Goal: Task Accomplishment & Management: Manage account settings

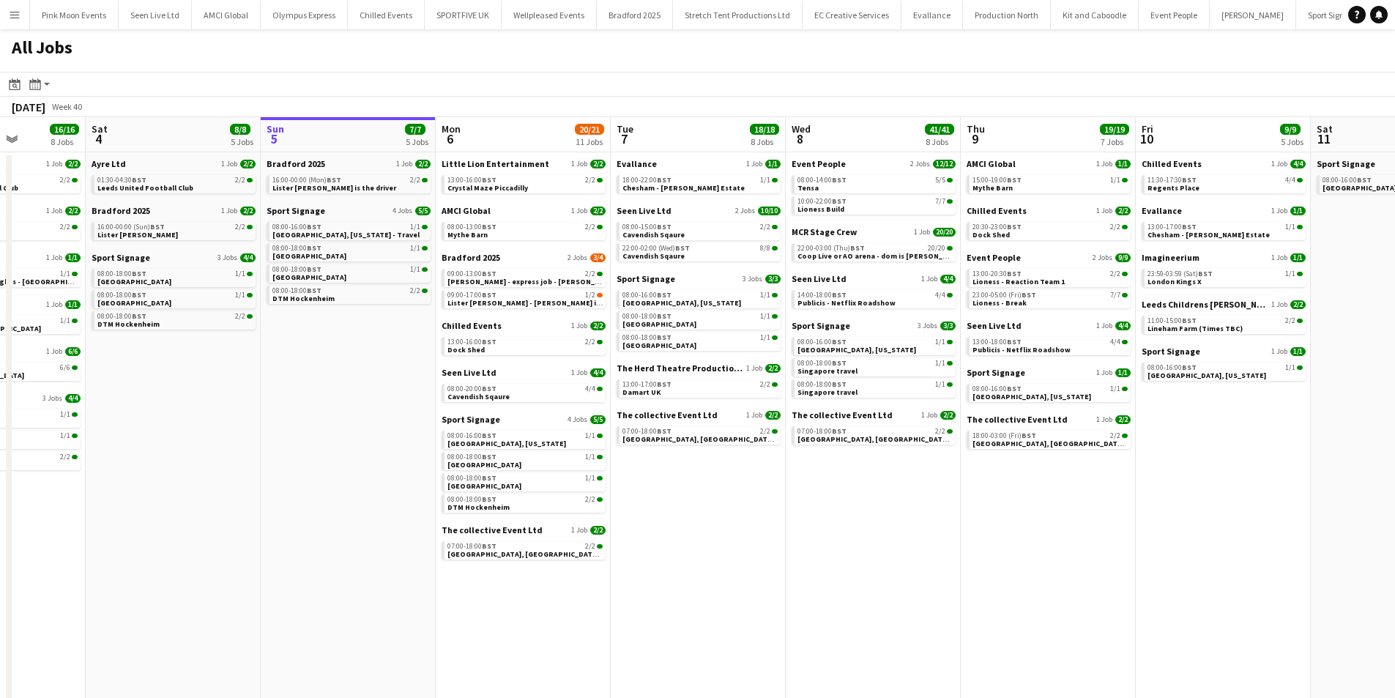
scroll to position [0, 431]
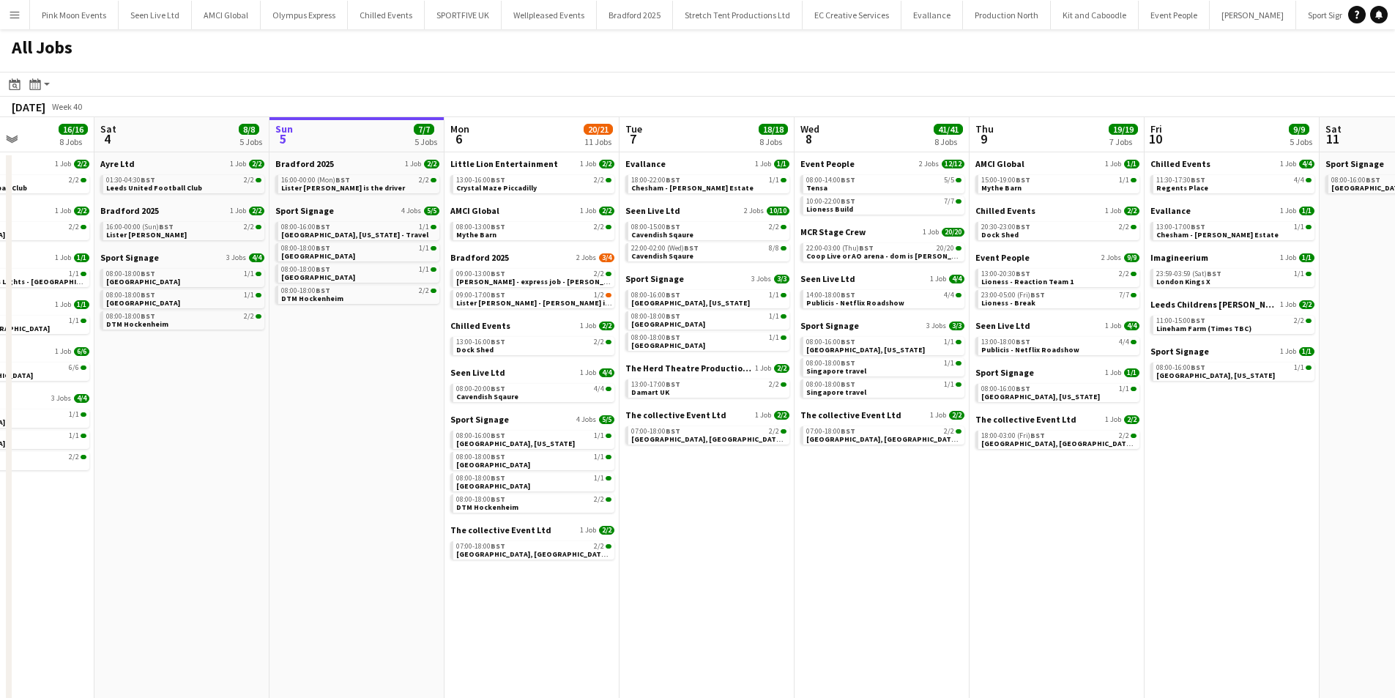
drag, startPoint x: 163, startPoint y: 316, endPoint x: 232, endPoint y: 316, distance: 69.6
click at [232, 316] on app-calendar-viewport "Wed 1 23/23 8 Jobs Thu 2 14/14 5 Jobs Fri 3 16/16 8 Jobs Sat 4 8/8 5 Jobs Sun 5…" at bounding box center [697, 414] width 1395 height 595
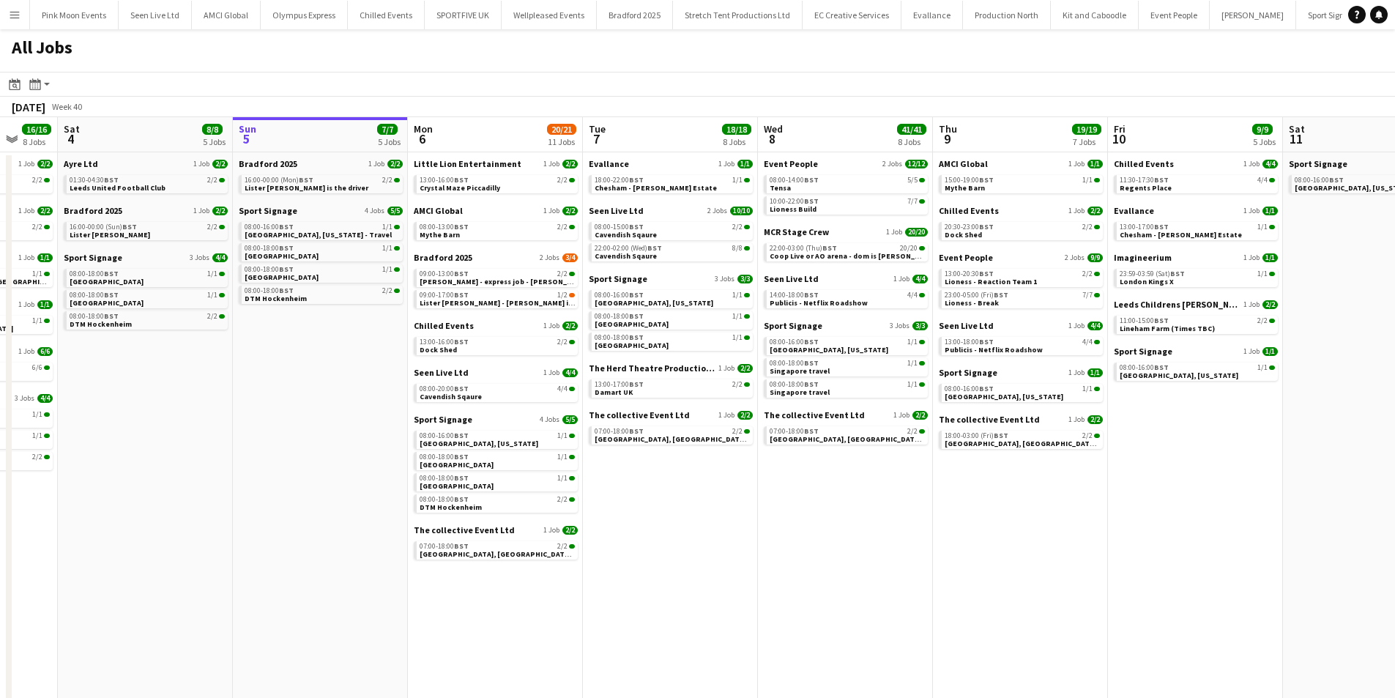
drag, startPoint x: 239, startPoint y: 551, endPoint x: 532, endPoint y: 556, distance: 292.2
click at [532, 556] on app-calendar-viewport "Wed 1 23/23 8 Jobs Thu 2 14/14 5 Jobs Fri 3 16/16 8 Jobs Sat 4 8/8 5 Jobs Sun 5…" at bounding box center [697, 414] width 1395 height 595
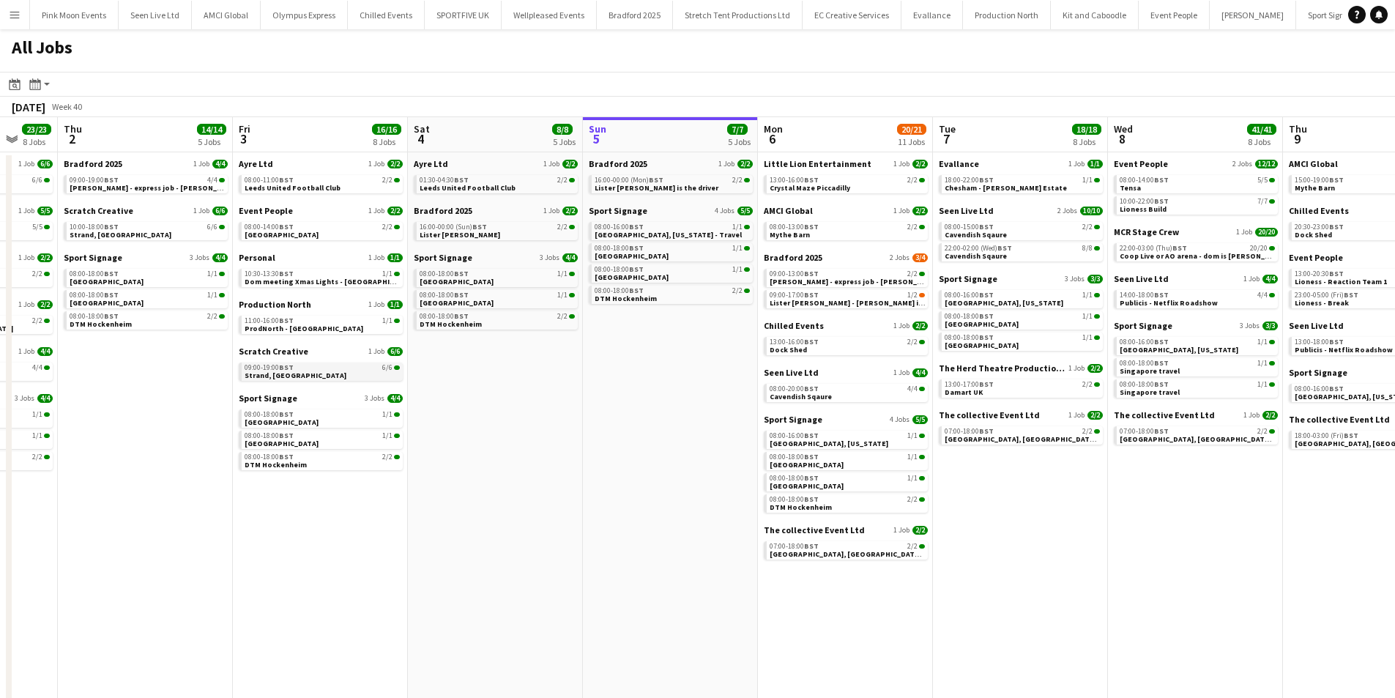
click at [264, 378] on span "Strand, Temple" at bounding box center [296, 376] width 102 height 10
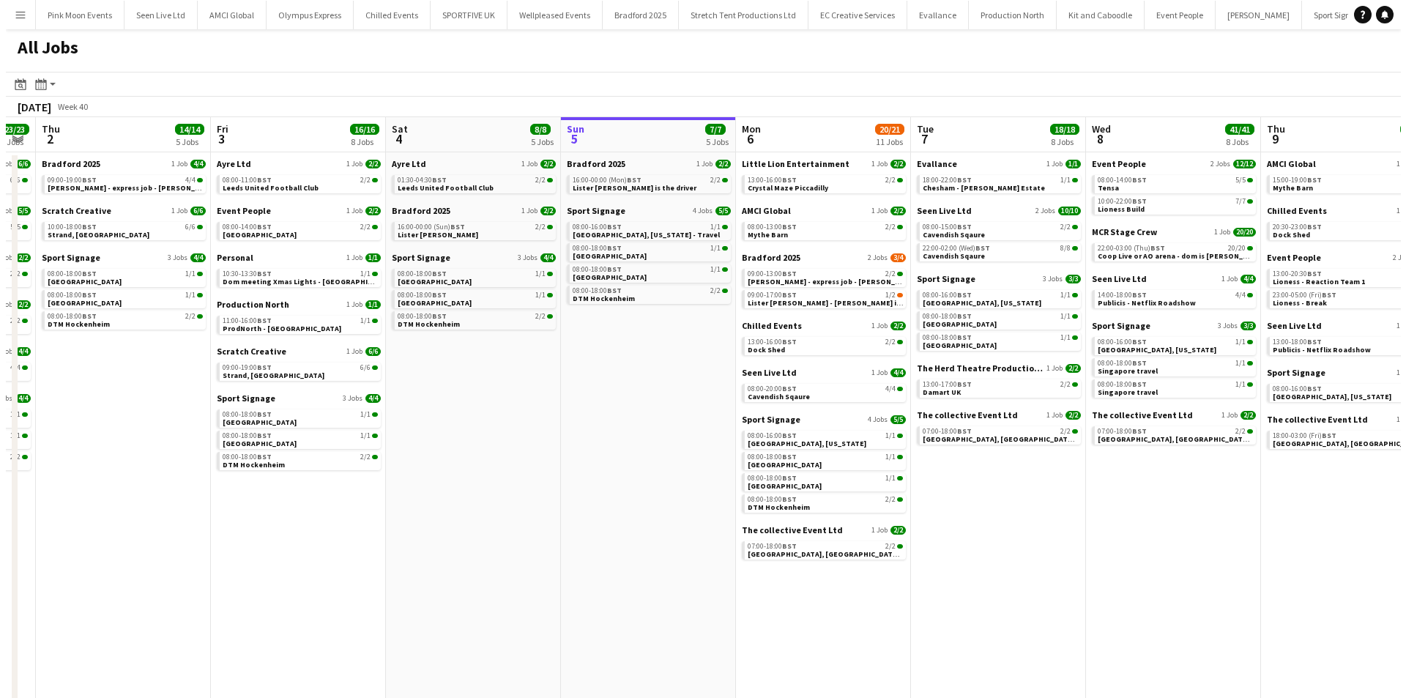
scroll to position [0, 504]
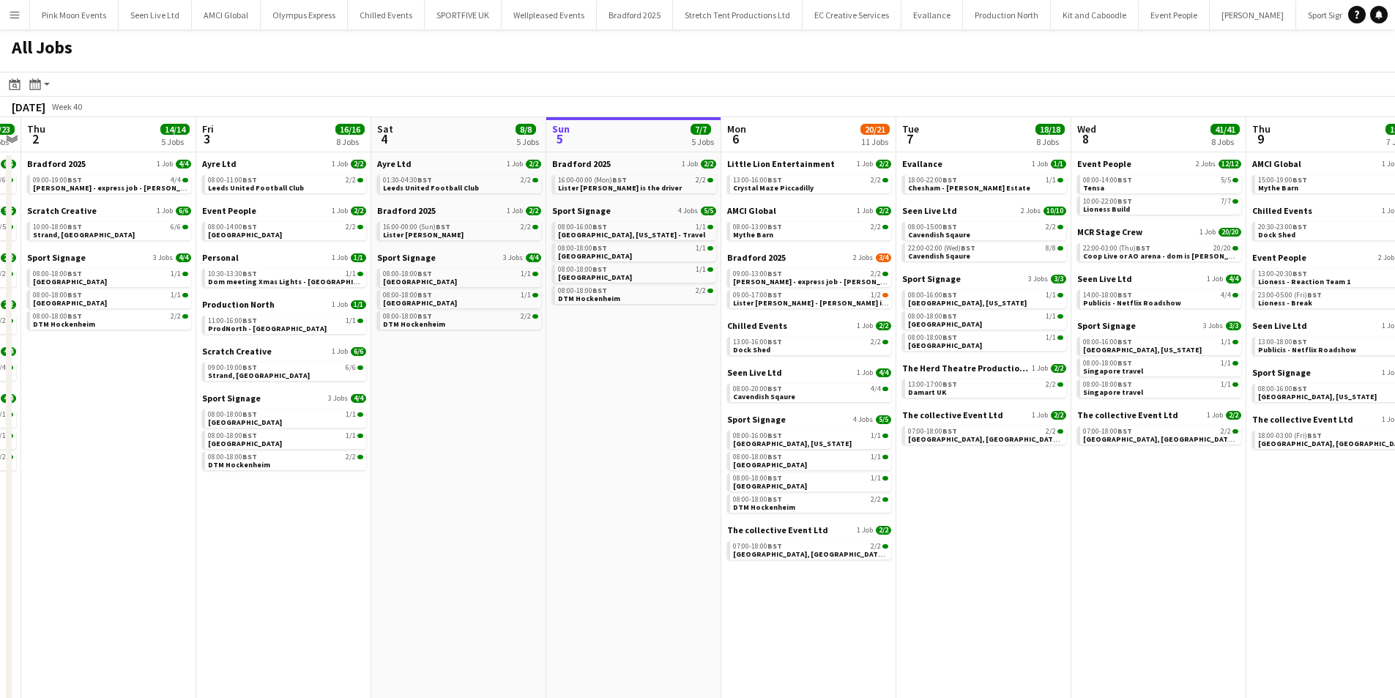
click at [1118, 564] on app-calendar-viewport "Mon 29 44/47 14 Jobs Tue 30 28/28 12 Jobs Wed 1 23/23 8 Jobs Thu 2 14/14 5 Jobs…" at bounding box center [697, 414] width 1395 height 595
click at [15, 14] on app-icon "Menu" at bounding box center [15, 15] width 12 height 12
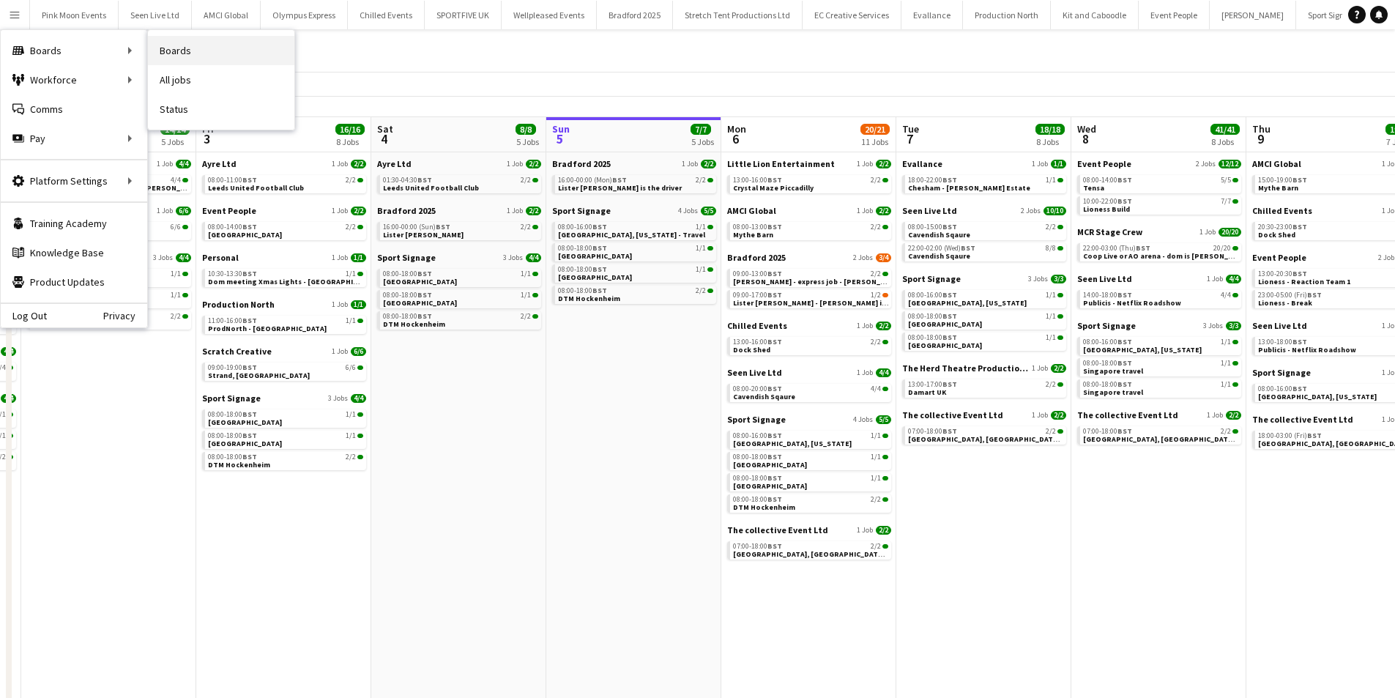
click at [168, 43] on link "Boards" at bounding box center [221, 50] width 146 height 29
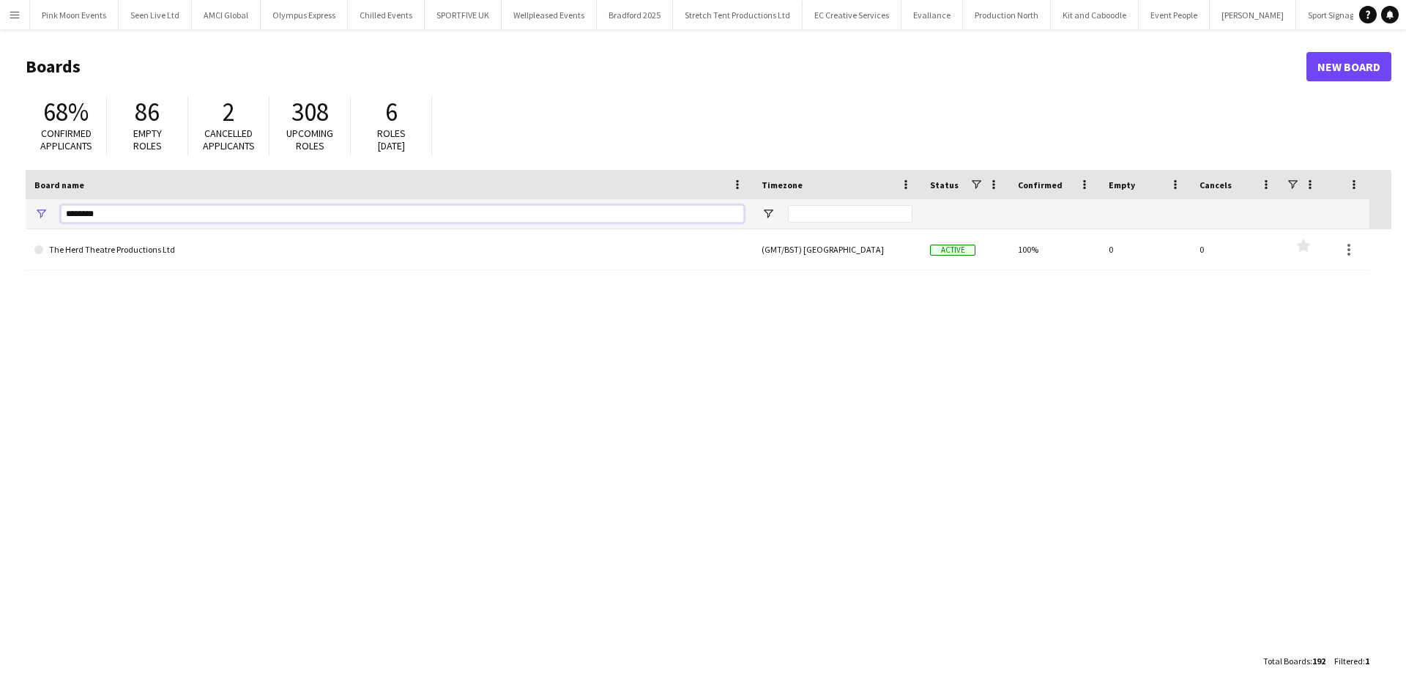
drag, startPoint x: 157, startPoint y: 209, endPoint x: -59, endPoint y: 210, distance: 216.1
click at [0, 210] on html "Menu Boards Boards Boards All jobs Status Workforce Workforce My Workforce Recr…" at bounding box center [703, 349] width 1406 height 698
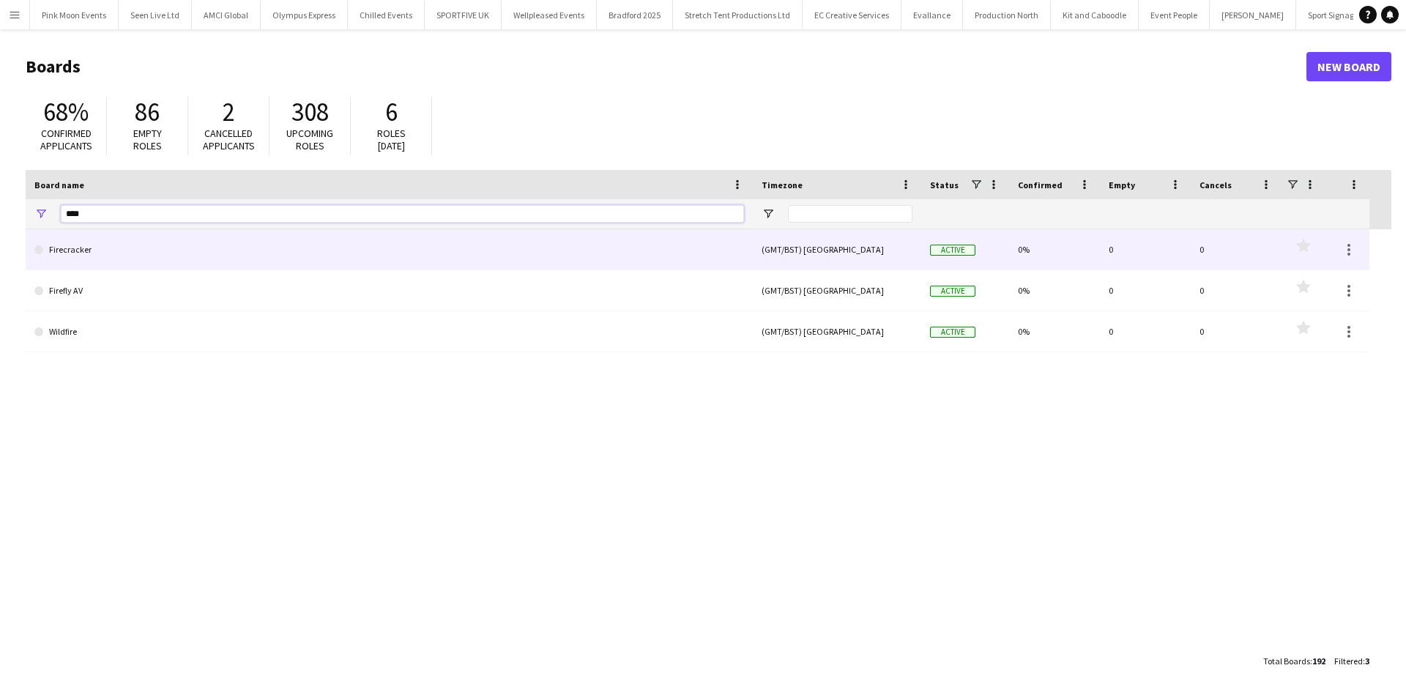
type input "****"
click at [222, 255] on link "Firecracker" at bounding box center [389, 249] width 710 height 41
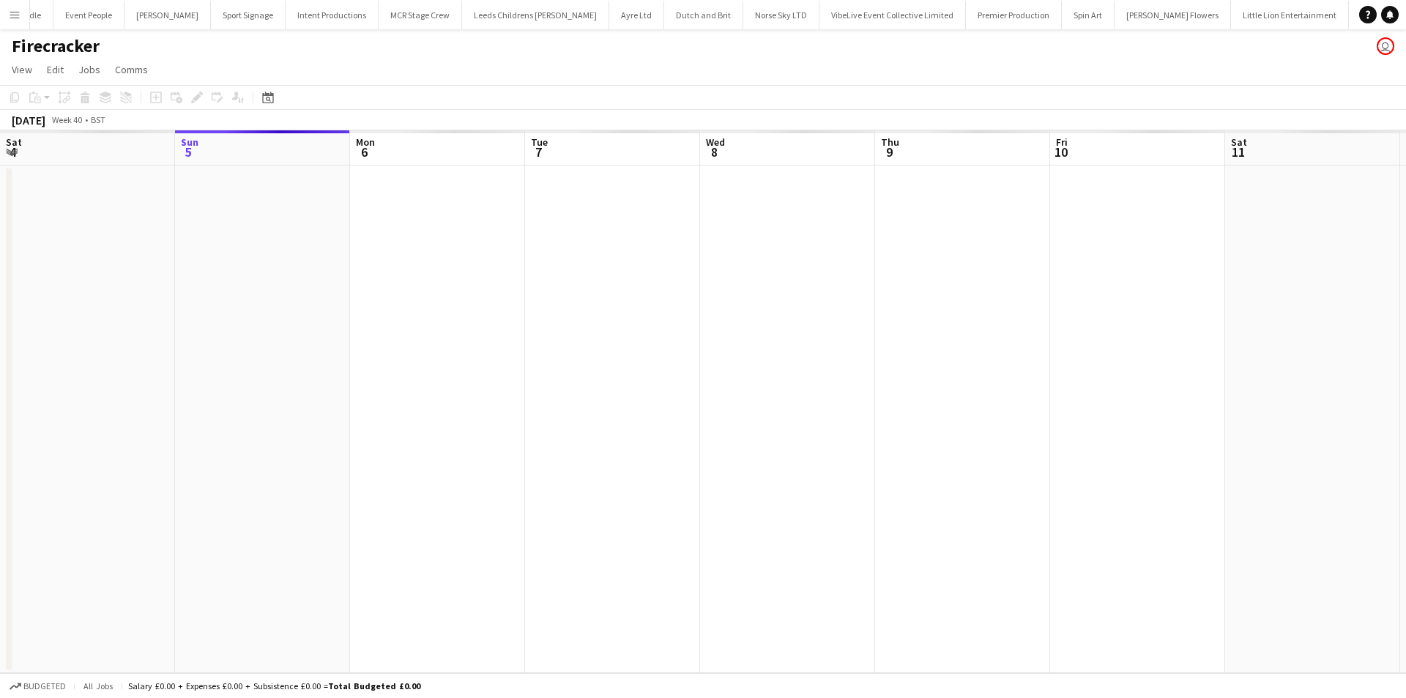
scroll to position [0, 1146]
click at [658, 309] on app-date-cell at bounding box center [612, 420] width 175 height 508
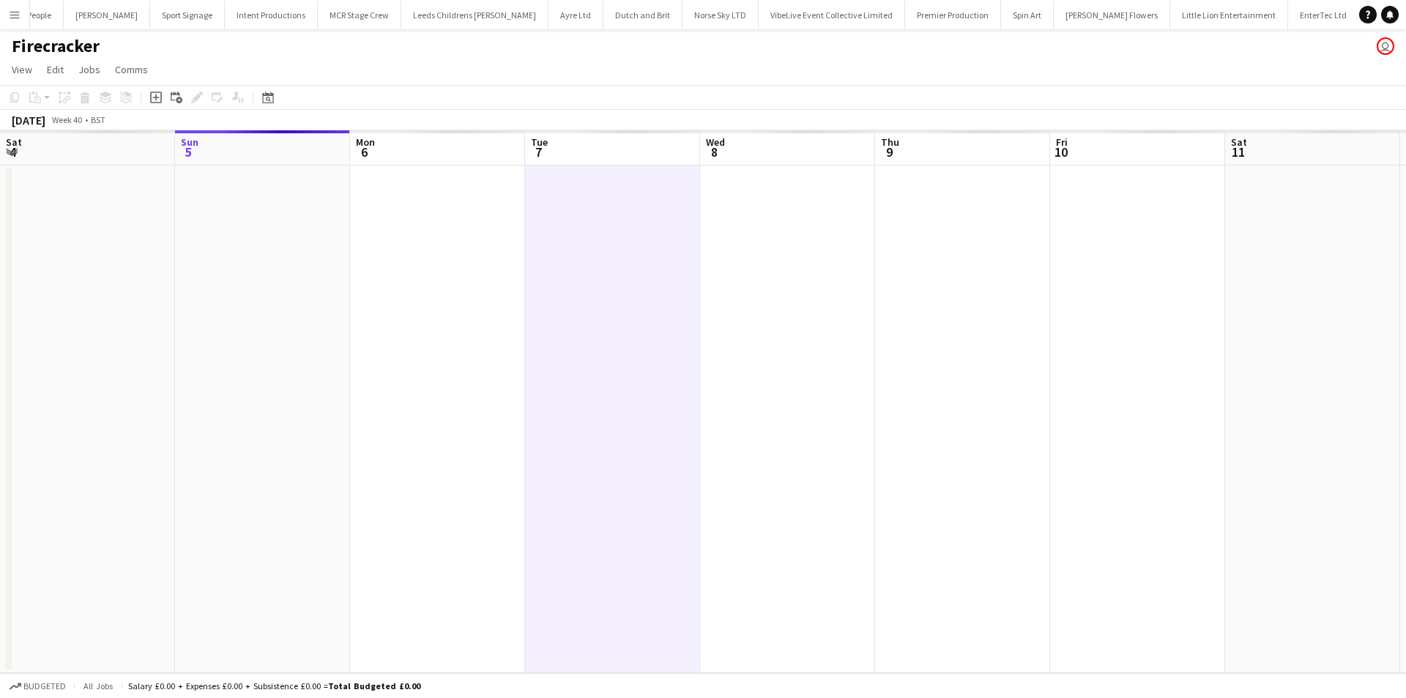
click at [145, 91] on div "Add job Add linked Job Edit Edit linked Job Applicants" at bounding box center [191, 98] width 112 height 18
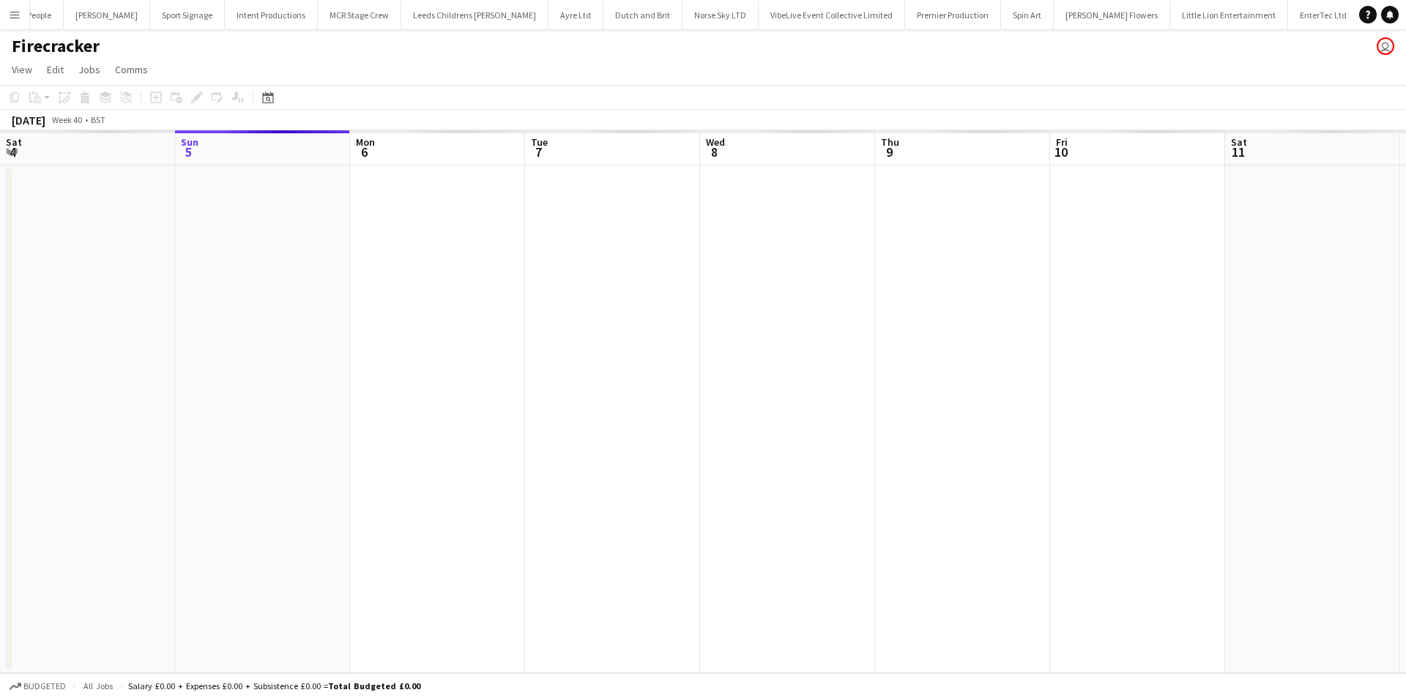
click at [564, 250] on app-date-cell at bounding box center [612, 420] width 175 height 508
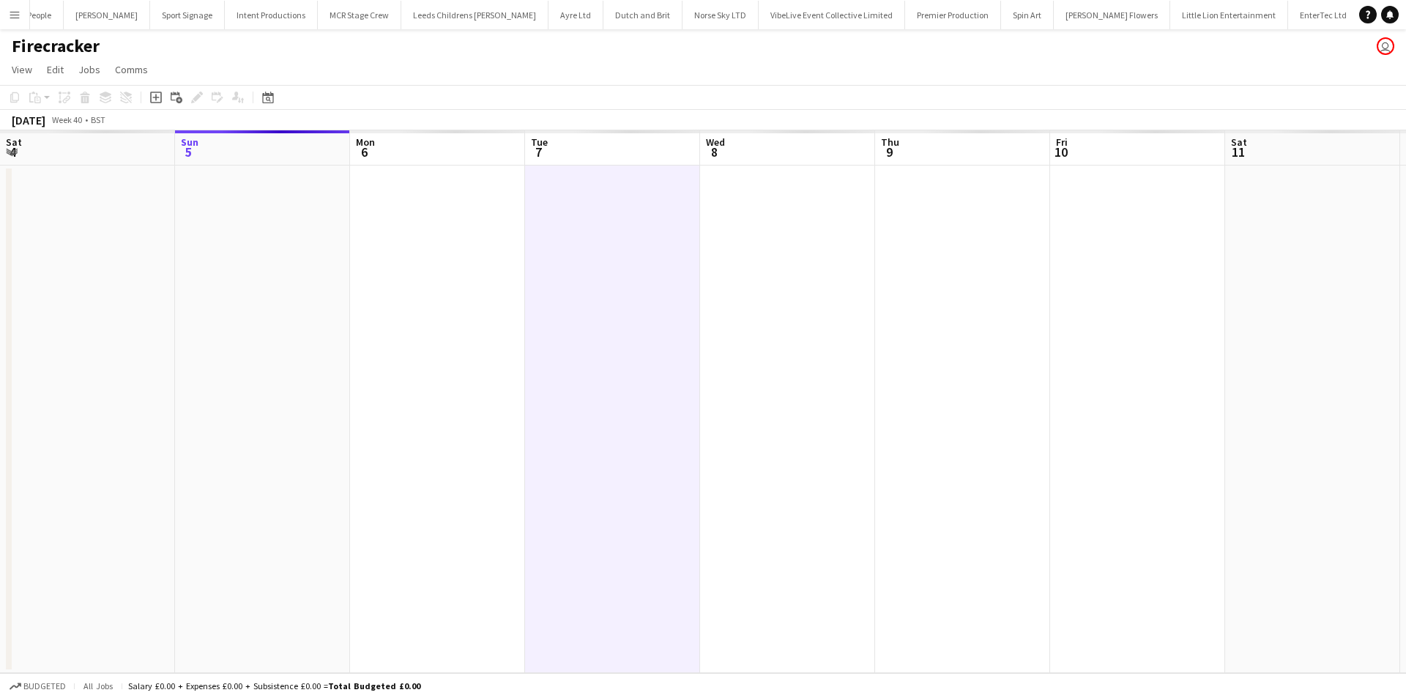
click at [165, 91] on div "Add job Add linked Job Edit Edit linked Job Applicants" at bounding box center [191, 98] width 112 height 18
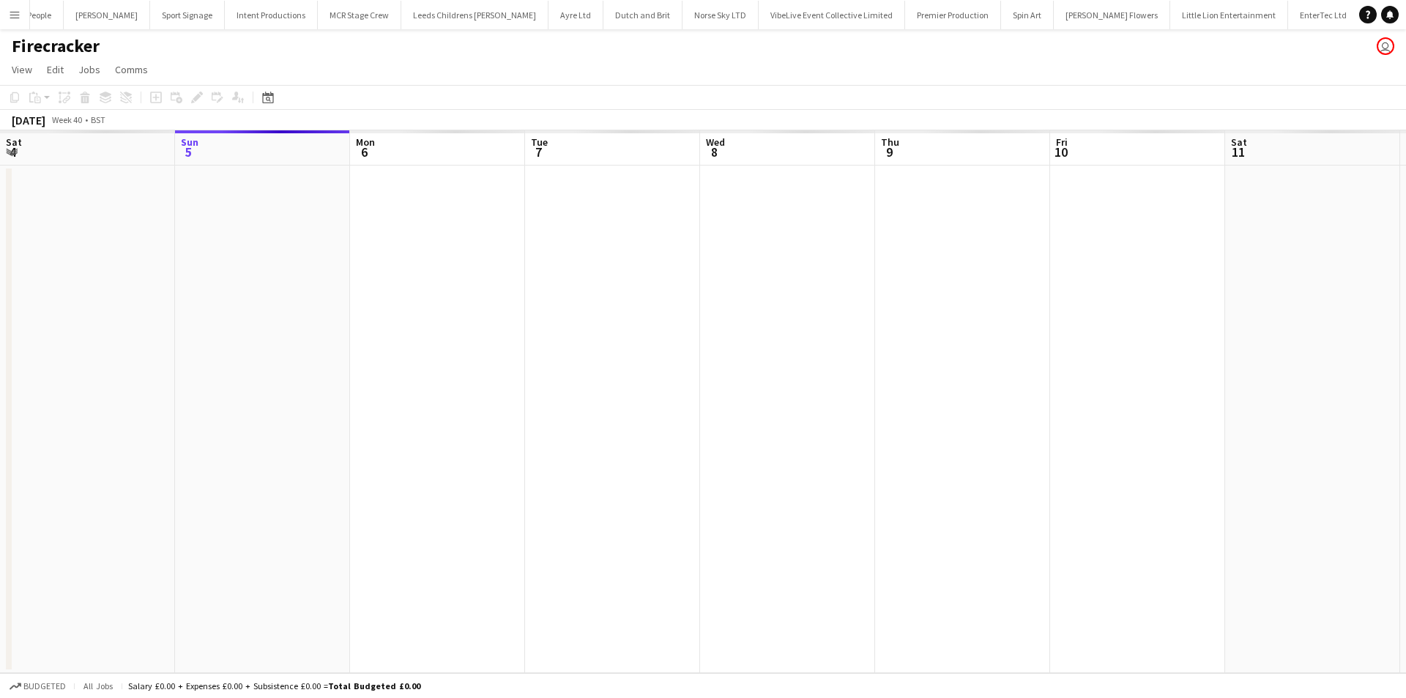
click at [598, 243] on app-date-cell at bounding box center [612, 420] width 175 height 508
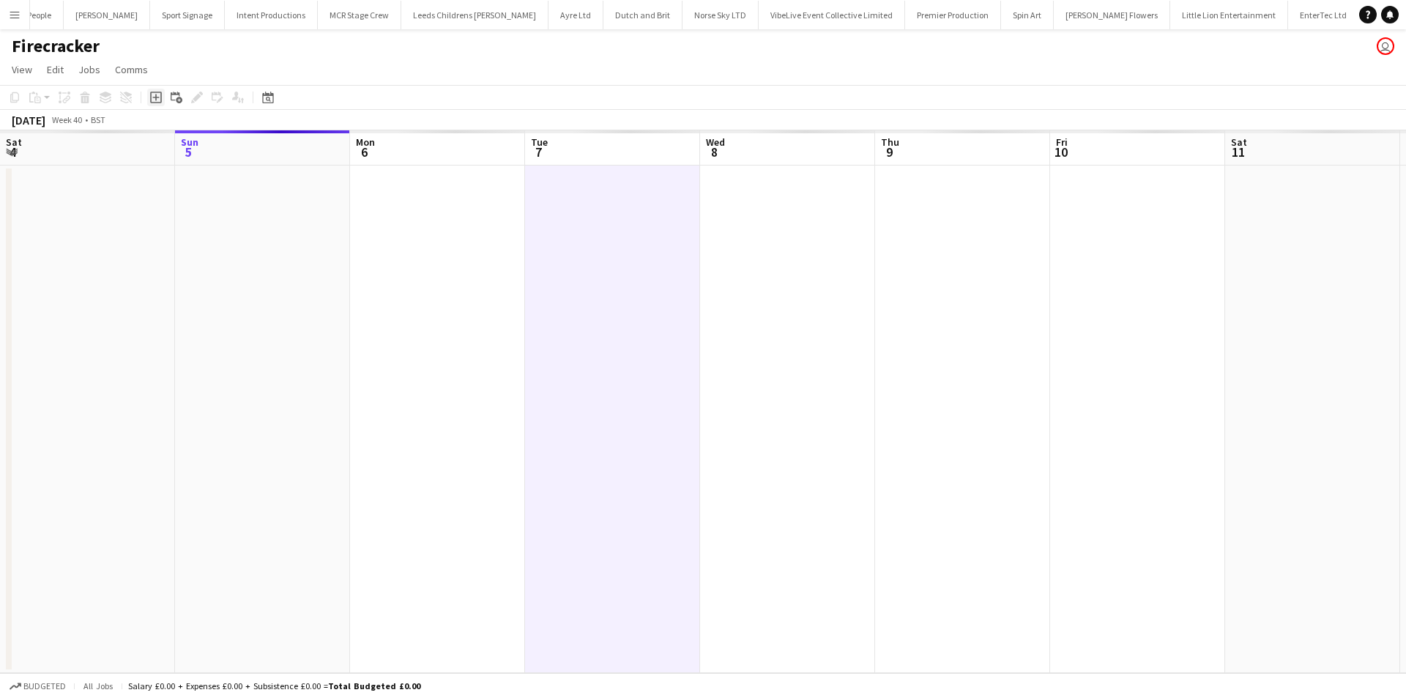
click at [153, 99] on icon "Add job" at bounding box center [156, 98] width 12 height 12
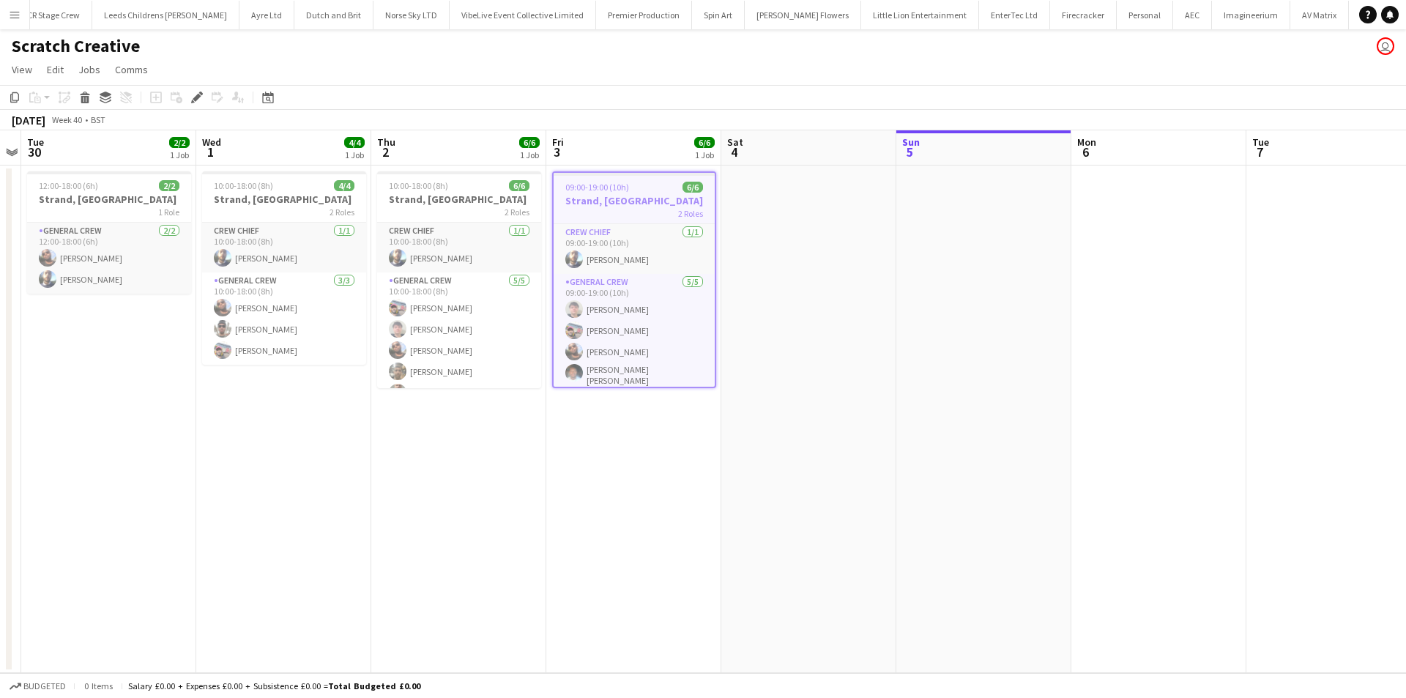
scroll to position [0, 1459]
click at [592, 200] on h3 "Strand, Temple" at bounding box center [634, 200] width 161 height 13
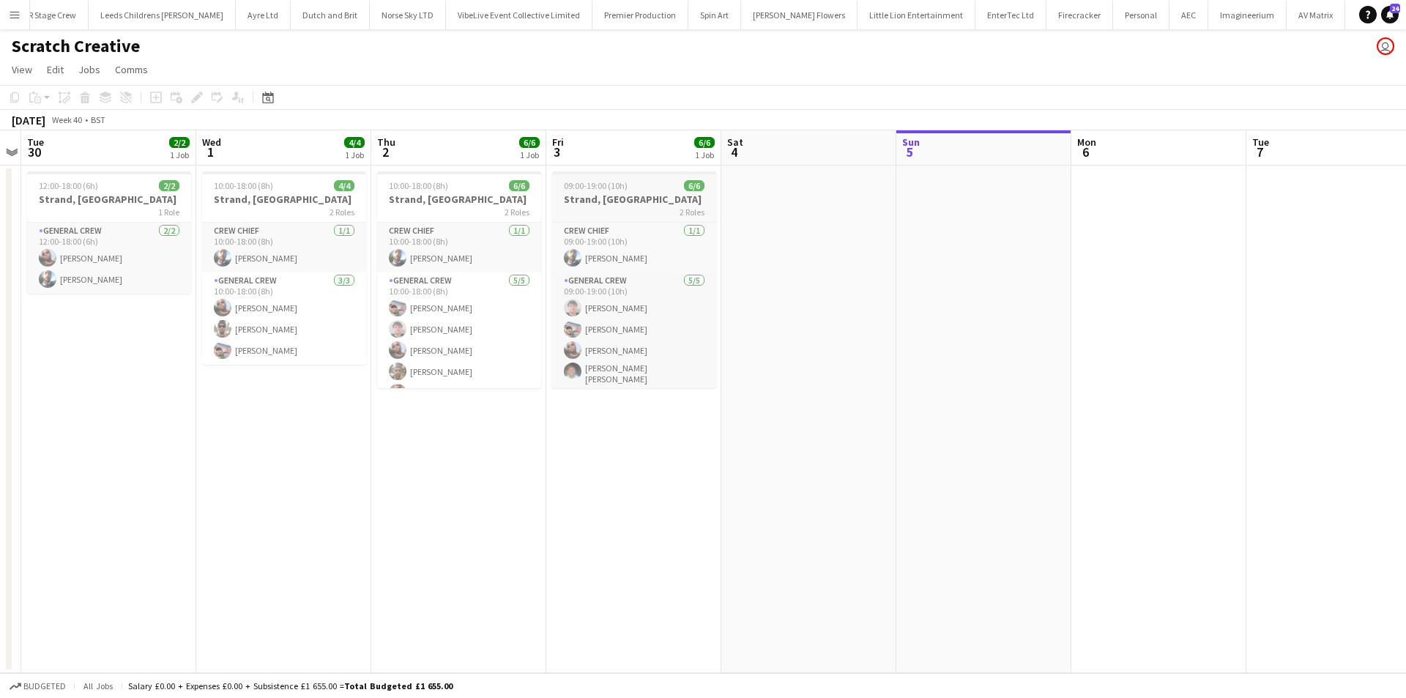
click at [592, 200] on h3 "Strand, Temple" at bounding box center [634, 199] width 164 height 13
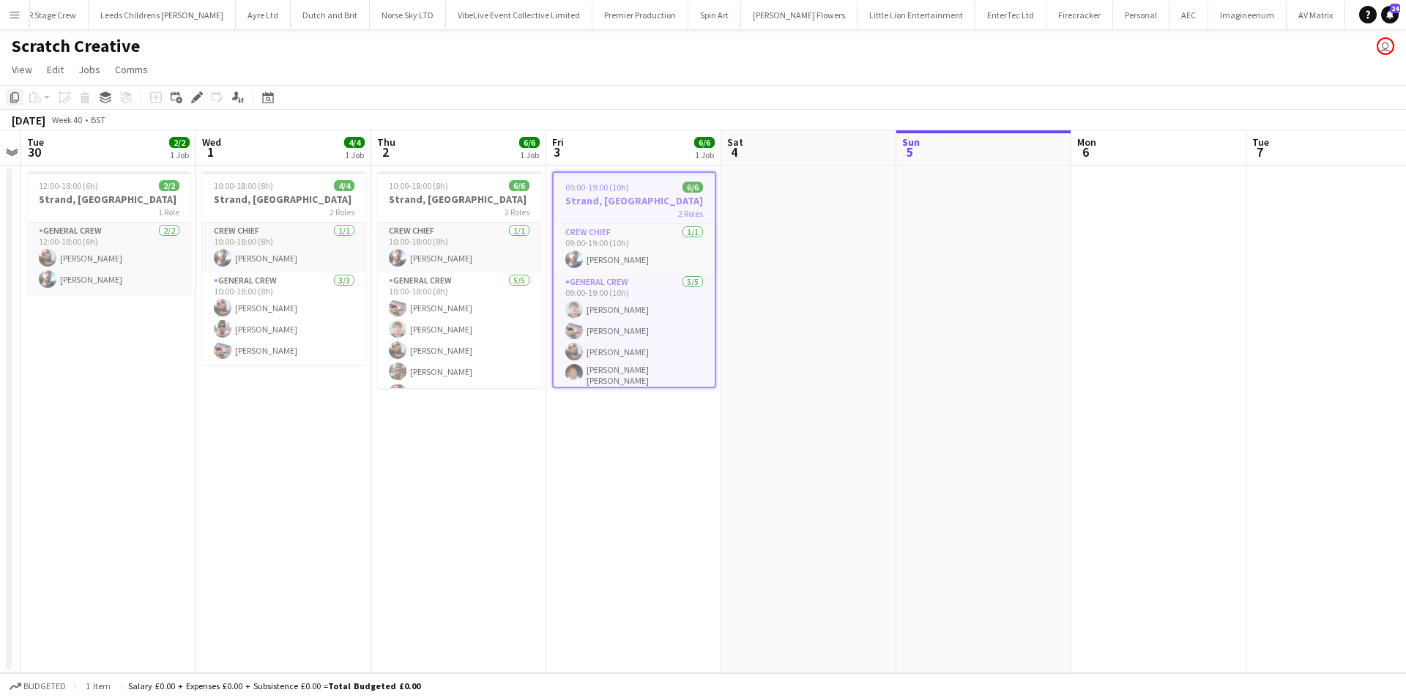
click at [11, 94] on icon at bounding box center [14, 97] width 9 height 10
click at [1170, 312] on app-date-cell at bounding box center [1158, 420] width 175 height 508
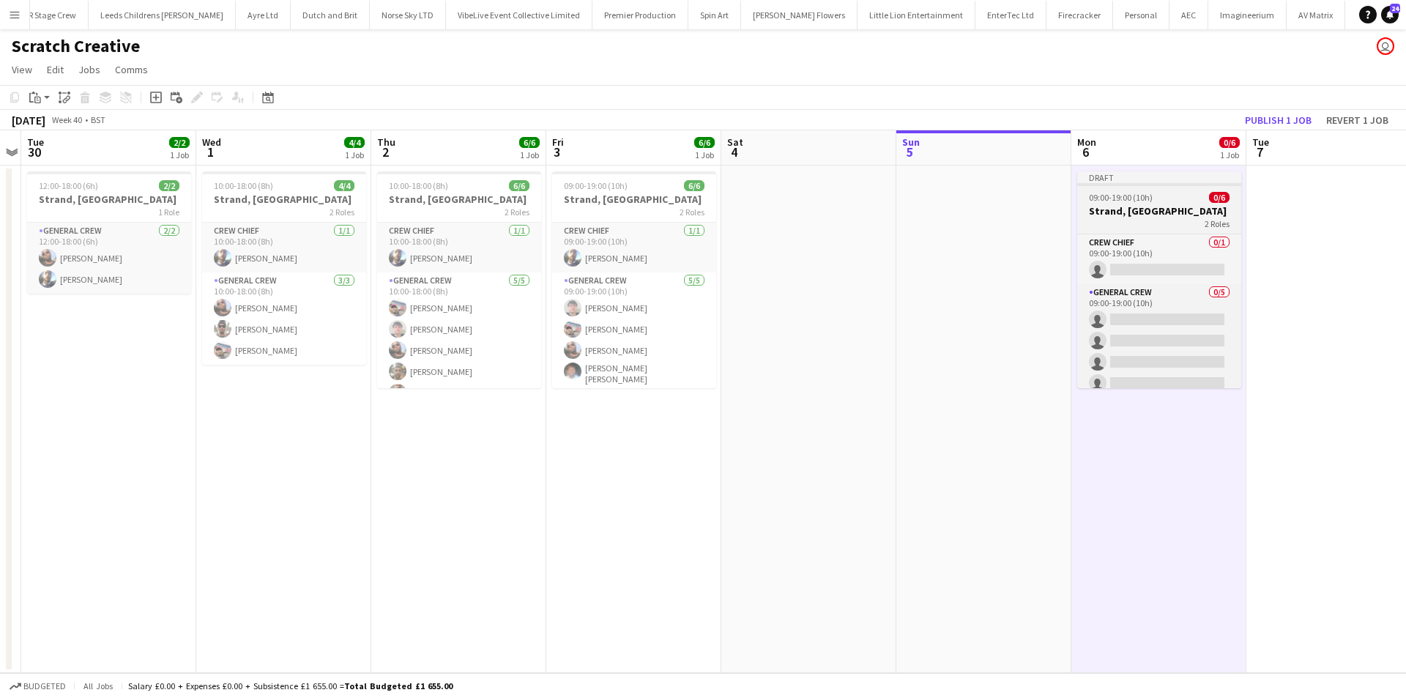
click at [1164, 224] on div "2 Roles" at bounding box center [1159, 224] width 164 height 12
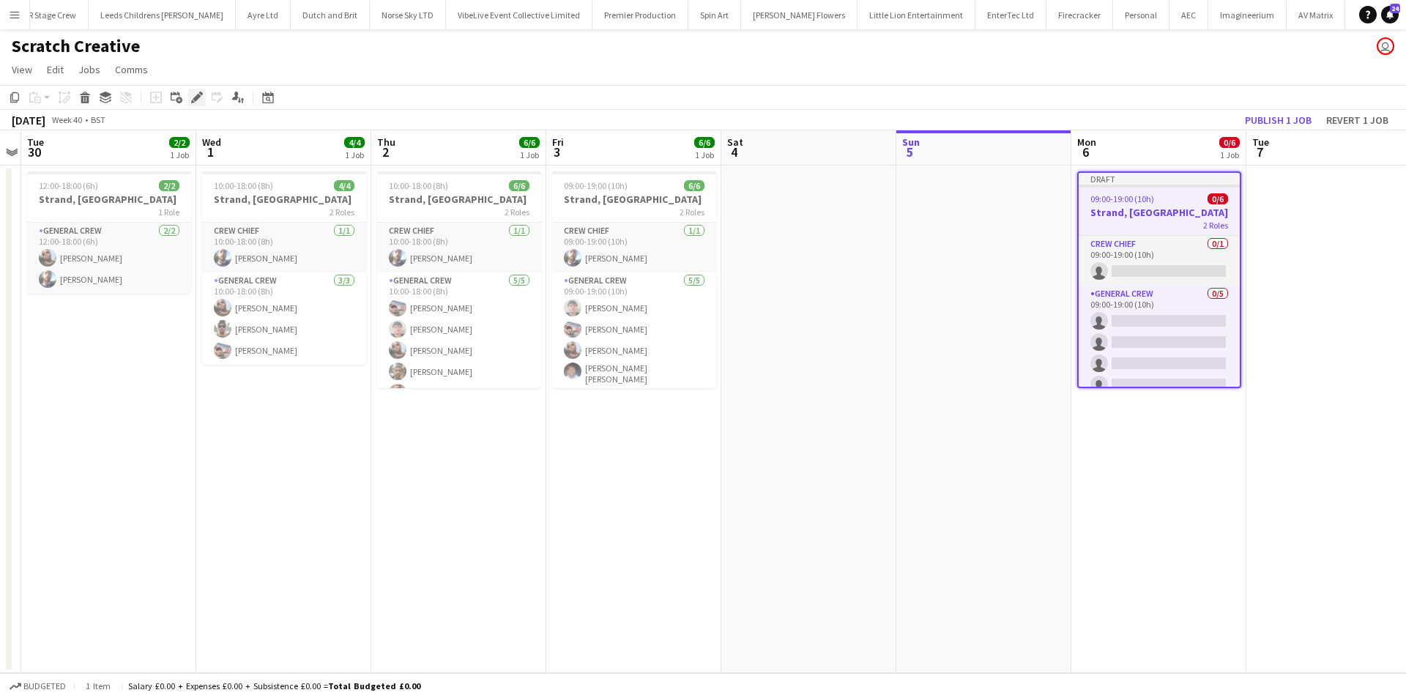
click at [193, 96] on icon "Edit" at bounding box center [197, 98] width 12 height 12
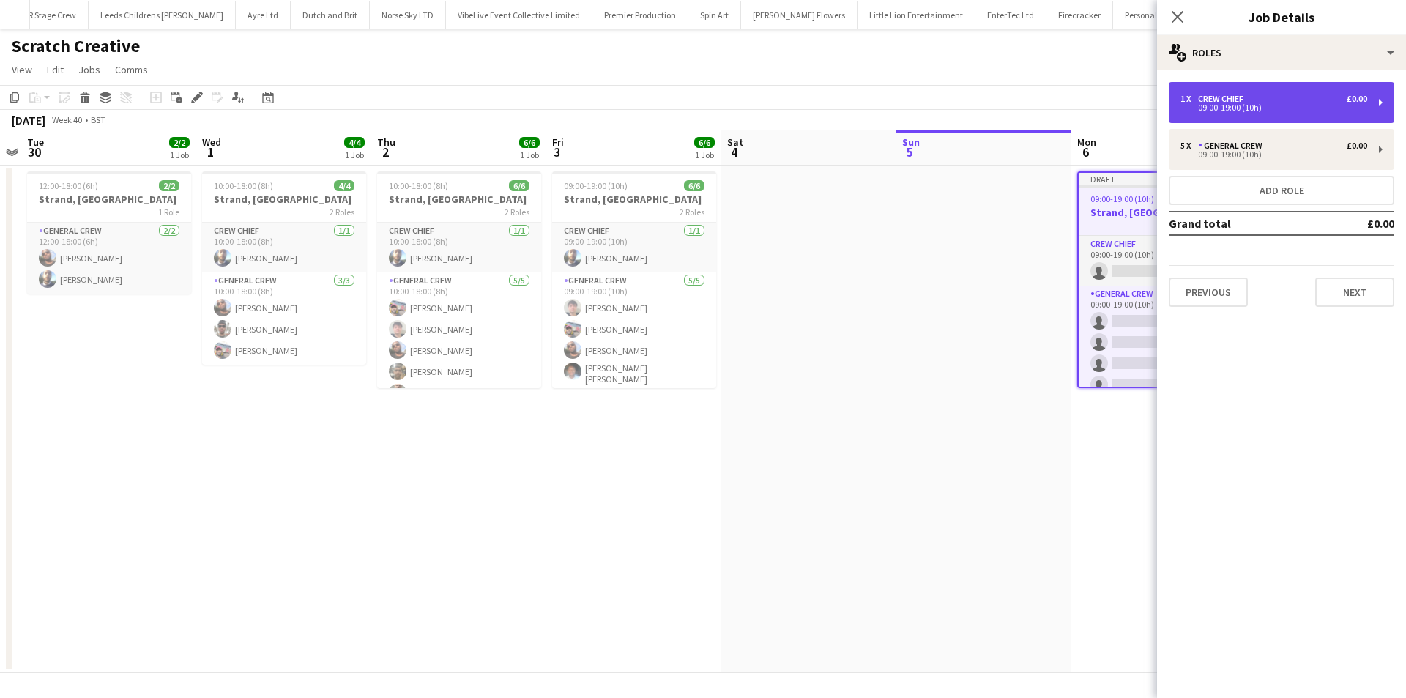
click at [1338, 110] on div "09:00-19:00 (10h)" at bounding box center [1274, 107] width 187 height 7
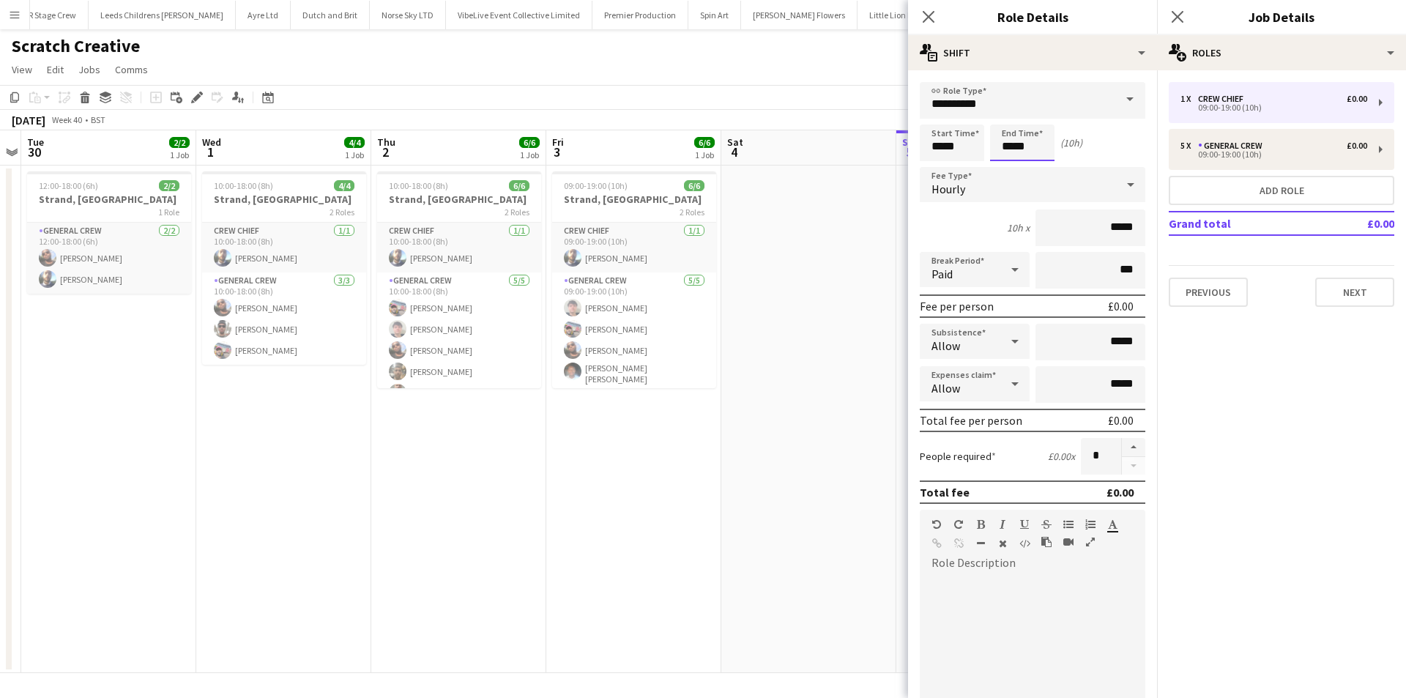
click at [1044, 130] on input "*****" at bounding box center [1022, 143] width 64 height 37
type input "*****"
click at [1003, 119] on div at bounding box center [1007, 117] width 29 height 15
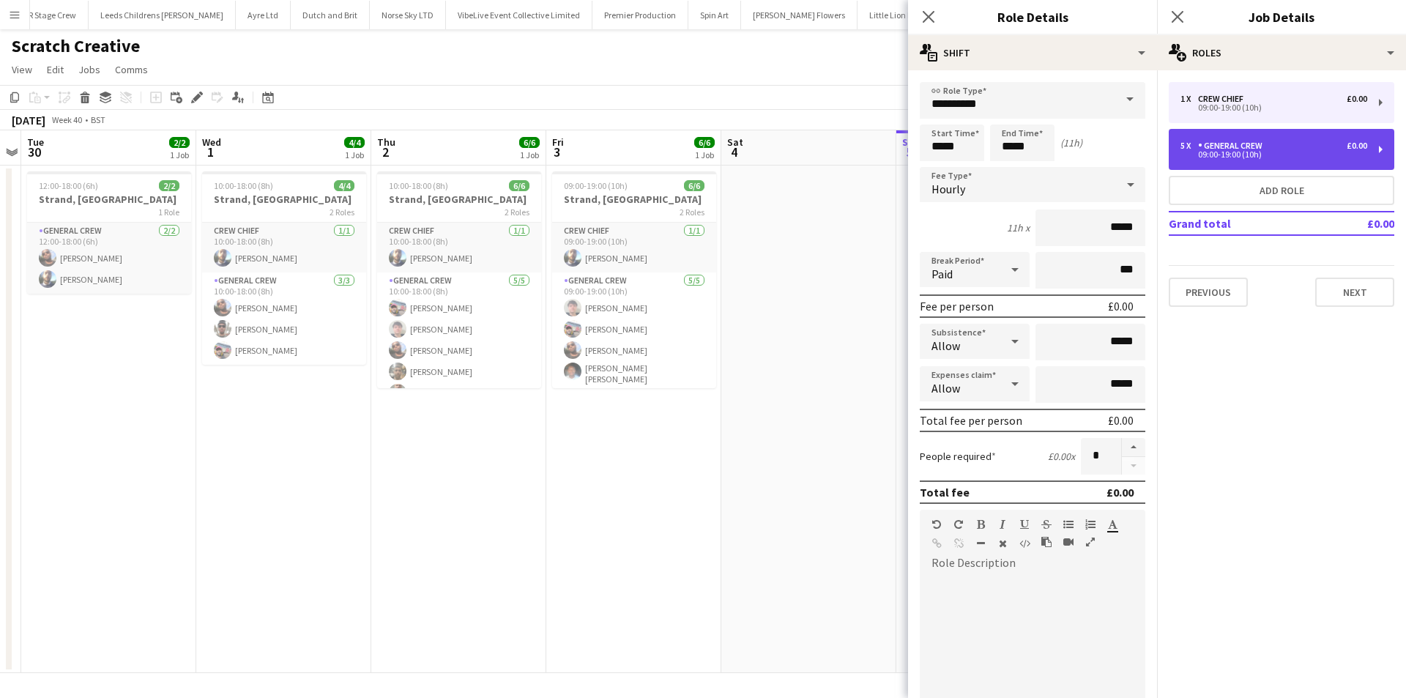
click at [1203, 149] on div "General Crew" at bounding box center [1233, 146] width 70 height 10
type input "**********"
type input "*****"
type input "*"
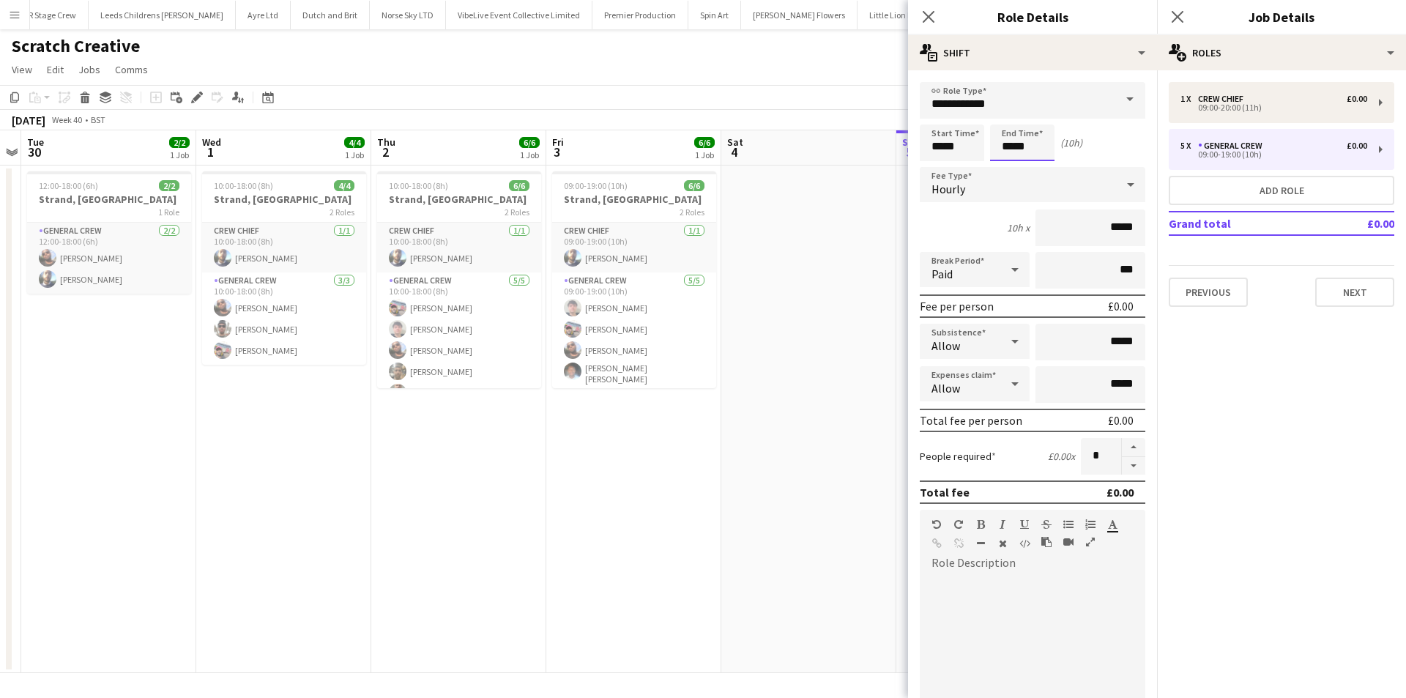
click at [1027, 141] on input "*****" at bounding box center [1022, 143] width 64 height 37
type input "*****"
click at [1001, 114] on div at bounding box center [1007, 117] width 29 height 15
click at [762, 311] on app-date-cell at bounding box center [808, 420] width 175 height 508
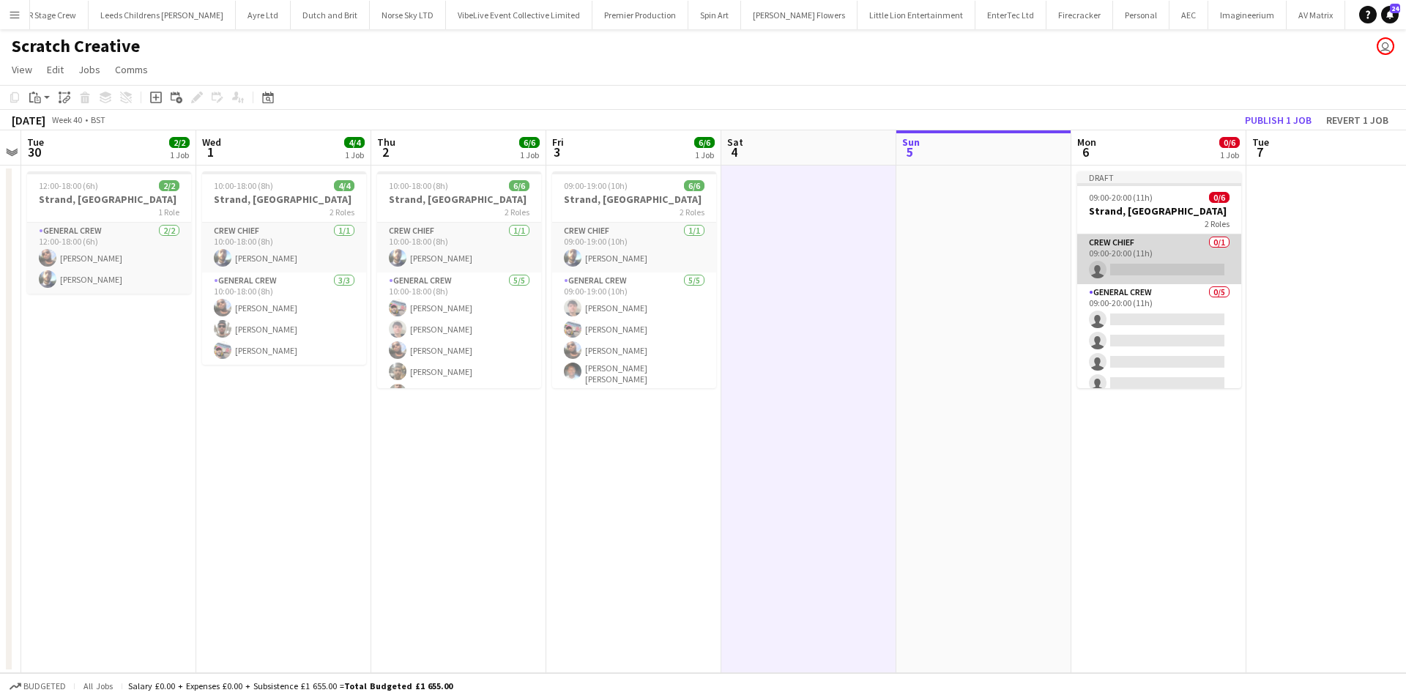
click at [1143, 267] on app-card-role "Crew Chief 0/1 09:00-20:00 (11h) single-neutral-actions" at bounding box center [1159, 259] width 164 height 50
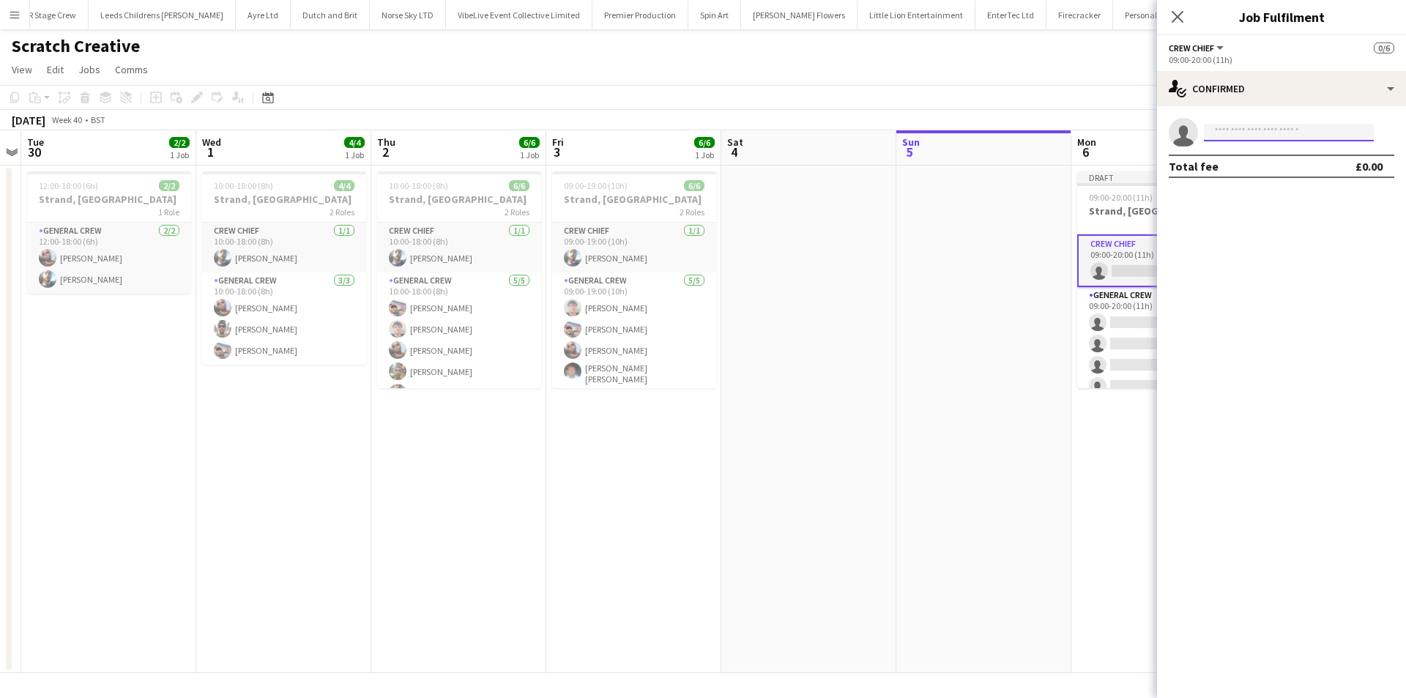
click at [1249, 124] on input at bounding box center [1289, 133] width 170 height 18
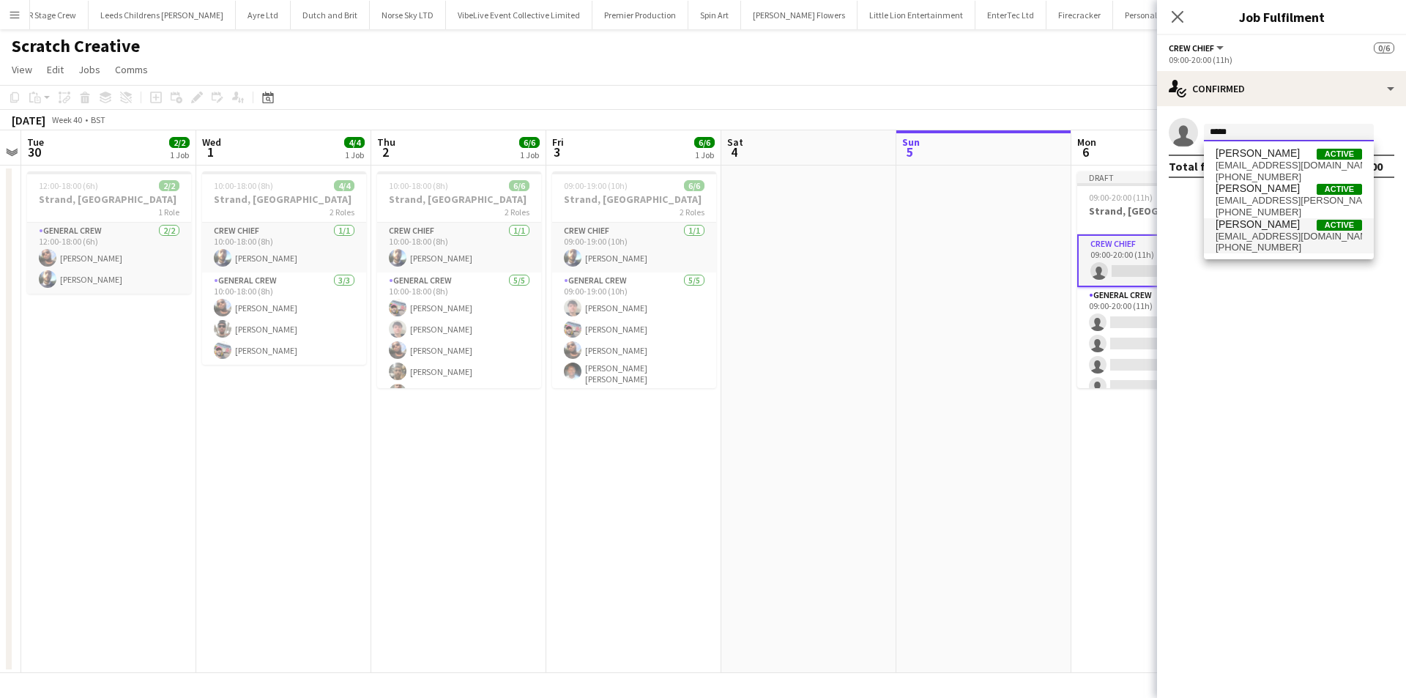
type input "*****"
click at [1260, 227] on span "Ben Scott Active" at bounding box center [1289, 224] width 146 height 12
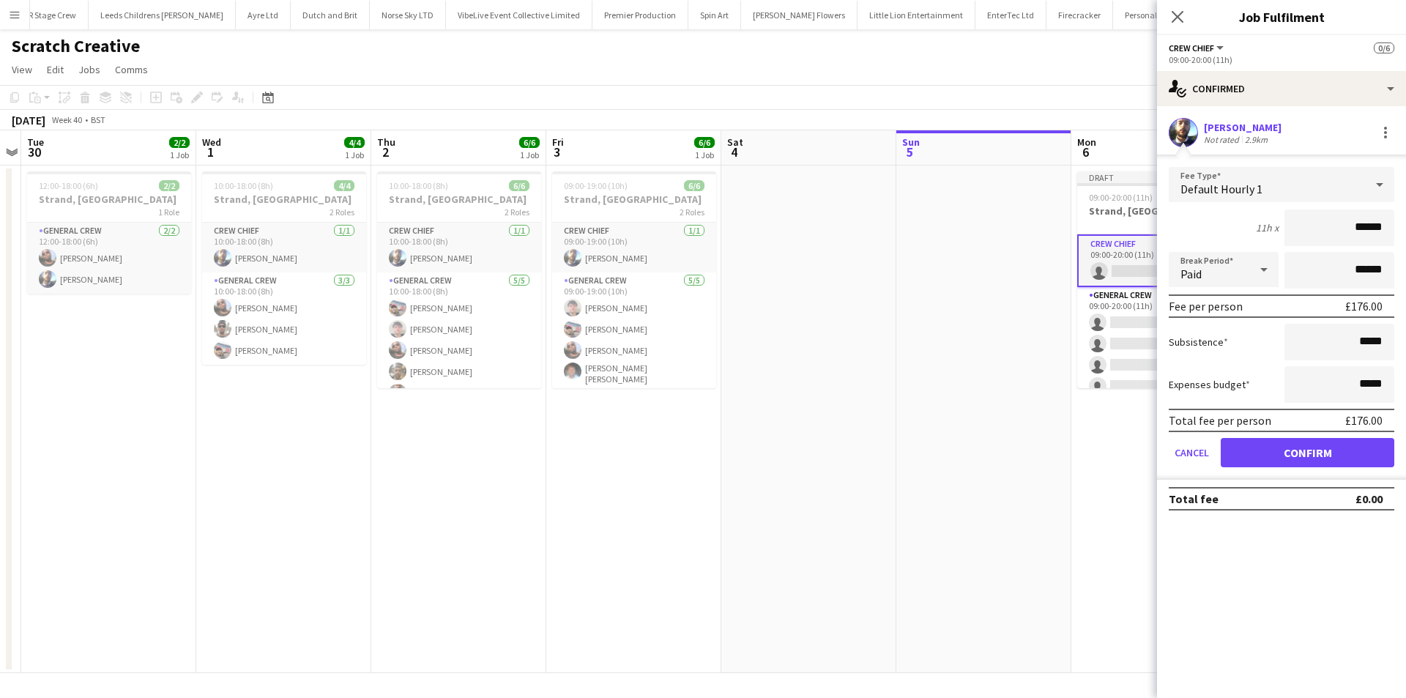
drag, startPoint x: 1260, startPoint y: 227, endPoint x: 1405, endPoint y: 235, distance: 145.2
click at [1405, 235] on form "Fee Type Default Hourly 1 11h x ****** Break Period Paid ****** Fee per person …" at bounding box center [1281, 323] width 249 height 313
type input "***"
click at [1281, 449] on button "Confirm" at bounding box center [1308, 452] width 174 height 29
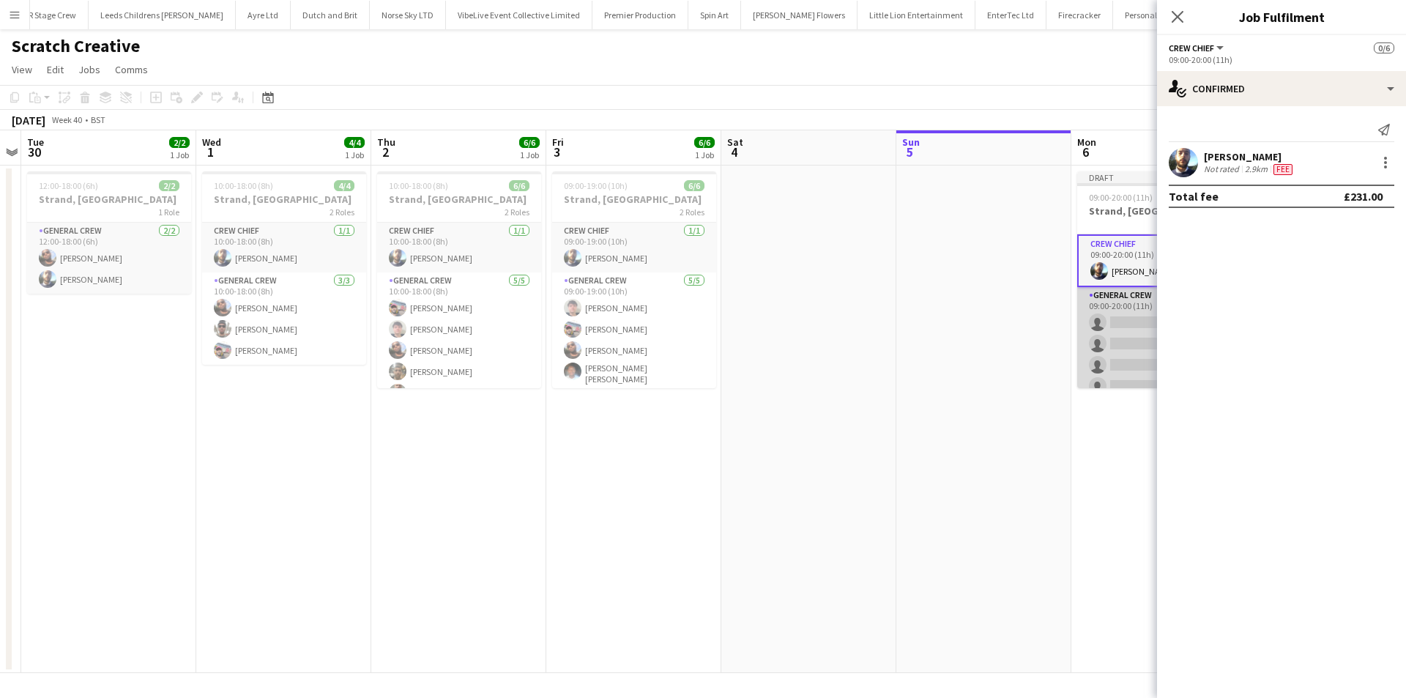
click at [1118, 334] on app-card-role "General Crew 0/5 09:00-20:00 (11h) single-neutral-actions single-neutral-action…" at bounding box center [1159, 354] width 164 height 135
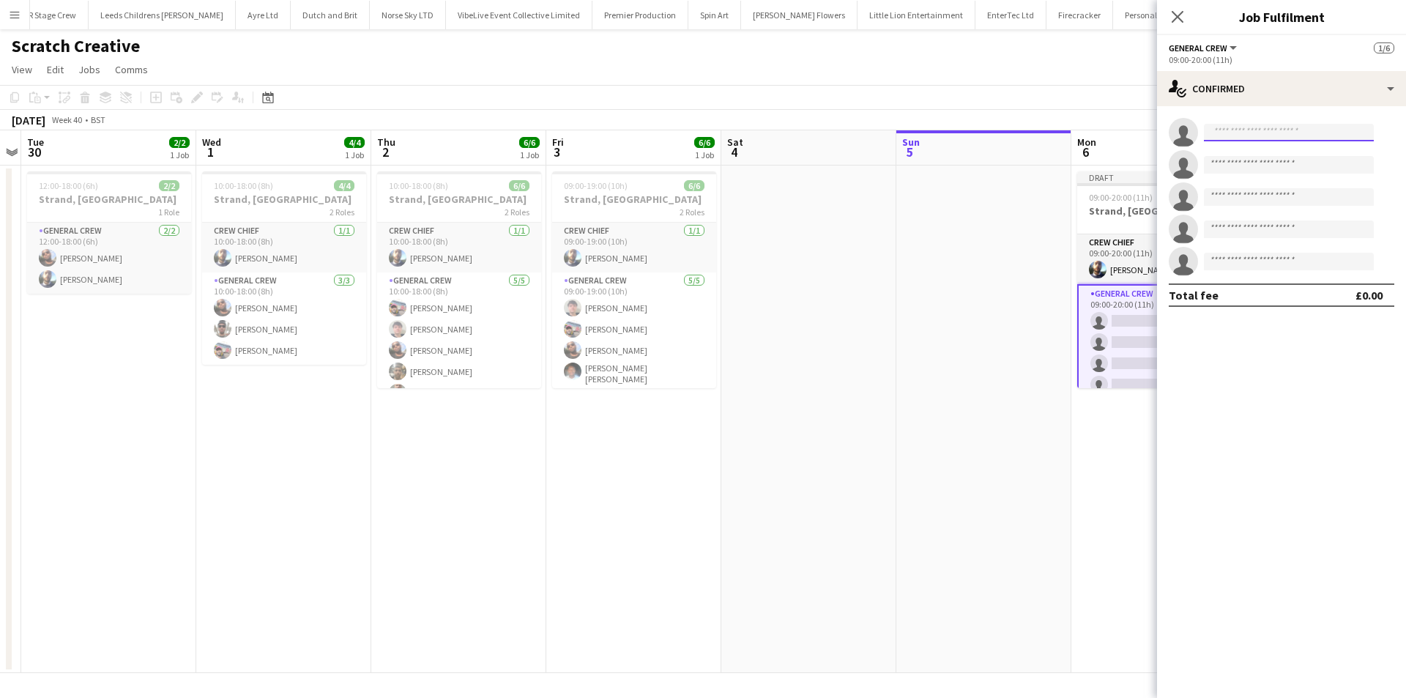
click at [1262, 127] on input at bounding box center [1289, 133] width 170 height 18
type input "***"
click at [1282, 172] on span "+447456328498" at bounding box center [1289, 177] width 146 height 12
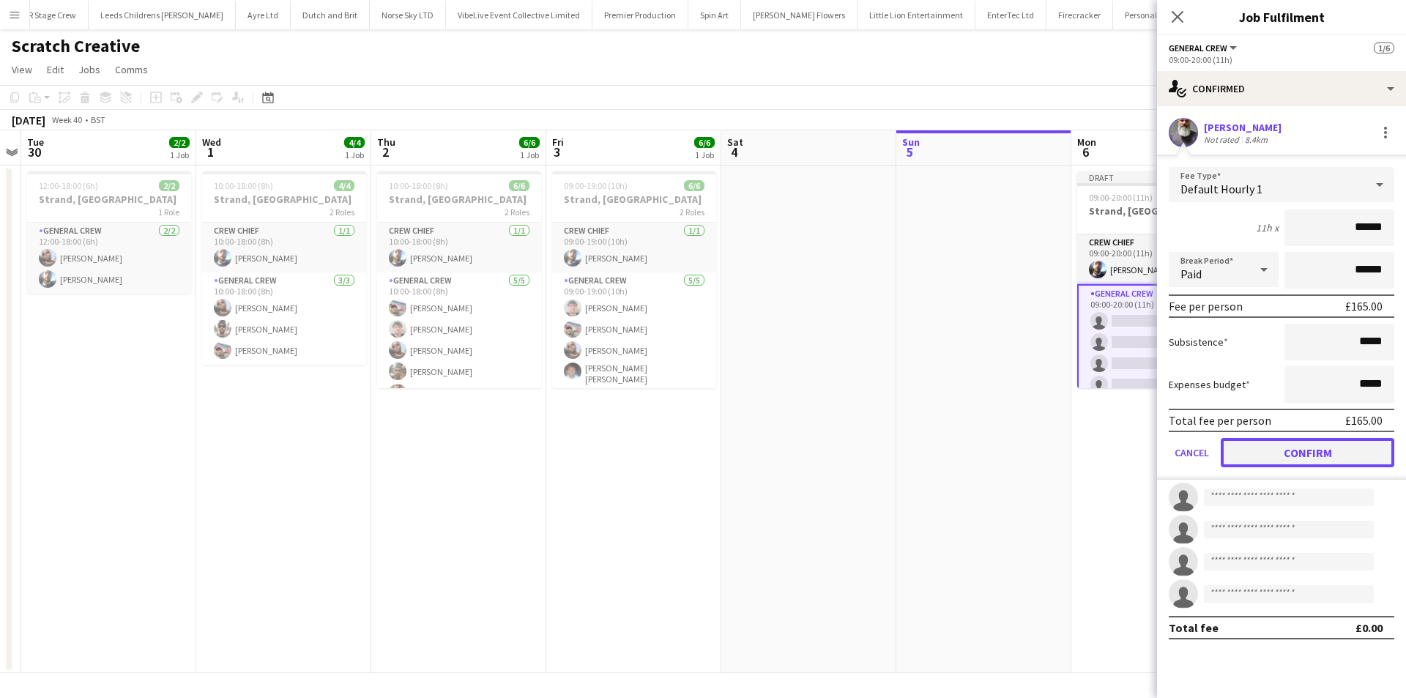
click at [1302, 450] on button "Confirm" at bounding box center [1308, 452] width 174 height 29
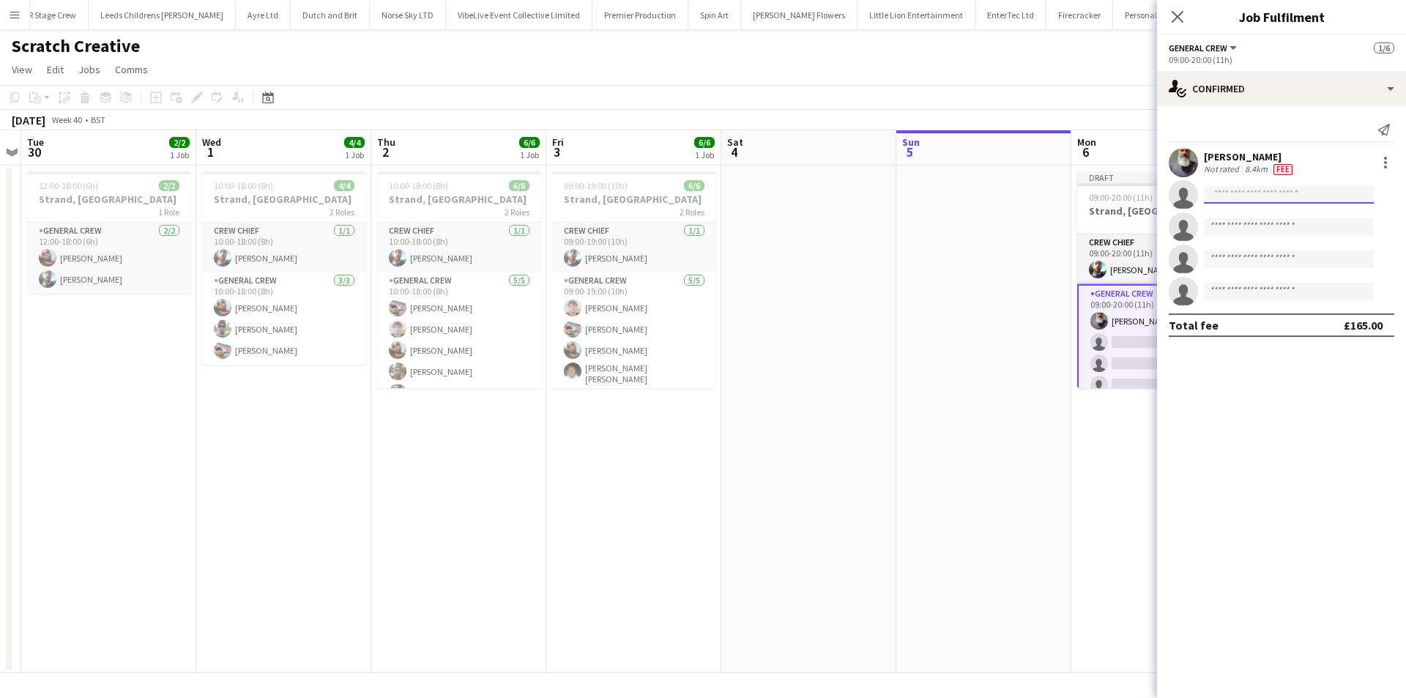
click at [1231, 198] on input at bounding box center [1289, 195] width 170 height 18
type input "****"
click at [1238, 218] on span "[PERSON_NAME] [PERSON_NAME]" at bounding box center [1266, 215] width 101 height 12
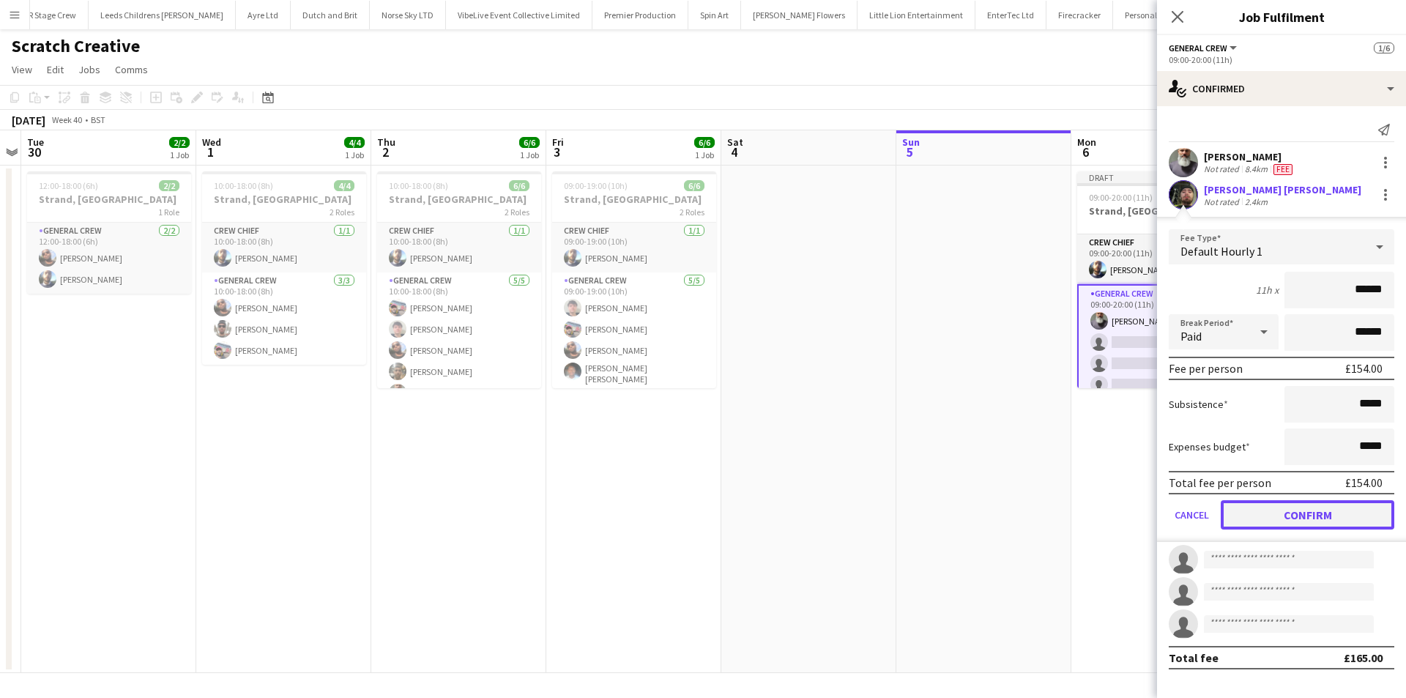
click at [1331, 507] on button "Confirm" at bounding box center [1308, 514] width 174 height 29
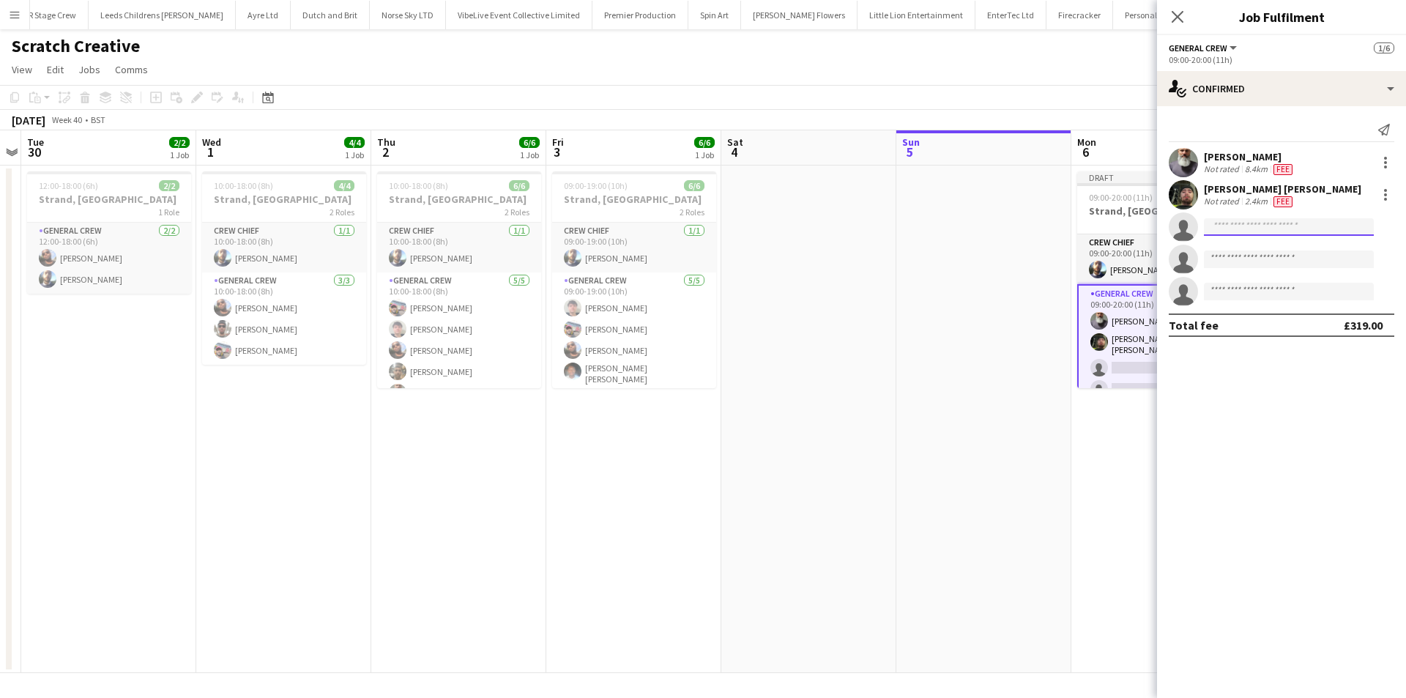
click at [1262, 230] on input at bounding box center [1289, 227] width 170 height 18
type input "****"
click at [1245, 267] on span "+447436864564" at bounding box center [1289, 272] width 146 height 12
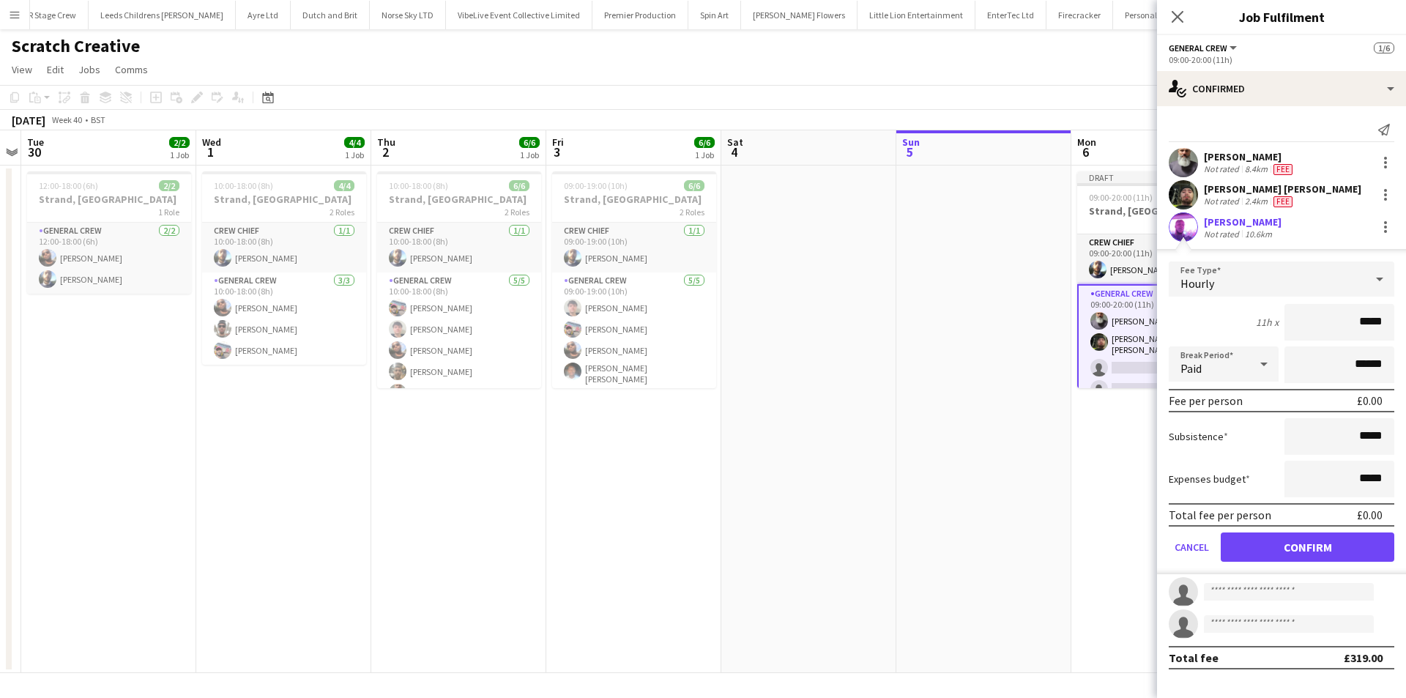
drag, startPoint x: 1337, startPoint y: 331, endPoint x: 1405, endPoint y: 332, distance: 68.8
click at [1405, 332] on form "Fee Type Hourly 11h x ***** Break Period Paid ****** Fee per person £0.00 Subsi…" at bounding box center [1281, 417] width 249 height 313
type input "***"
click at [1320, 543] on button "Confirm" at bounding box center [1308, 546] width 174 height 29
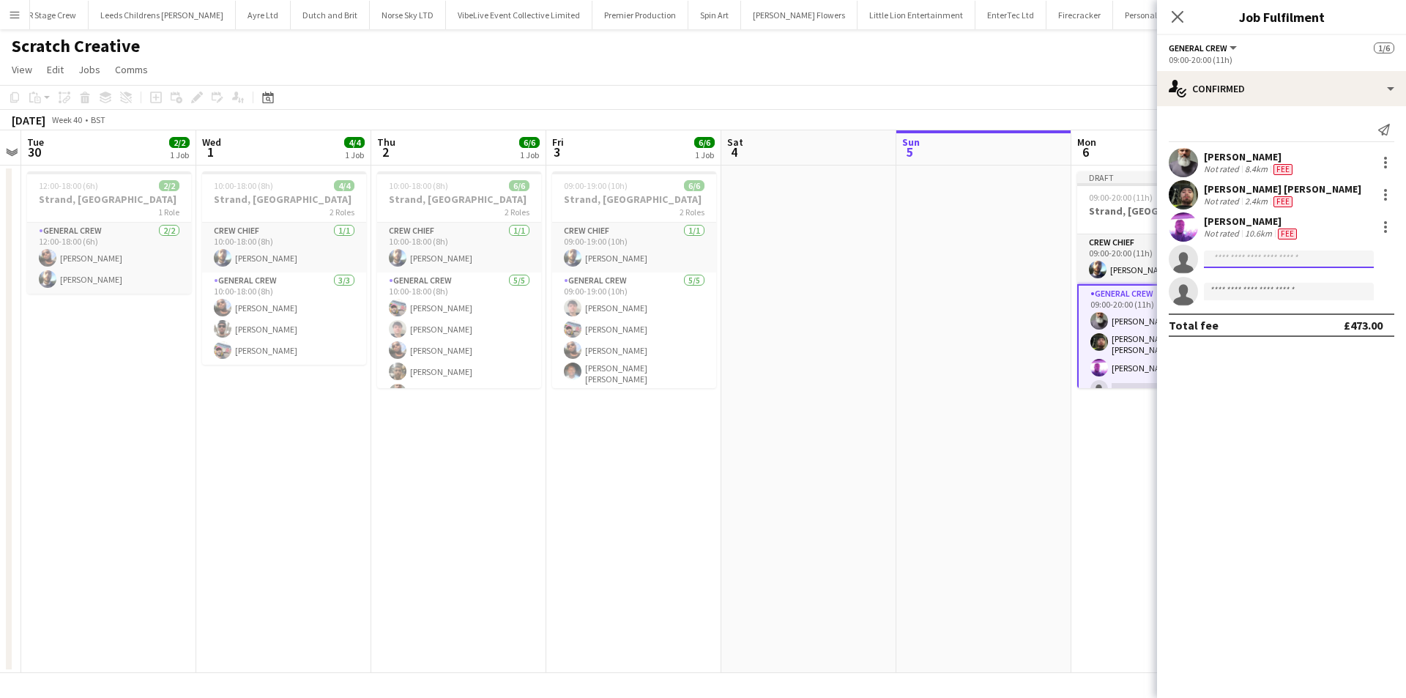
click at [1253, 266] on input at bounding box center [1289, 259] width 170 height 18
type input "****"
click at [1251, 302] on span "+447500877889" at bounding box center [1289, 304] width 146 height 12
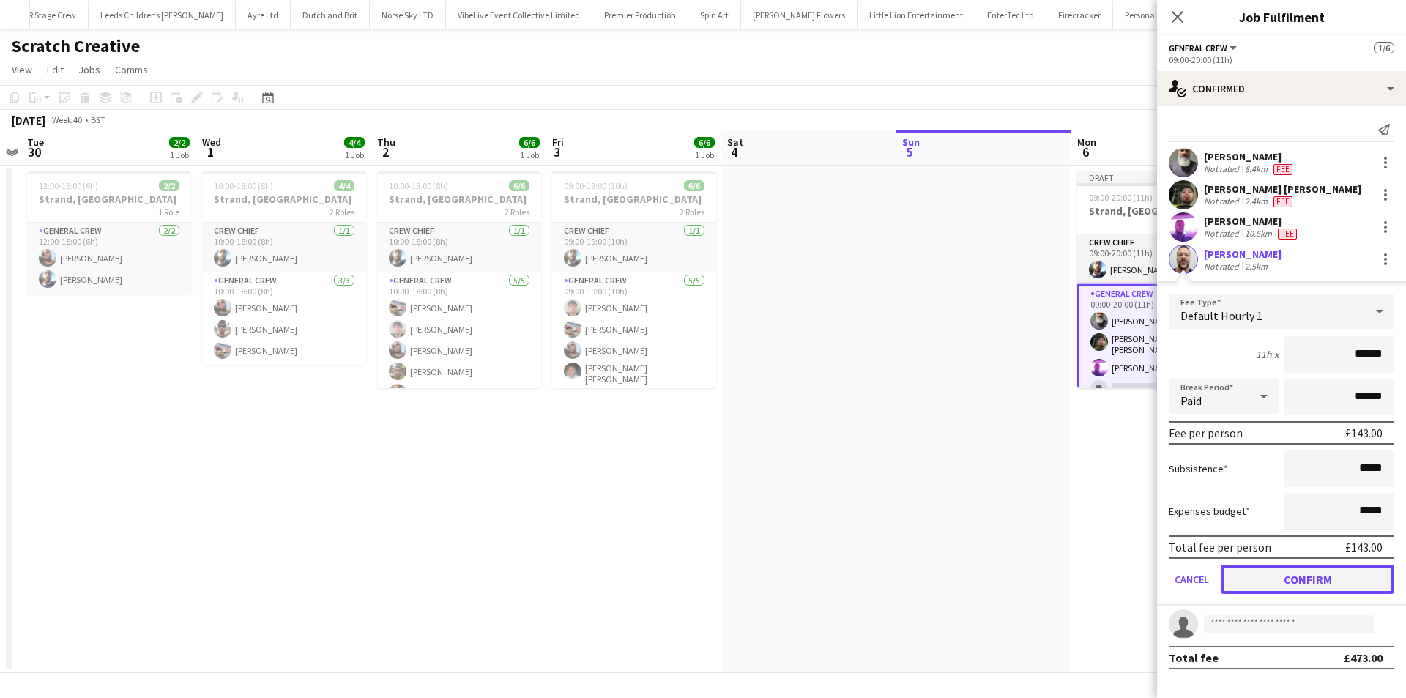
click at [1321, 584] on button "Confirm" at bounding box center [1308, 579] width 174 height 29
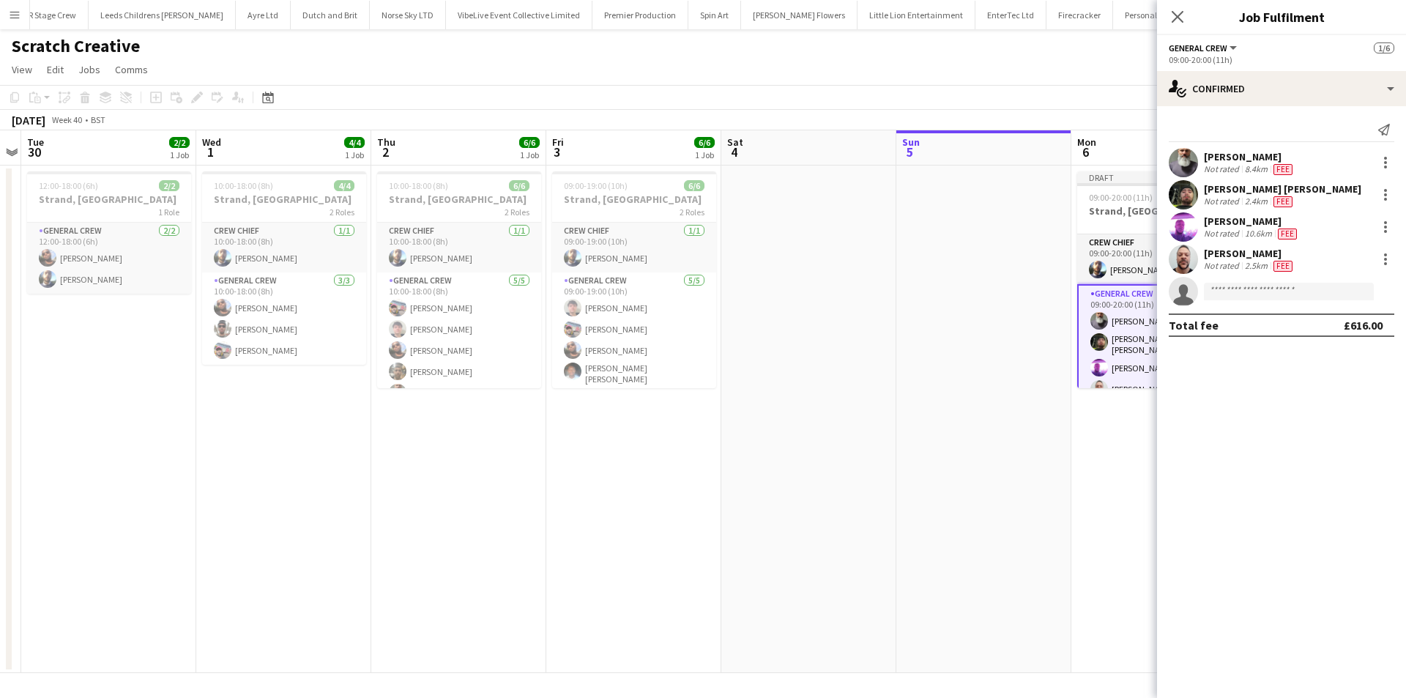
click at [942, 477] on app-date-cell at bounding box center [983, 420] width 175 height 508
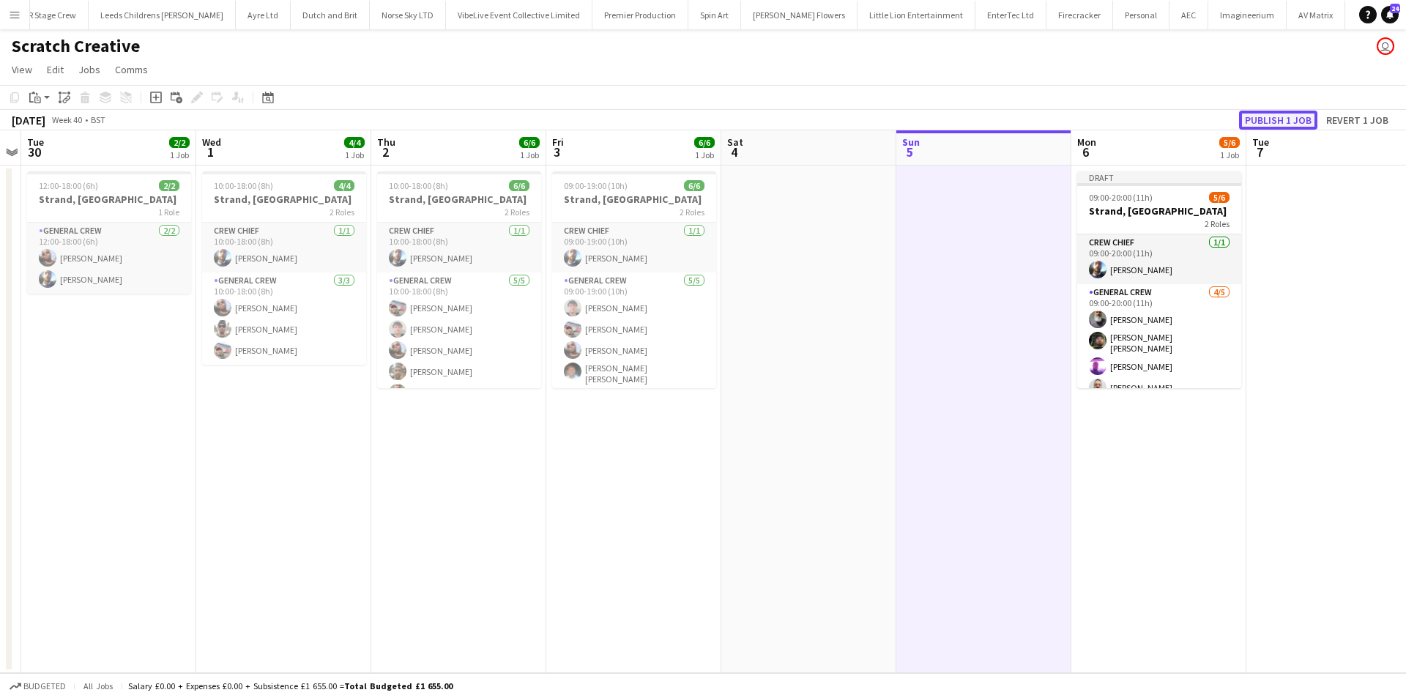
click at [1297, 113] on button "Publish 1 job" at bounding box center [1278, 120] width 78 height 19
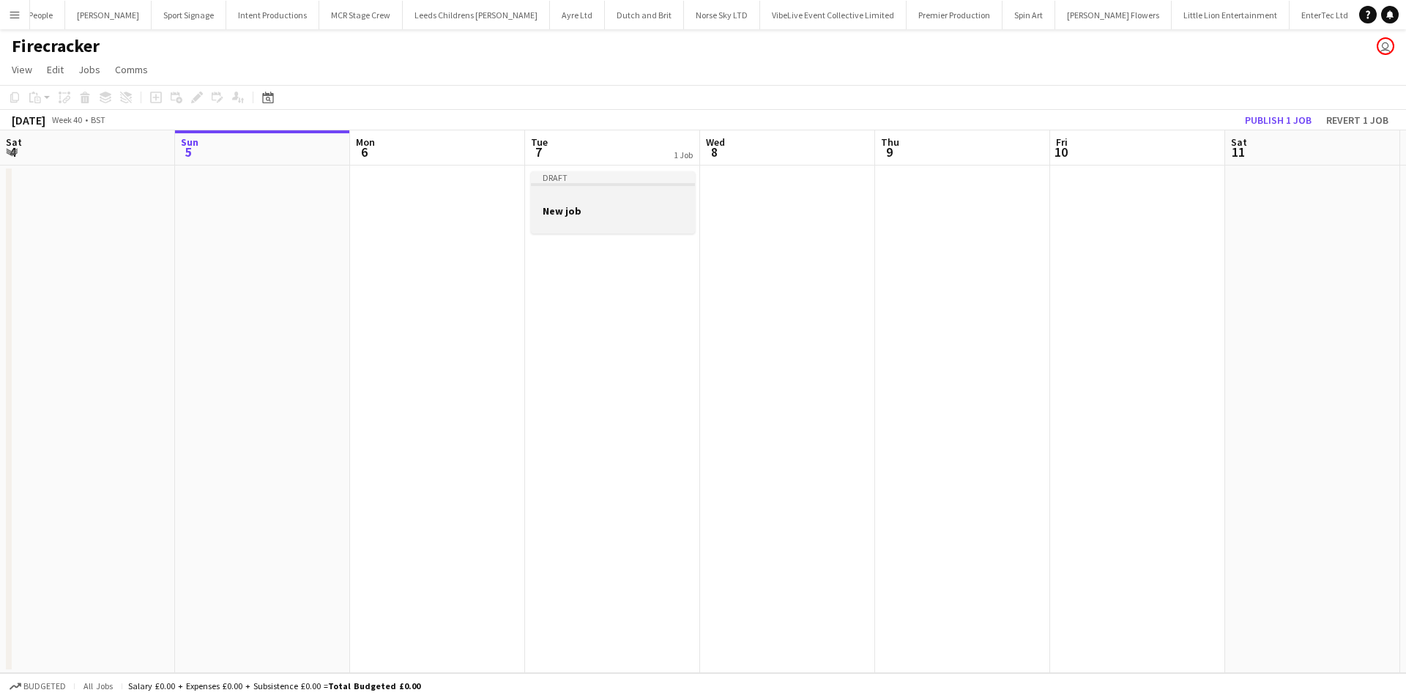
scroll to position [0, 1146]
click at [568, 206] on h3 "New job" at bounding box center [613, 210] width 164 height 13
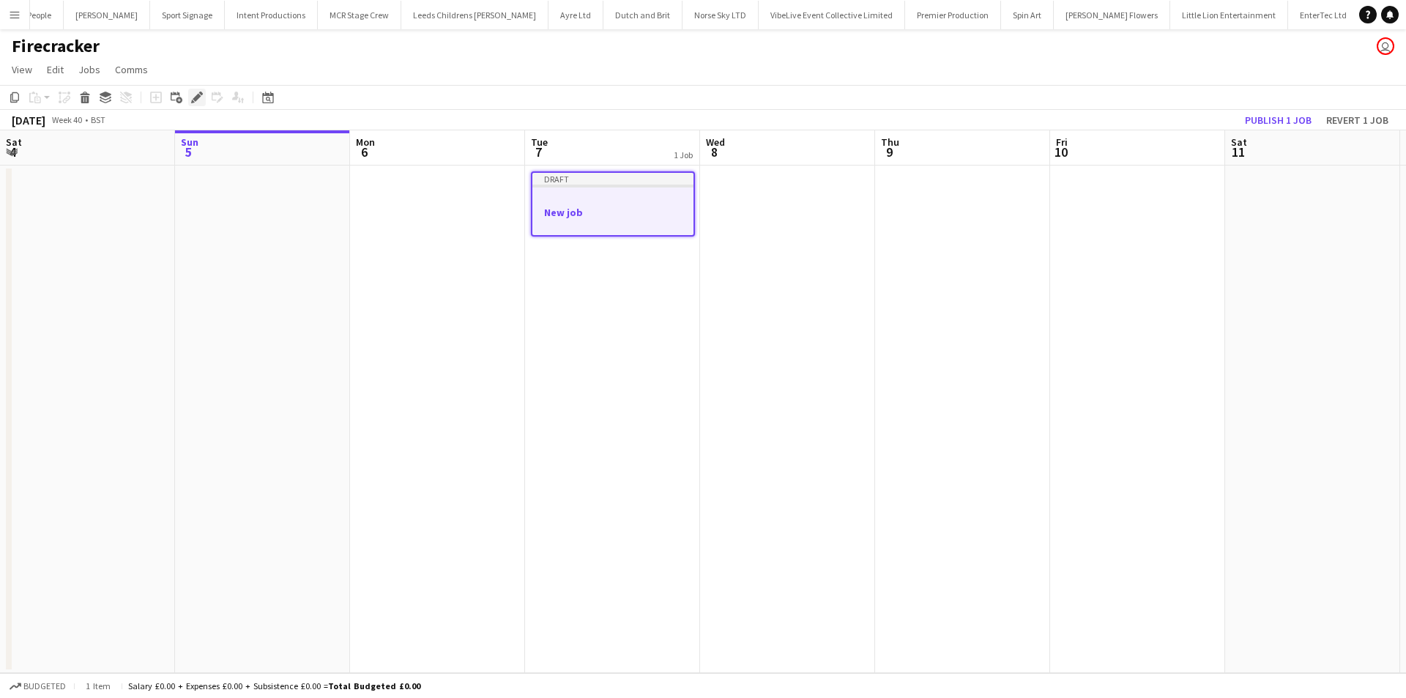
click at [194, 105] on div "Edit" at bounding box center [197, 98] width 18 height 18
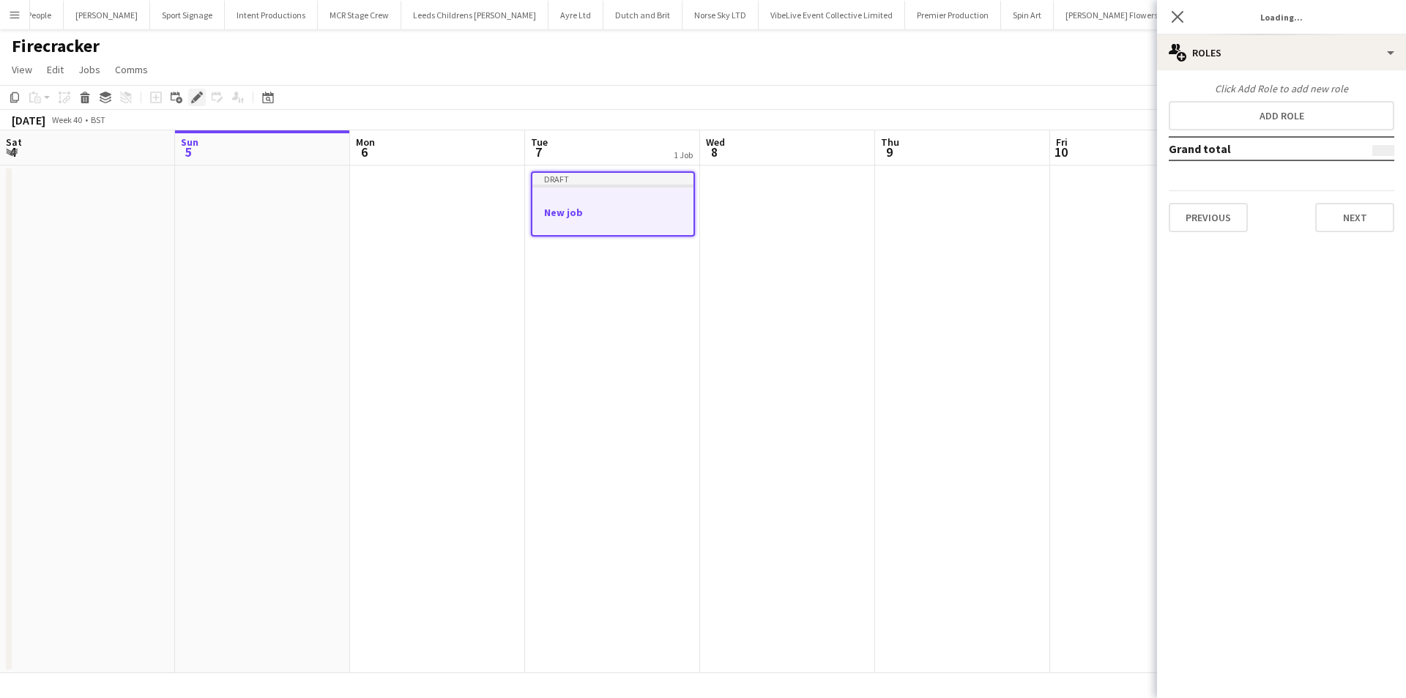
type input "*******"
click at [1220, 228] on button "Previous" at bounding box center [1208, 217] width 79 height 29
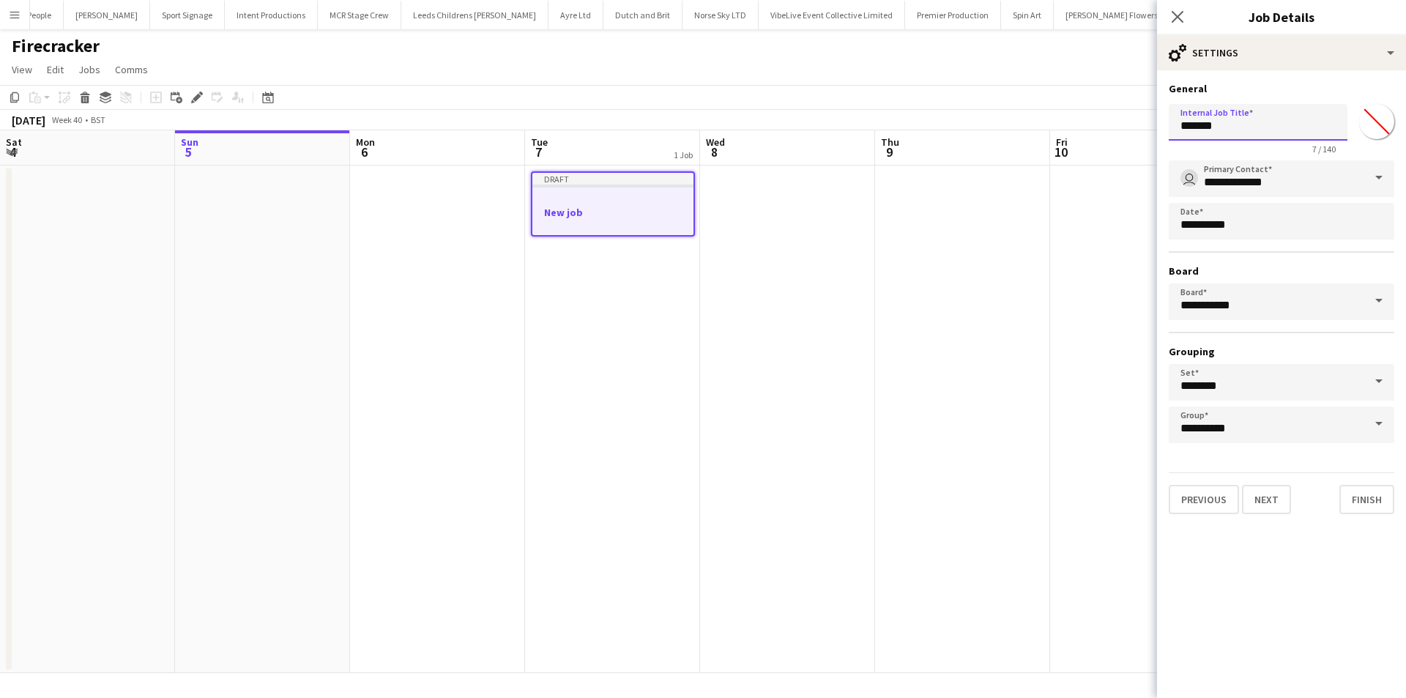
drag, startPoint x: 1239, startPoint y: 130, endPoint x: 1146, endPoint y: 131, distance: 93.0
click at [1146, 131] on body "Menu Boards Boards Boards All jobs Status Workforce Workforce My Workforce Recr…" at bounding box center [703, 349] width 1406 height 698
type input "*********"
click at [1279, 502] on button "Next" at bounding box center [1266, 499] width 49 height 29
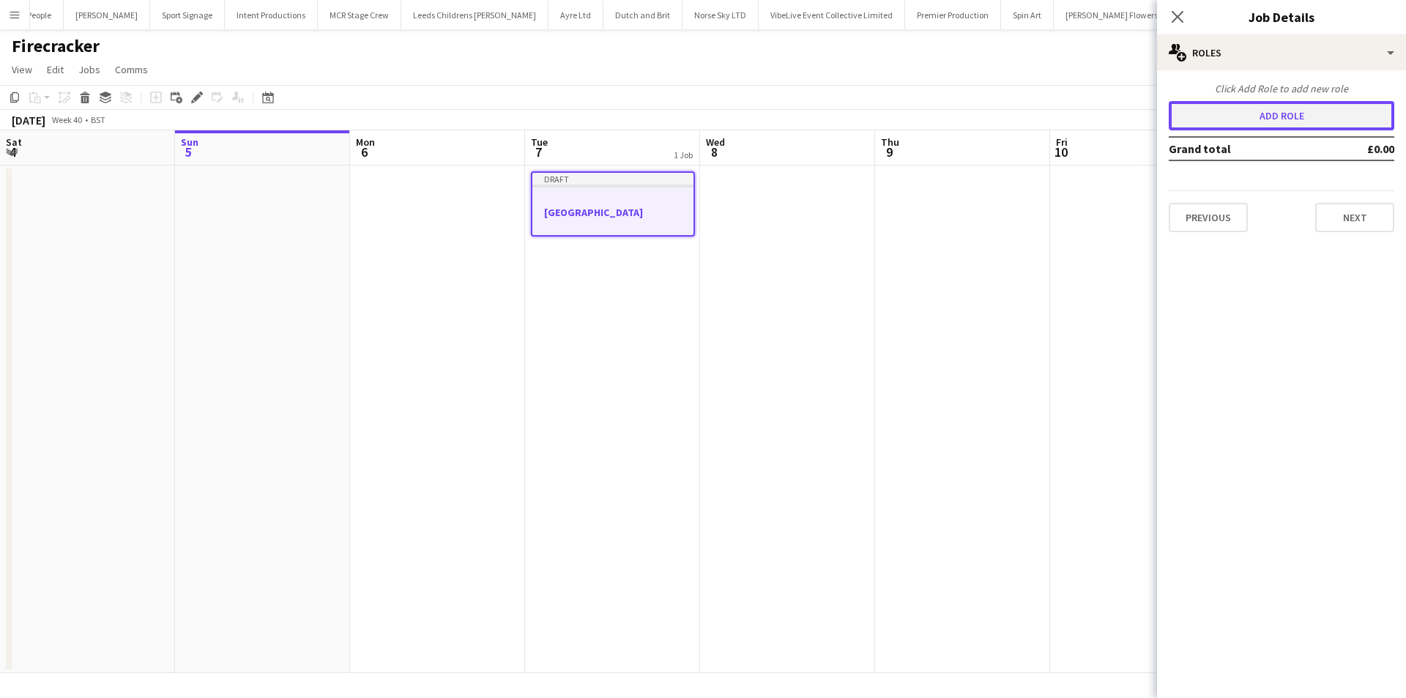
click at [1249, 127] on button "Add role" at bounding box center [1282, 115] width 226 height 29
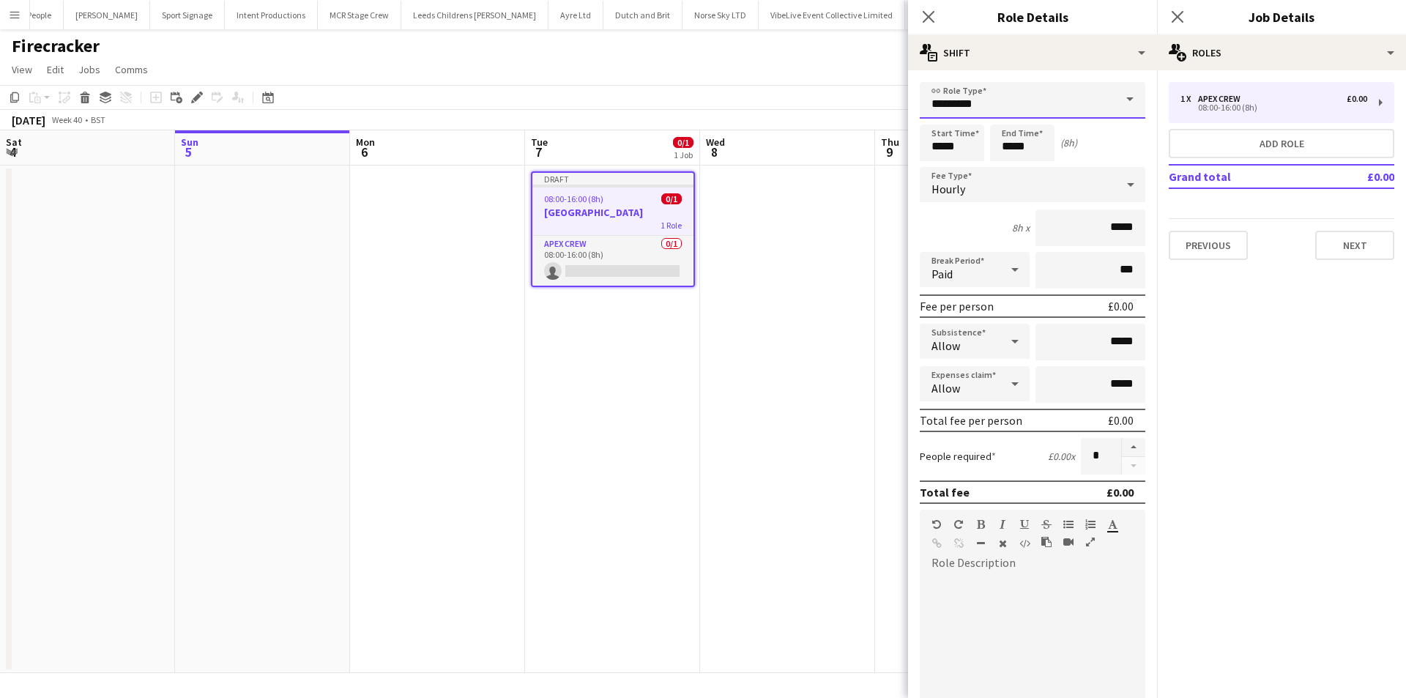
click at [1016, 89] on input "*********" at bounding box center [1033, 100] width 226 height 37
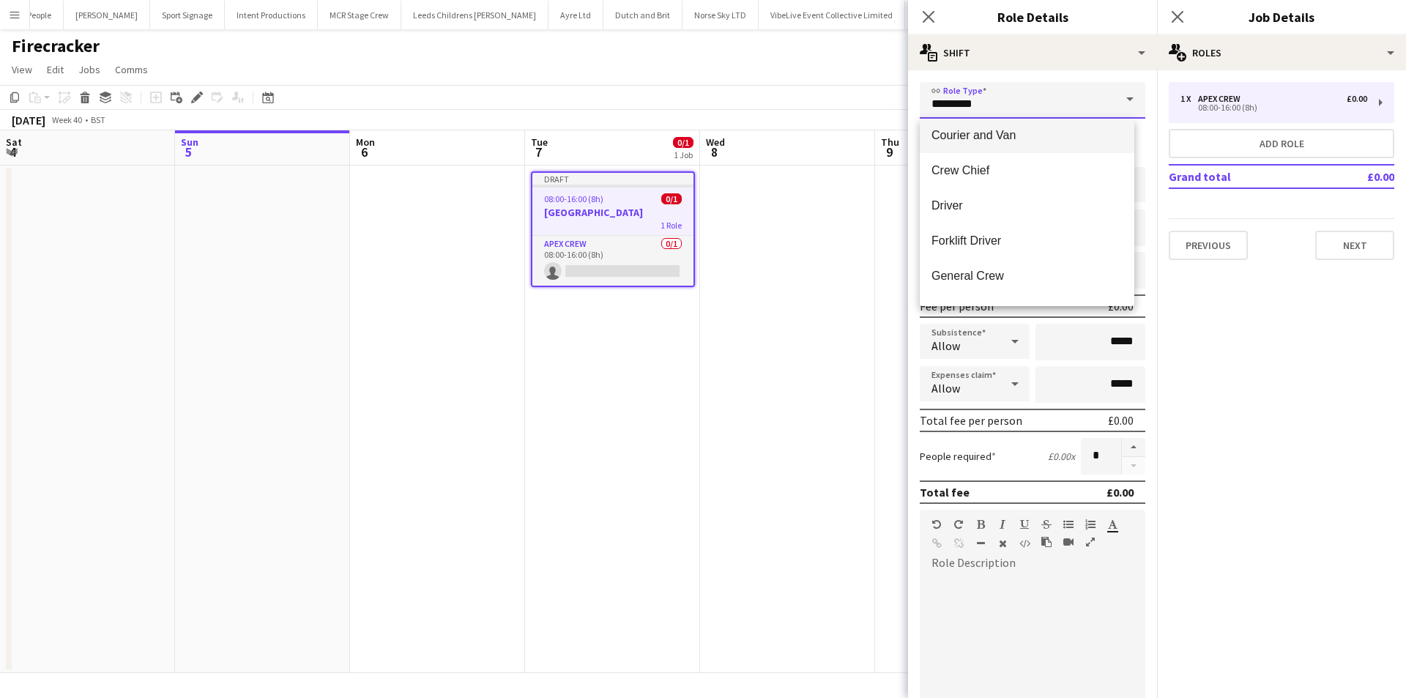
scroll to position [146, 0]
click at [987, 244] on span "General Crew" at bounding box center [1027, 241] width 191 height 14
type input "**********"
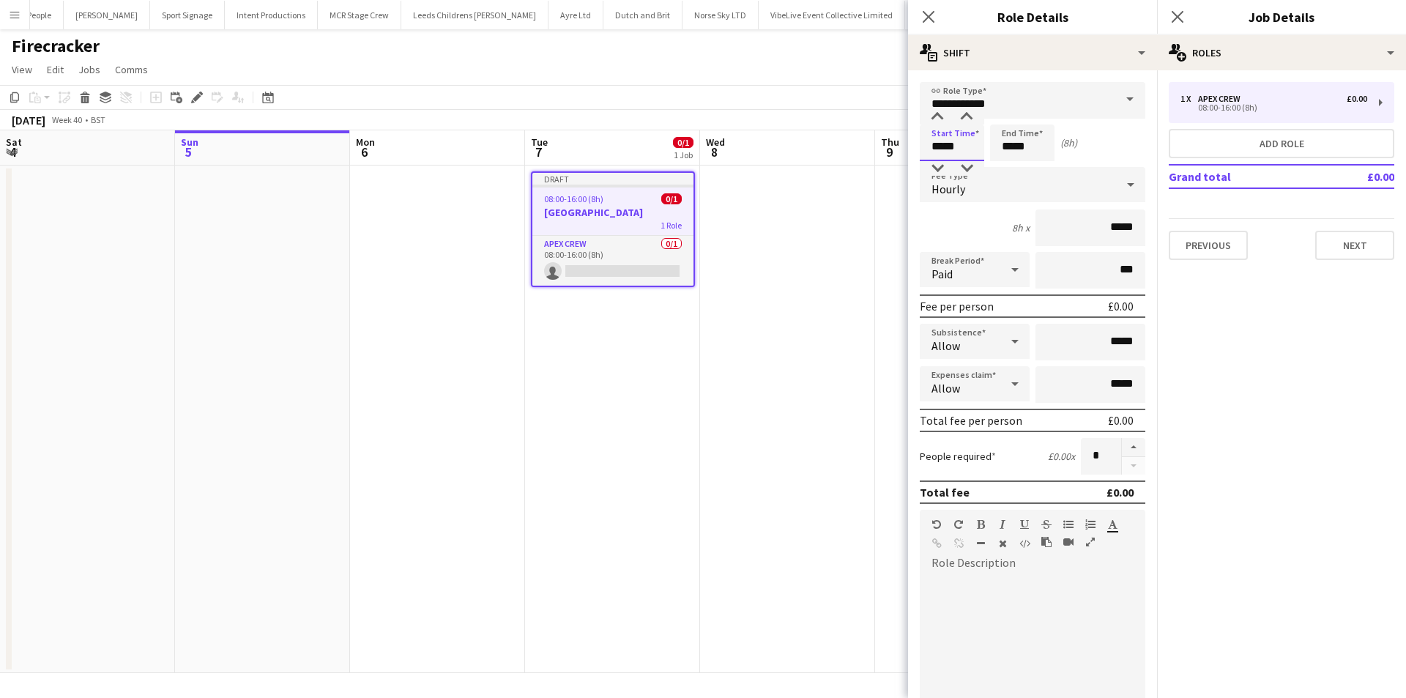
drag, startPoint x: 964, startPoint y: 146, endPoint x: 910, endPoint y: 146, distance: 53.5
click at [910, 146] on form "**********" at bounding box center [1032, 499] width 249 height 835
type input "*****"
drag, startPoint x: 1039, startPoint y: 142, endPoint x: 921, endPoint y: 150, distance: 118.9
click at [921, 150] on div "Start Time ***** End Time ***** (21h)" at bounding box center [1033, 143] width 226 height 37
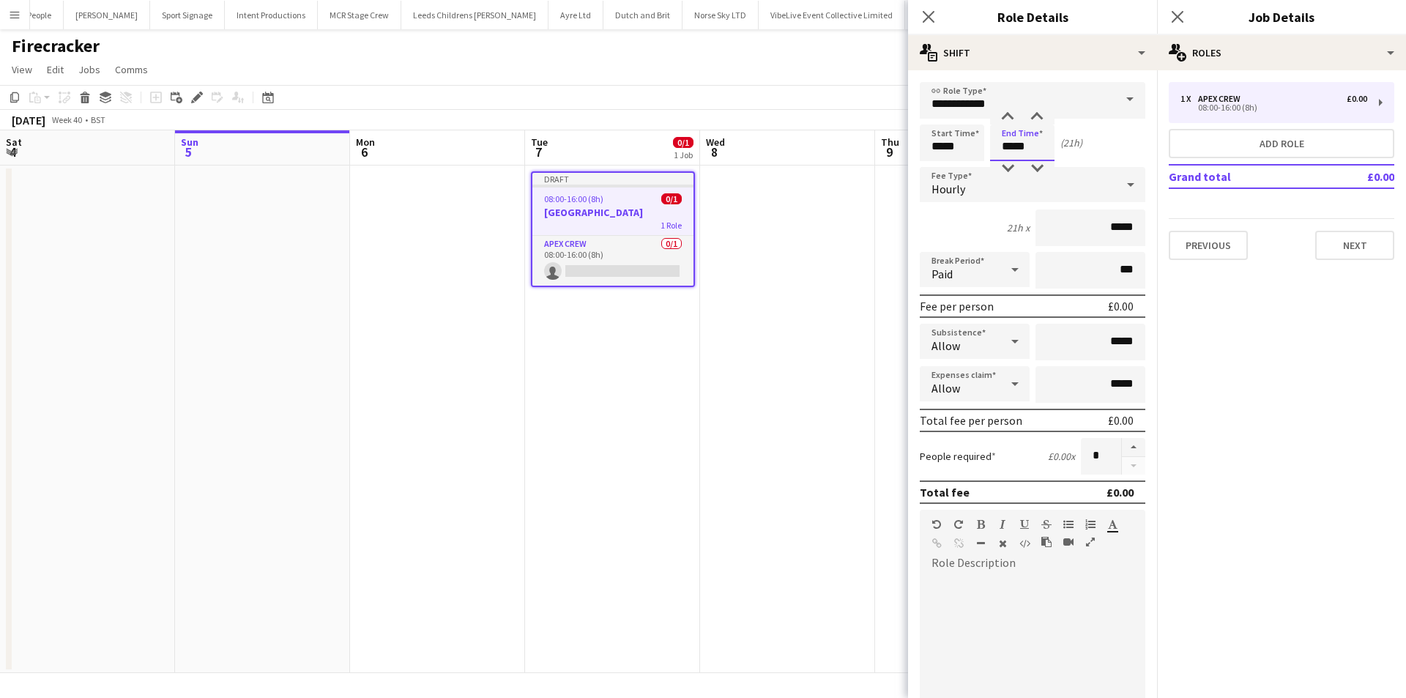
type input "*****"
click at [1122, 453] on button "button" at bounding box center [1133, 447] width 23 height 19
type input "*"
click at [927, 15] on icon at bounding box center [928, 17] width 14 height 14
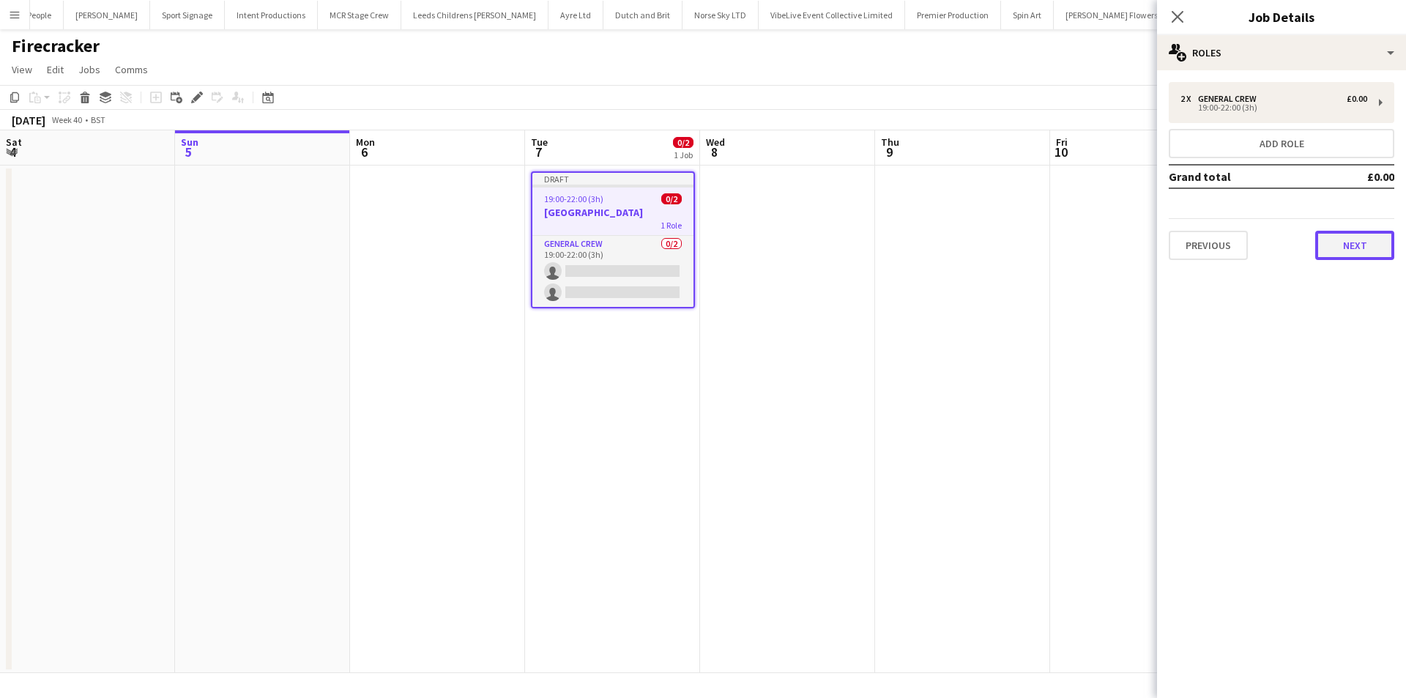
click at [1338, 246] on button "Next" at bounding box center [1354, 245] width 79 height 29
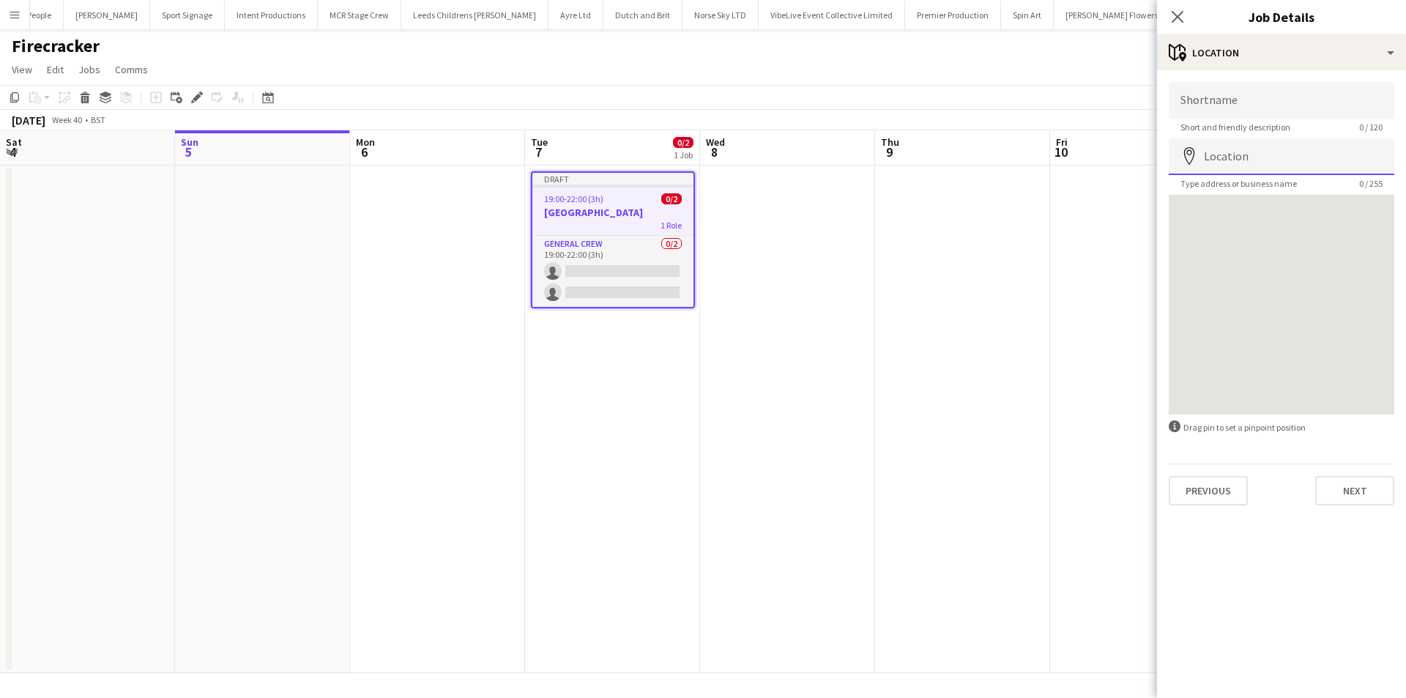
click at [1273, 139] on input "Location" at bounding box center [1282, 156] width 226 height 37
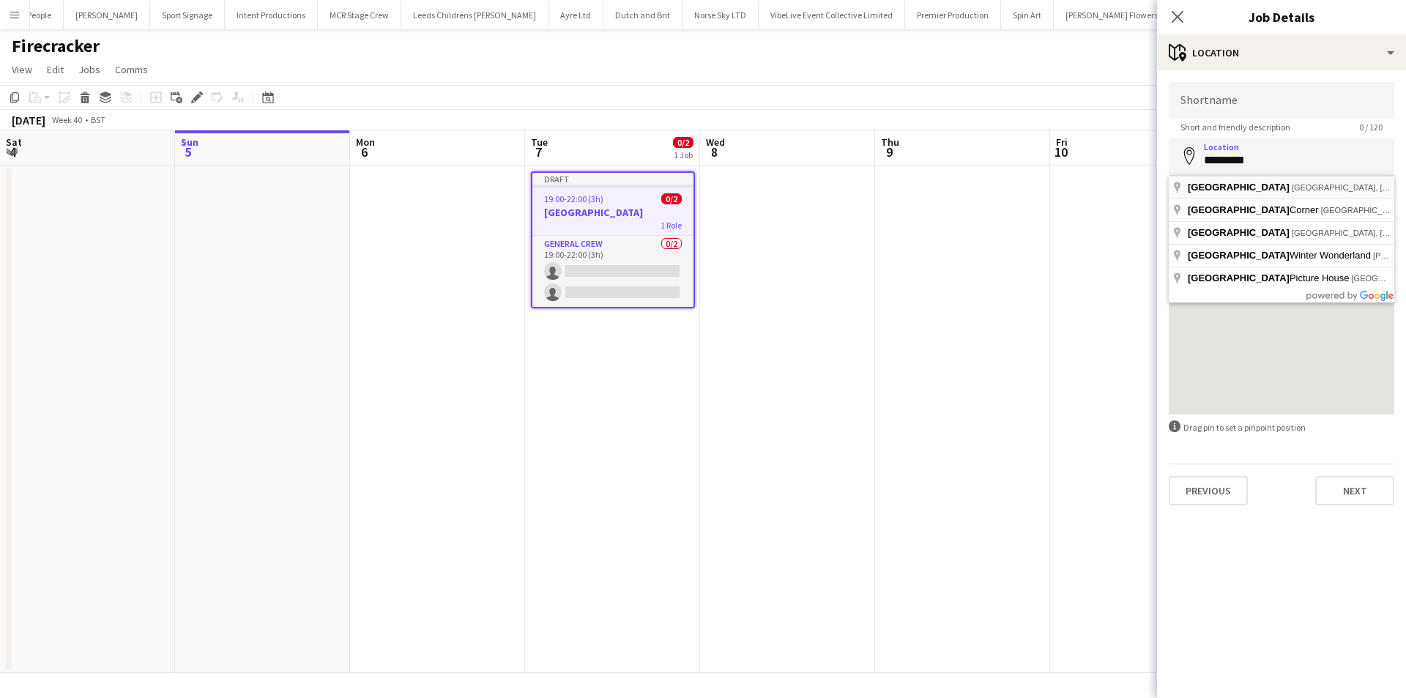
type input "**********"
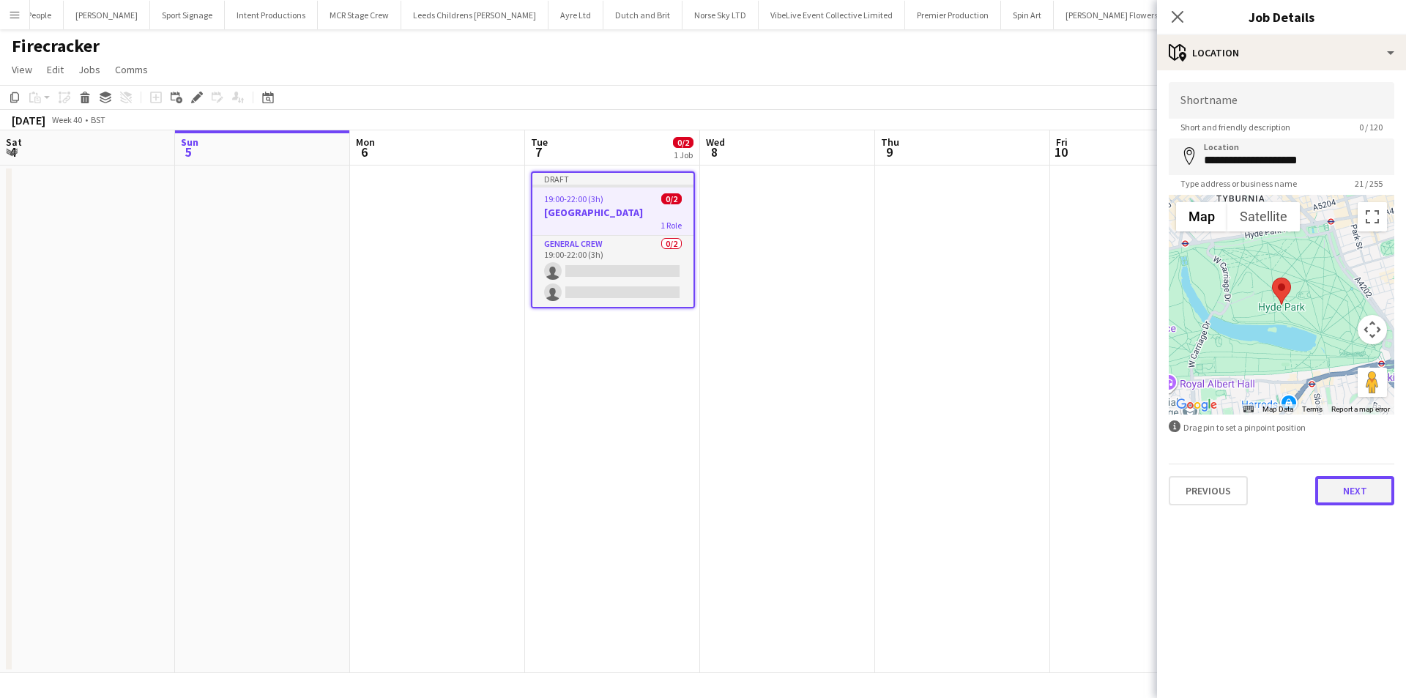
click at [1342, 494] on button "Next" at bounding box center [1354, 490] width 79 height 29
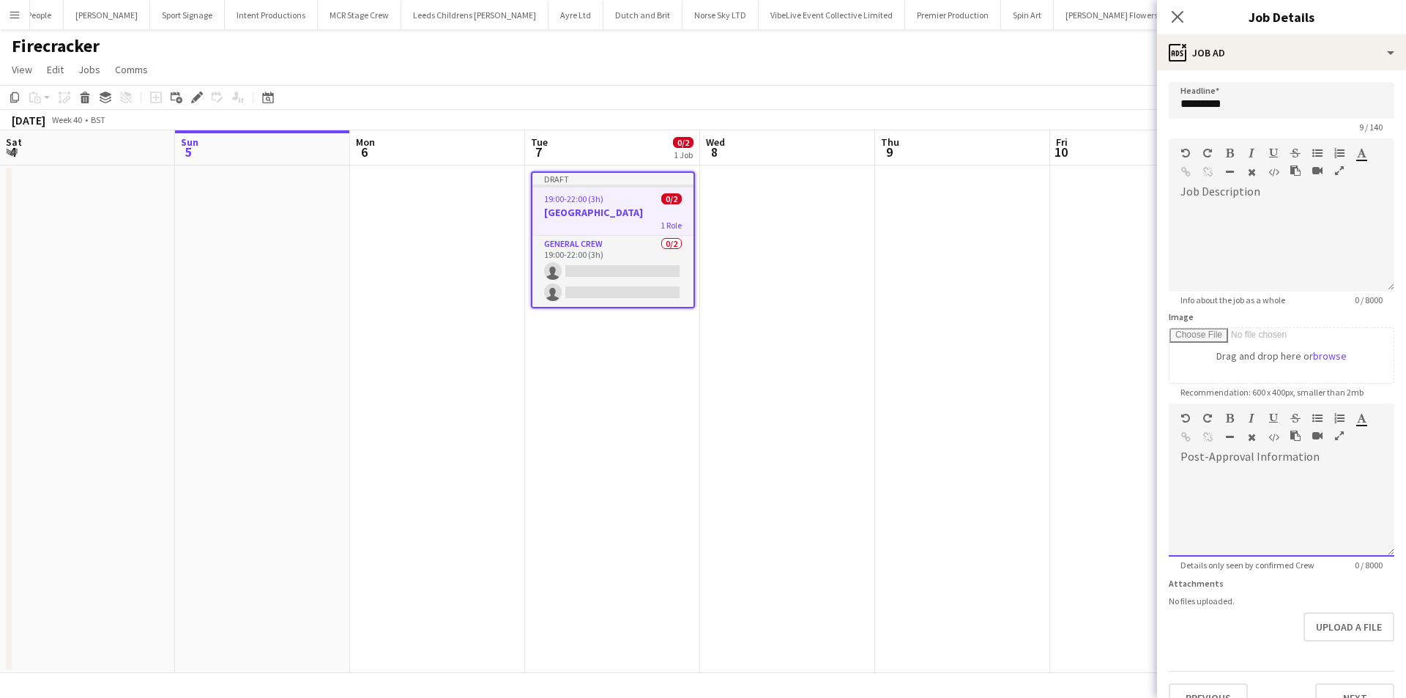
click at [1318, 510] on div at bounding box center [1282, 513] width 226 height 88
click at [1196, 514] on div at bounding box center [1282, 513] width 226 height 88
paste div
drag, startPoint x: 1358, startPoint y: 477, endPoint x: 1350, endPoint y: 477, distance: 8.1
click at [1350, 477] on div "**********" at bounding box center [1276, 513] width 215 height 88
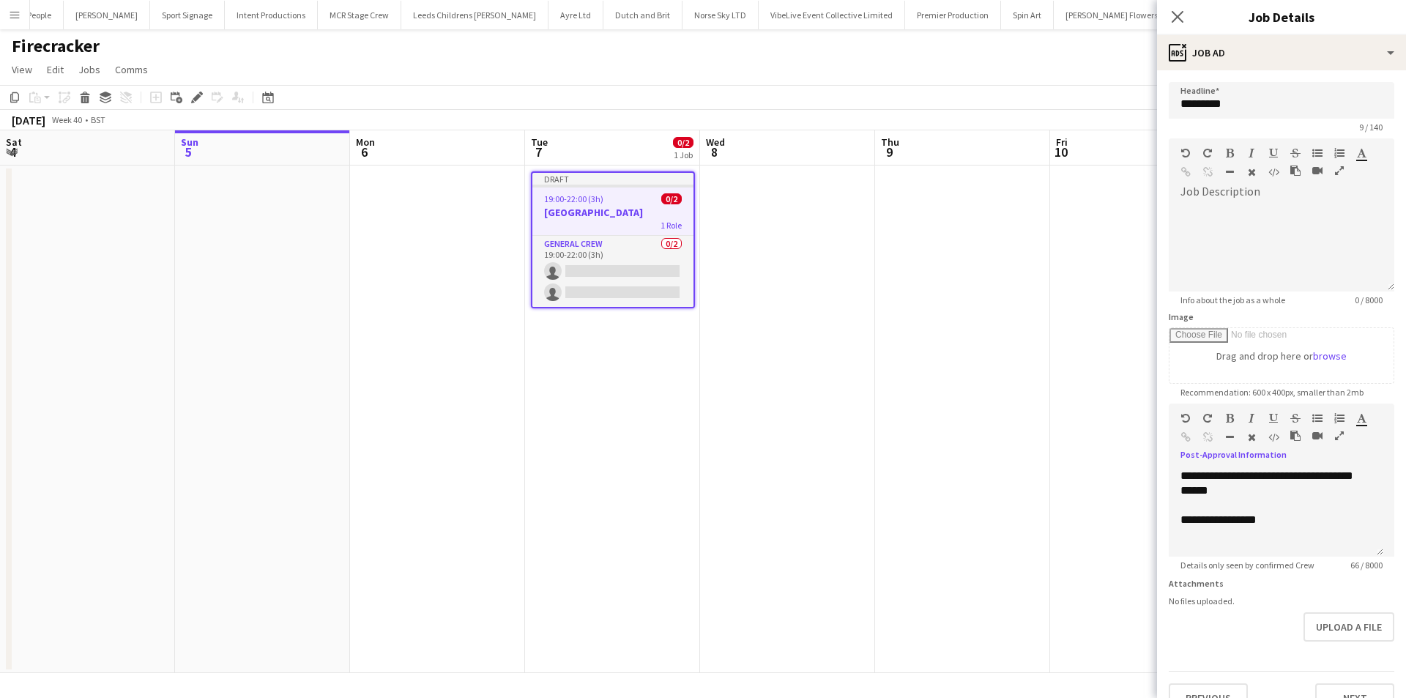
click at [1184, 26] on div "Close pop-in" at bounding box center [1177, 17] width 41 height 34
click at [1183, 25] on app-icon "Close pop-in" at bounding box center [1177, 17] width 21 height 21
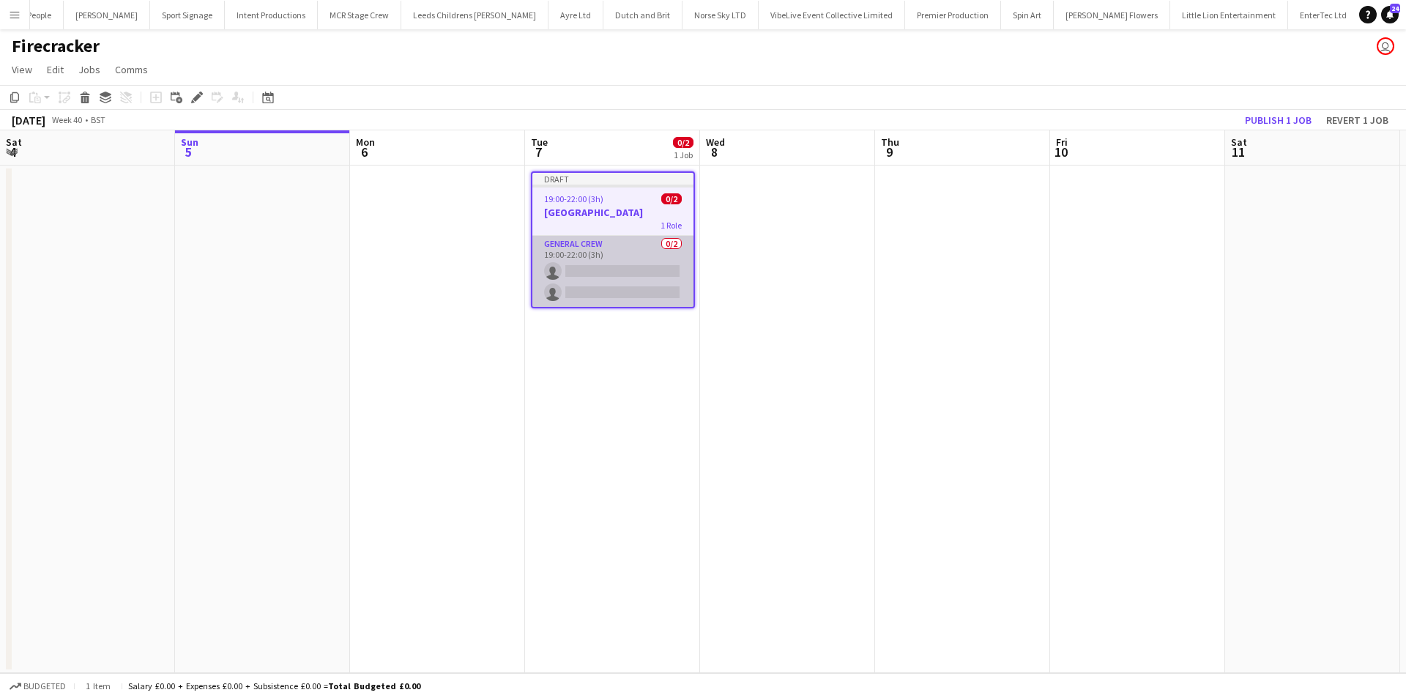
click at [626, 286] on app-card-role "General Crew 0/2 19:00-22:00 (3h) single-neutral-actions single-neutral-actions" at bounding box center [612, 271] width 161 height 71
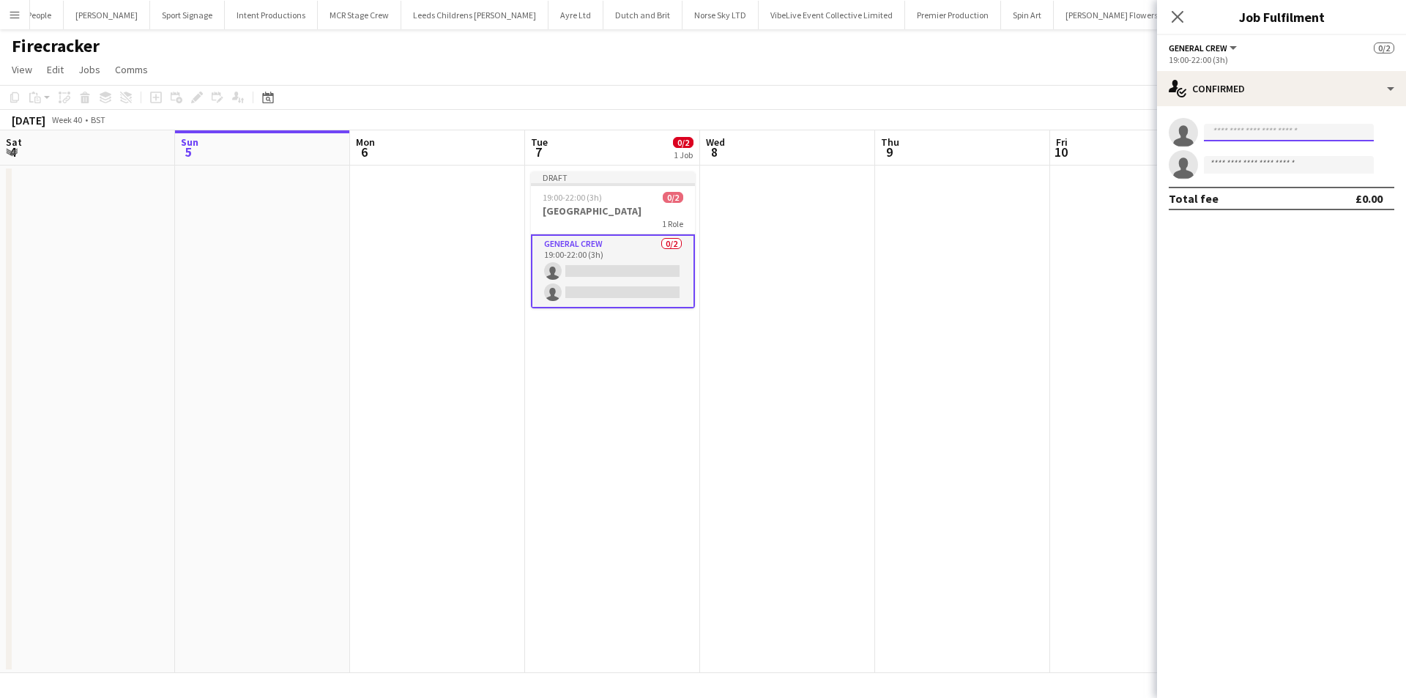
click at [1236, 127] on input at bounding box center [1289, 133] width 170 height 18
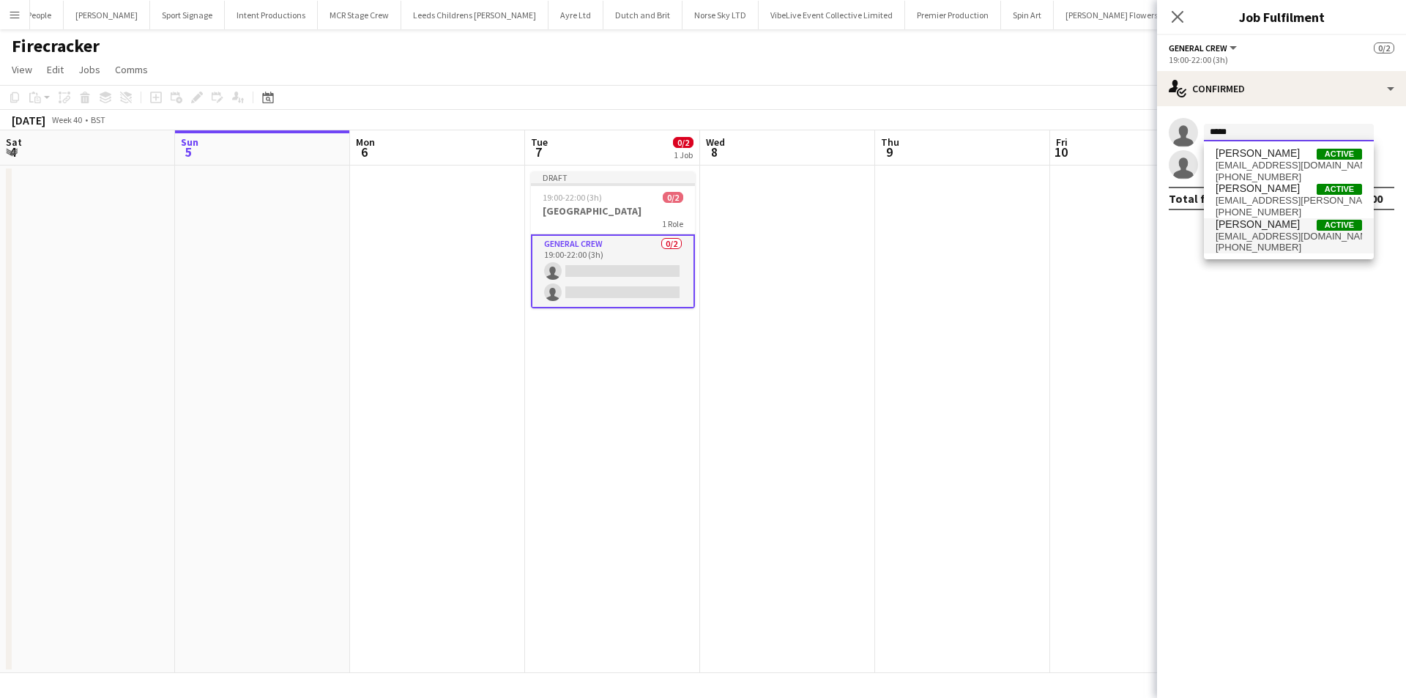
type input "*****"
click at [1282, 218] on span "Ben Scott Active" at bounding box center [1289, 224] width 146 height 12
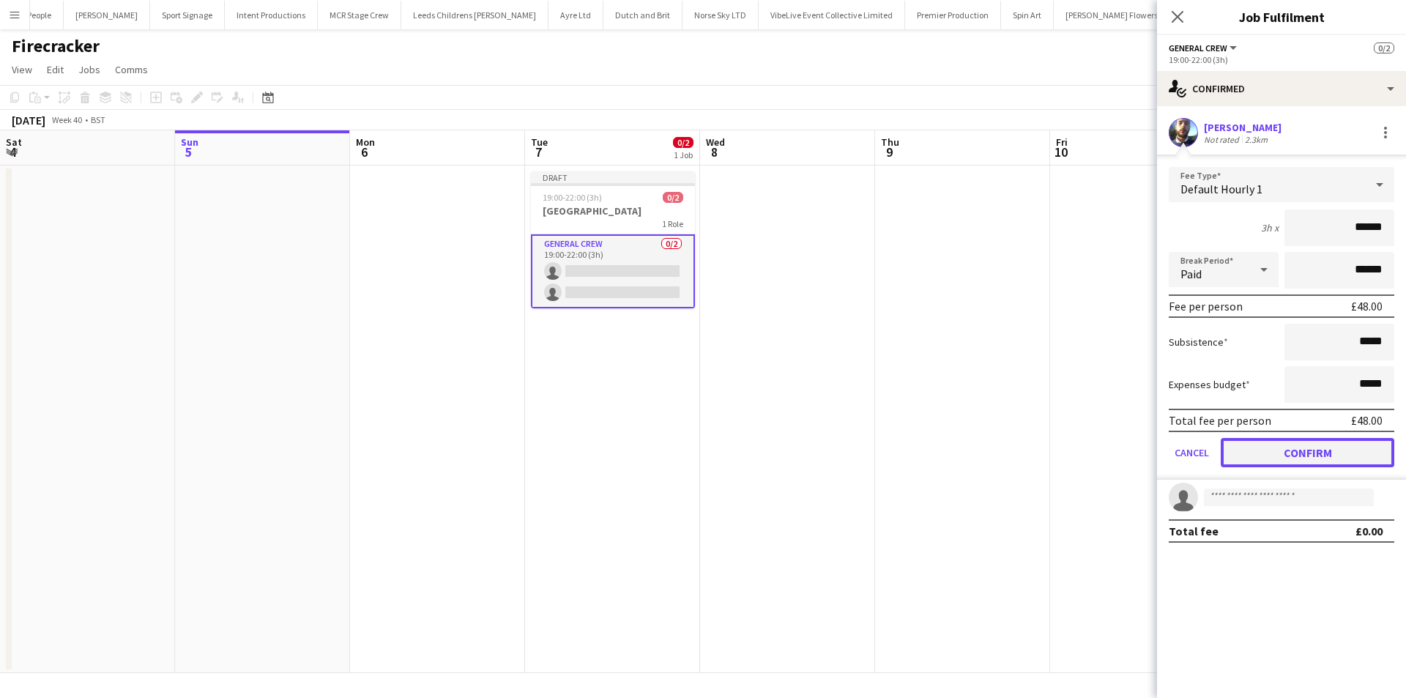
click at [1340, 450] on button "Confirm" at bounding box center [1308, 452] width 174 height 29
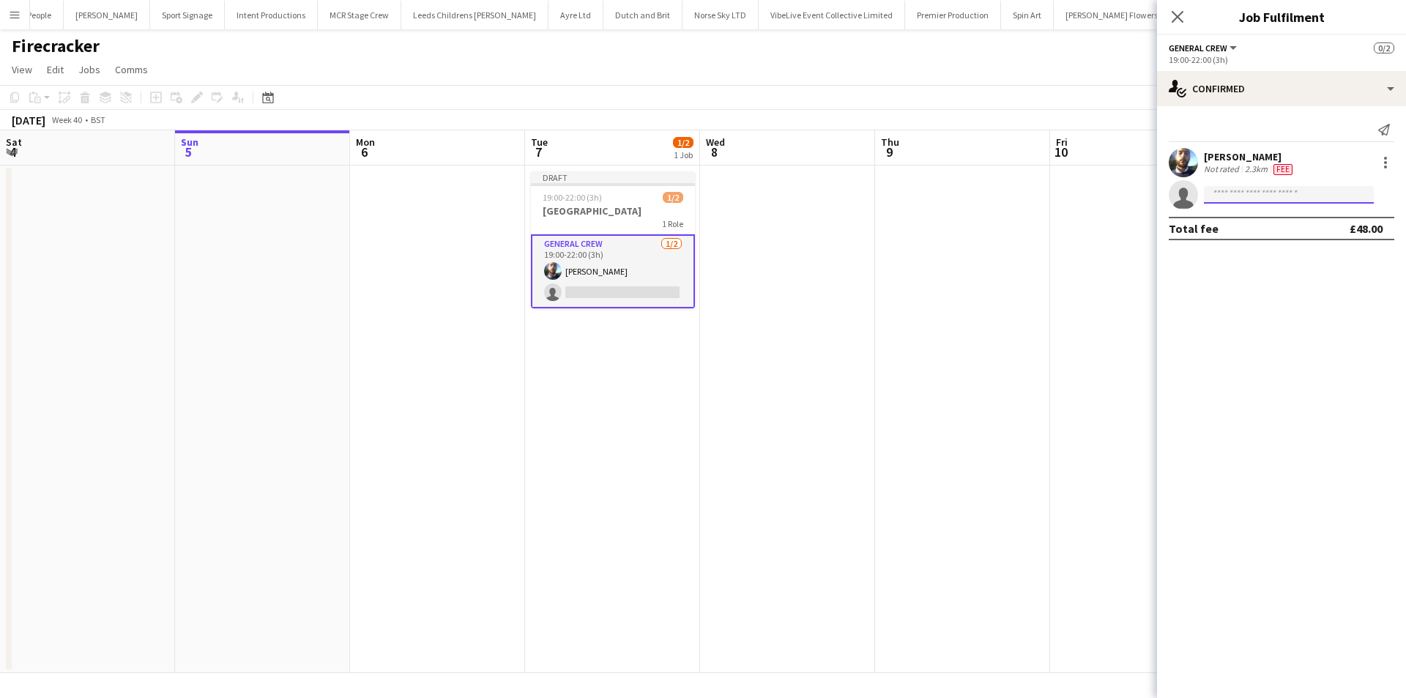
click at [1248, 192] on input at bounding box center [1289, 195] width 170 height 18
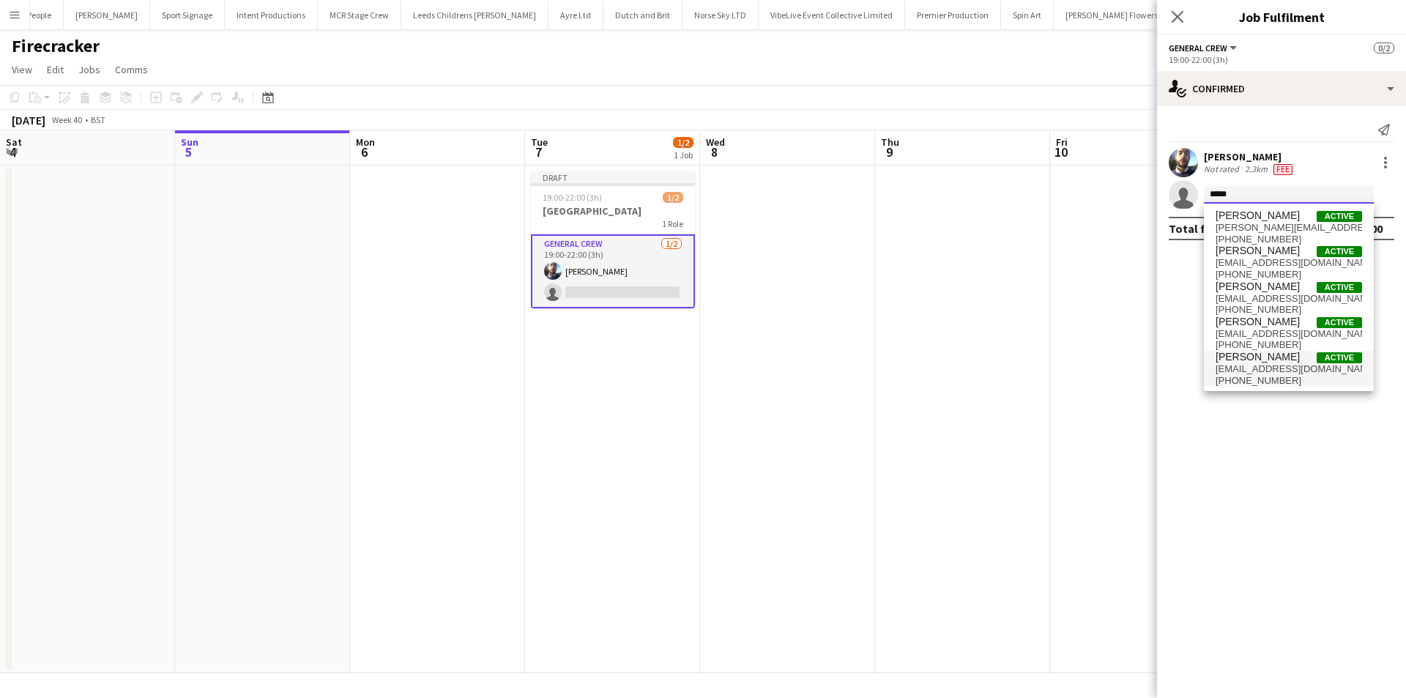
type input "*****"
click at [1271, 357] on span "David Ryan Active" at bounding box center [1289, 357] width 146 height 12
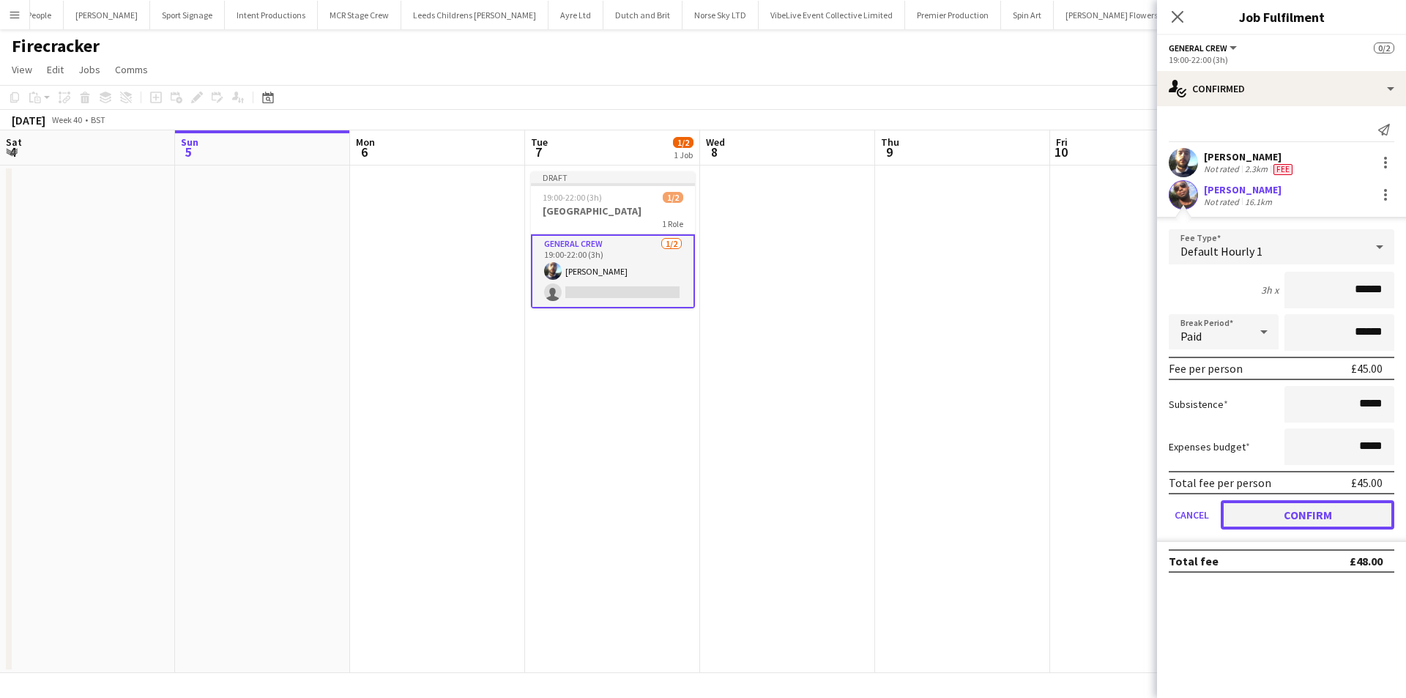
click at [1322, 528] on button "Confirm" at bounding box center [1308, 514] width 174 height 29
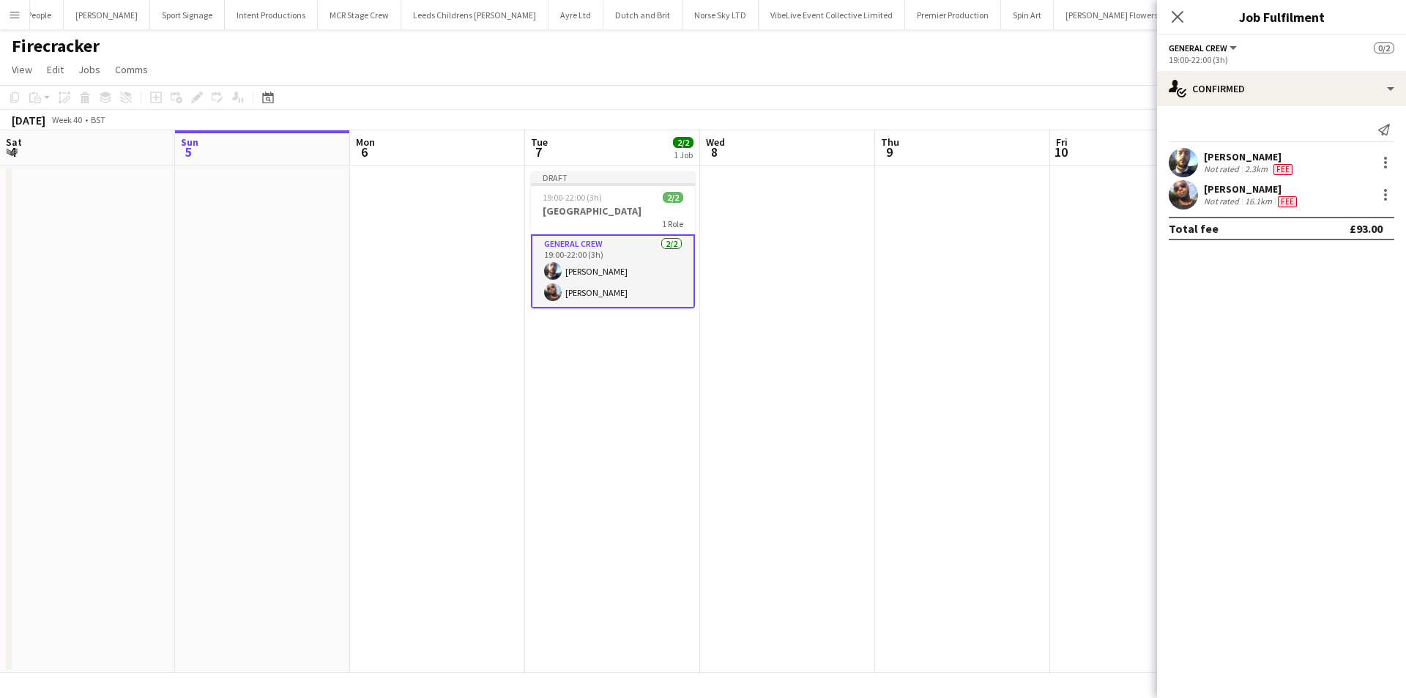
click at [803, 343] on app-date-cell at bounding box center [787, 420] width 175 height 508
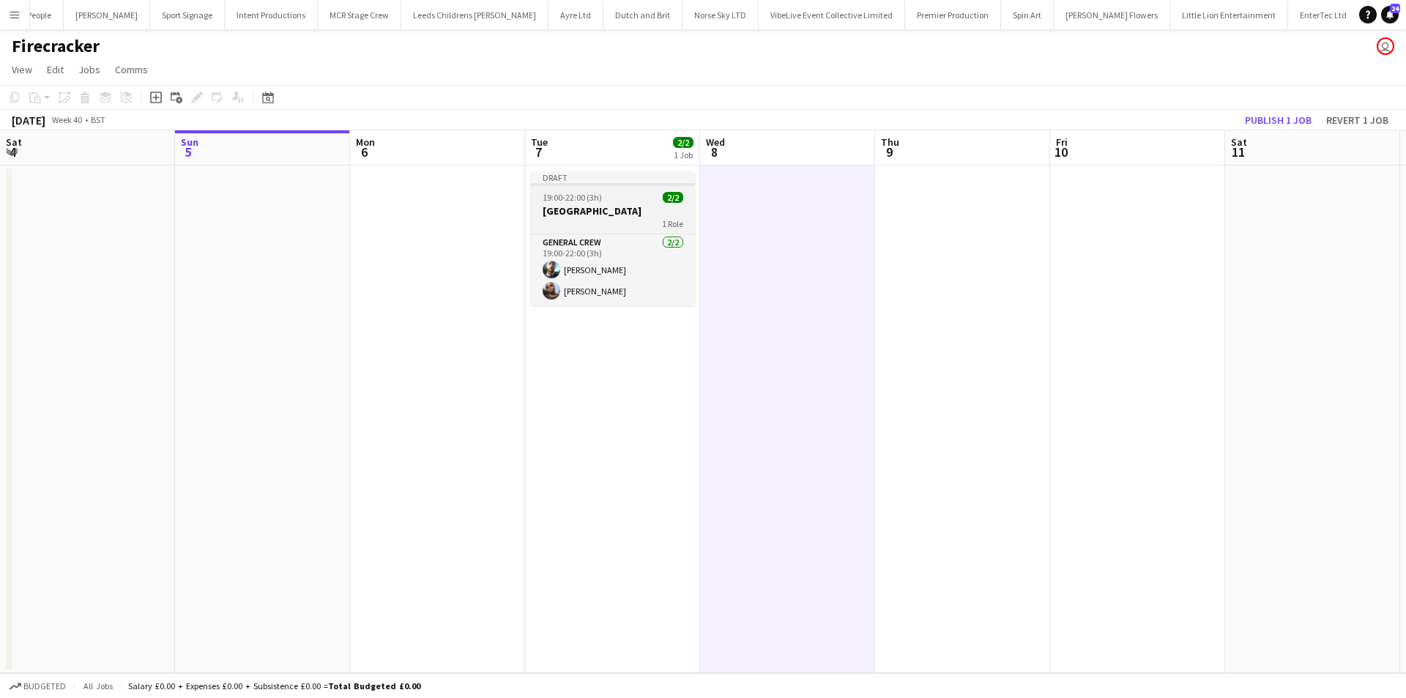
click at [584, 220] on div "1 Role" at bounding box center [613, 224] width 164 height 12
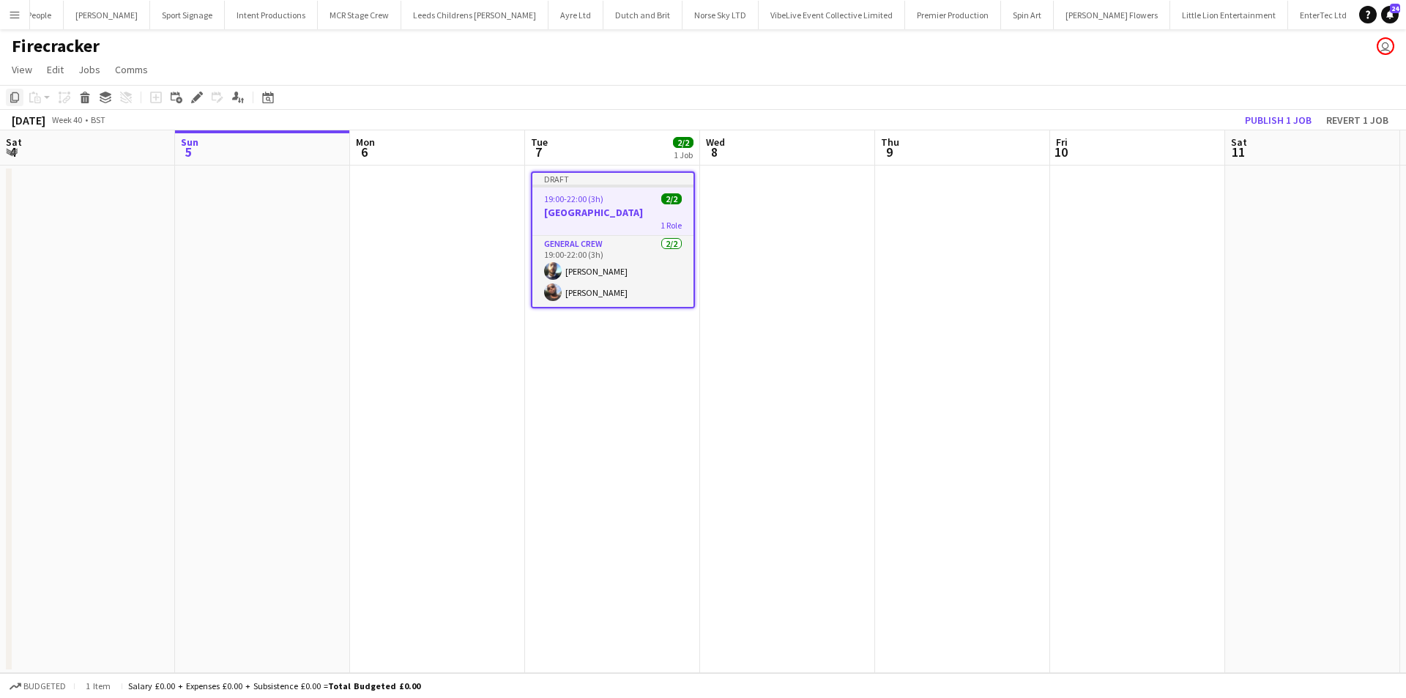
click at [21, 98] on div "Copy" at bounding box center [15, 98] width 18 height 18
click at [833, 240] on app-date-cell at bounding box center [787, 420] width 175 height 508
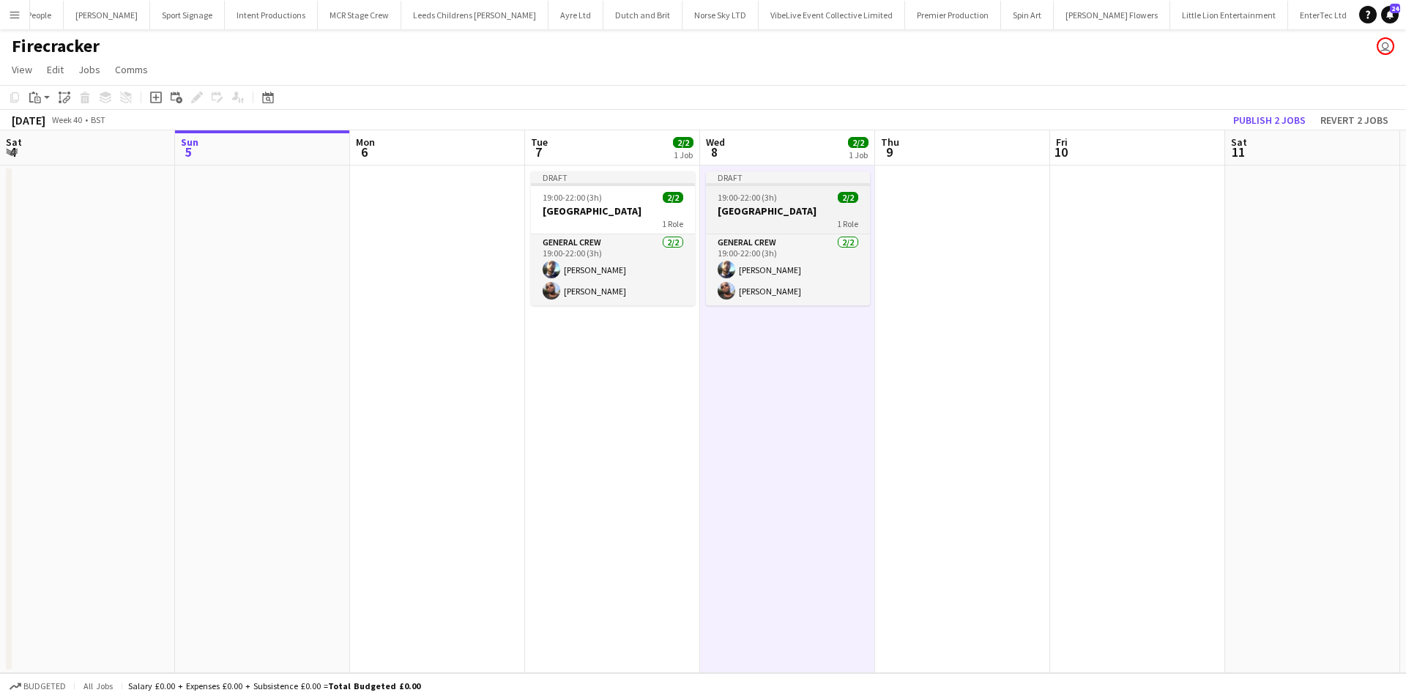
click at [772, 193] on span "19:00-22:00 (3h)" at bounding box center [747, 197] width 59 height 11
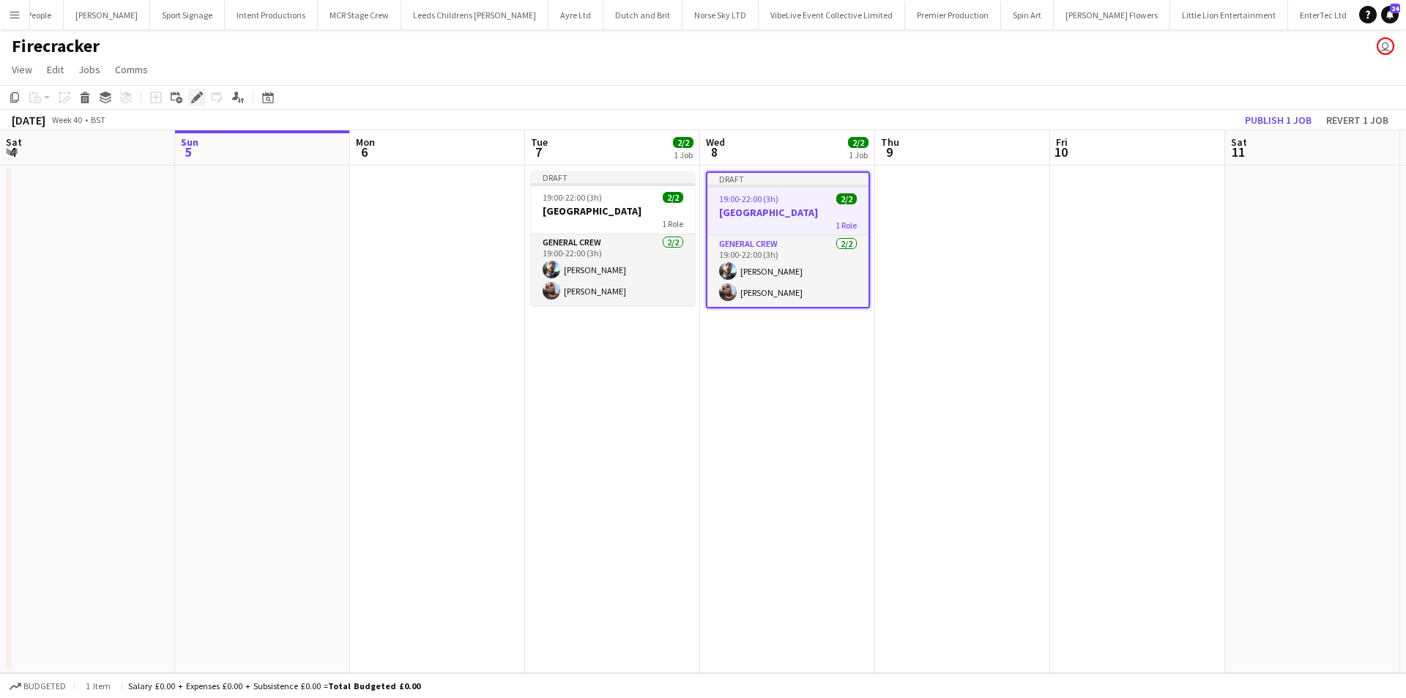
click at [201, 102] on icon "Edit" at bounding box center [197, 98] width 12 height 12
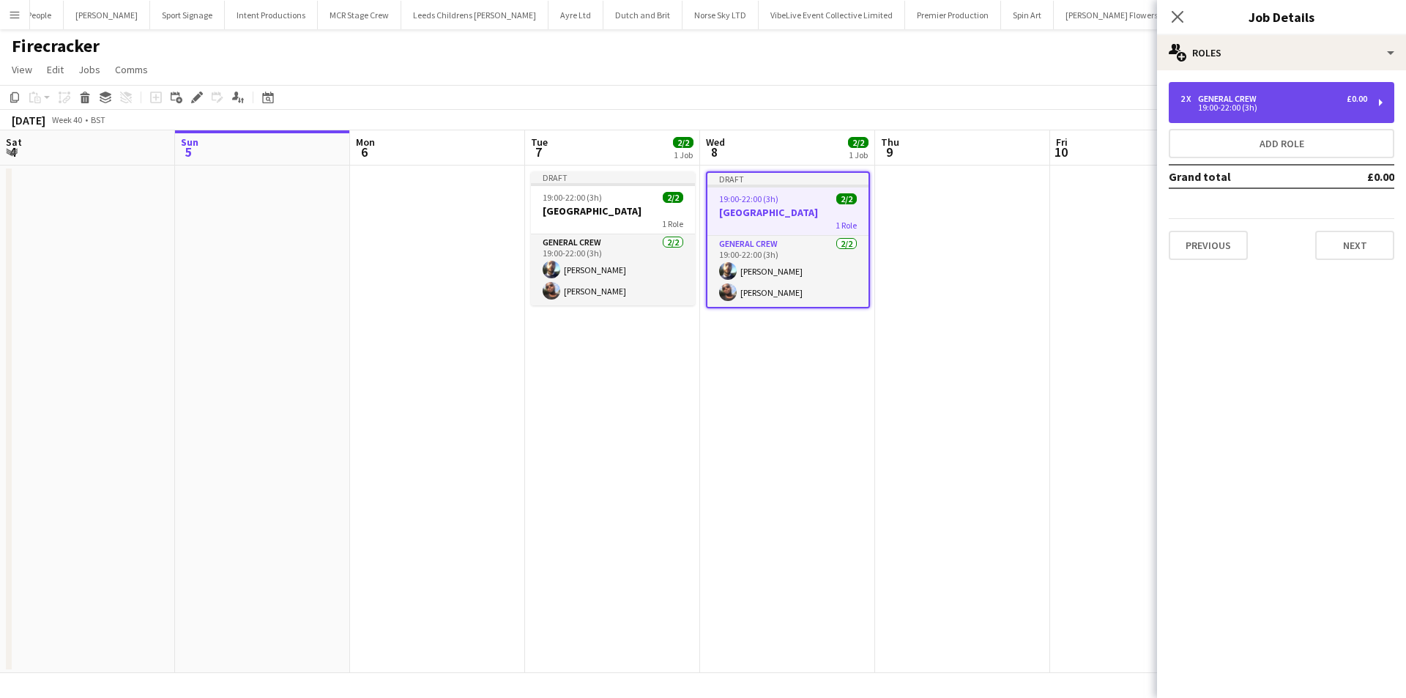
click at [1280, 114] on div "2 x General Crew £0.00 19:00-22:00 (3h)" at bounding box center [1282, 102] width 226 height 41
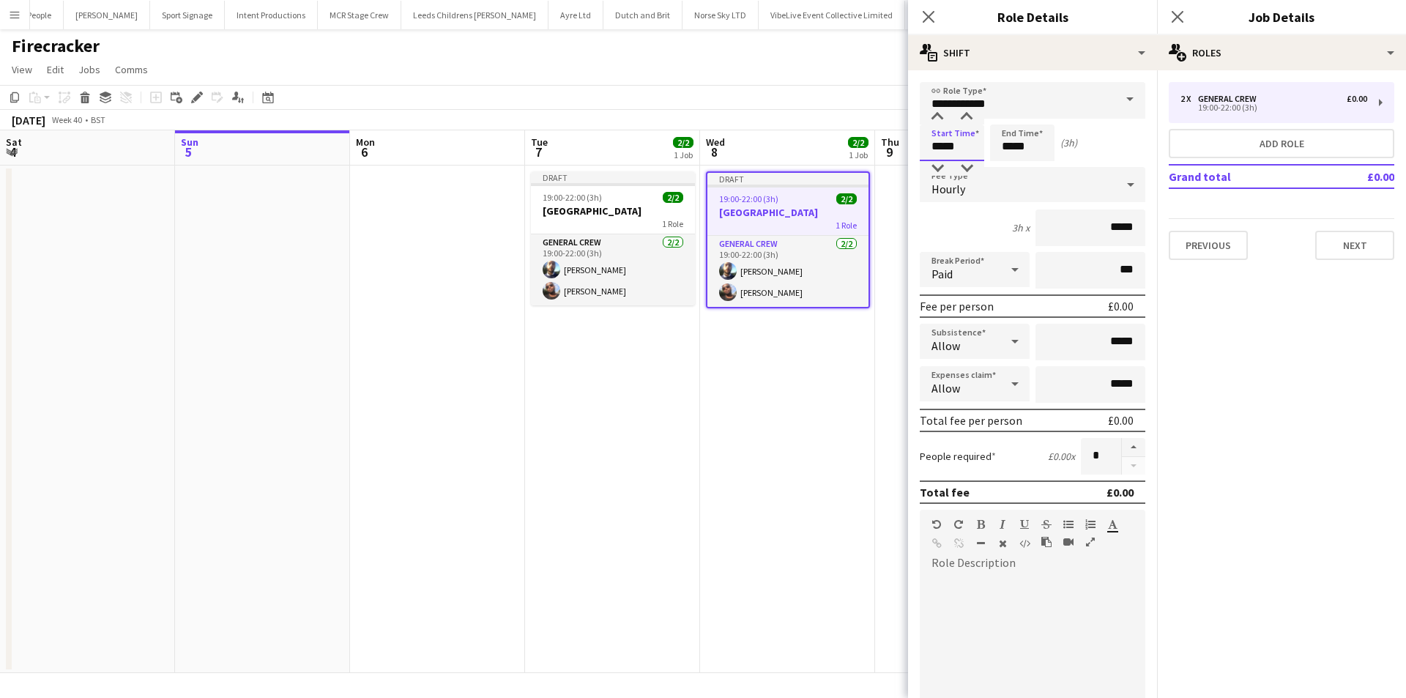
drag, startPoint x: 976, startPoint y: 151, endPoint x: 861, endPoint y: 152, distance: 114.3
click at [861, 152] on body "Menu Boards Boards Boards All jobs Status Workforce Workforce My Workforce Recr…" at bounding box center [703, 349] width 1406 height 698
type input "*****"
drag, startPoint x: 1031, startPoint y: 145, endPoint x: 956, endPoint y: 151, distance: 74.9
click at [956, 151] on div "Start Time ***** End Time ***** (6h 30m)" at bounding box center [1033, 143] width 226 height 37
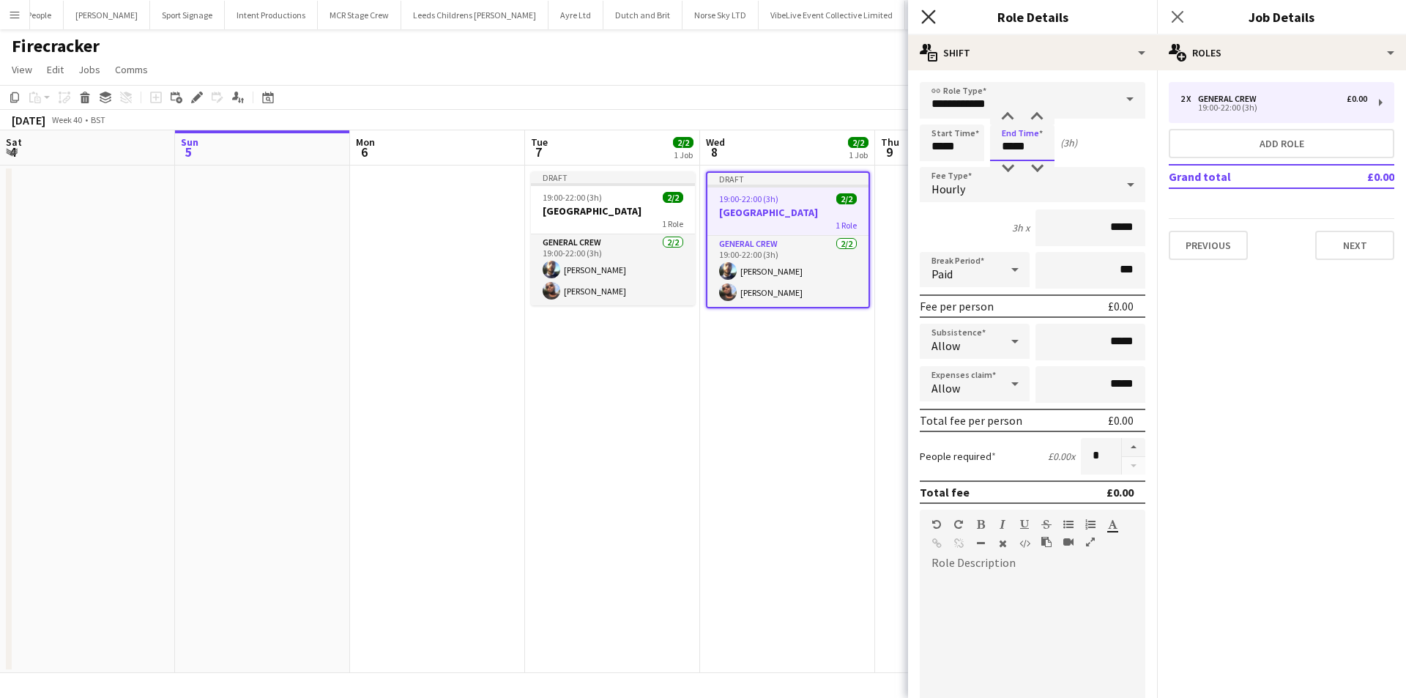
type input "*****"
click at [932, 18] on icon "Close pop-in" at bounding box center [928, 17] width 14 height 14
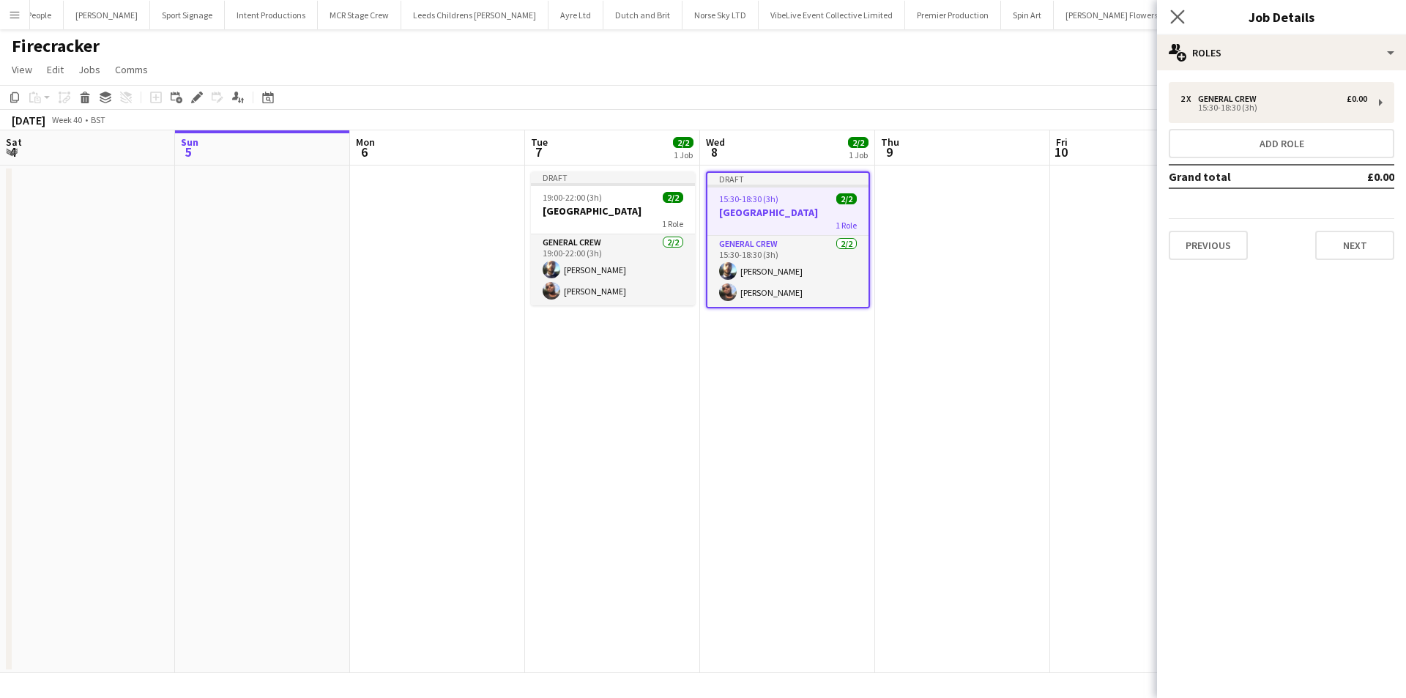
click at [1186, 21] on app-icon "Close pop-in" at bounding box center [1177, 17] width 21 height 21
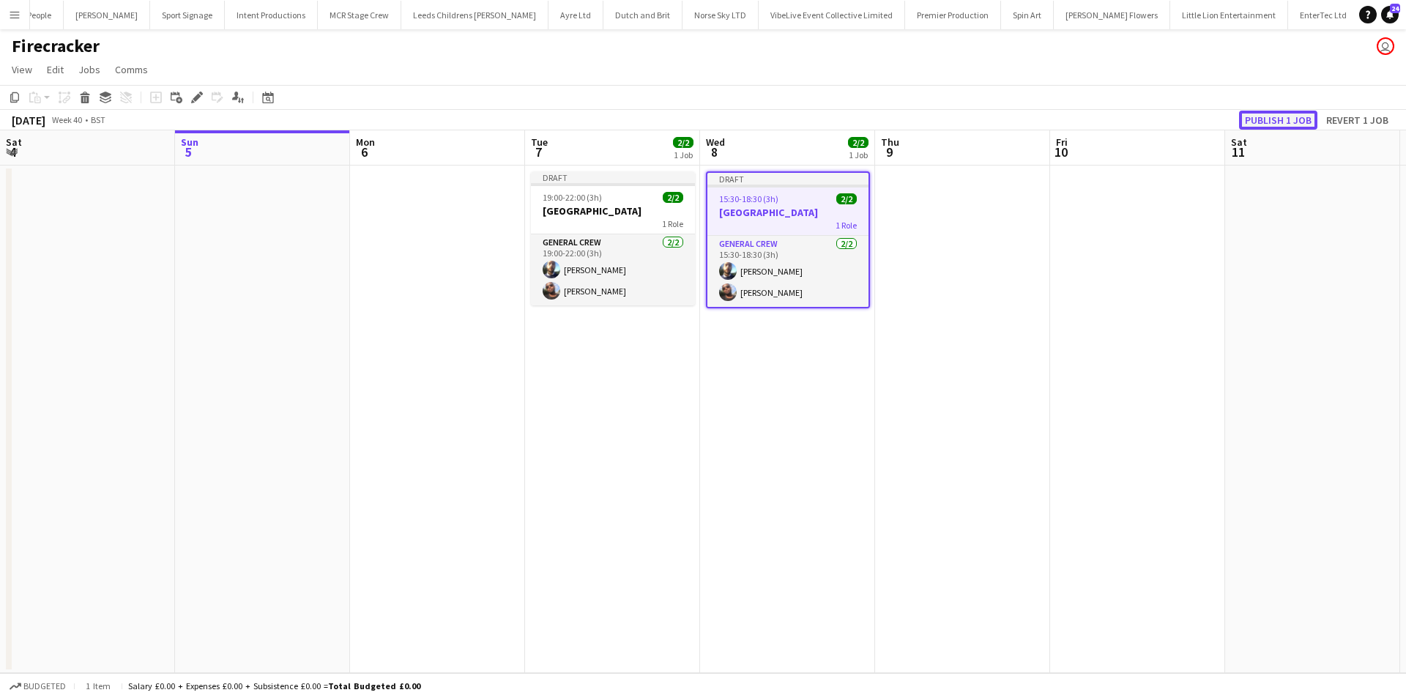
click at [1256, 113] on button "Publish 1 job" at bounding box center [1278, 120] width 78 height 19
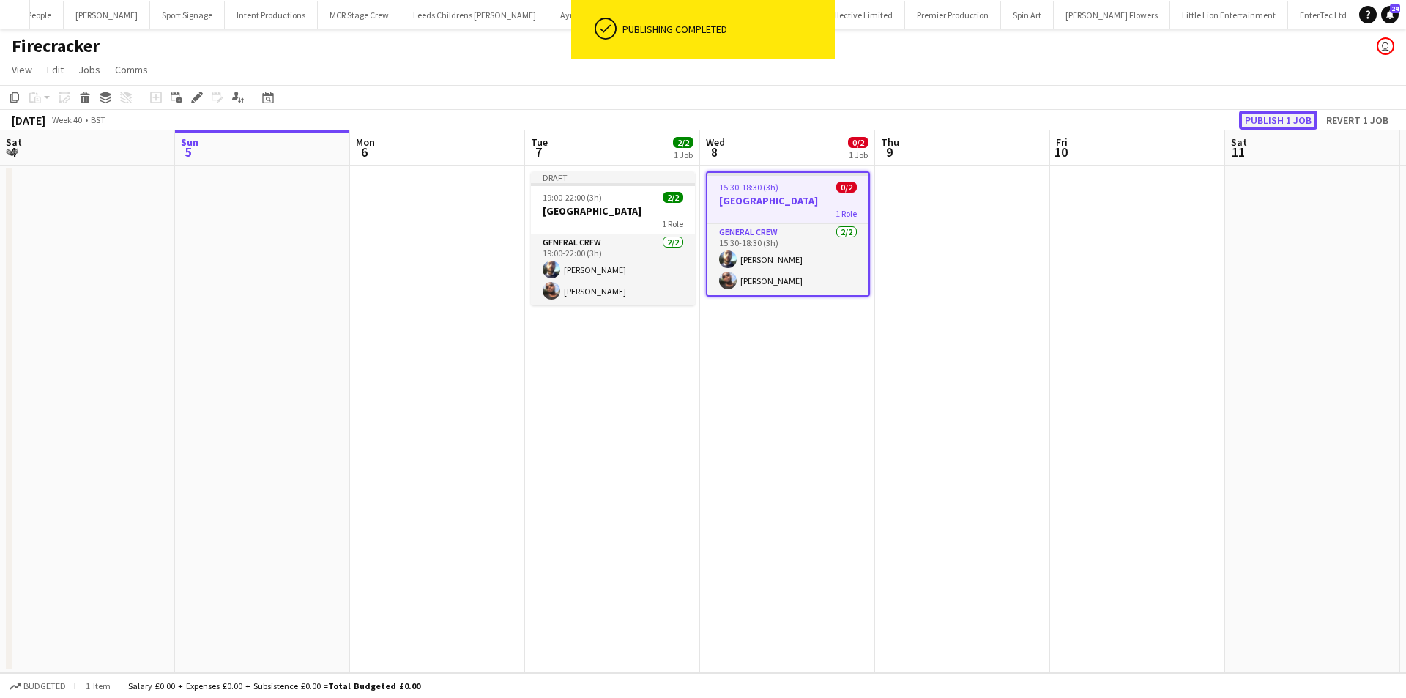
click at [1274, 123] on button "Publish 1 job" at bounding box center [1278, 120] width 78 height 19
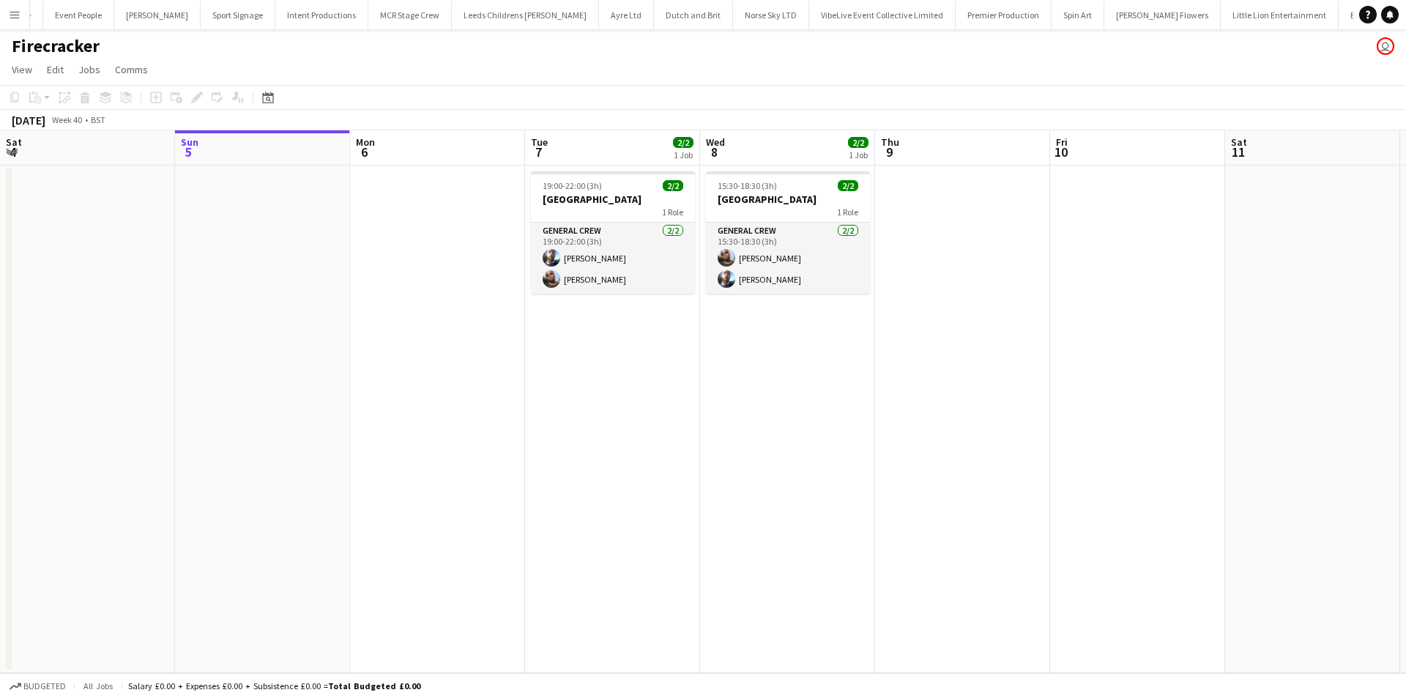
scroll to position [0, 1146]
click at [81, 15] on button "[PERSON_NAME] Close" at bounding box center [107, 15] width 86 height 29
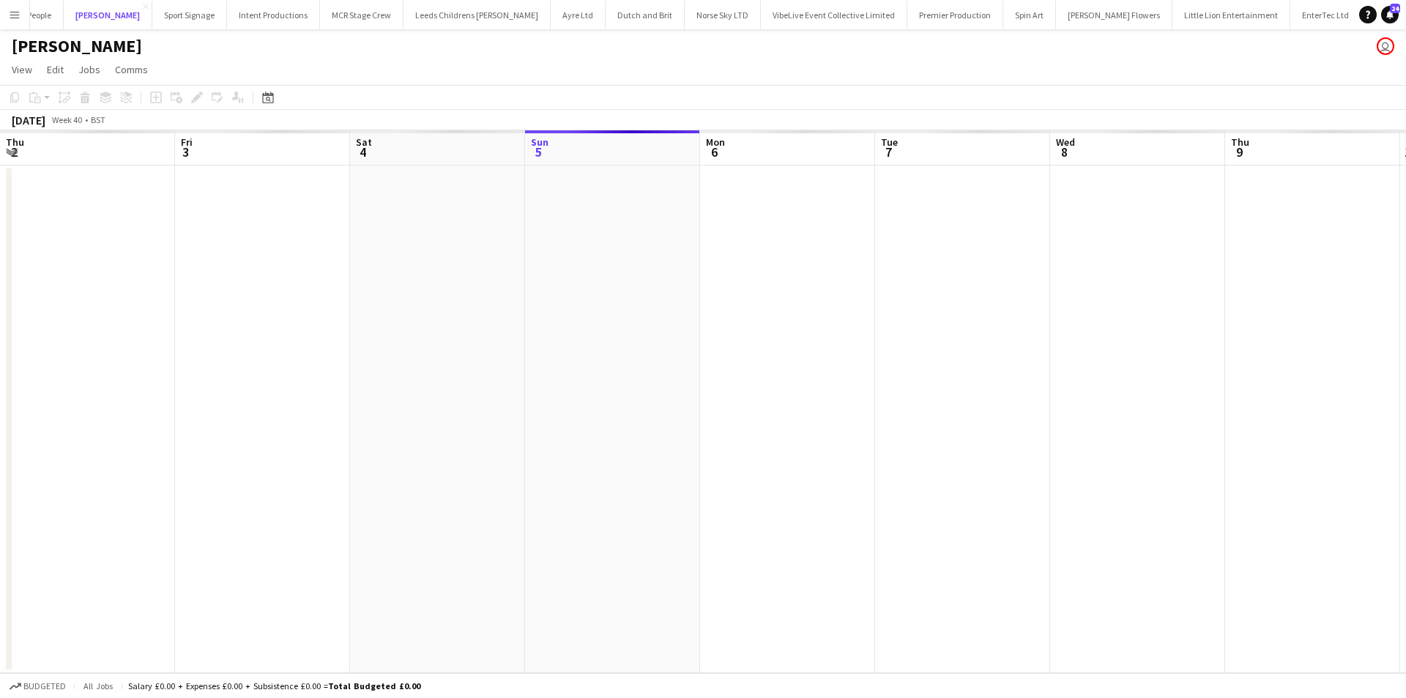
scroll to position [0, 350]
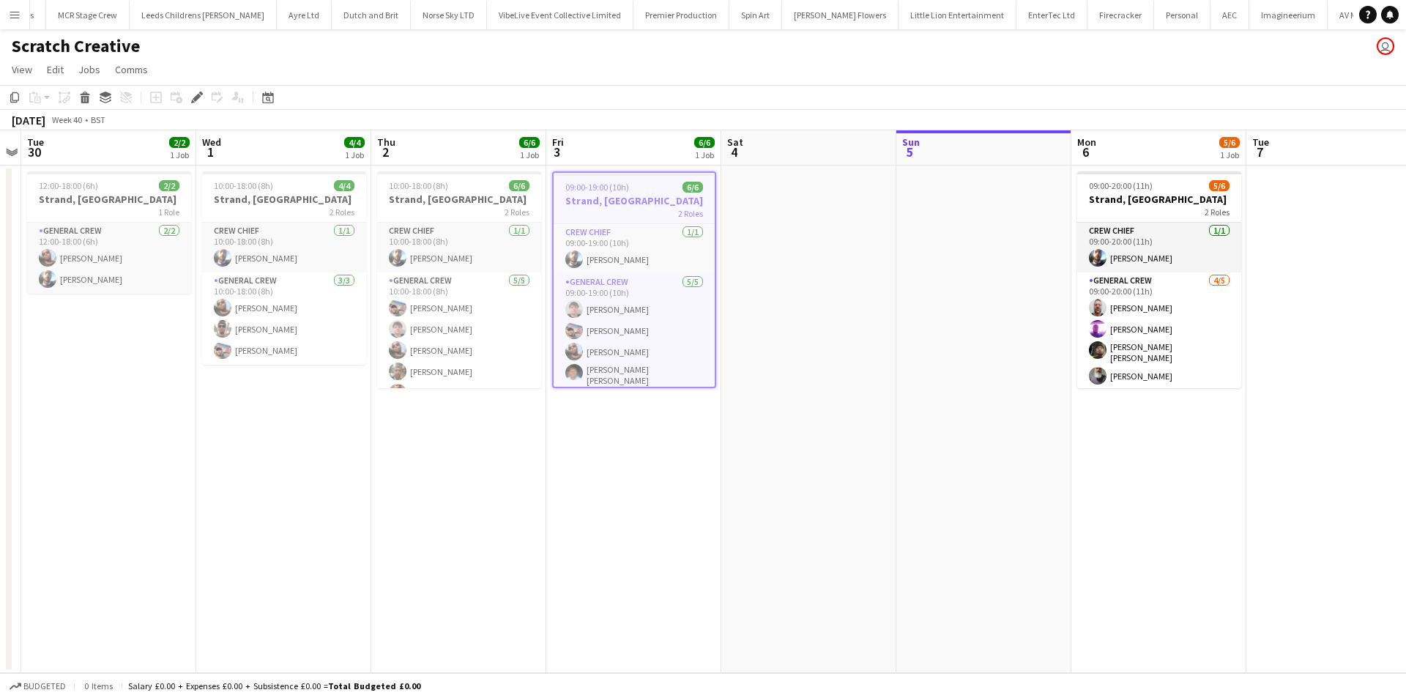
scroll to position [0, 1459]
click at [21, 9] on button "Menu" at bounding box center [14, 14] width 29 height 29
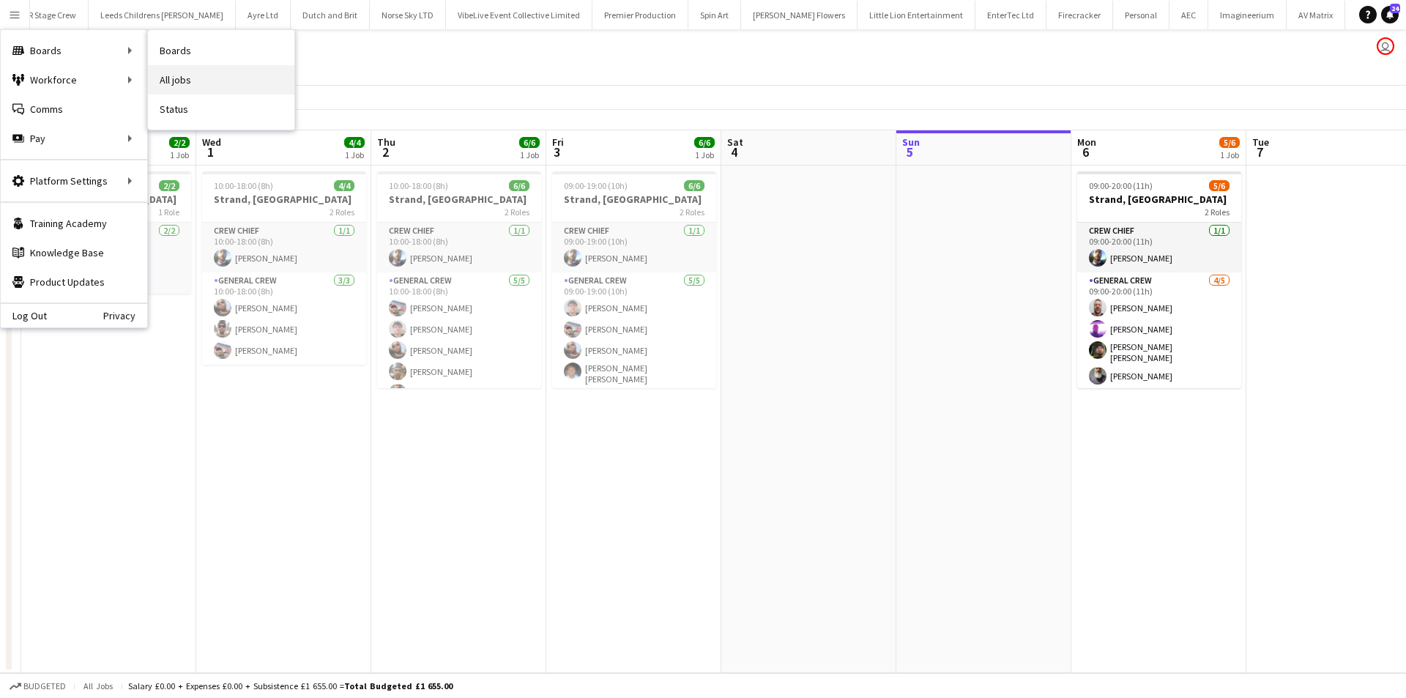
click at [196, 68] on link "All jobs" at bounding box center [221, 79] width 146 height 29
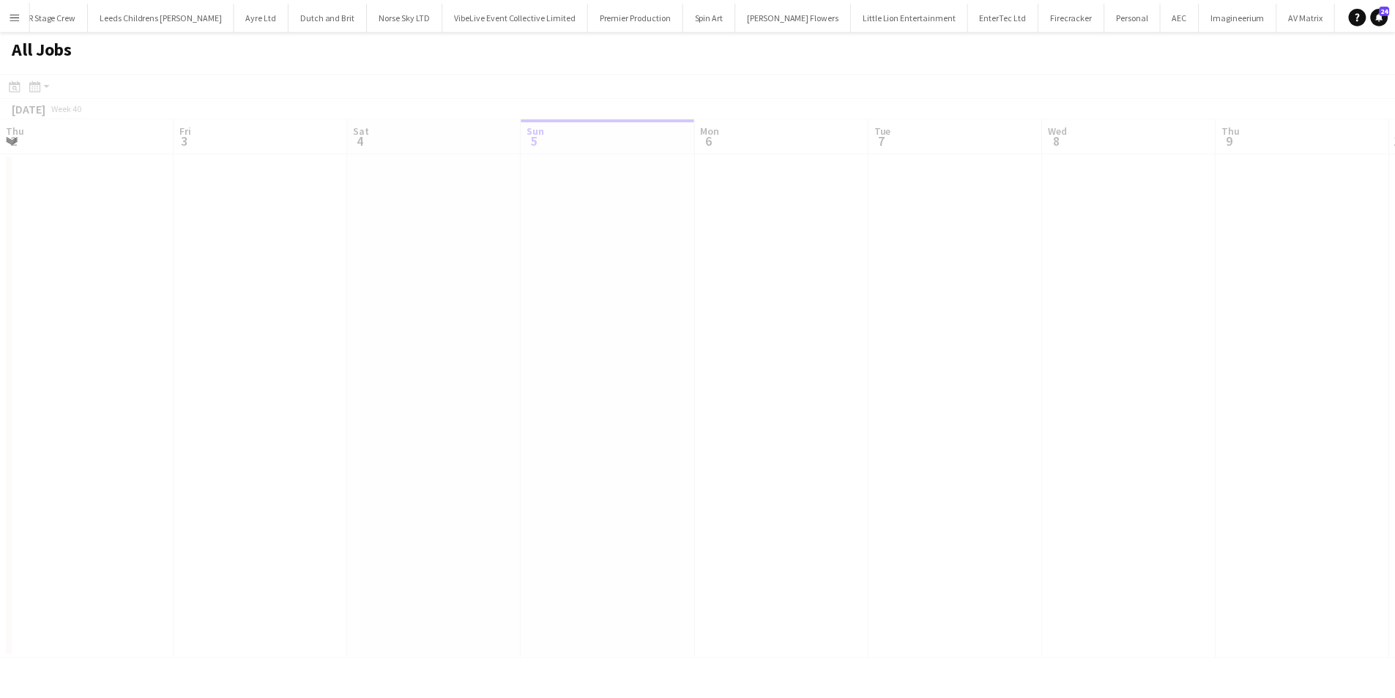
scroll to position [0, 350]
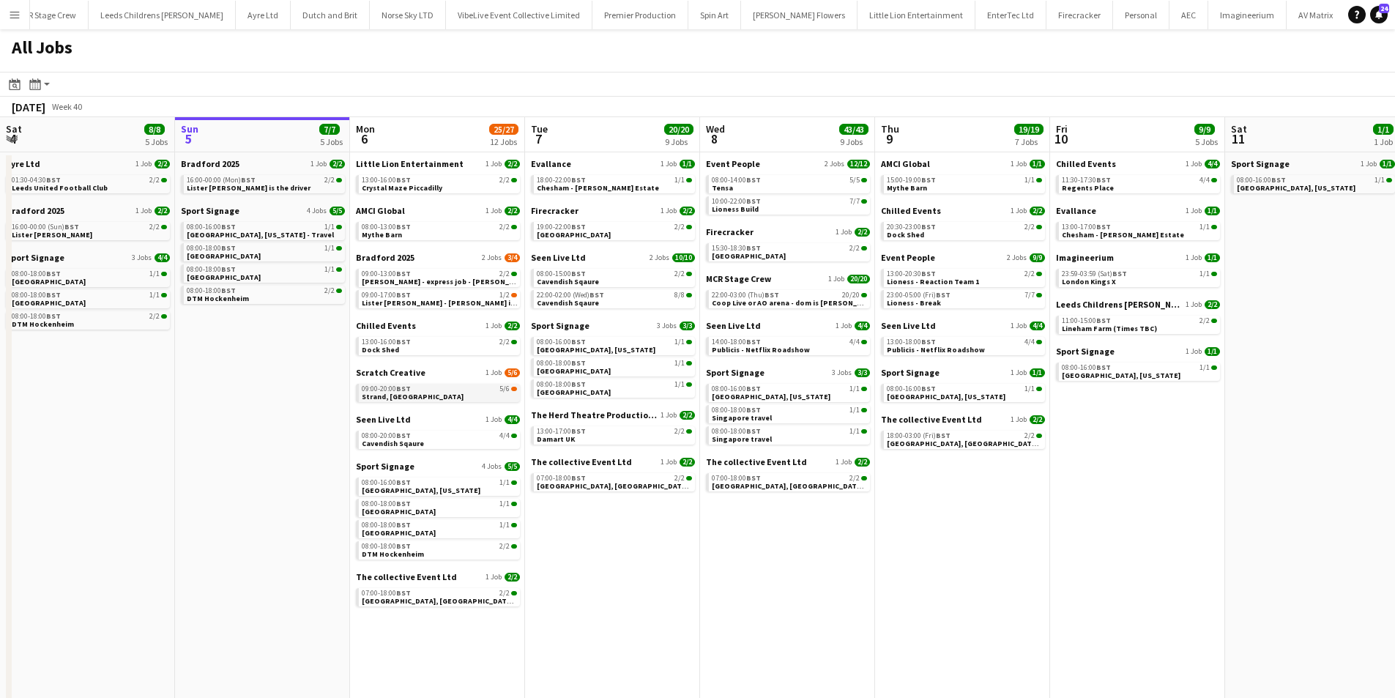
click at [472, 395] on link "09:00-20:00 BST 5/6 Strand, Temple" at bounding box center [439, 392] width 155 height 17
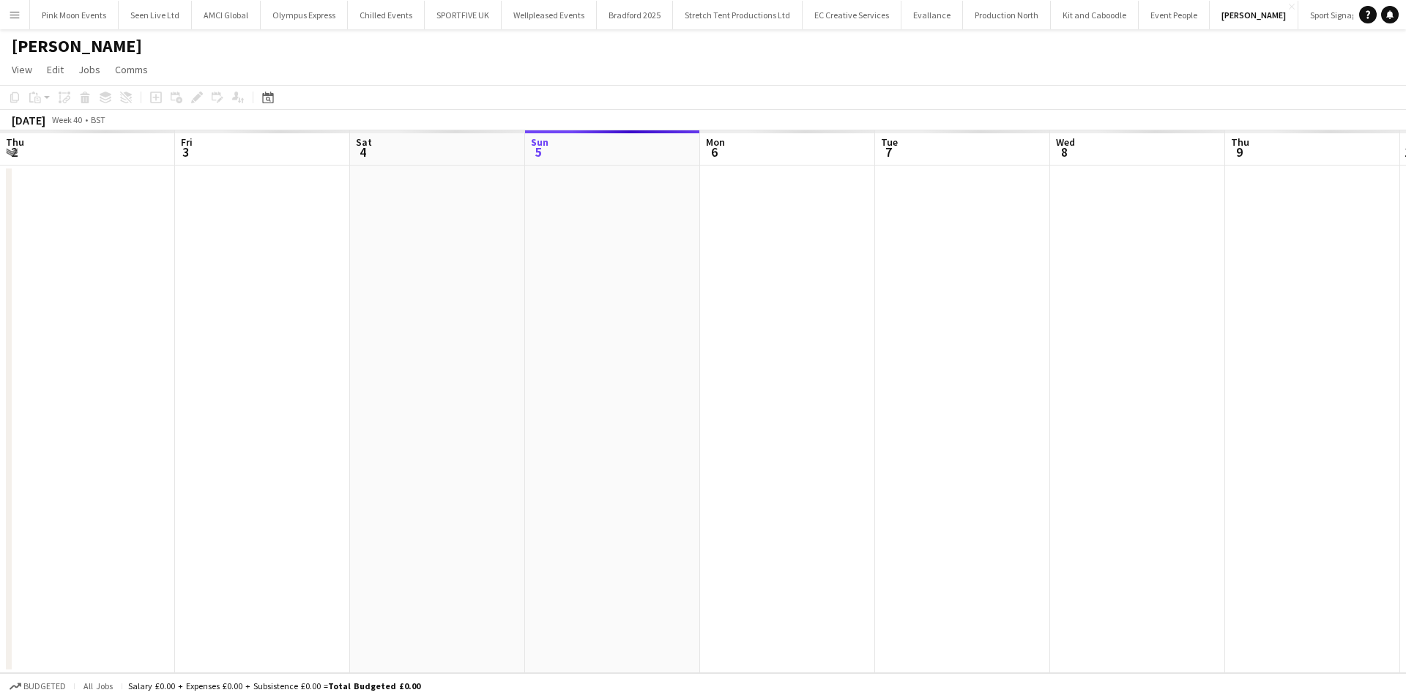
scroll to position [0, 350]
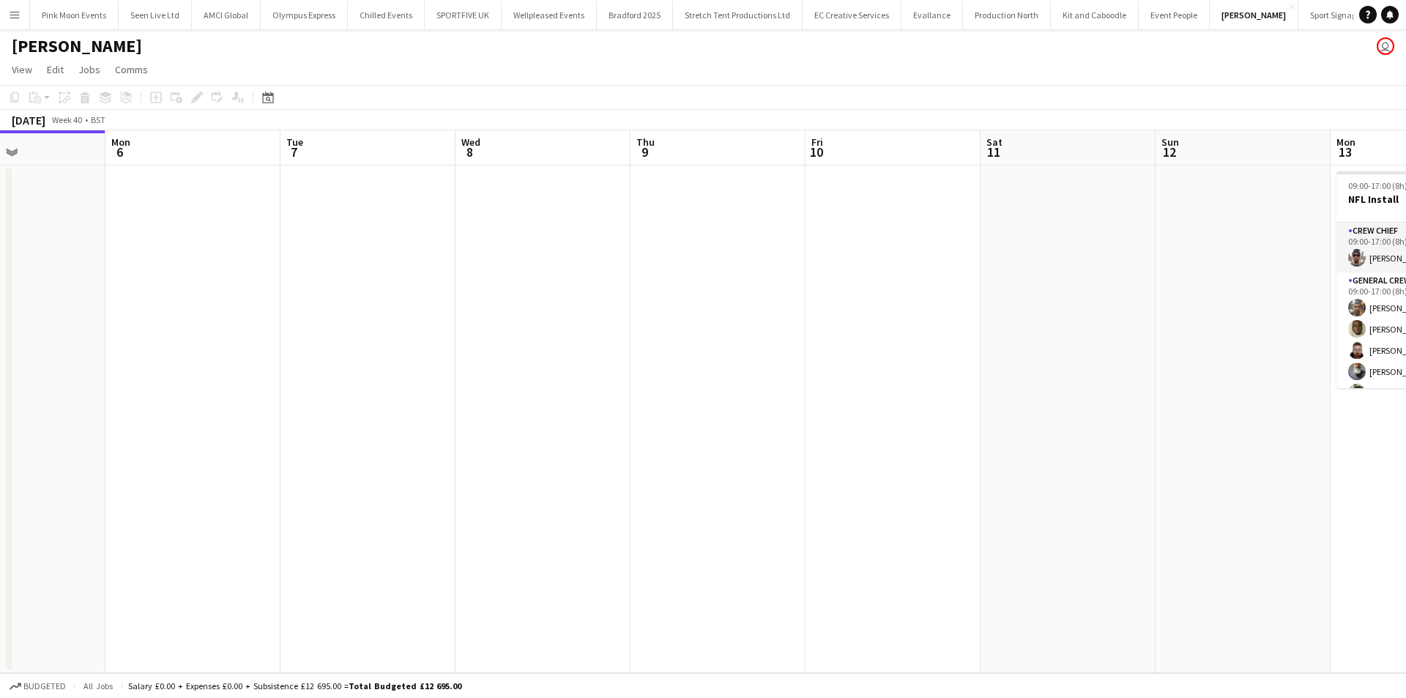
drag, startPoint x: 921, startPoint y: 496, endPoint x: 669, endPoint y: 485, distance: 252.9
click at [672, 485] on app-calendar-viewport "Thu 2 Fri 3 Sat 4 Sun 5 Mon 6 Tue 7 Wed 8 Thu 9 Fri 10 Sat 11 Sun 12 Mon 13 8/8…" at bounding box center [703, 401] width 1406 height 543
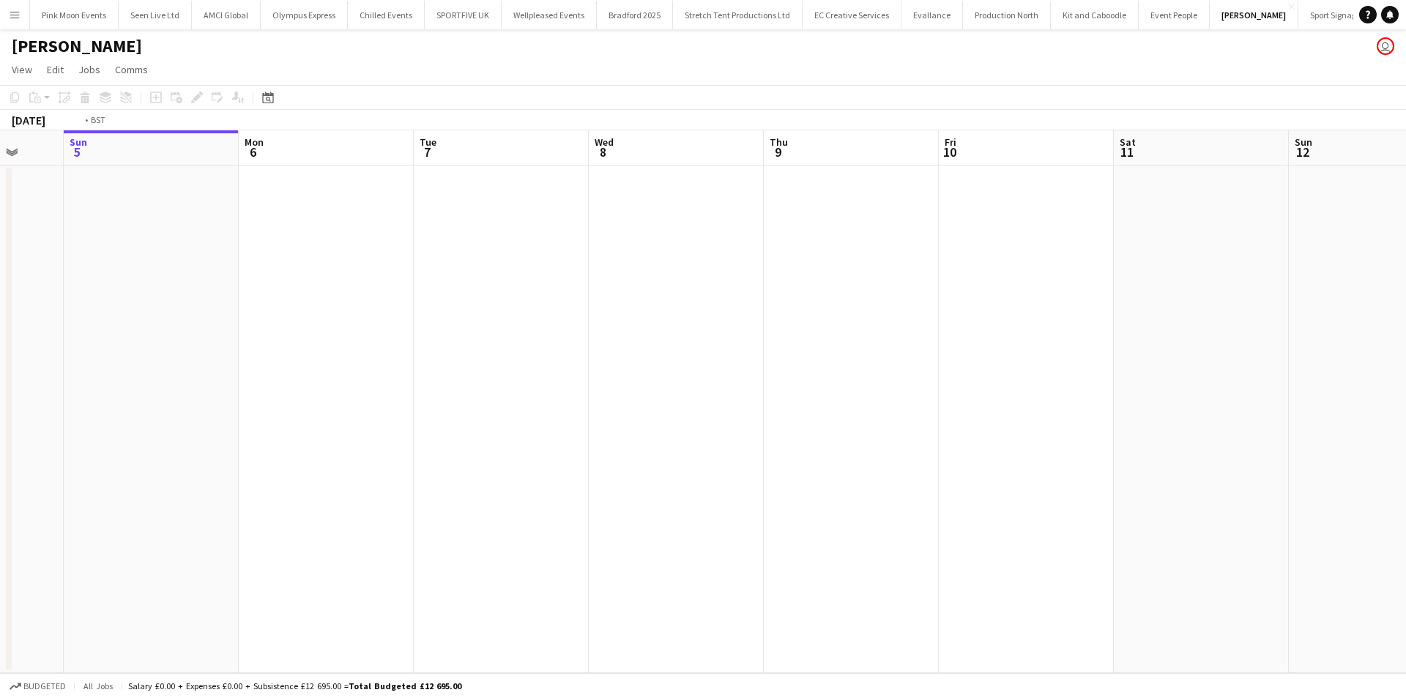
drag, startPoint x: 946, startPoint y: 482, endPoint x: 661, endPoint y: 486, distance: 284.9
click at [670, 486] on app-calendar-viewport "Thu 2 Fri 3 Sat 4 Sun 5 Mon 6 Tue 7 Wed 8 Thu 9 Fri 10 Sat 11 Sun 12 Mon 13 8/8…" at bounding box center [703, 401] width 1406 height 543
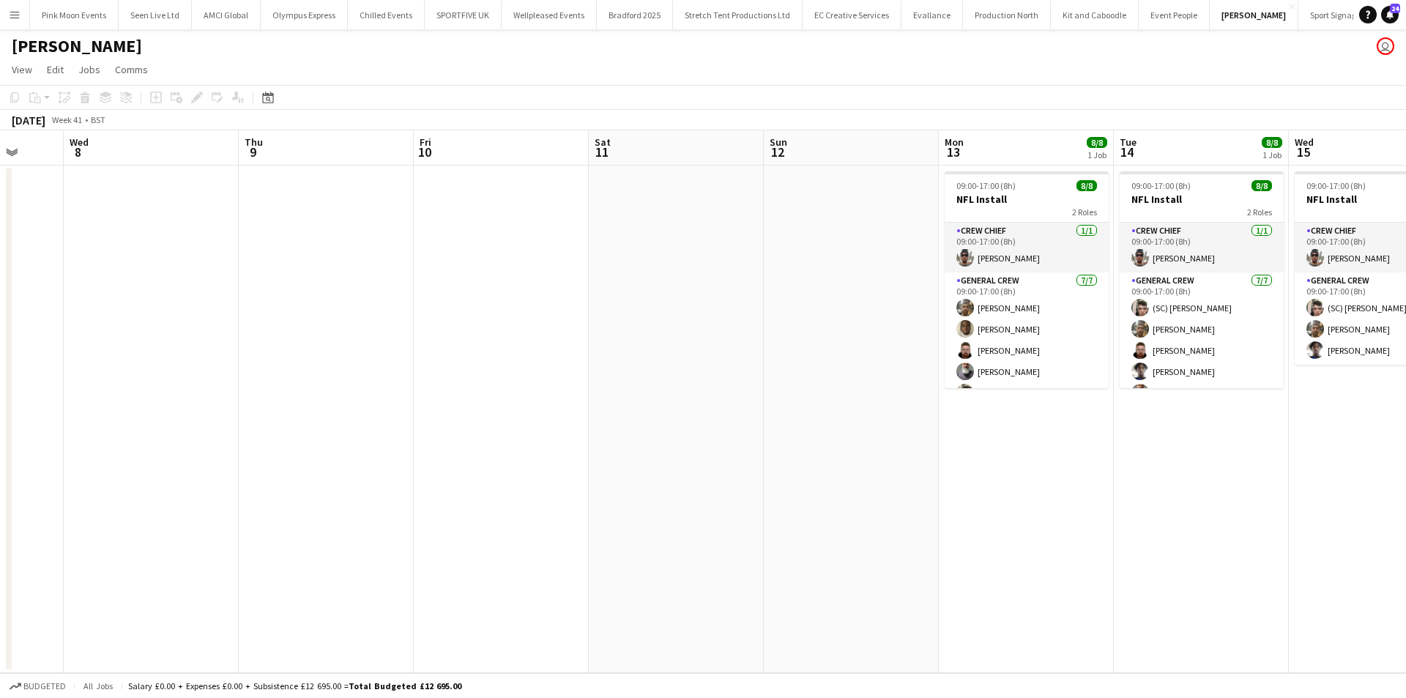
drag, startPoint x: 849, startPoint y: 469, endPoint x: 642, endPoint y: 477, distance: 206.7
click at [643, 477] on app-calendar-viewport "Sat 4 Sun 5 Mon 6 Tue 7 Wed 8 Thu 9 Fri 10 Sat 11 Sun 12 Mon 13 8/8 1 Job Tue 1…" at bounding box center [703, 401] width 1406 height 543
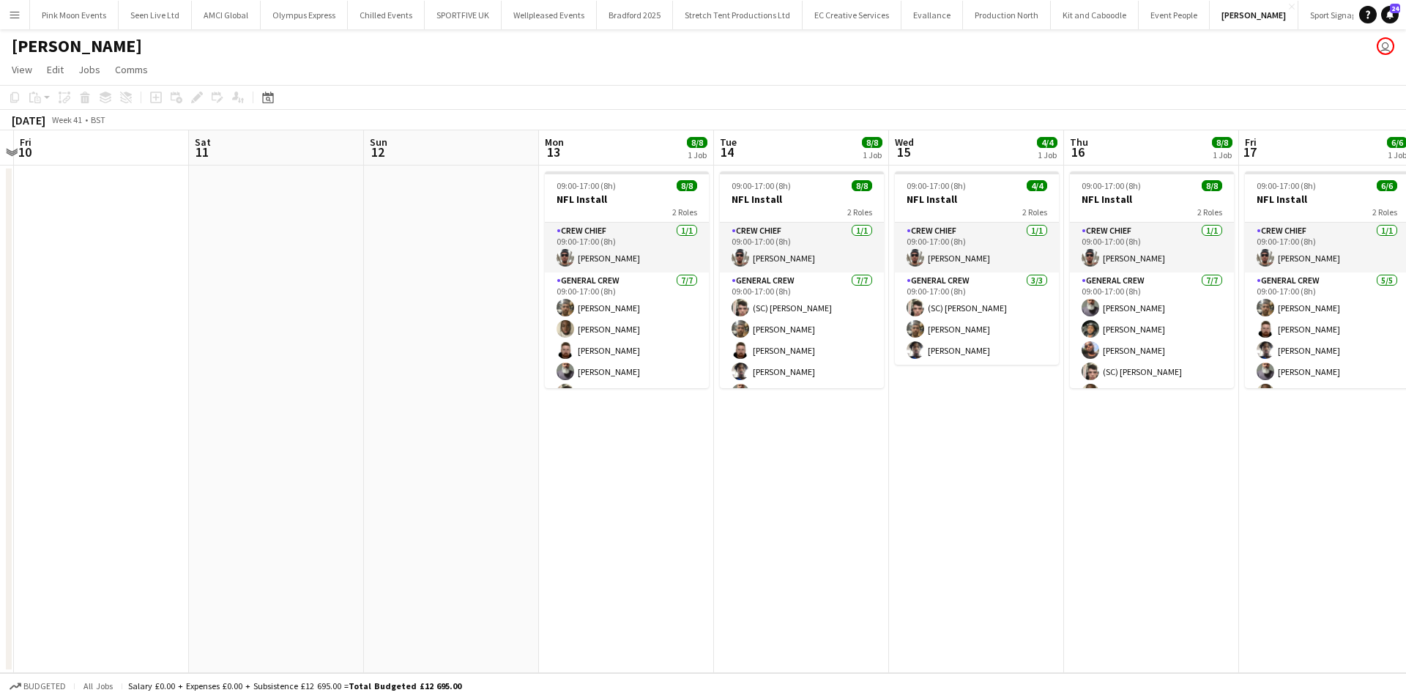
drag, startPoint x: 675, startPoint y: 470, endPoint x: 338, endPoint y: 474, distance: 337.6
click at [338, 474] on app-calendar-viewport "Mon 6 Tue 7 Wed 8 Thu 9 Fri 10 Sat 11 Sun 12 Mon 13 8/8 1 Job Tue 14 8/8 1 Job …" at bounding box center [703, 401] width 1406 height 543
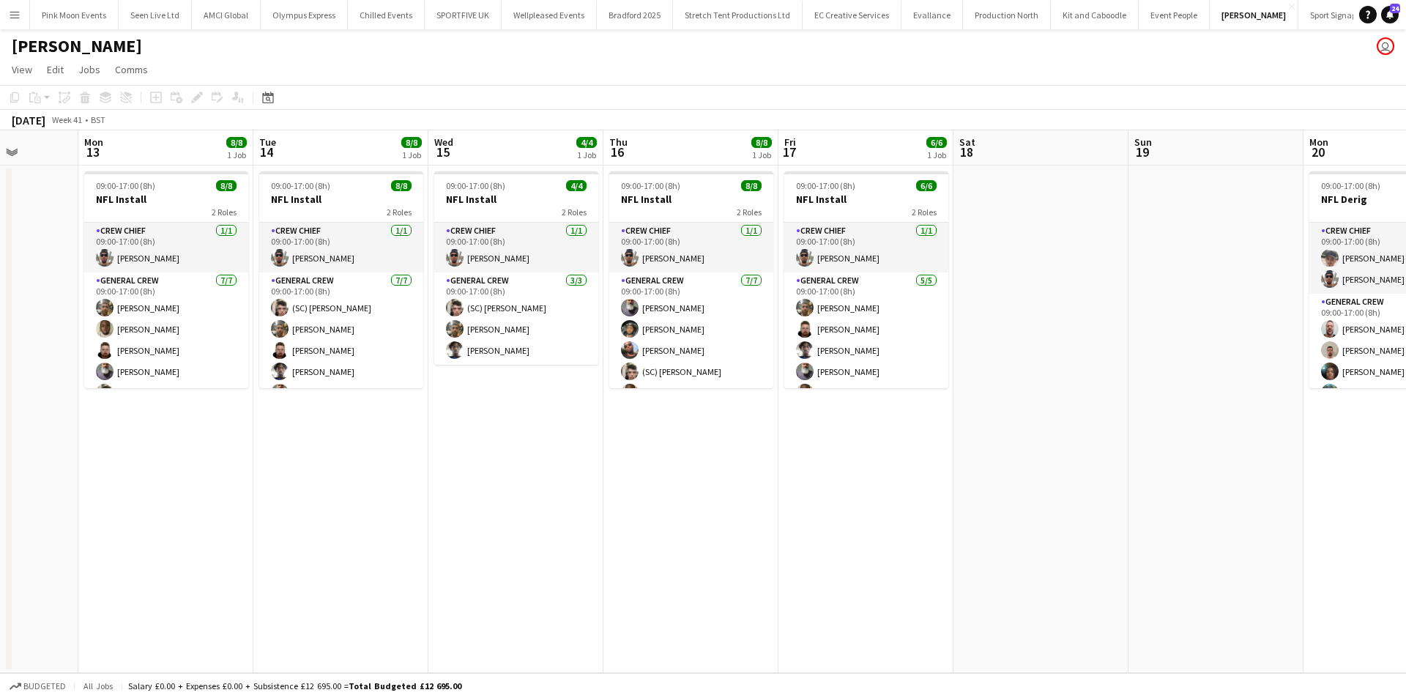
drag, startPoint x: 223, startPoint y: 464, endPoint x: 47, endPoint y: 461, distance: 175.8
click at [40, 466] on app-calendar-viewport "Wed 8 Thu 9 Fri 10 Sat 11 Sun 12 Mon 13 8/8 1 Job Tue 14 8/8 1 Job Wed 15 4/4 1…" at bounding box center [703, 401] width 1406 height 543
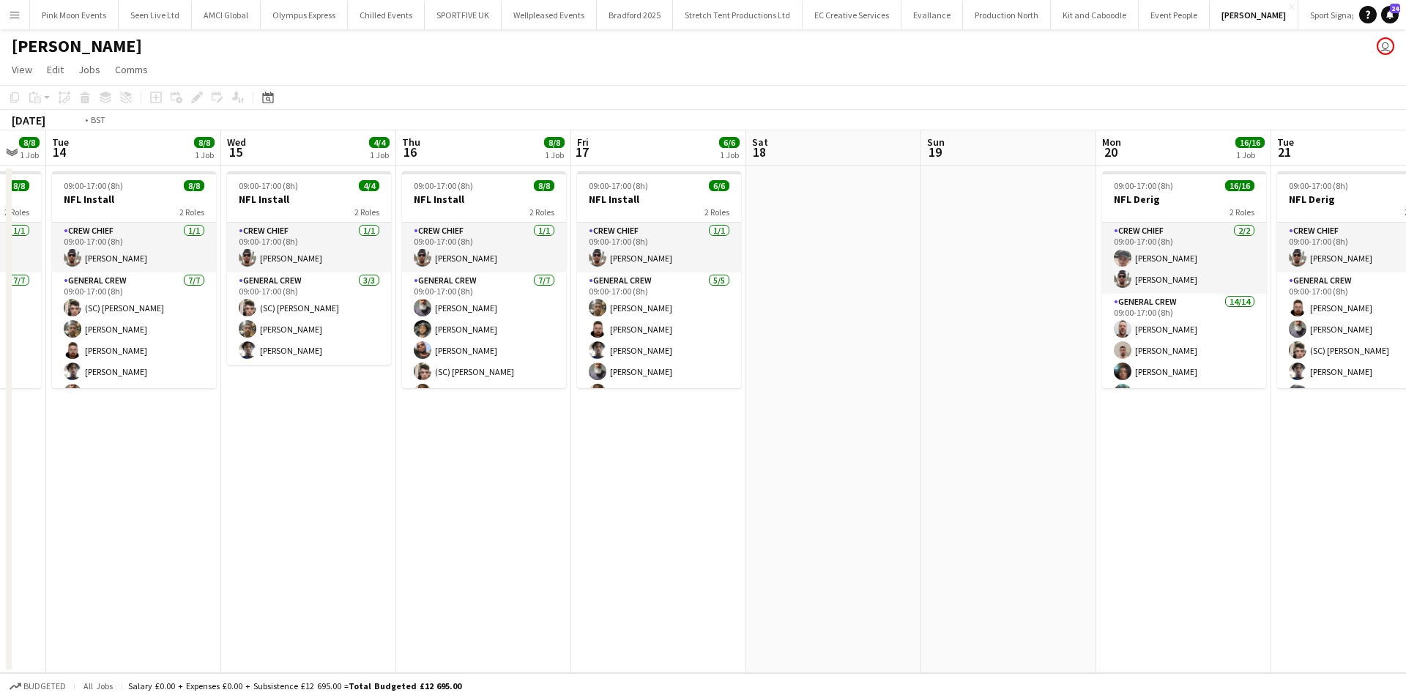
drag, startPoint x: 588, startPoint y: 480, endPoint x: 308, endPoint y: 489, distance: 279.9
click at [313, 488] on app-calendar-viewport "Fri 10 Sat 11 Sun 12 Mon 13 8/8 1 Job Tue 14 8/8 1 Job Wed 15 4/4 1 Job Thu 16 …" at bounding box center [703, 401] width 1406 height 543
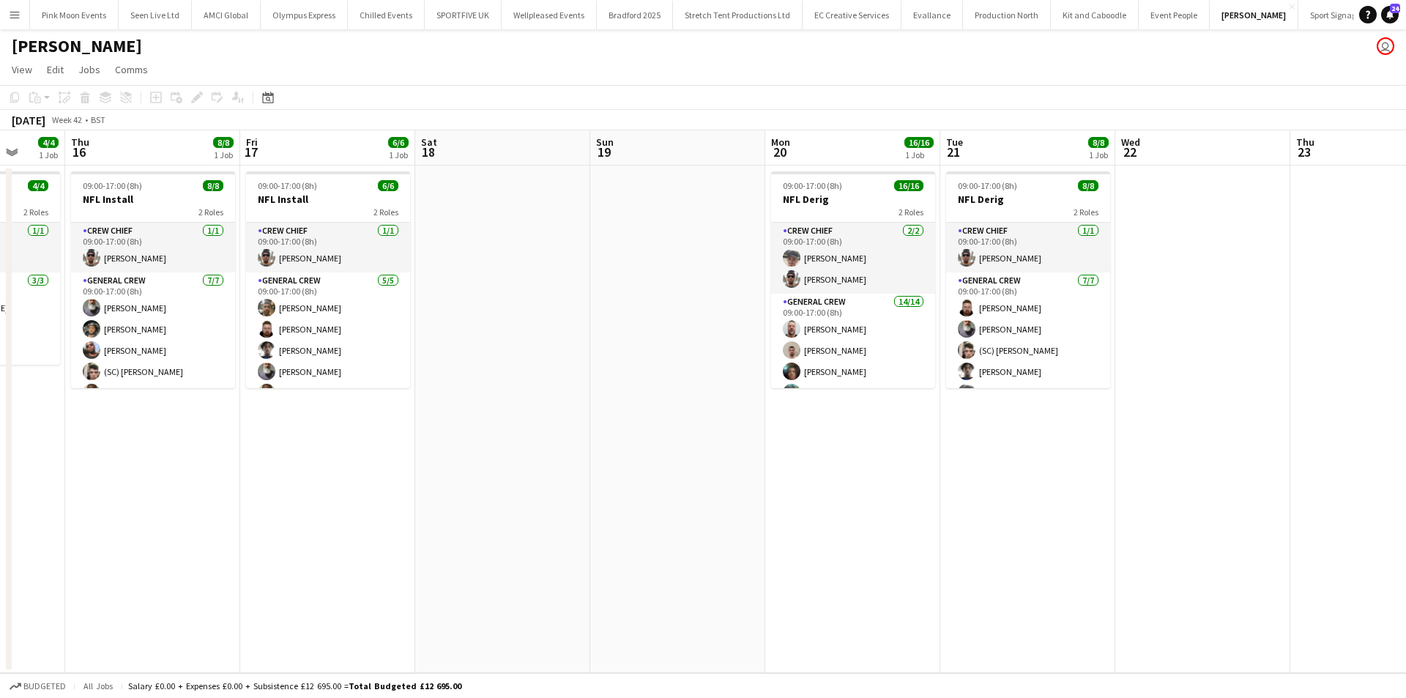
drag, startPoint x: 535, startPoint y: 482, endPoint x: 79, endPoint y: 499, distance: 455.8
click at [83, 499] on app-calendar-viewport "Sun 12 Mon 13 8/8 1 Job Tue 14 8/8 1 Job Wed 15 4/4 1 Job Thu 16 8/8 1 Job Fri …" at bounding box center [703, 401] width 1406 height 543
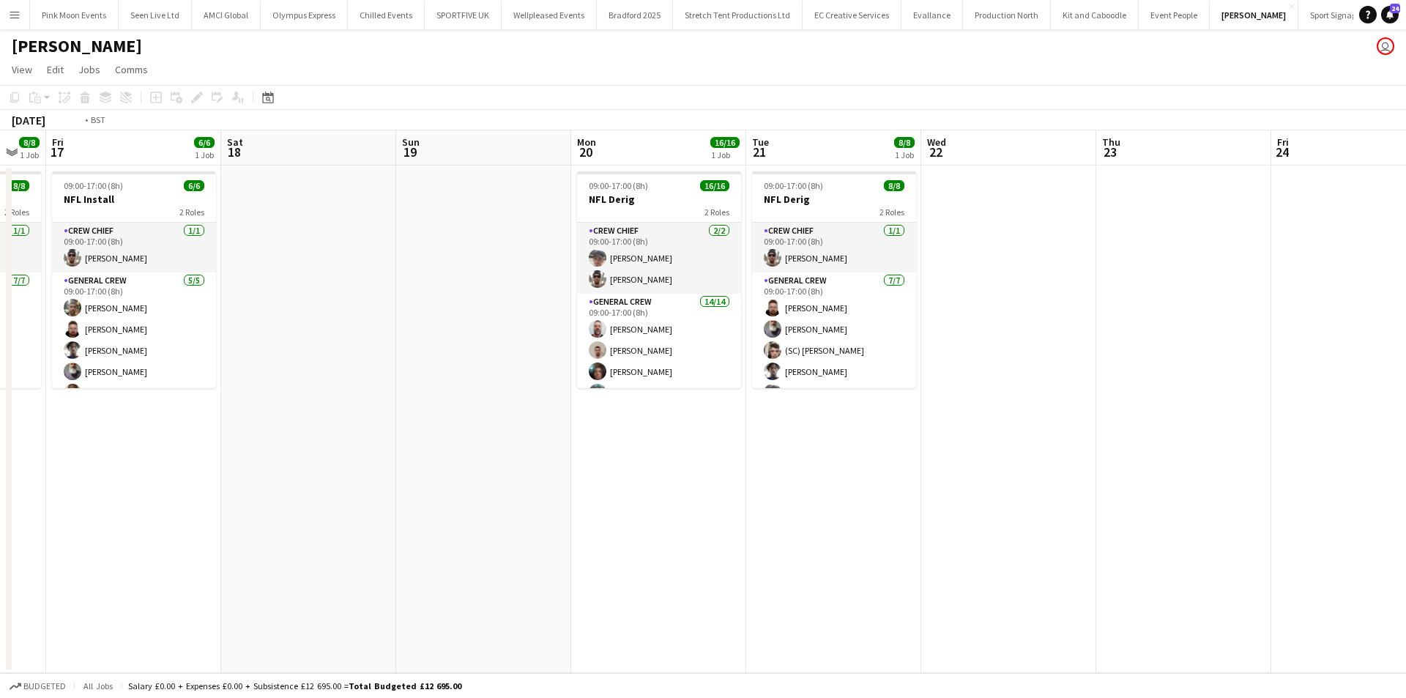
drag, startPoint x: 782, startPoint y: 507, endPoint x: 904, endPoint y: 513, distance: 122.4
click at [915, 510] on app-calendar-viewport "Tue 14 8/8 1 Job Wed 15 4/4 1 Job Thu 16 8/8 1 Job Fri 17 6/6 1 Job Sat 18 Sun …" at bounding box center [703, 401] width 1406 height 543
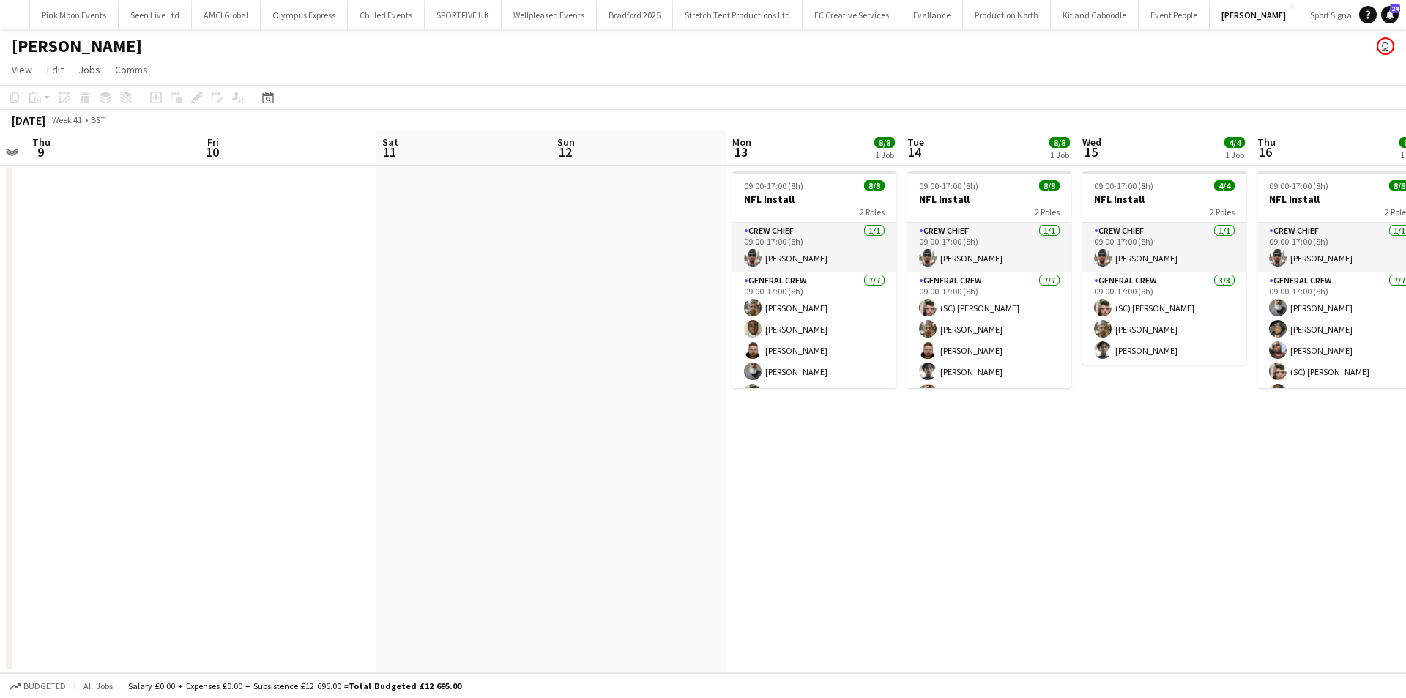
drag, startPoint x: 118, startPoint y: 519, endPoint x: 711, endPoint y: 521, distance: 593.2
click at [711, 521] on app-calendar-viewport "Tue 7 Wed 8 Thu 9 Fri 10 Sat 11 Sun 12 Mon 13 8/8 1 Job Tue 14 8/8 1 Job Wed 15…" at bounding box center [703, 401] width 1406 height 543
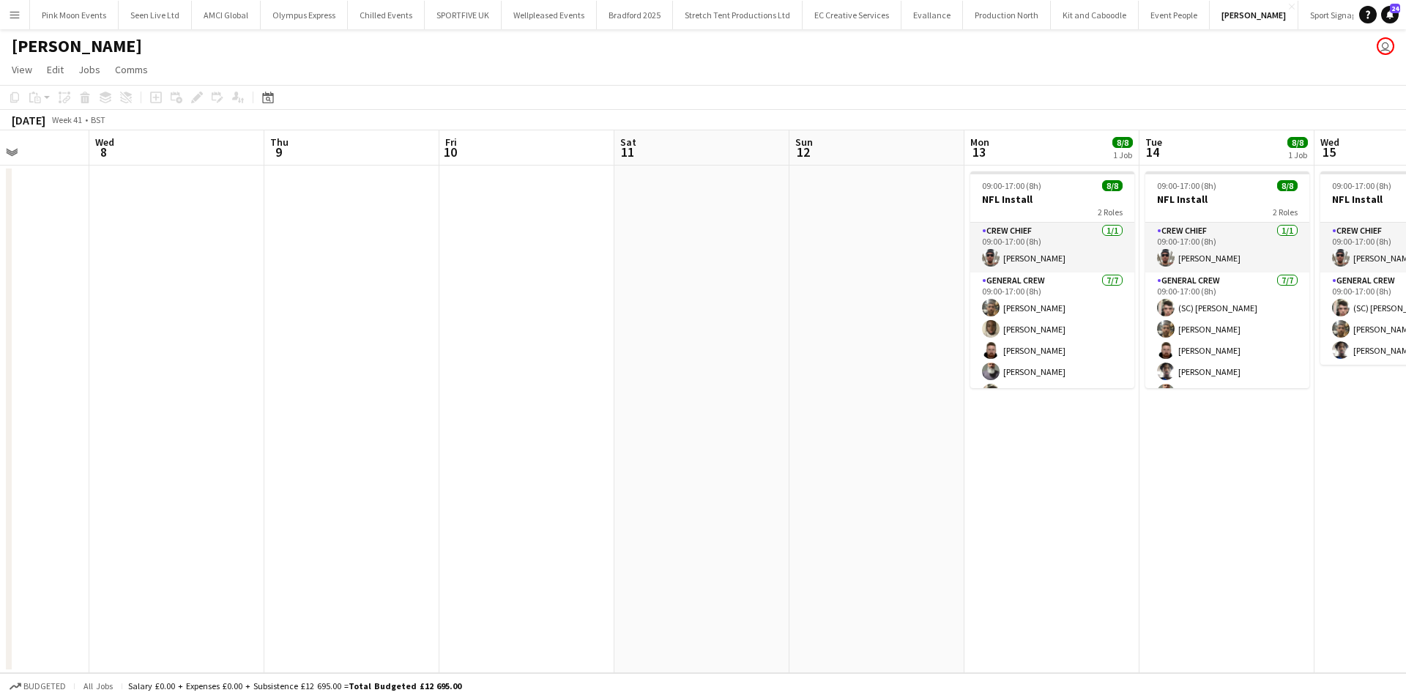
drag, startPoint x: 220, startPoint y: 524, endPoint x: 608, endPoint y: 510, distance: 387.7
click at [608, 510] on app-calendar-viewport "Mon 6 Tue 7 Wed 8 Thu 9 Fri 10 Sat 11 Sun 12 Mon 13 8/8 1 Job Tue 14 8/8 1 Job …" at bounding box center [703, 401] width 1406 height 543
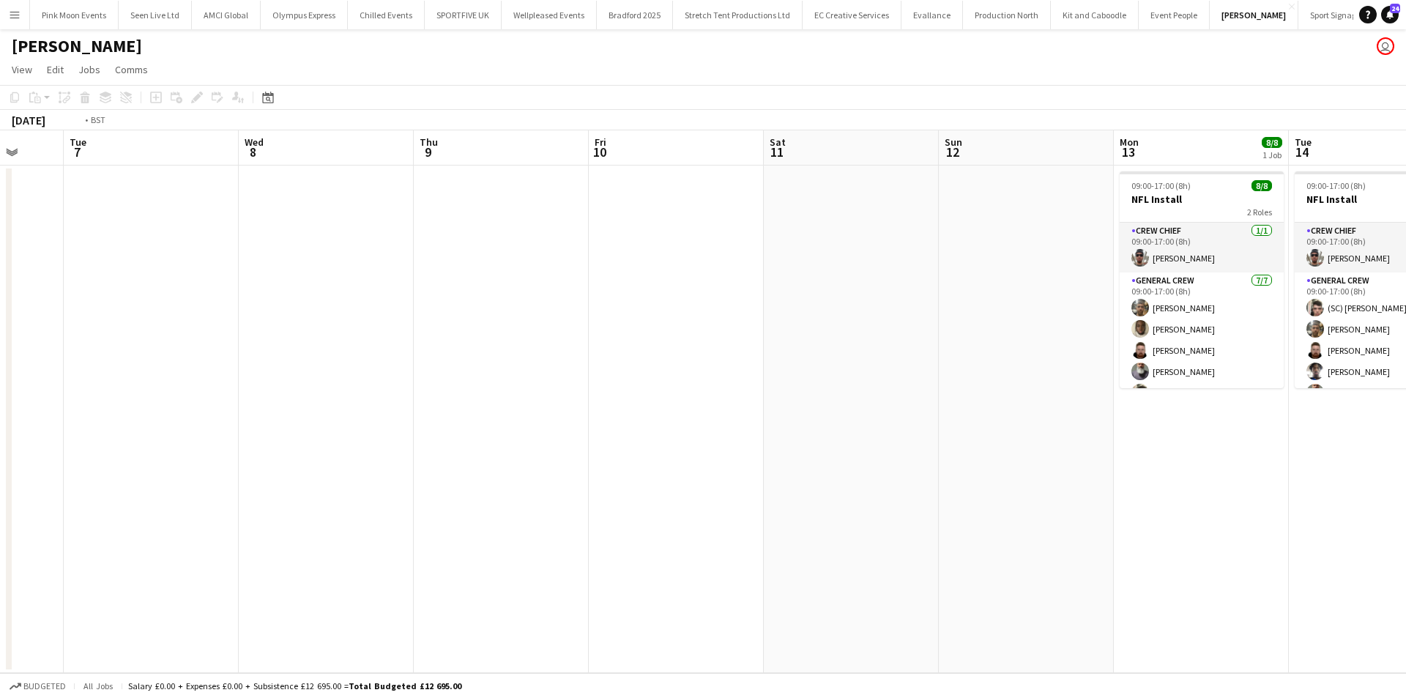
drag, startPoint x: 529, startPoint y: 517, endPoint x: 674, endPoint y: 516, distance: 145.0
click at [674, 516] on app-calendar-viewport "Sat 4 Sun 5 Mon 6 Tue 7 Wed 8 Thu 9 Fri 10 Sat 11 Sun 12 Mon 13 8/8 1 Job Tue 1…" at bounding box center [703, 401] width 1406 height 543
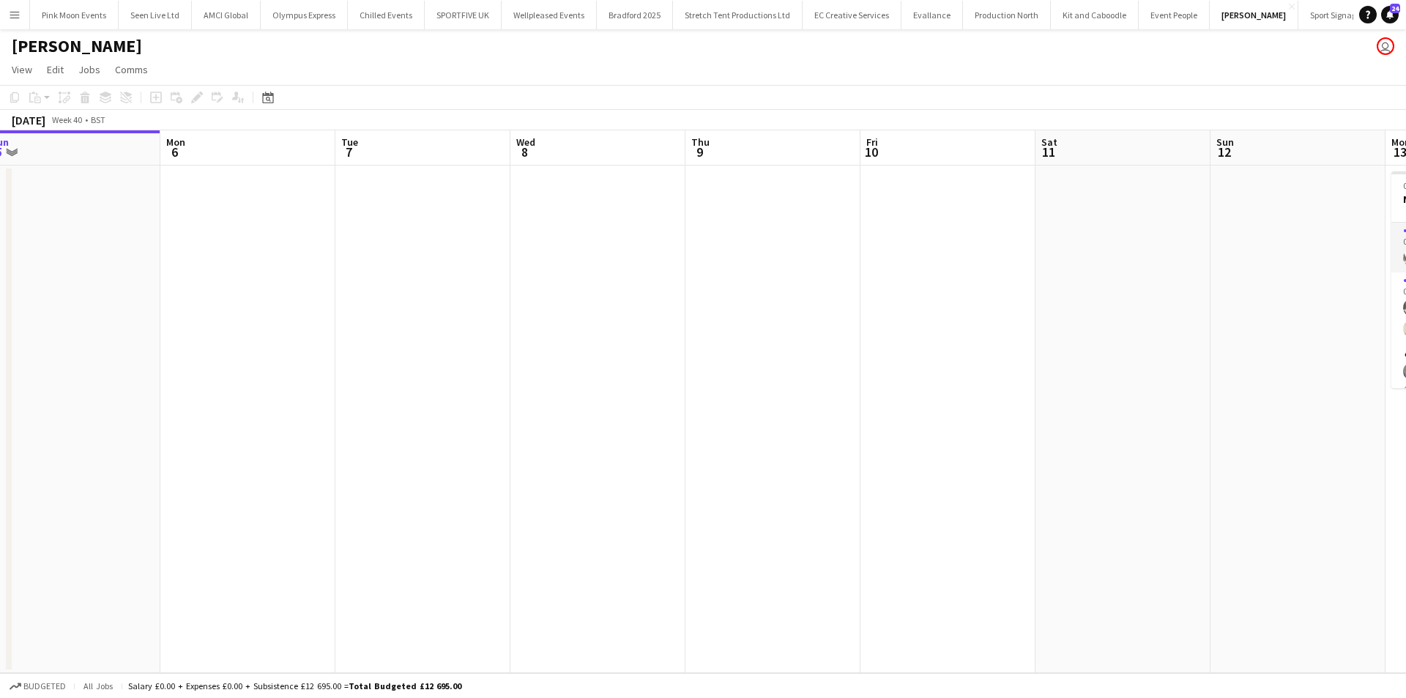
drag, startPoint x: 587, startPoint y: 522, endPoint x: 673, endPoint y: 516, distance: 86.6
click at [673, 516] on app-calendar-viewport "Fri 3 Sat 4 Sun 5 Mon 6 Tue 7 Wed 8 Thu 9 Fri 10 Sat 11 Sun 12 Mon 13 8/8 1 Job…" at bounding box center [703, 401] width 1406 height 543
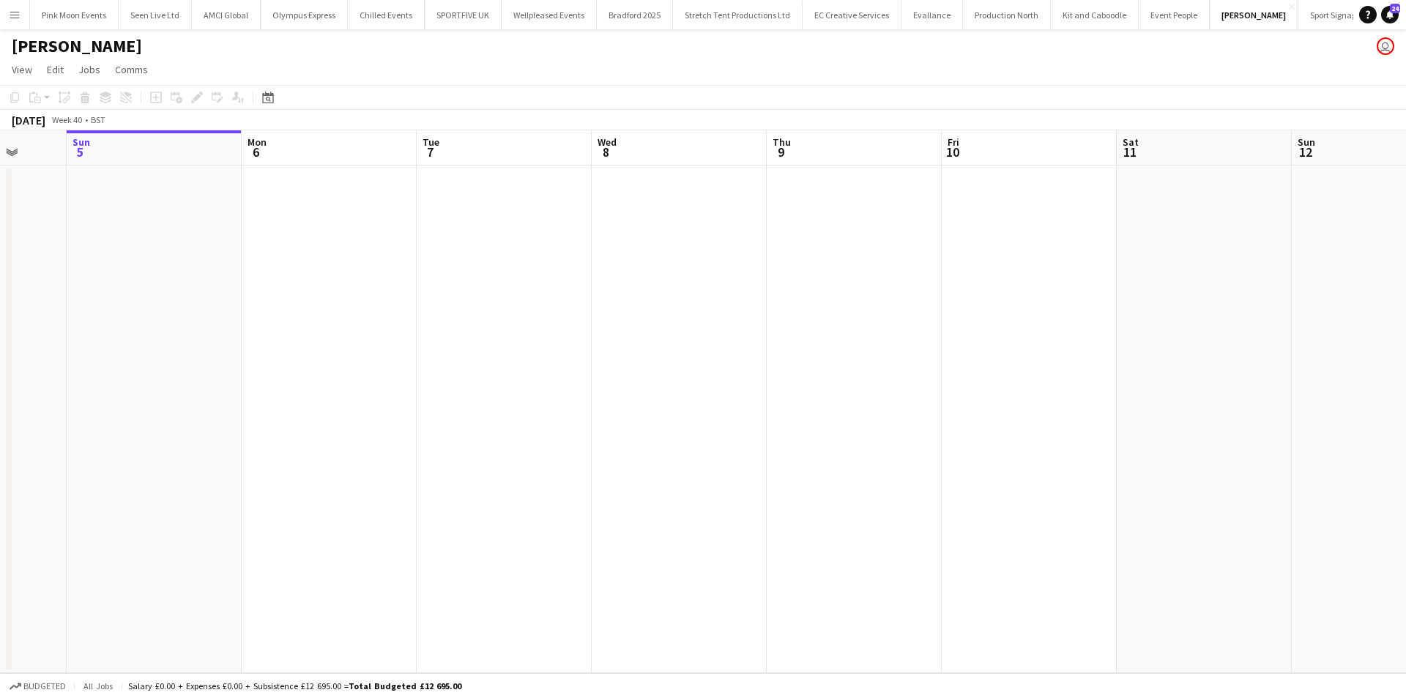
drag, startPoint x: 302, startPoint y: 532, endPoint x: 390, endPoint y: 515, distance: 88.9
click at [390, 515] on app-calendar-viewport "Fri 3 Sat 4 Sun 5 Mon 6 Tue 7 Wed 8 Thu 9 Fri 10 Sat 11 Sun 12 Mon 13 8/8 1 Job…" at bounding box center [703, 401] width 1406 height 543
click at [729, 241] on app-date-cell at bounding box center [685, 420] width 175 height 508
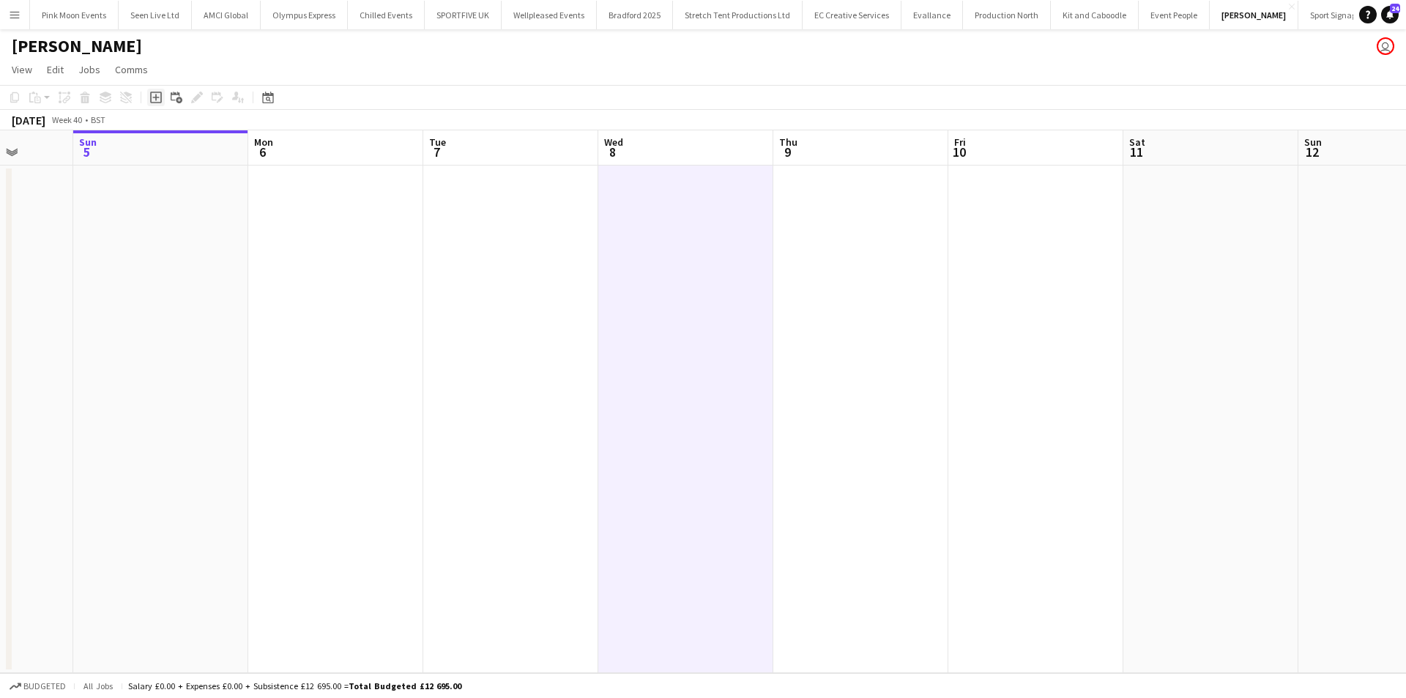
click at [155, 96] on icon "Add job" at bounding box center [156, 98] width 12 height 12
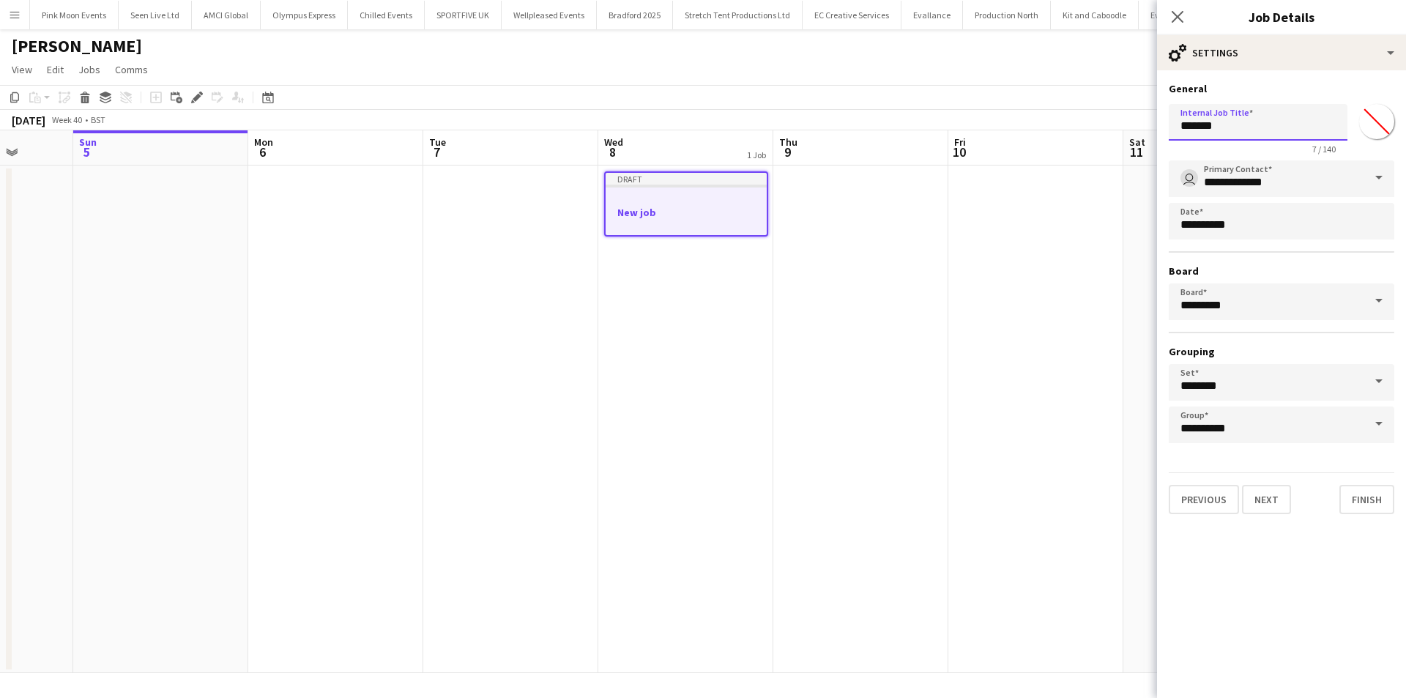
drag, startPoint x: 1240, startPoint y: 126, endPoint x: 1096, endPoint y: 132, distance: 143.7
click at [1096, 131] on body "Menu Boards Boards Boards All jobs Status Workforce Workforce My Workforce Recr…" at bounding box center [703, 349] width 1406 height 698
type input "**********"
click at [1266, 489] on button "Next" at bounding box center [1266, 499] width 49 height 29
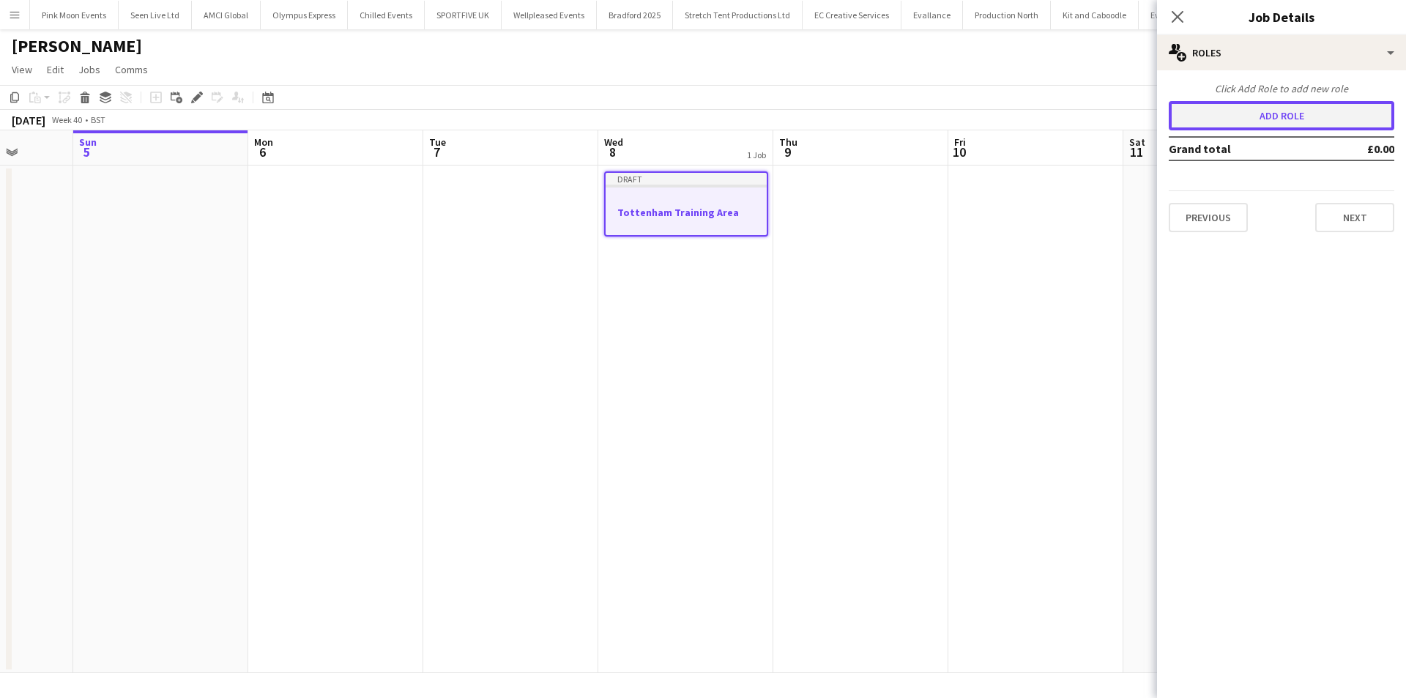
click at [1264, 119] on button "Add role" at bounding box center [1282, 115] width 226 height 29
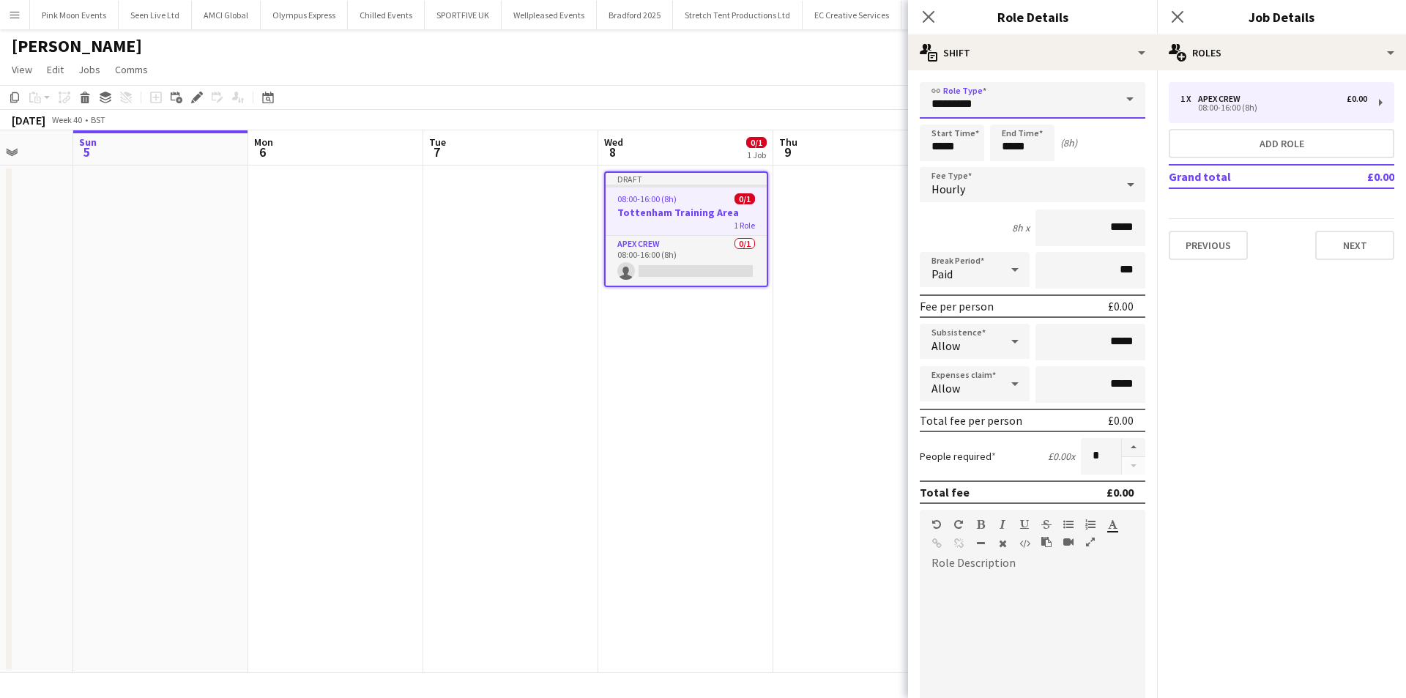
click at [987, 109] on input "*********" at bounding box center [1033, 100] width 226 height 37
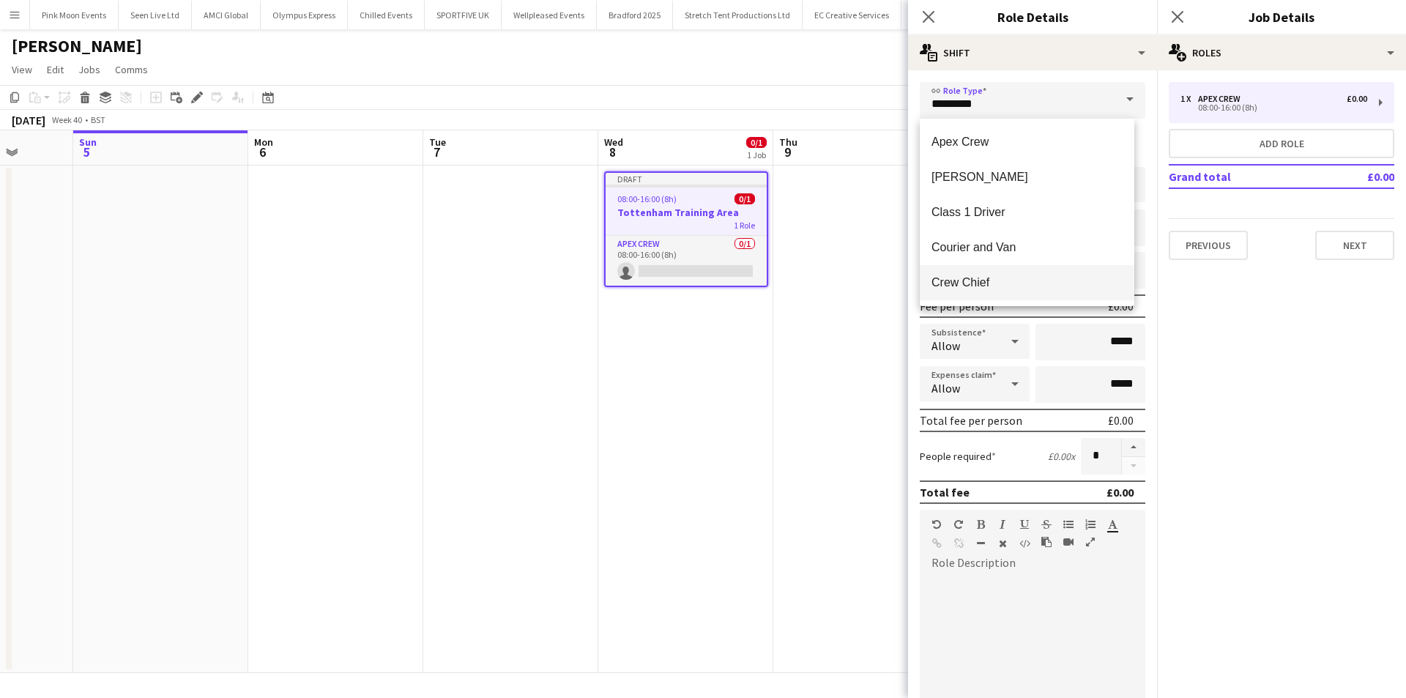
click at [996, 278] on span "Crew Chief" at bounding box center [1027, 282] width 191 height 14
type input "**********"
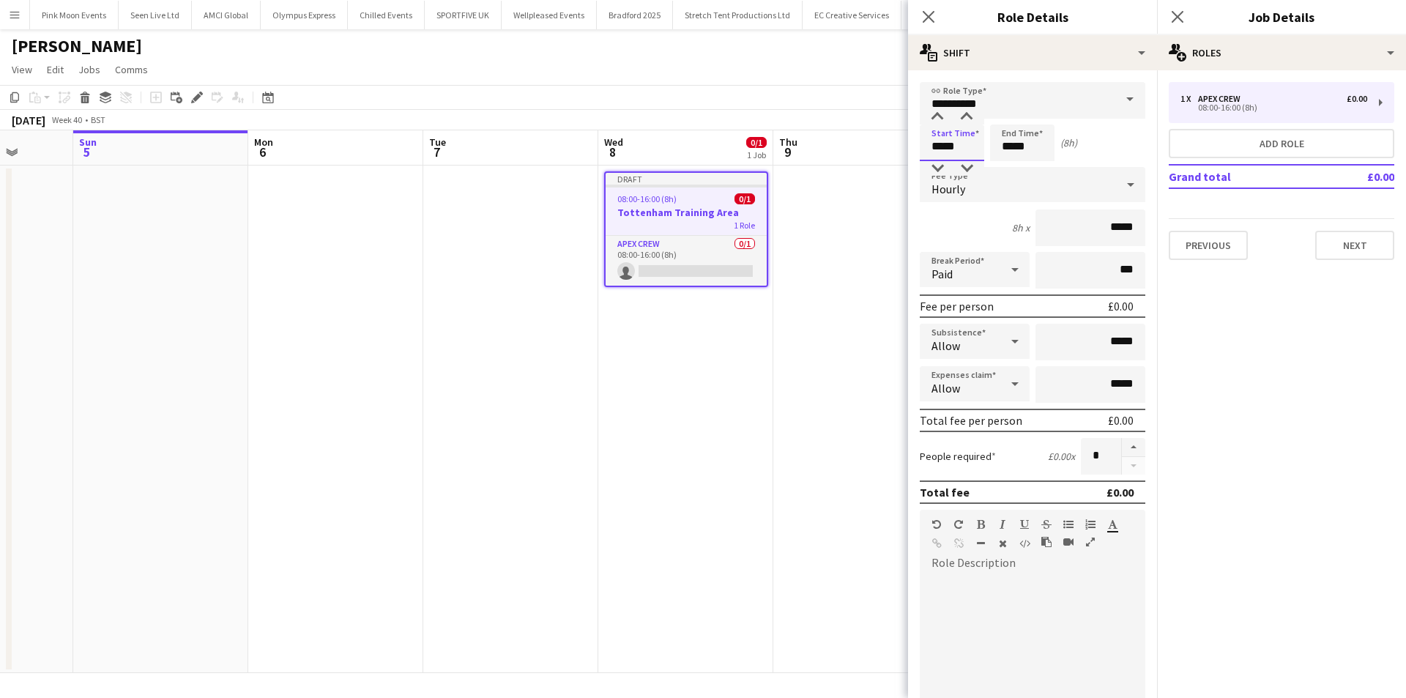
drag, startPoint x: 978, startPoint y: 149, endPoint x: 876, endPoint y: 153, distance: 101.9
click at [876, 153] on body "Menu Boards Boards Boards All jobs Status Workforce Workforce My Workforce Recr…" at bounding box center [703, 349] width 1406 height 698
type input "*****"
click at [932, 123] on div at bounding box center [937, 117] width 29 height 15
click at [1035, 134] on input "*****" at bounding box center [1022, 143] width 64 height 37
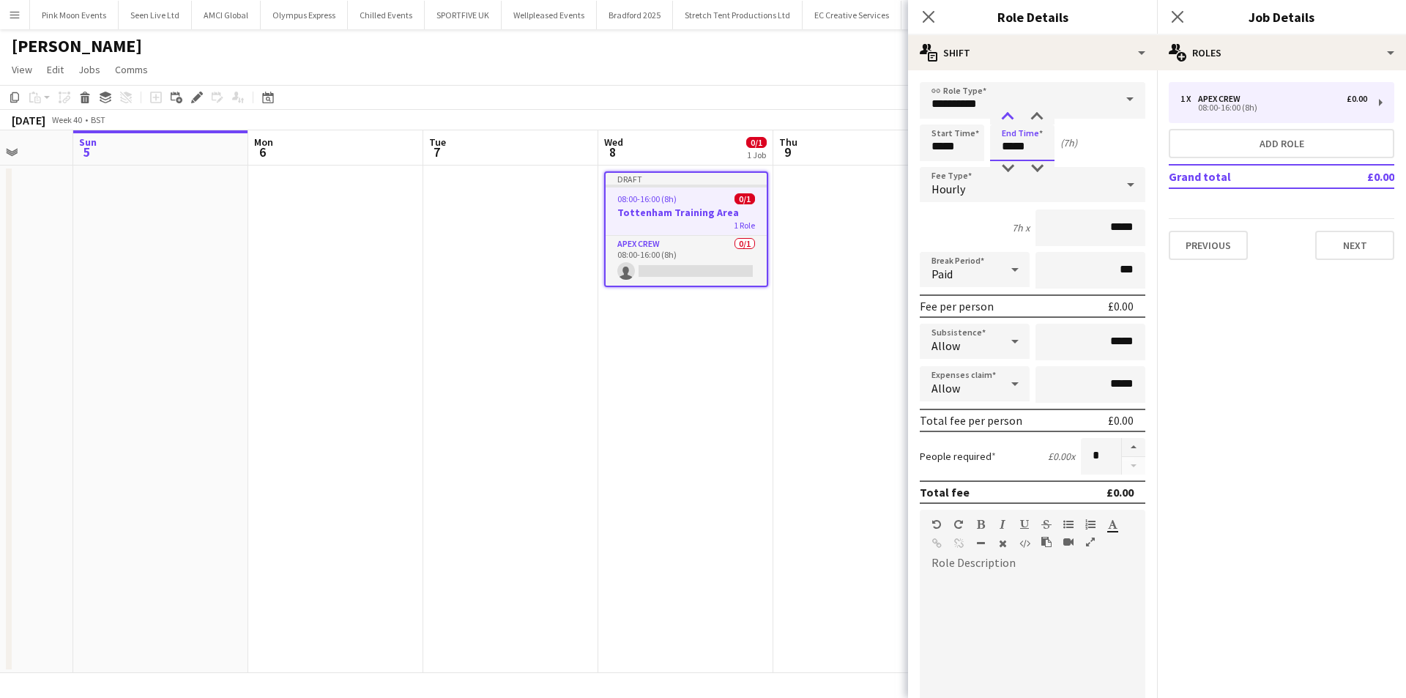
type input "*****"
click at [1008, 116] on div at bounding box center [1007, 117] width 29 height 15
click at [1363, 131] on button "Add role" at bounding box center [1282, 143] width 226 height 29
type input "*********"
type input "*****"
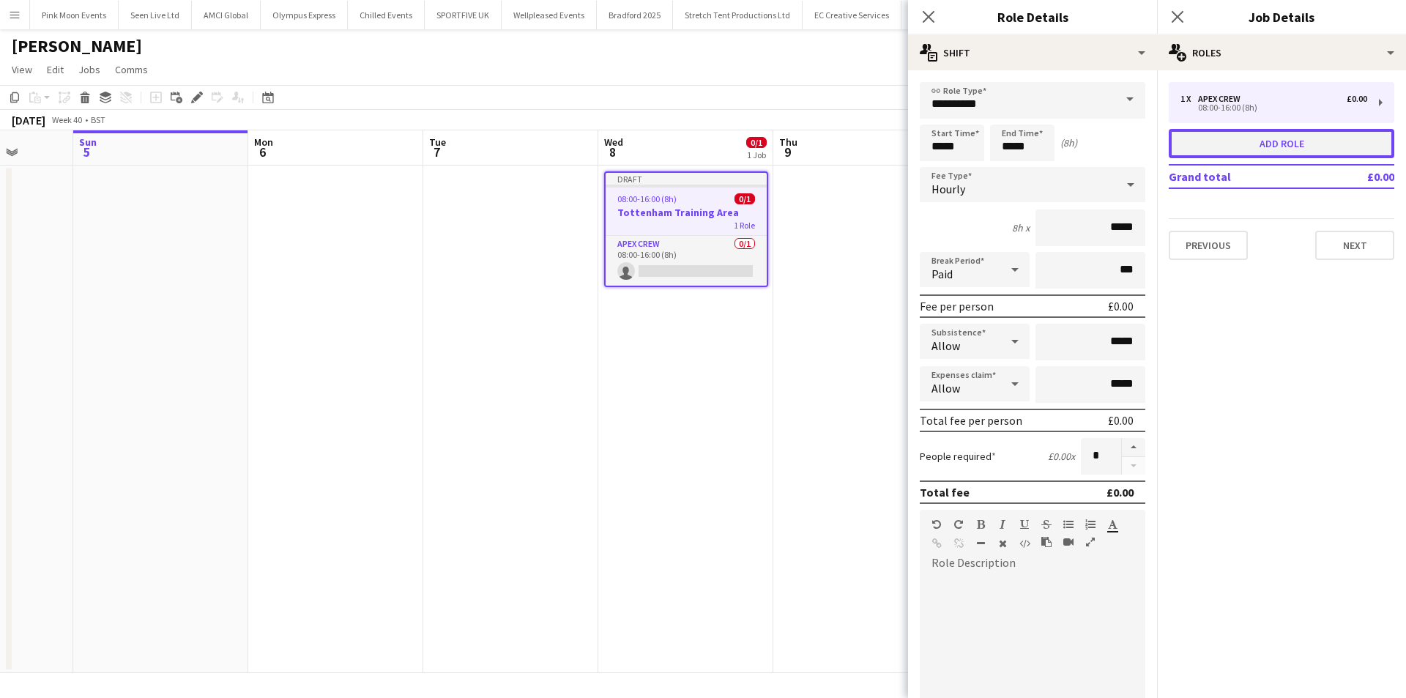
type input "*****"
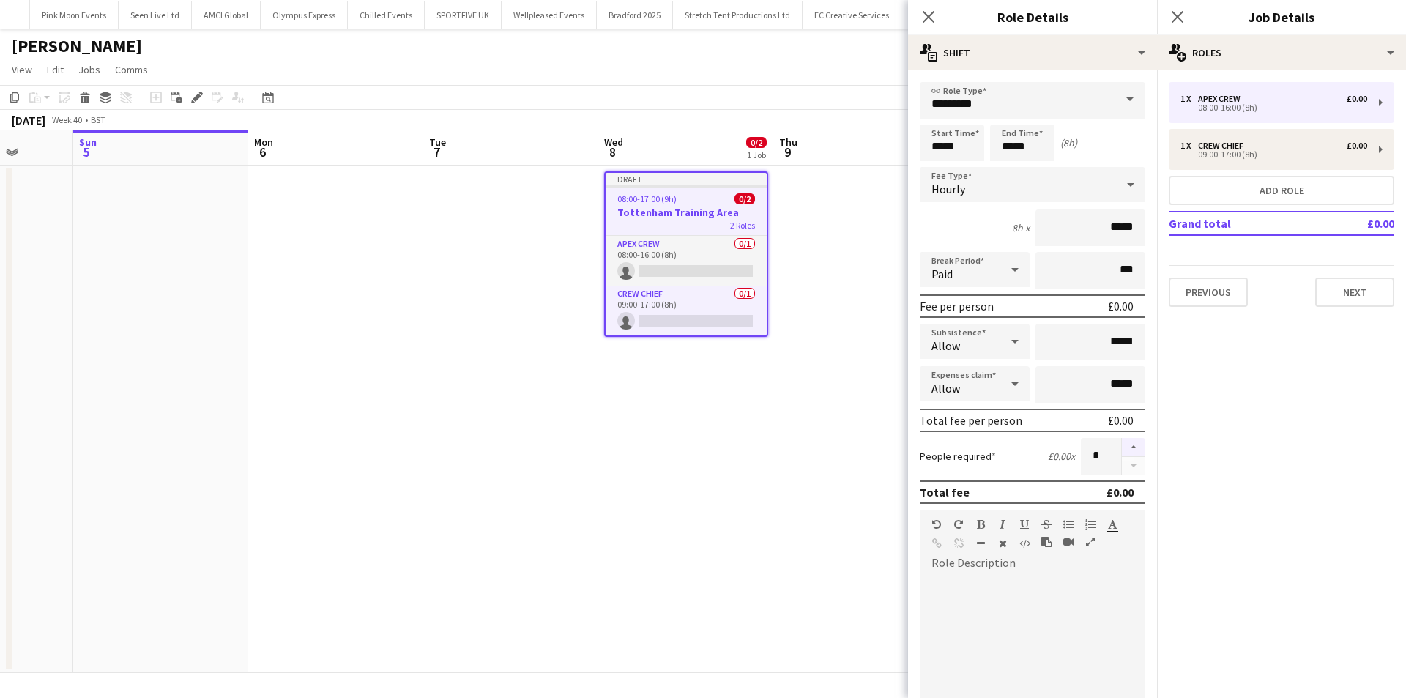
click at [1122, 442] on button "button" at bounding box center [1133, 447] width 23 height 19
type input "*"
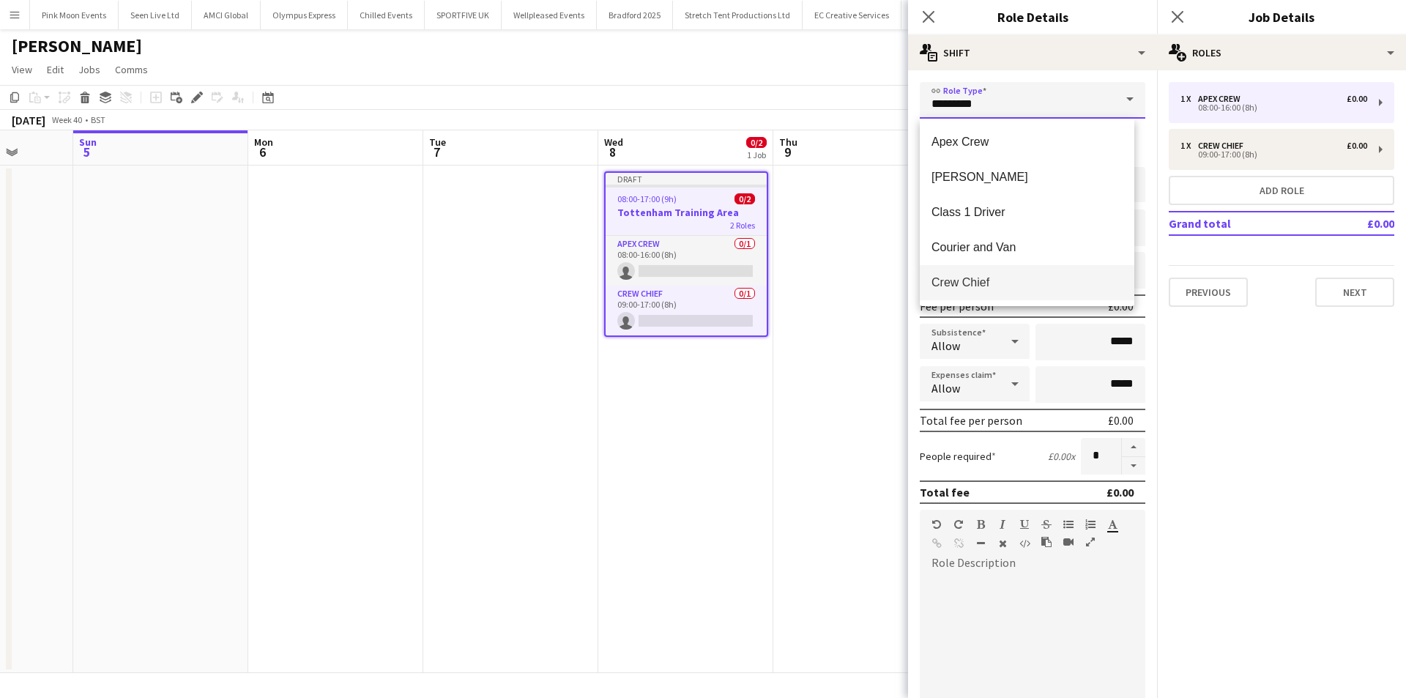
click at [995, 115] on input "*********" at bounding box center [1033, 100] width 226 height 37
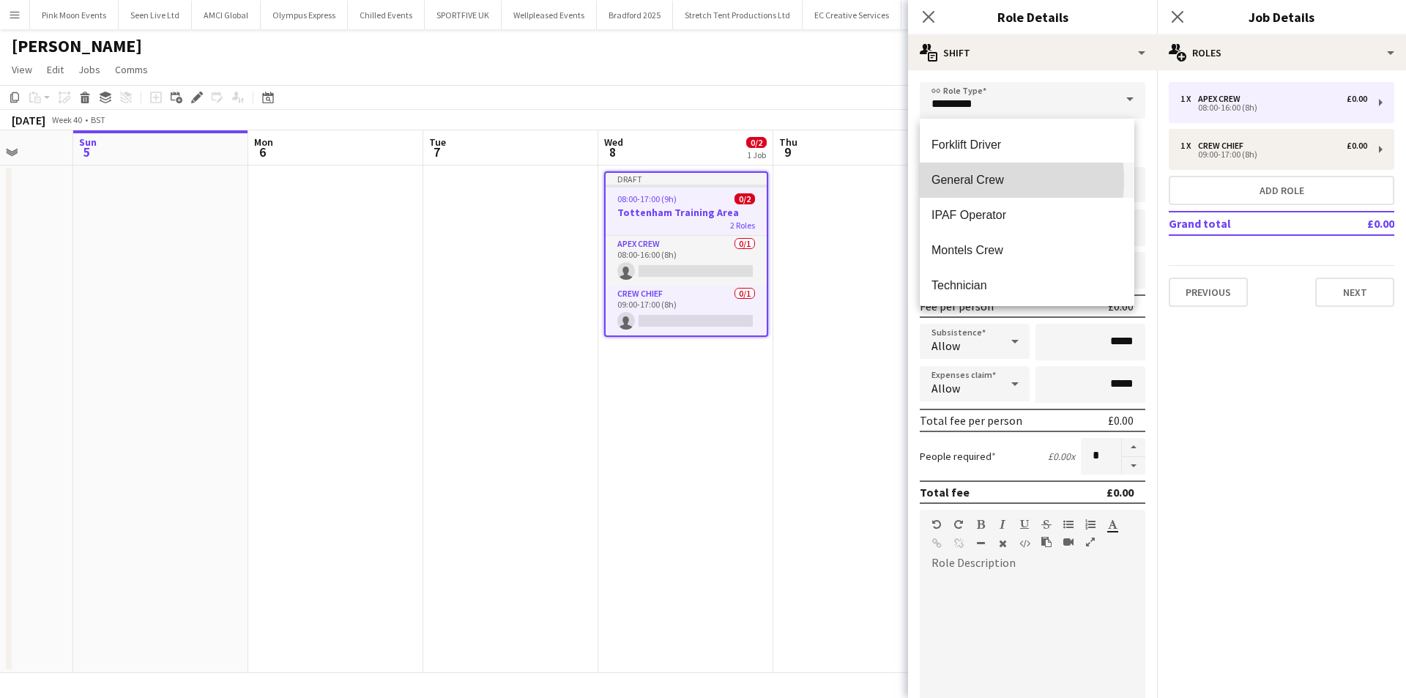
click at [974, 180] on span "General Crew" at bounding box center [1027, 180] width 191 height 14
type input "**********"
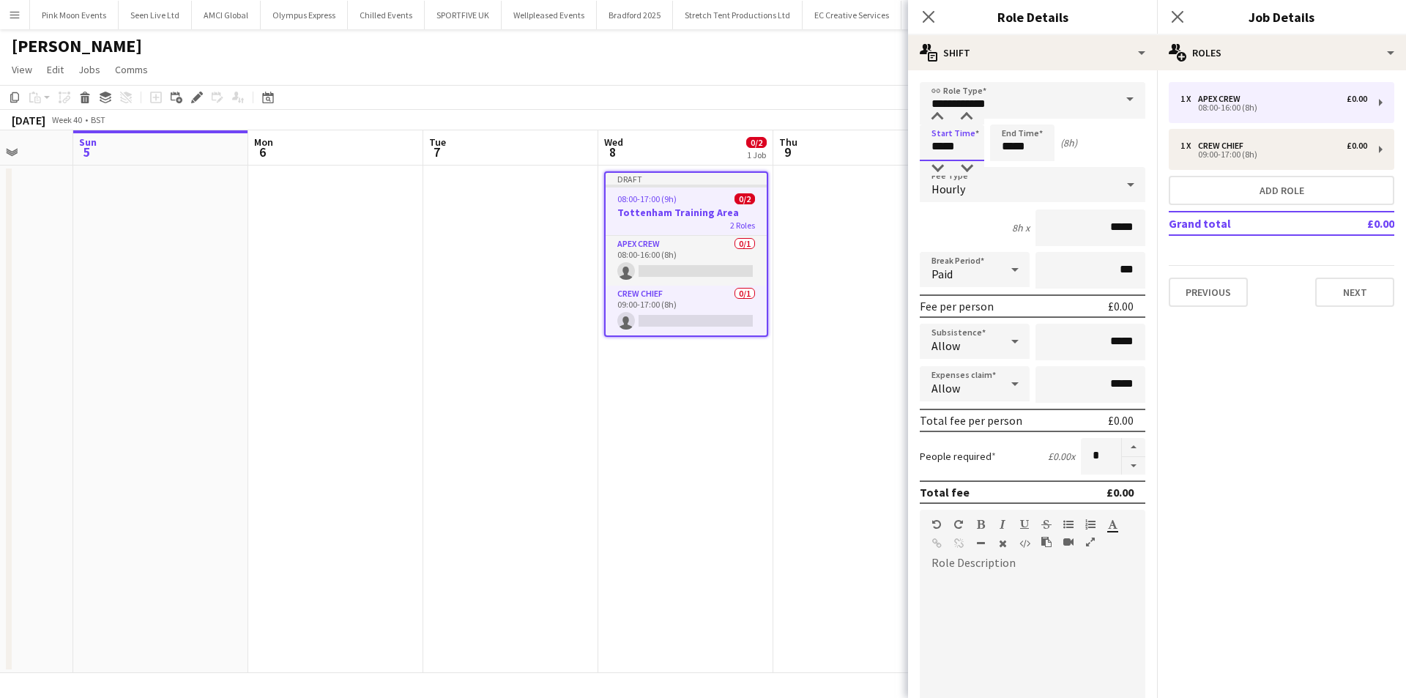
click at [959, 149] on input "*****" at bounding box center [952, 143] width 64 height 37
type input "*****"
click at [940, 120] on div at bounding box center [937, 117] width 29 height 15
click at [1005, 149] on input "*****" at bounding box center [1022, 143] width 64 height 37
type input "*****"
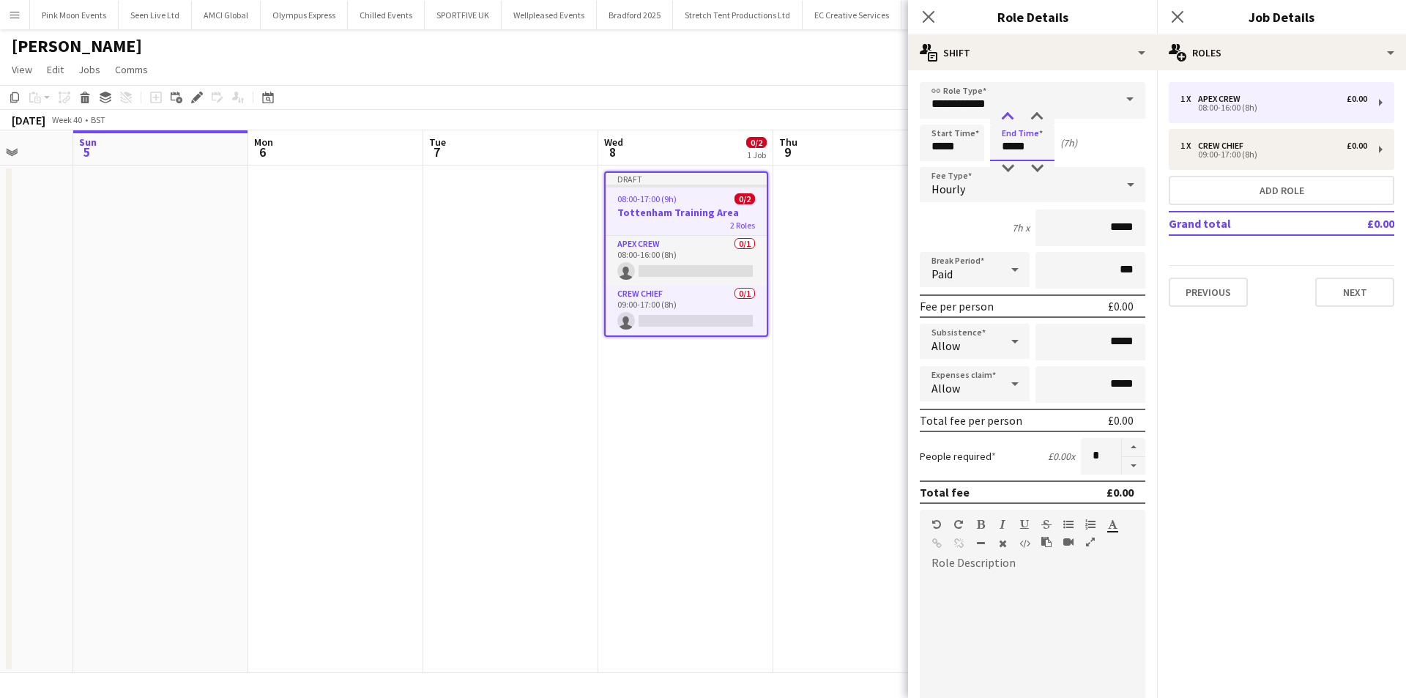
click at [1012, 119] on div at bounding box center [1007, 117] width 29 height 15
click at [930, 15] on icon at bounding box center [928, 17] width 14 height 14
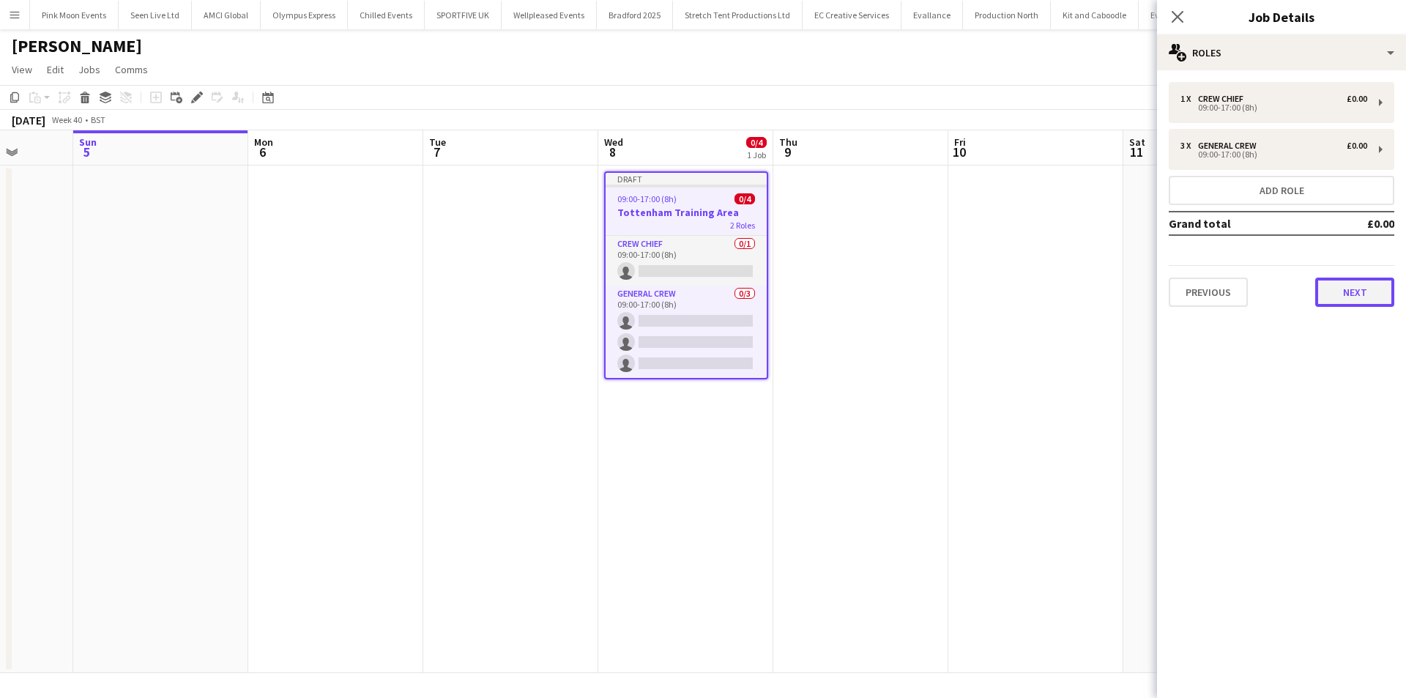
click at [1356, 297] on button "Next" at bounding box center [1354, 292] width 79 height 29
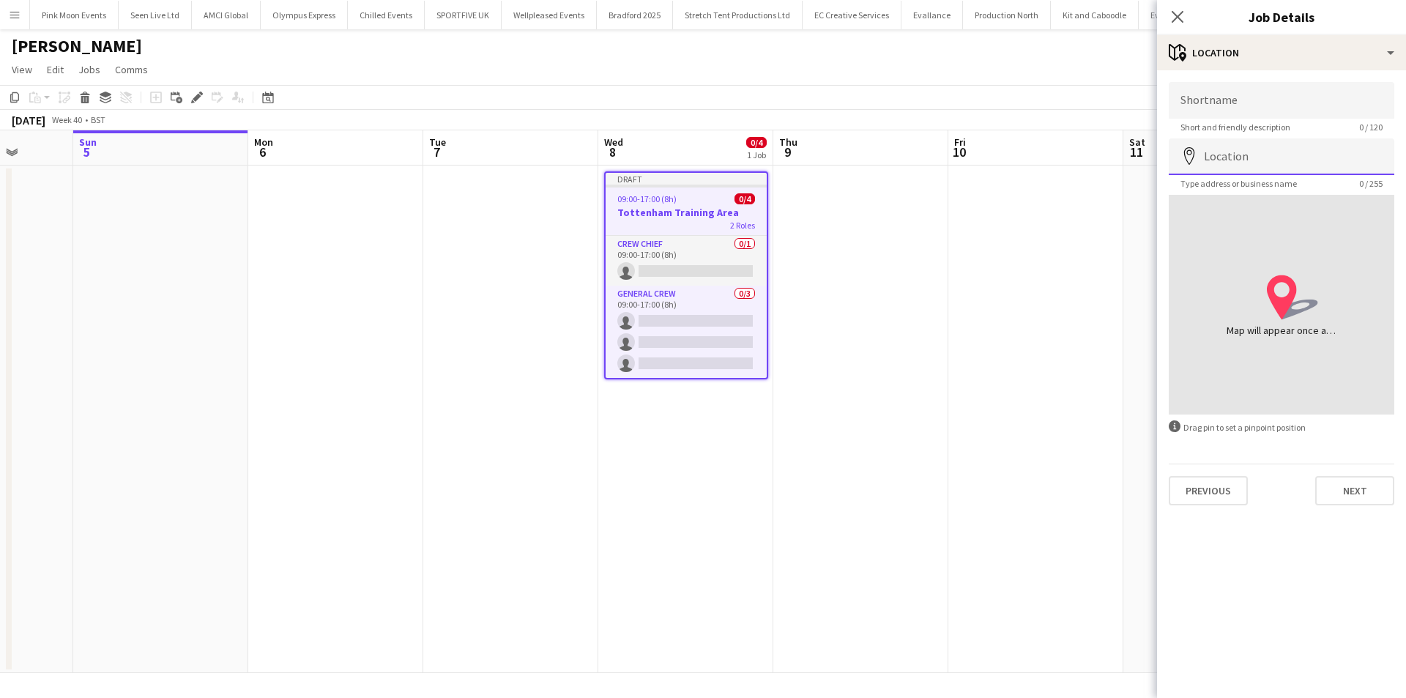
click at [1238, 160] on input "Location" at bounding box center [1282, 156] width 226 height 37
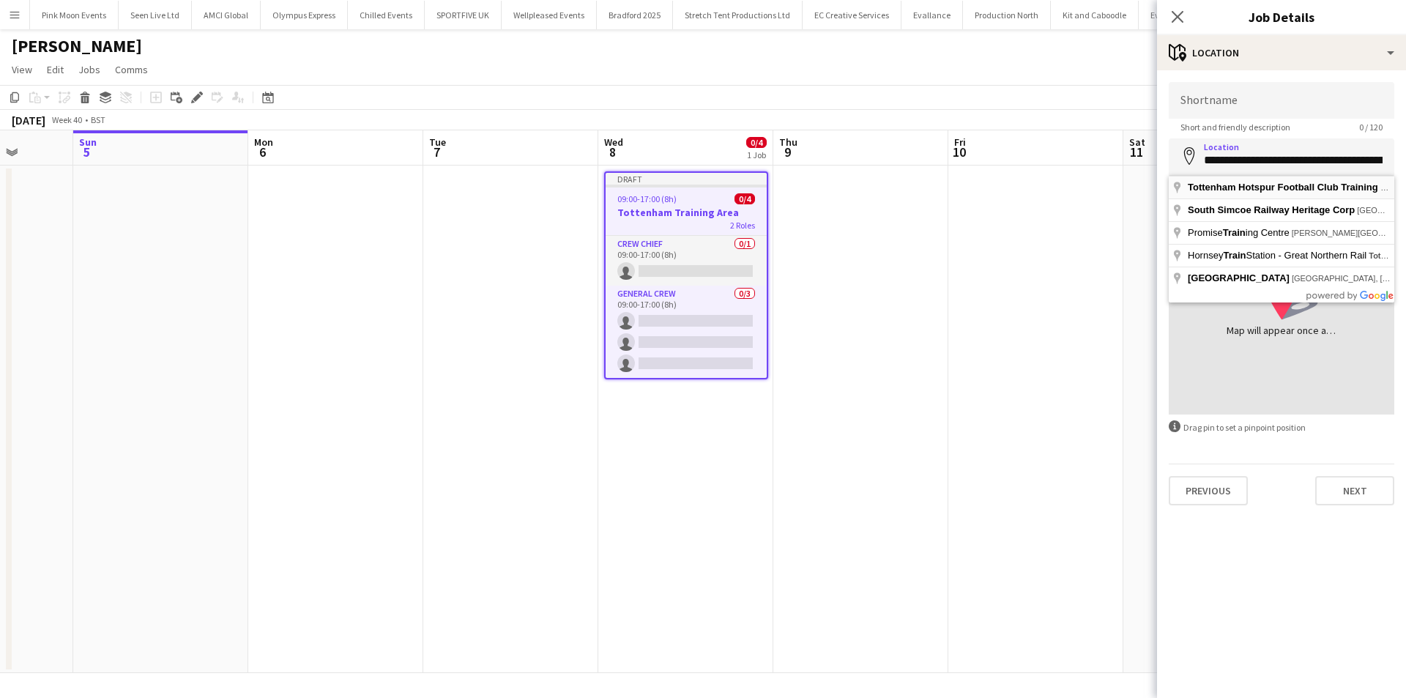
type input "**********"
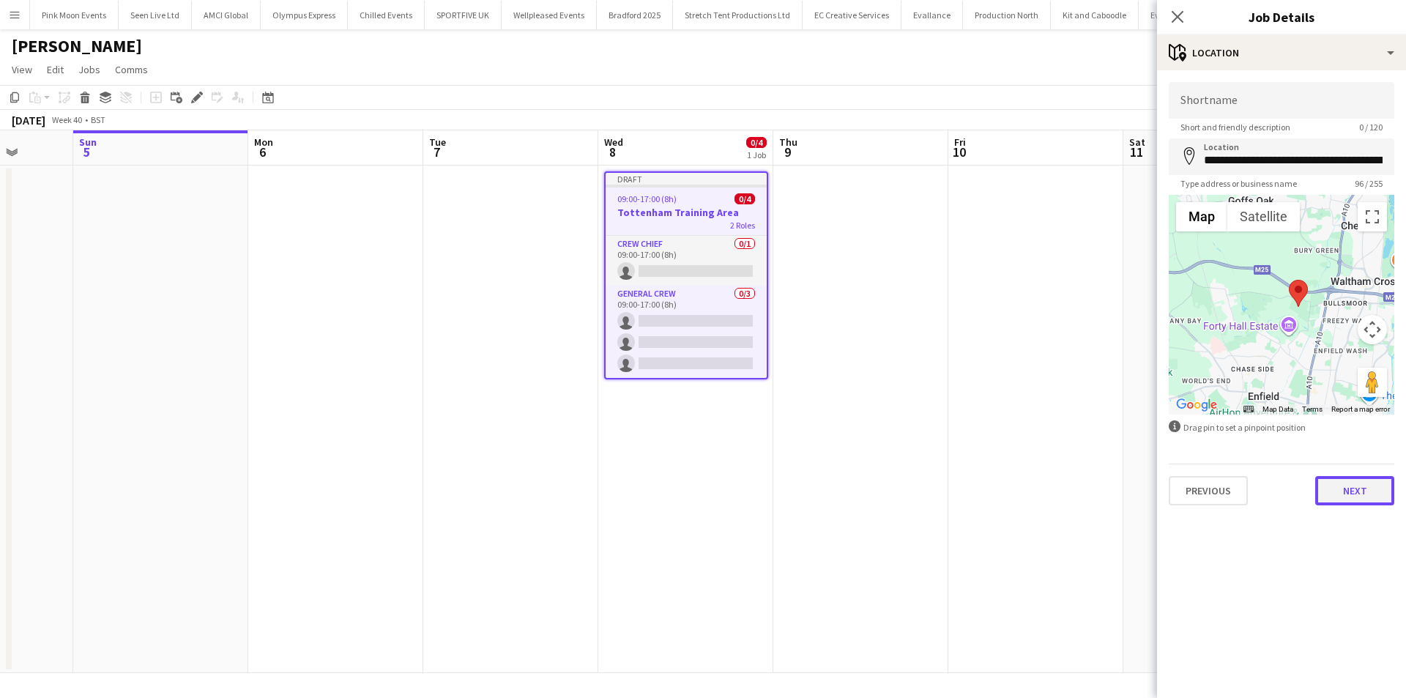
click at [1381, 497] on button "Next" at bounding box center [1354, 490] width 79 height 29
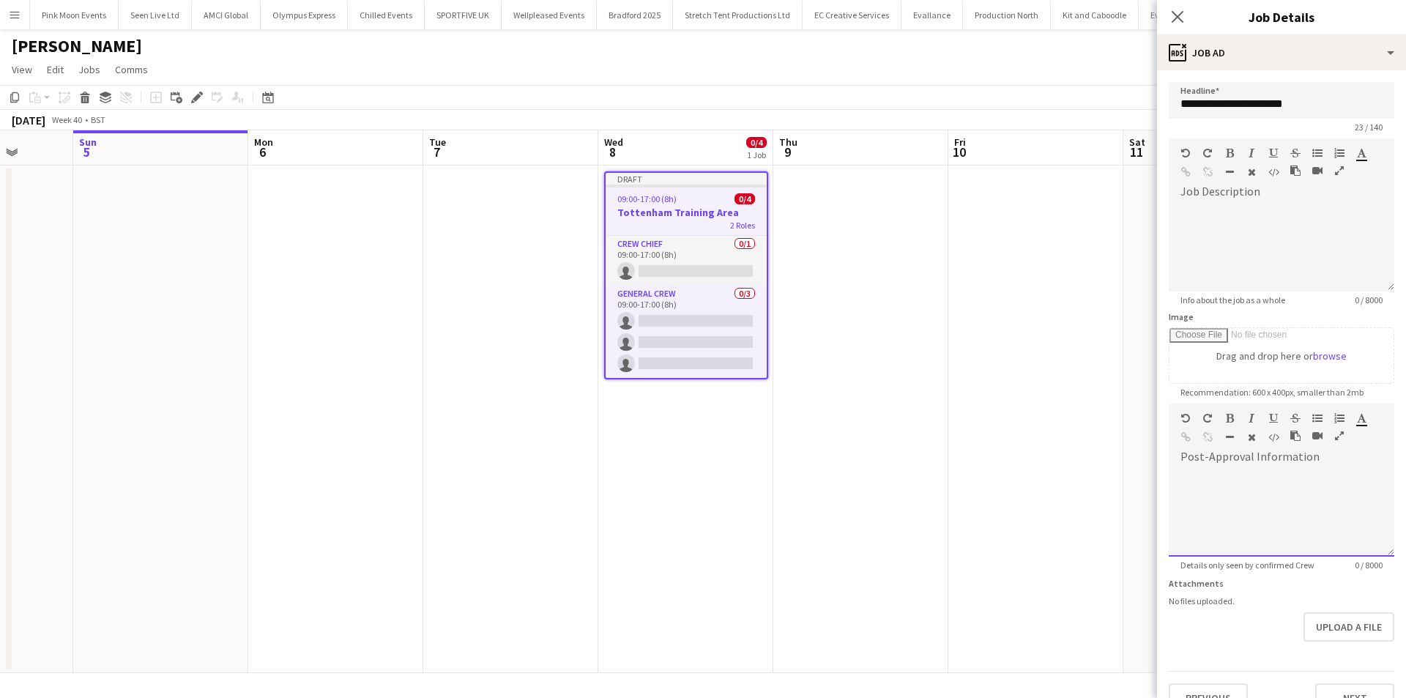
click at [1329, 491] on div at bounding box center [1282, 513] width 226 height 88
click at [1181, 25] on app-icon "Close pop-in" at bounding box center [1177, 17] width 21 height 21
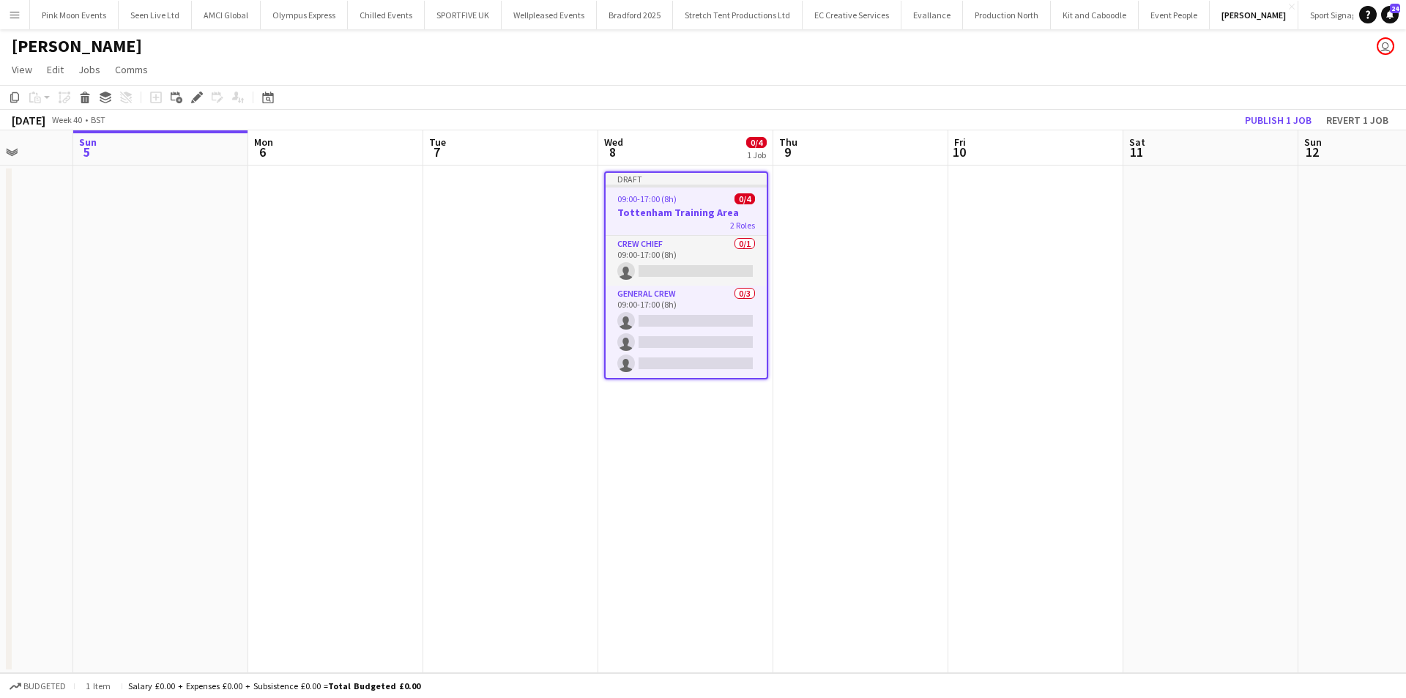
click at [693, 212] on h3 "Tottenham Training Area" at bounding box center [686, 212] width 161 height 13
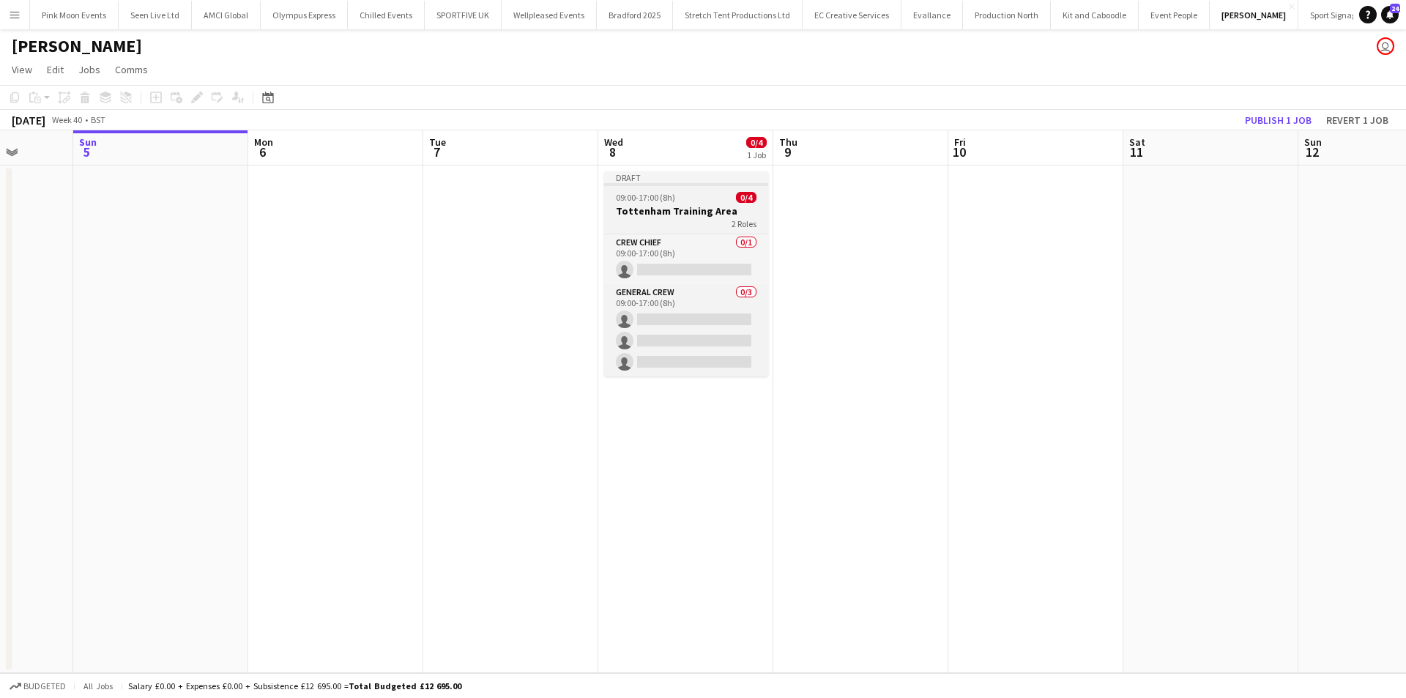
click at [686, 212] on h3 "Tottenham Training Area" at bounding box center [686, 210] width 164 height 13
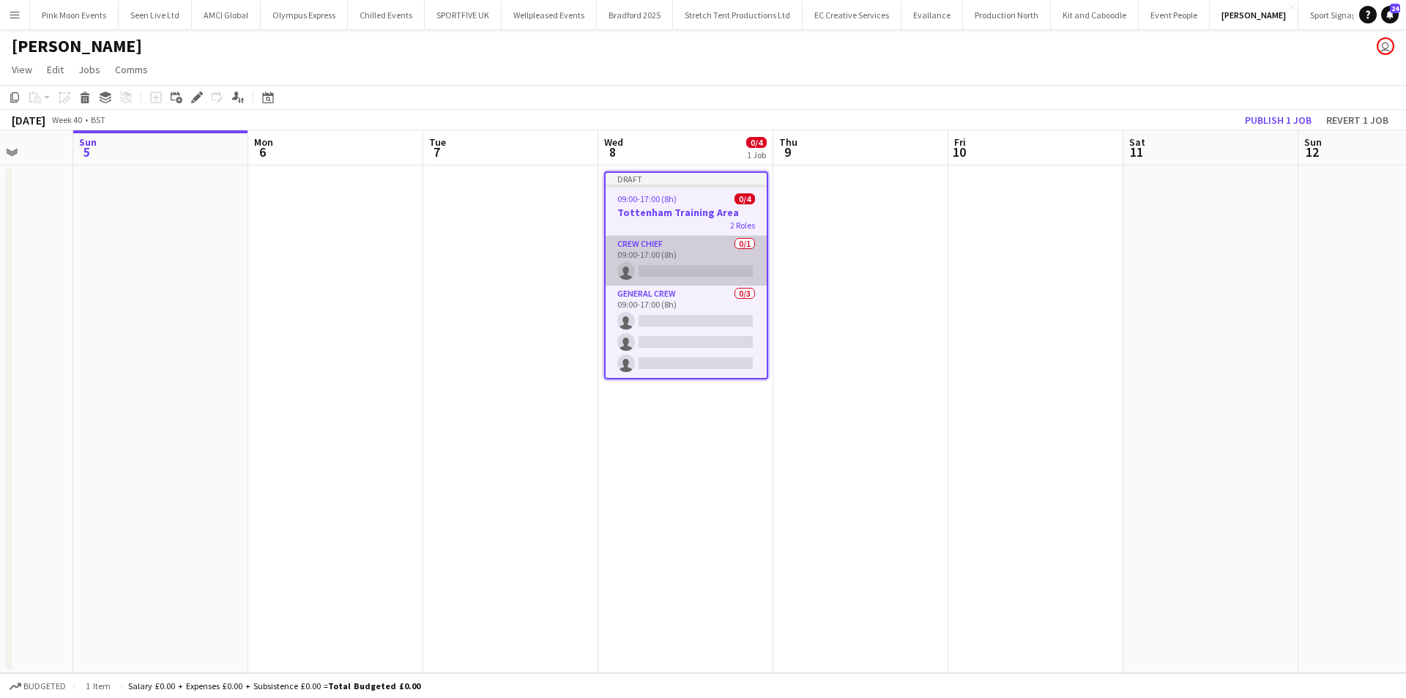
click at [656, 270] on app-card-role "Crew Chief 0/1 09:00-17:00 (8h) single-neutral-actions" at bounding box center [686, 261] width 161 height 50
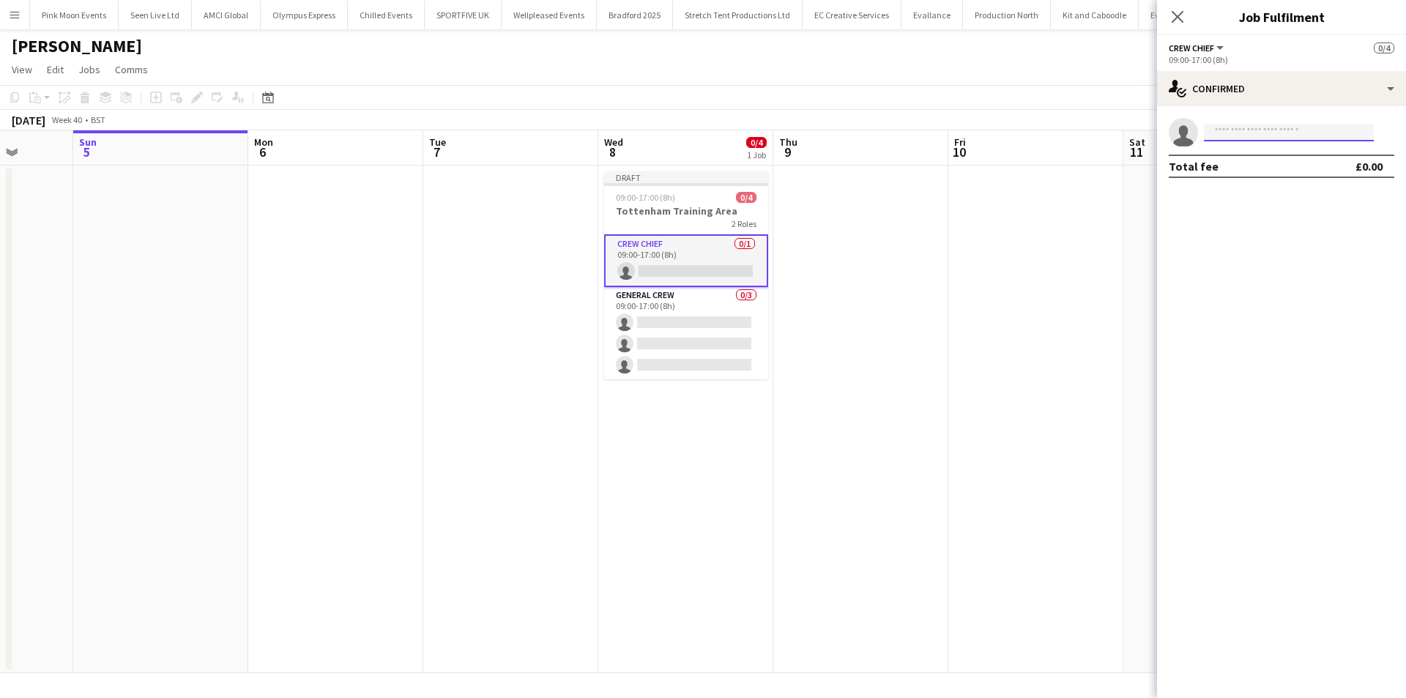
click at [1227, 130] on input at bounding box center [1289, 133] width 170 height 18
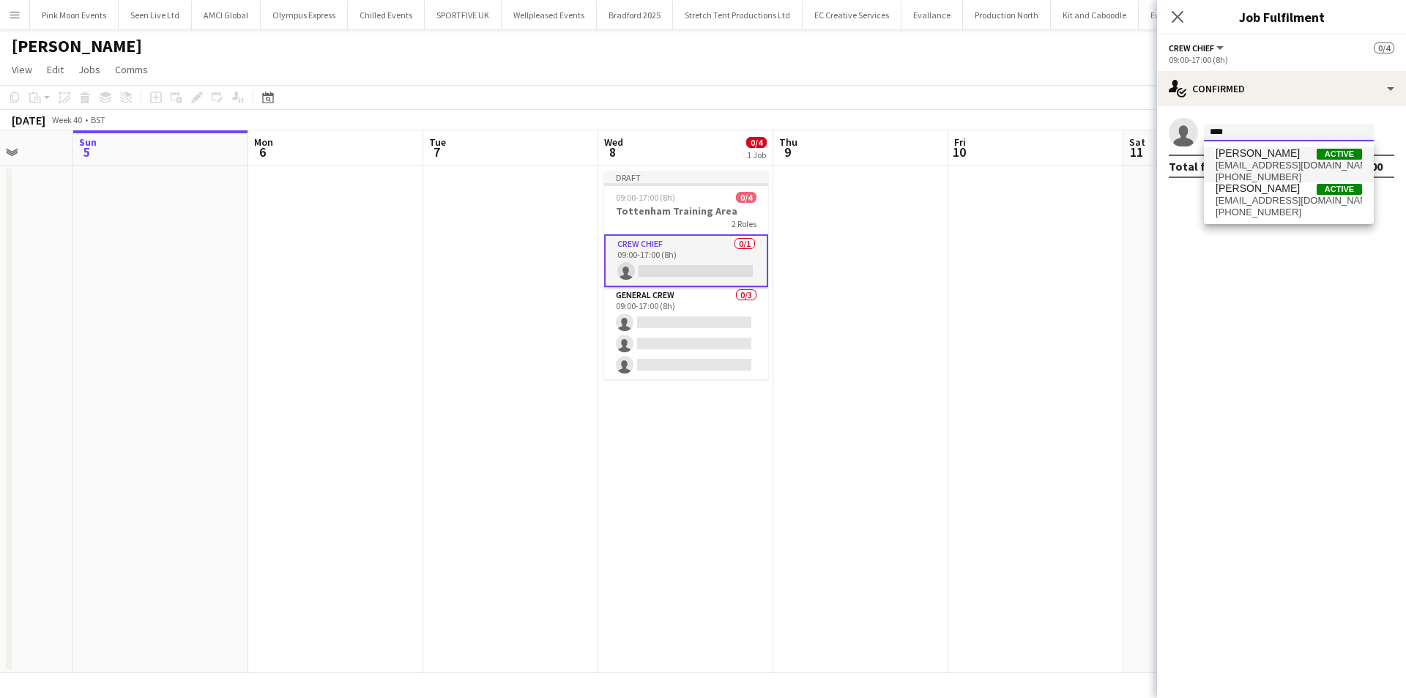
type input "****"
click at [1228, 149] on span "Szymon Matyjasik" at bounding box center [1258, 153] width 84 height 12
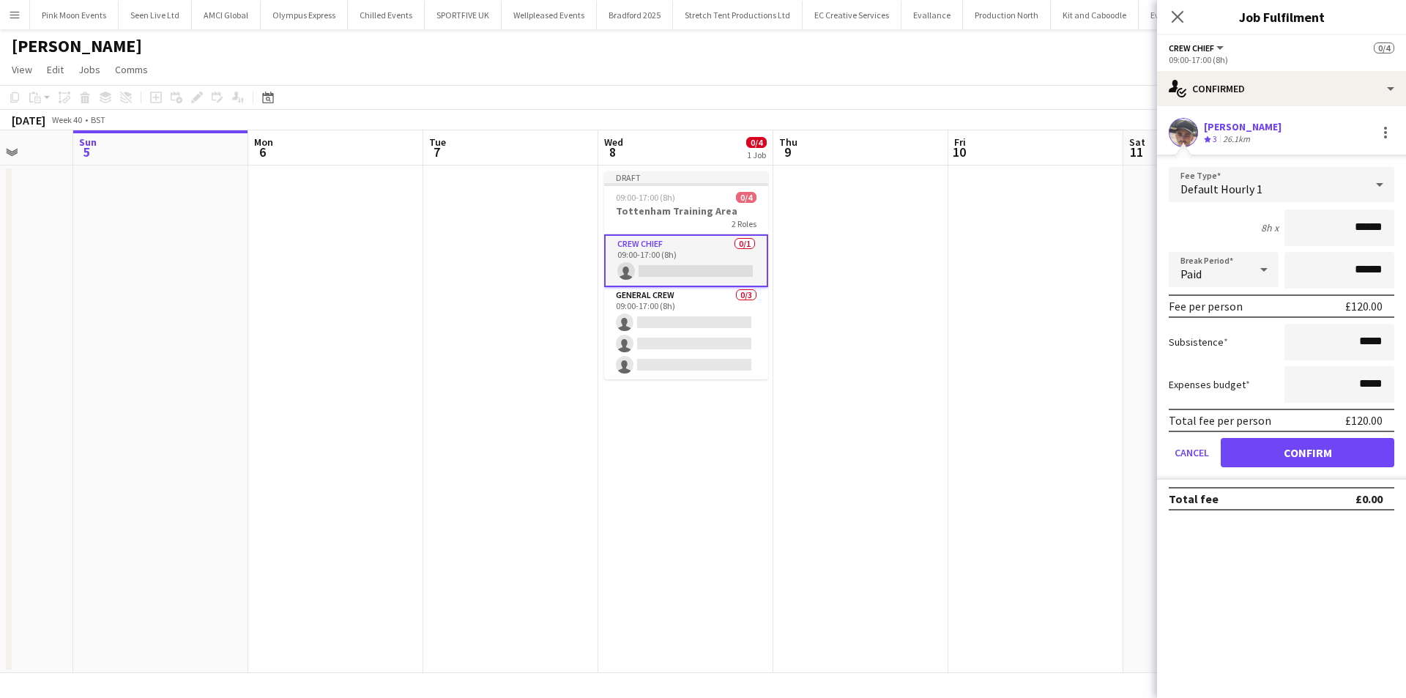
drag, startPoint x: 1347, startPoint y: 237, endPoint x: 1405, endPoint y: 237, distance: 58.6
click at [1405, 237] on form "Fee Type Default Hourly 1 8h x ****** Break Period Paid ****** Fee per person £…" at bounding box center [1281, 323] width 249 height 313
type input "***"
drag, startPoint x: 1312, startPoint y: 452, endPoint x: 1192, endPoint y: 423, distance: 123.5
click at [1312, 452] on button "Confirm" at bounding box center [1308, 452] width 174 height 29
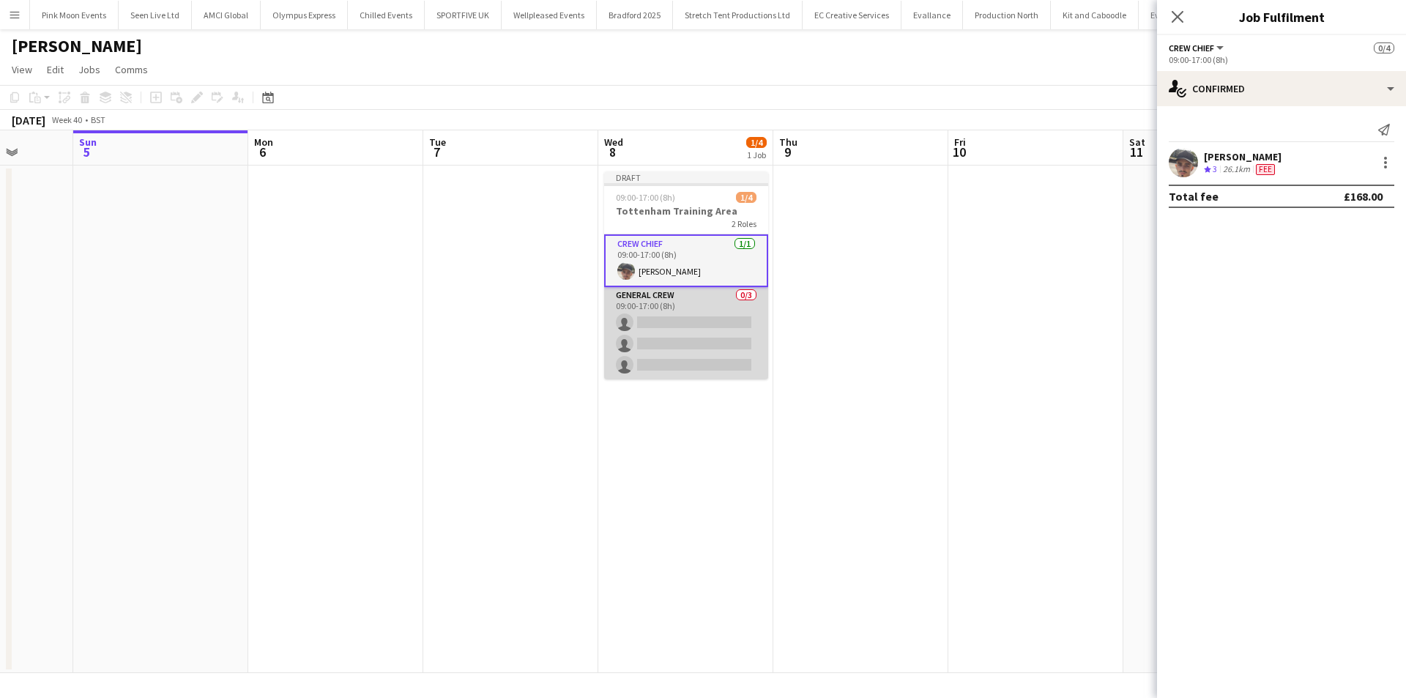
click at [653, 313] on app-card-role "General Crew 0/3 09:00-17:00 (8h) single-neutral-actions single-neutral-actions…" at bounding box center [686, 333] width 164 height 92
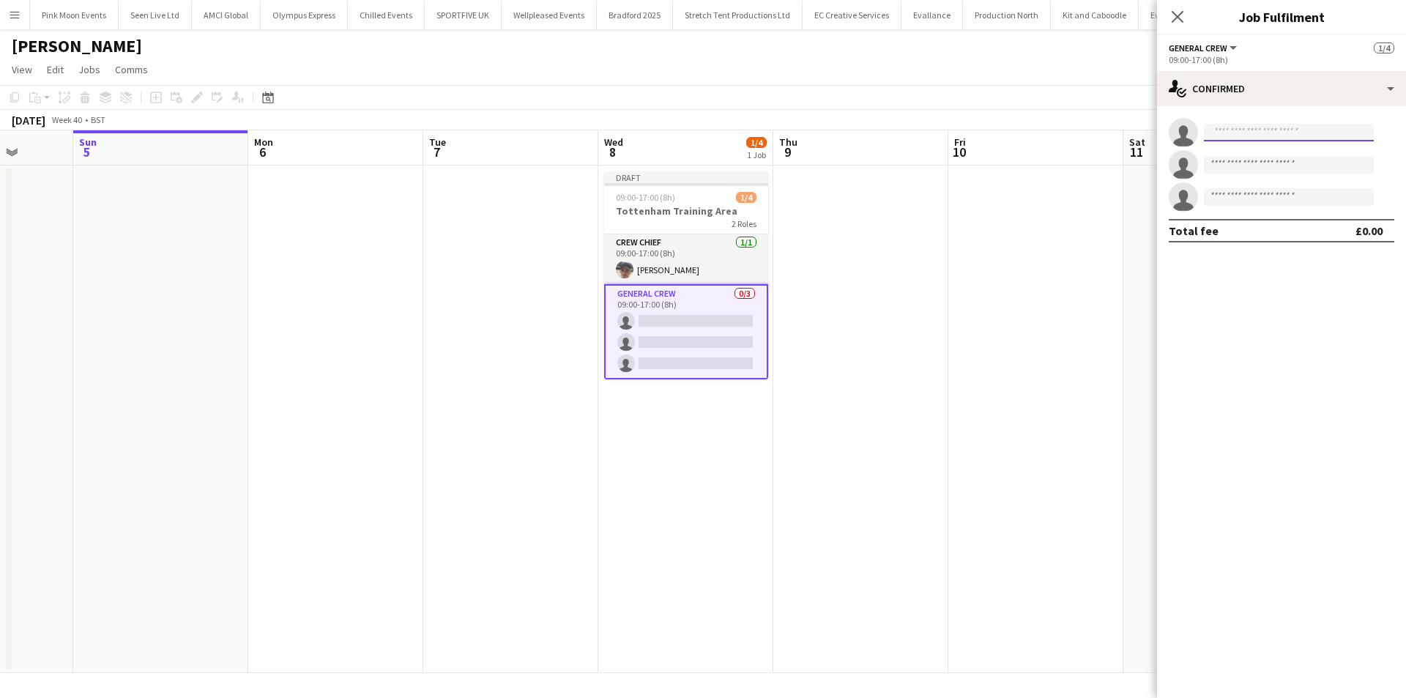
click at [1313, 125] on input at bounding box center [1289, 133] width 170 height 18
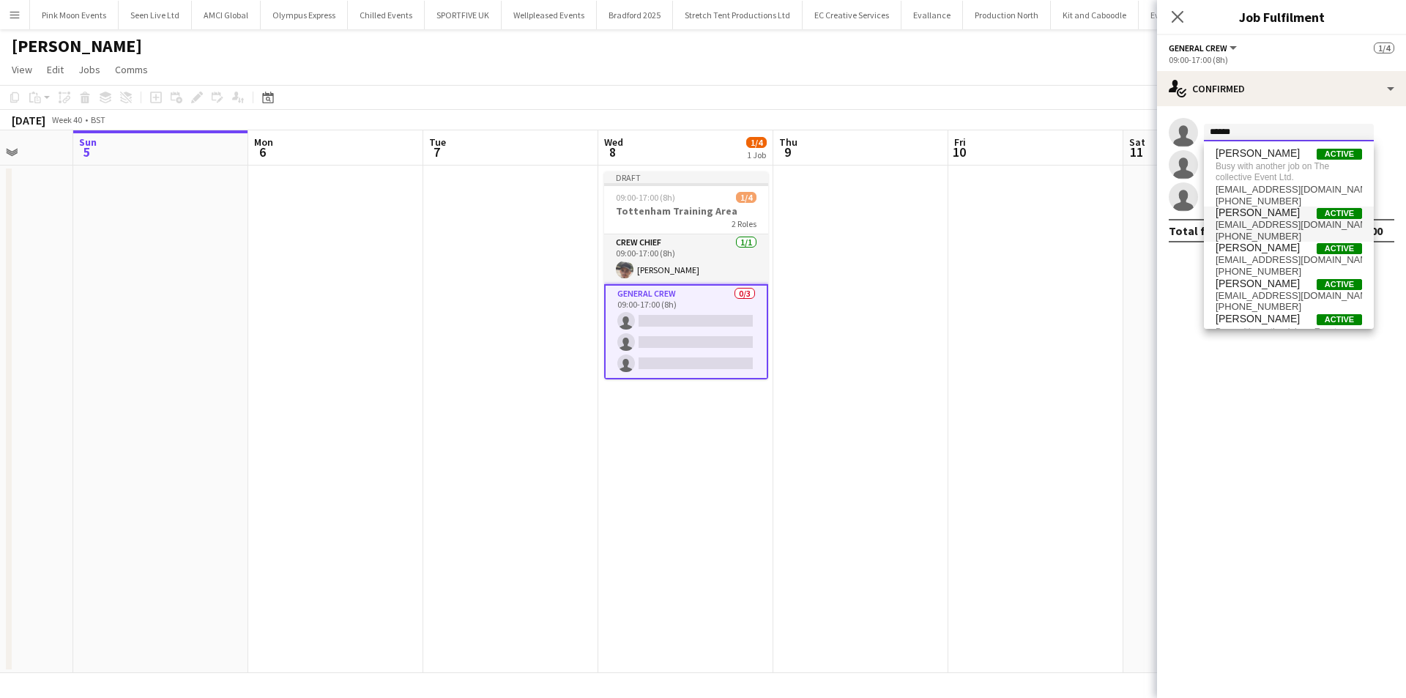
type input "******"
click at [1272, 240] on span "+4407415238493" at bounding box center [1289, 237] width 146 height 12
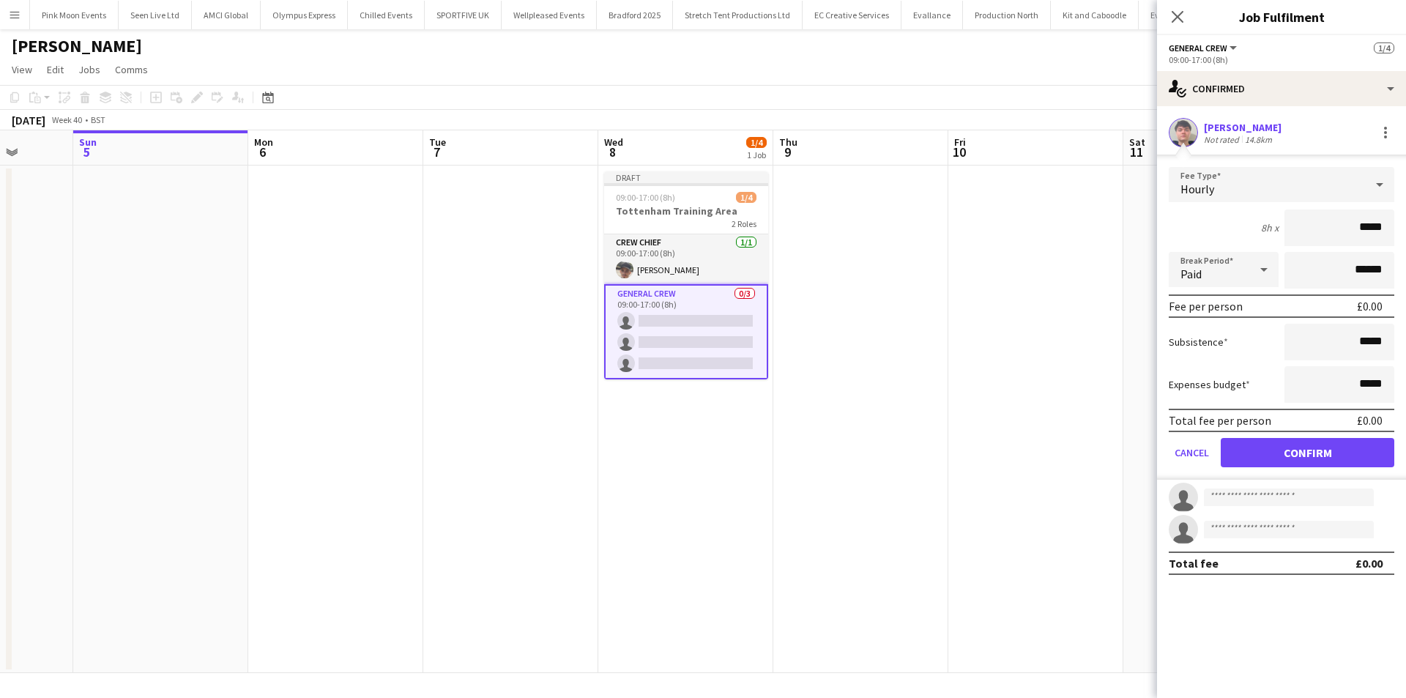
drag, startPoint x: 1324, startPoint y: 237, endPoint x: 1405, endPoint y: 212, distance: 84.8
click at [1405, 212] on form "Fee Type Hourly 8h x ***** Break Period Paid ****** Fee per person £0.00 Subsis…" at bounding box center [1281, 323] width 249 height 313
type input "***"
click at [1318, 472] on form "Fee Type Hourly 8h x *** Break Period Paid ****** Fee per person £112.00 Subsis…" at bounding box center [1281, 323] width 249 height 313
click at [1314, 464] on button "Confirm" at bounding box center [1308, 452] width 174 height 29
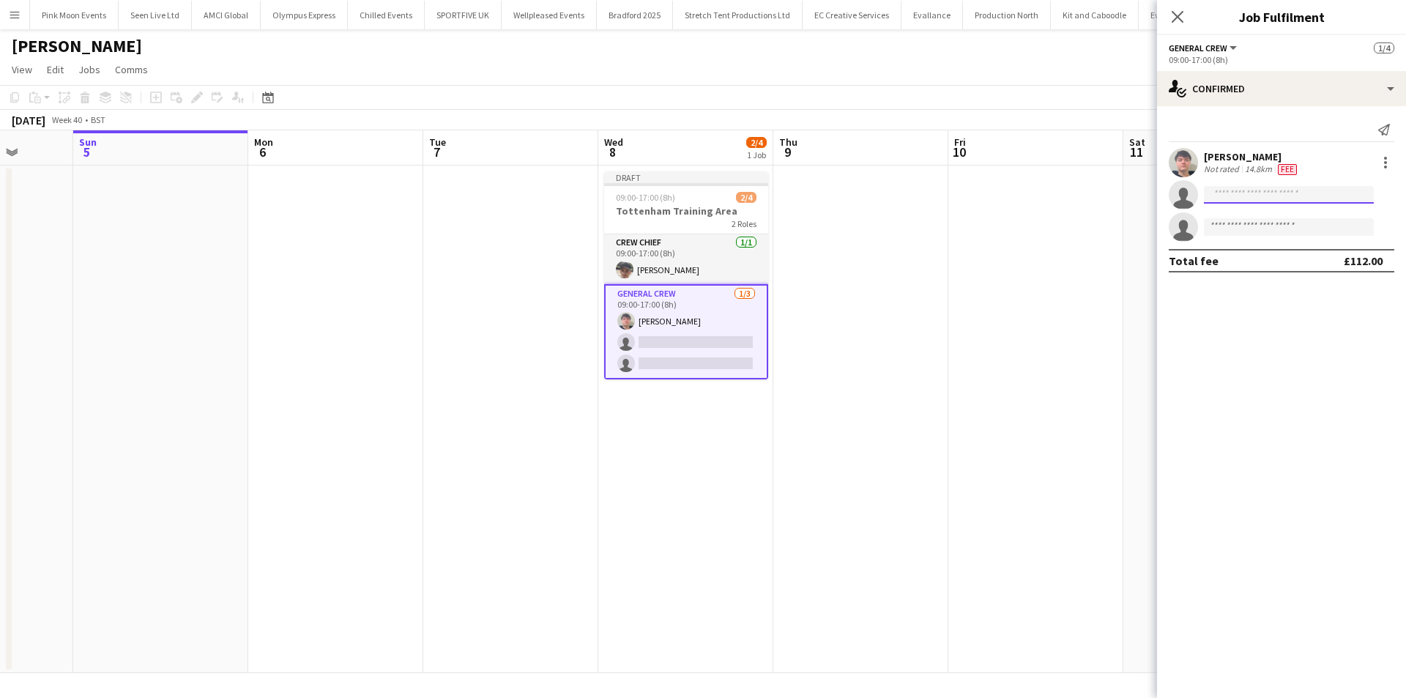
click at [1258, 201] on input at bounding box center [1289, 195] width 170 height 18
type input "****"
click at [1266, 242] on span "+447464422622" at bounding box center [1289, 240] width 146 height 12
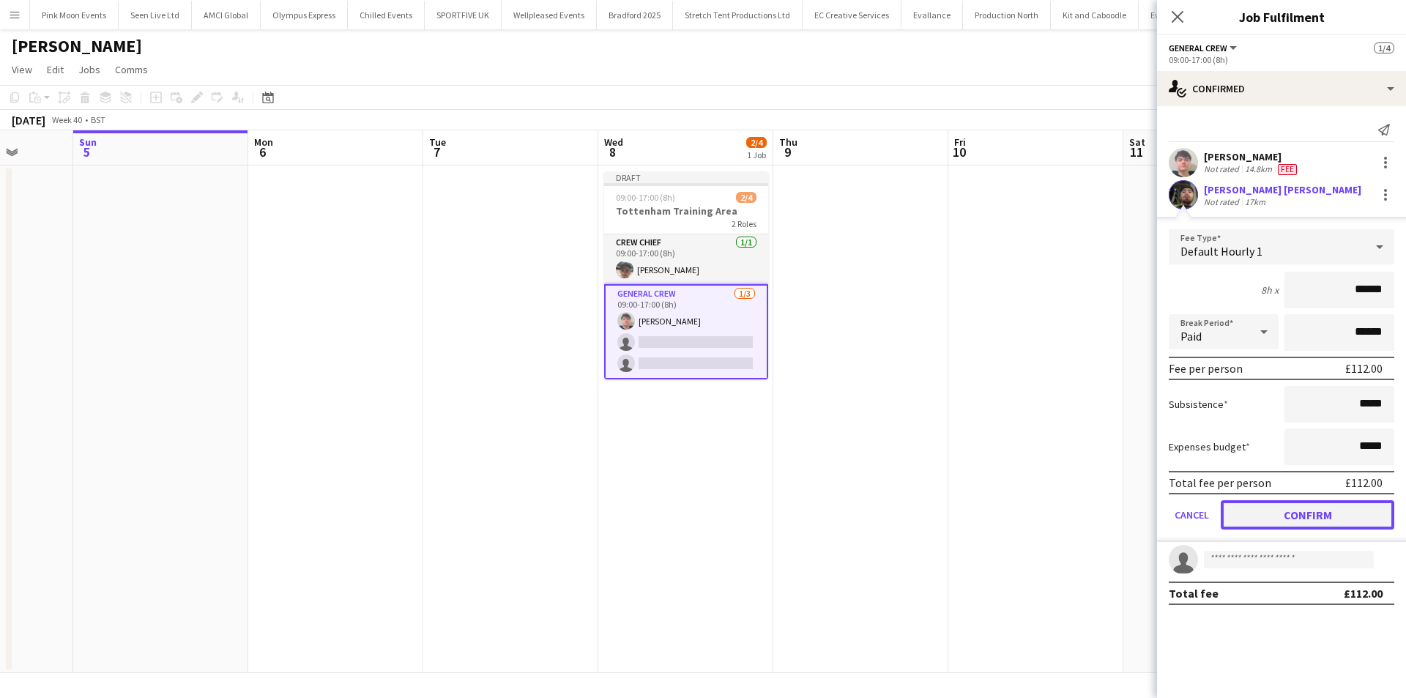
click at [1307, 501] on button "Confirm" at bounding box center [1308, 514] width 174 height 29
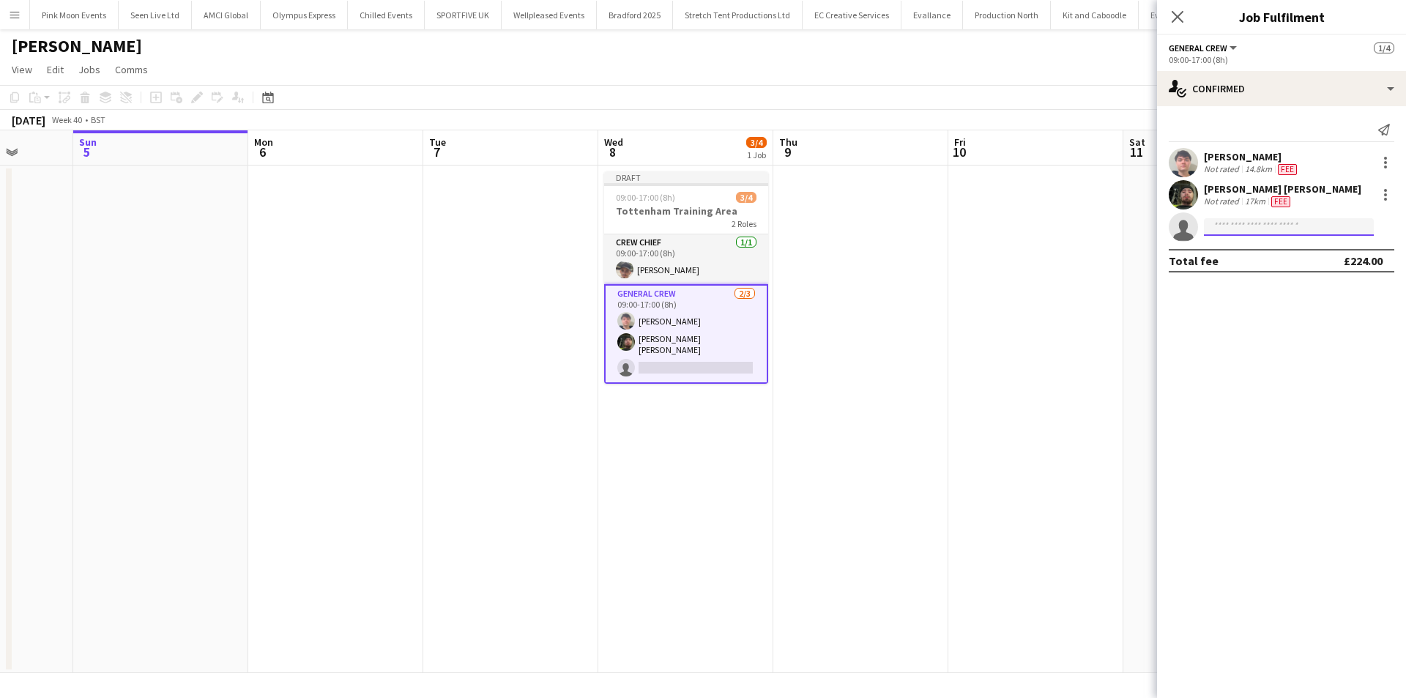
click at [1275, 234] on input at bounding box center [1289, 227] width 170 height 18
drag, startPoint x: 1258, startPoint y: 231, endPoint x: 1214, endPoint y: 233, distance: 44.0
click at [1214, 233] on input "****" at bounding box center [1289, 227] width 170 height 18
type input "*"
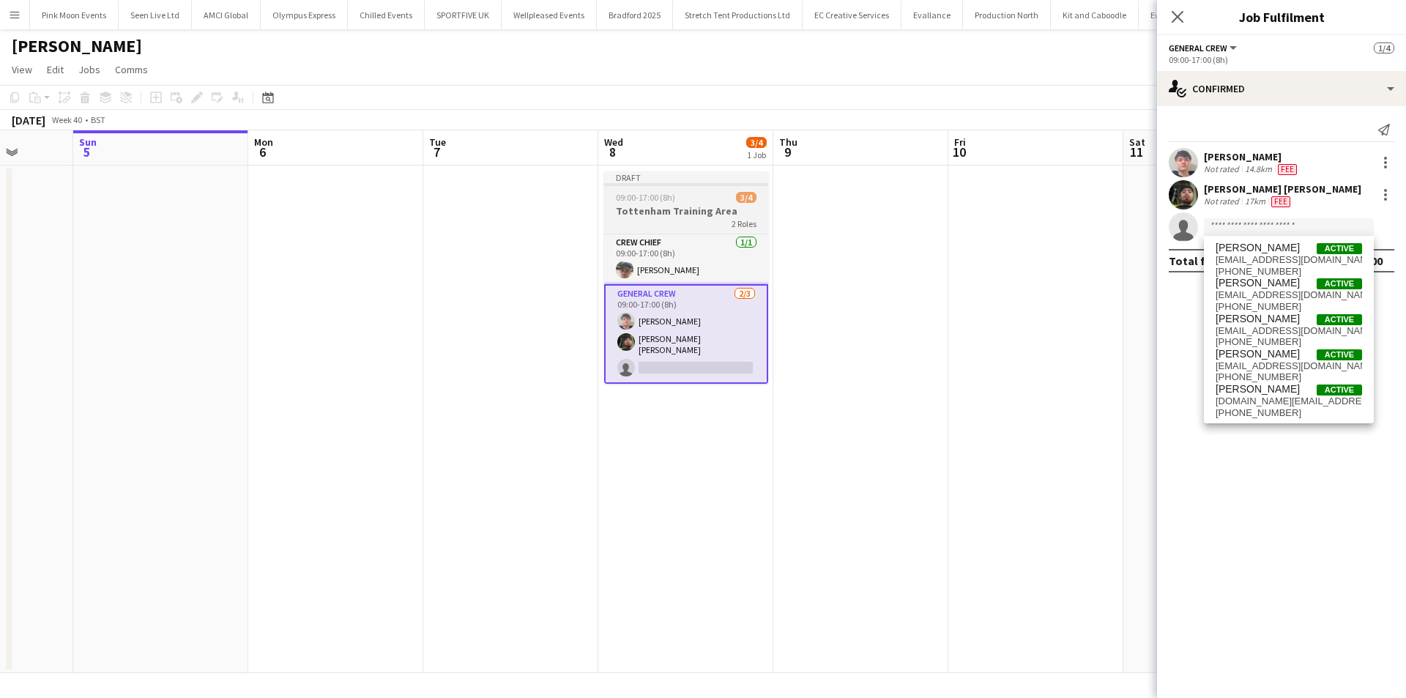
click at [659, 197] on span "09:00-17:00 (8h)" at bounding box center [645, 197] width 59 height 11
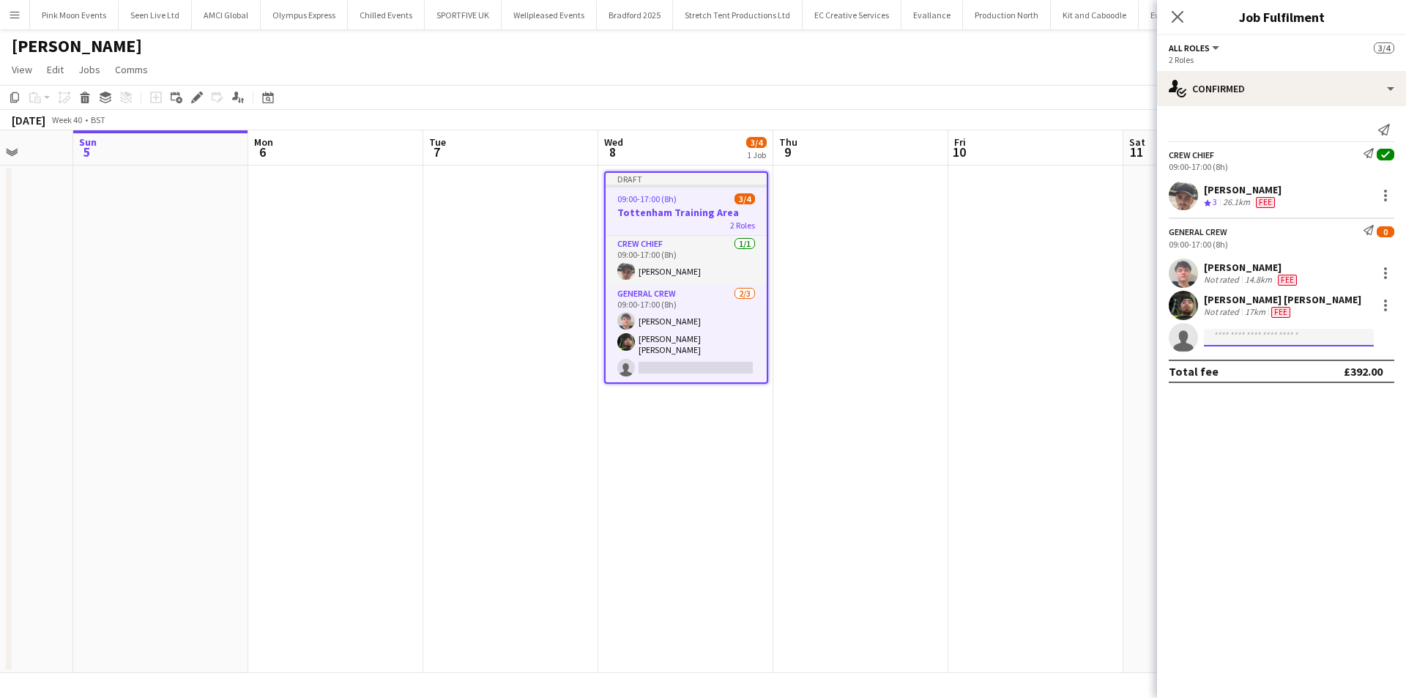
click at [1252, 341] on input at bounding box center [1289, 338] width 170 height 18
type input "***"
click at [1256, 379] on span "+447460871410" at bounding box center [1289, 382] width 146 height 12
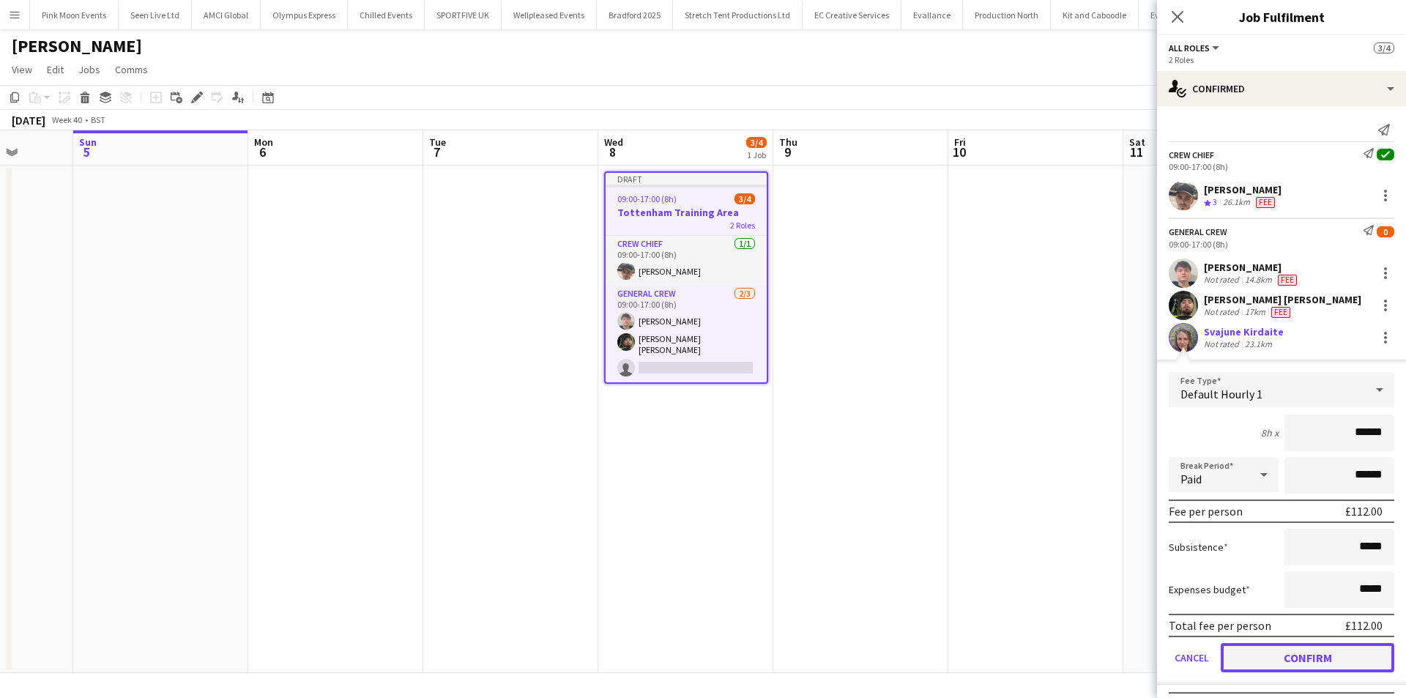
click at [1339, 661] on button "Confirm" at bounding box center [1308, 657] width 174 height 29
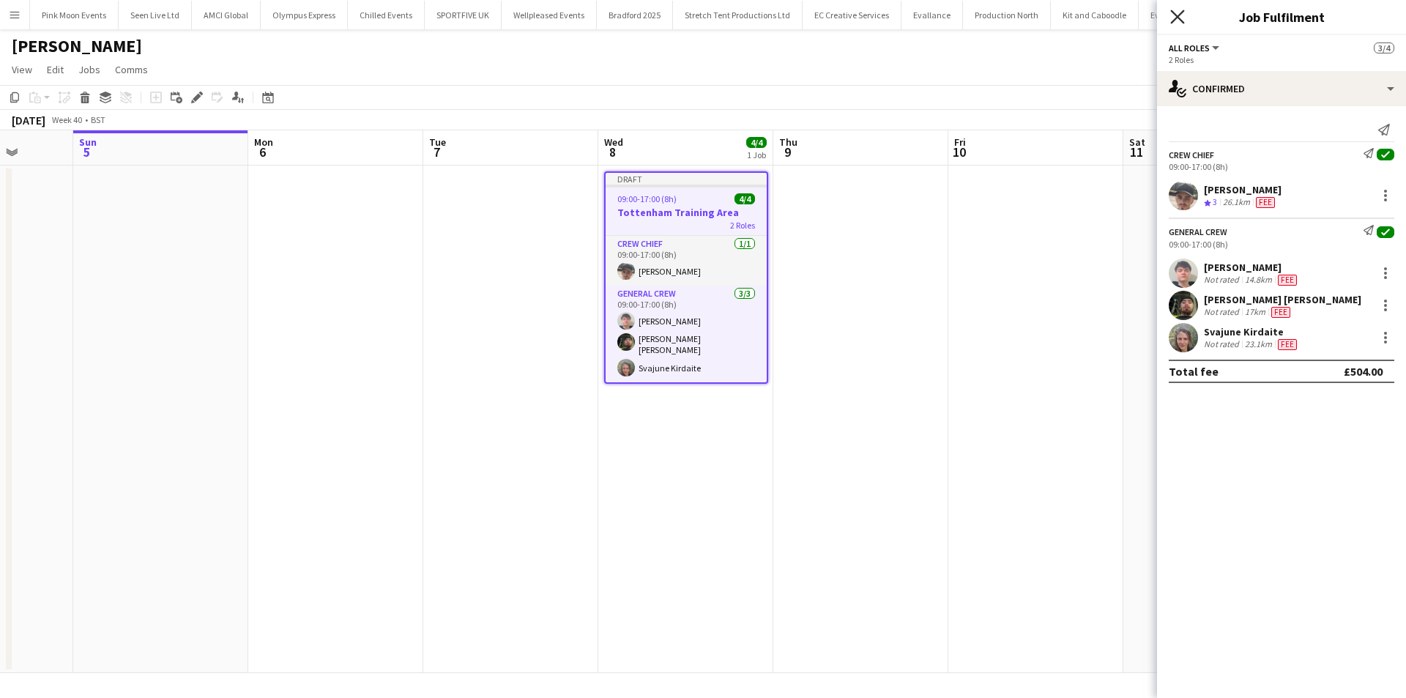
click at [1180, 21] on icon "Close pop-in" at bounding box center [1177, 17] width 14 height 14
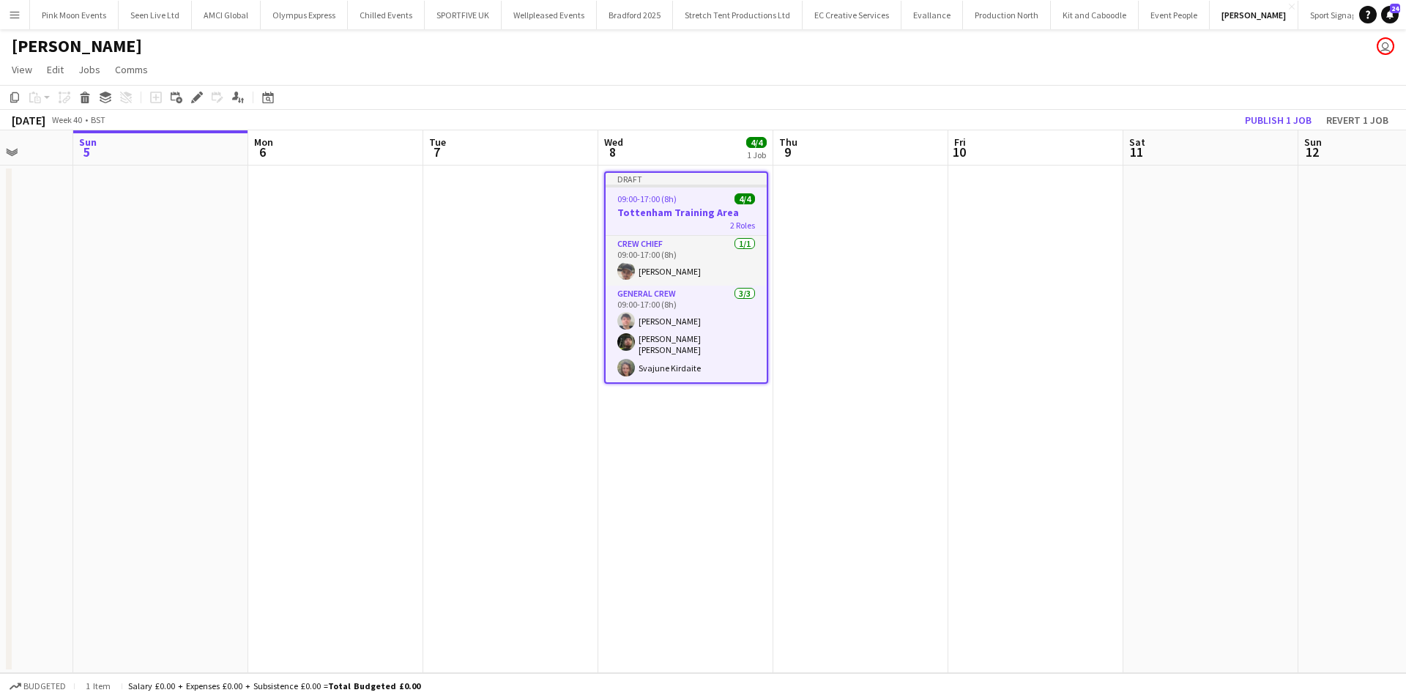
scroll to position [0, 458]
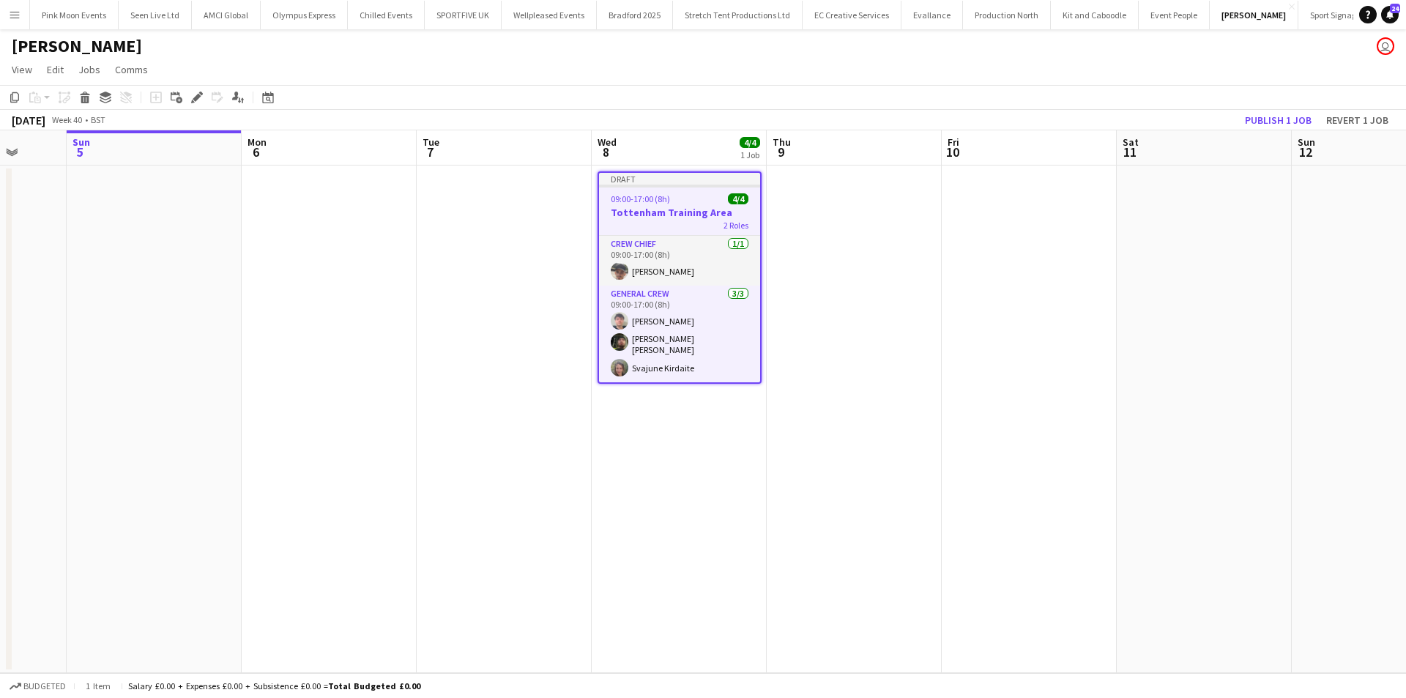
click at [1050, 300] on app-calendar-viewport "Thu 2 Fri 3 Sat 4 Sun 5 Mon 6 Tue 7 Wed 8 4/4 1 Job Thu 9 Fri 10 Sat 11 Sun 12 …" at bounding box center [703, 401] width 1406 height 543
click at [663, 207] on h3 "Tottenham Training Area" at bounding box center [679, 212] width 161 height 13
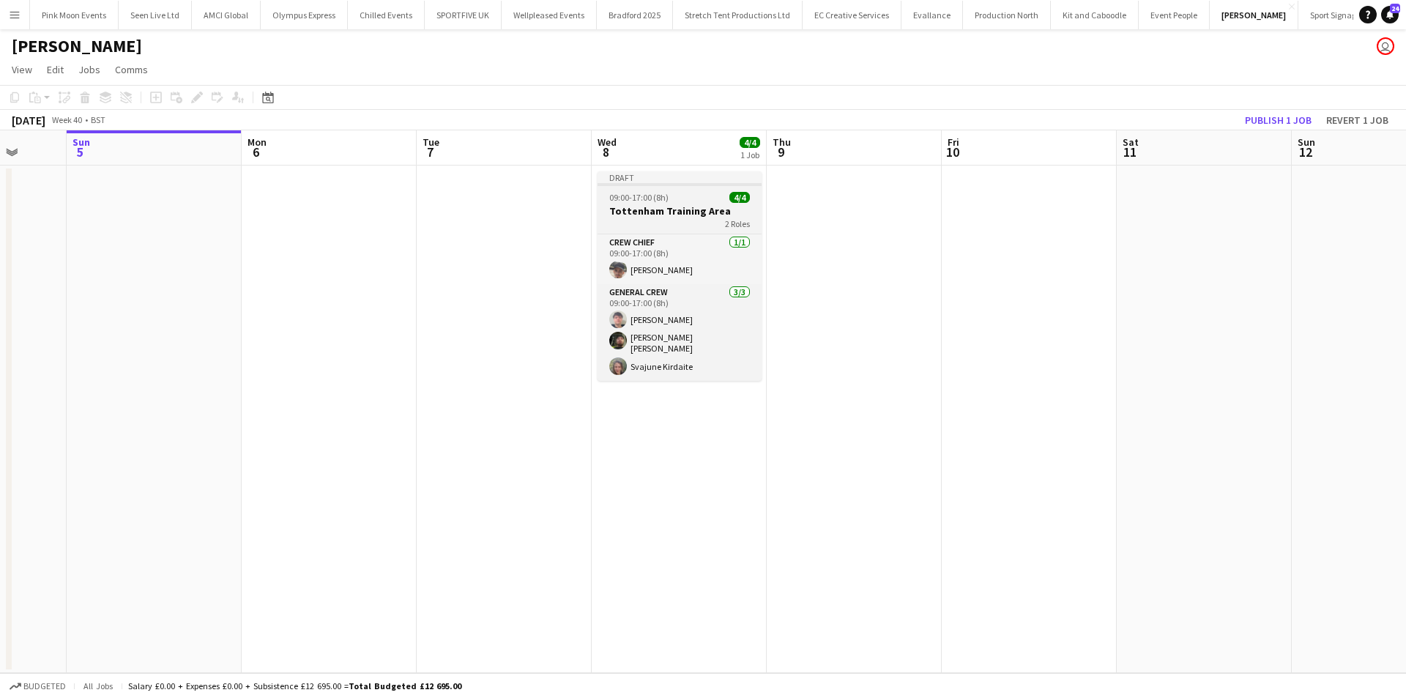
click at [663, 207] on h3 "Tottenham Training Area" at bounding box center [680, 210] width 164 height 13
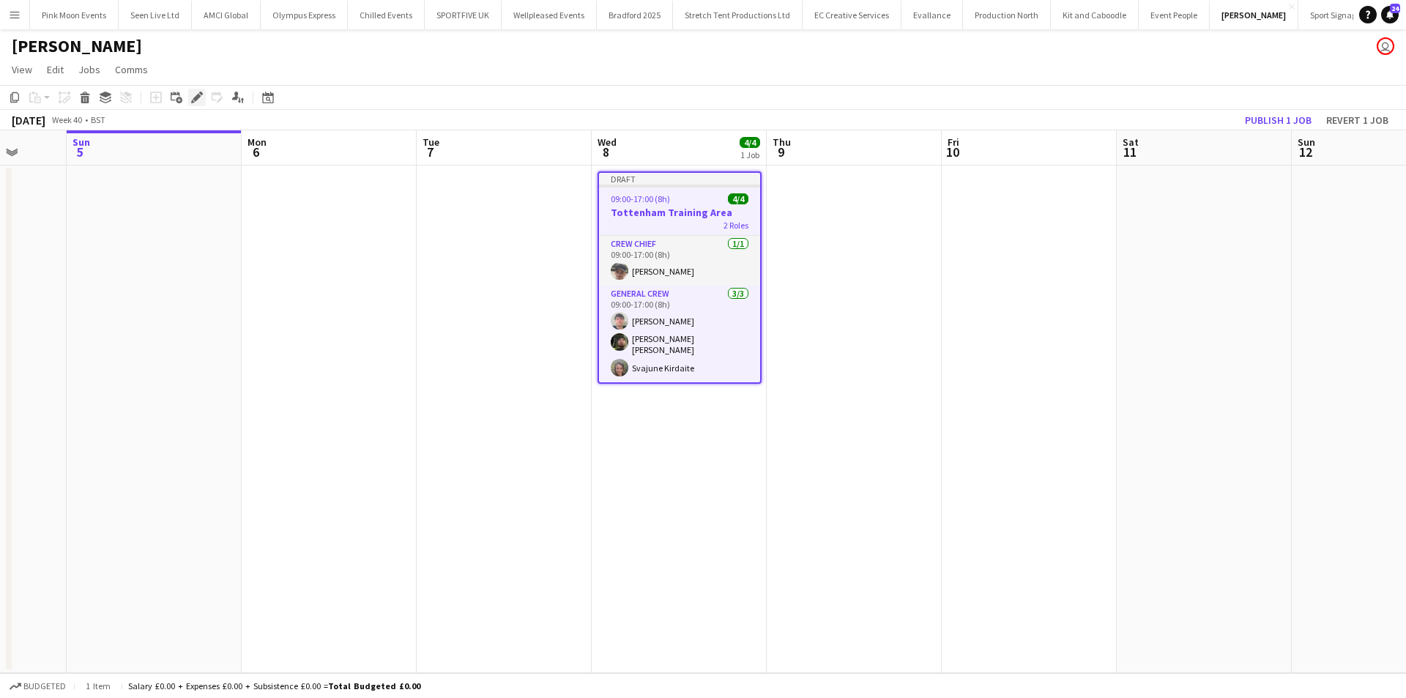
click at [190, 103] on div "Edit" at bounding box center [197, 98] width 18 height 18
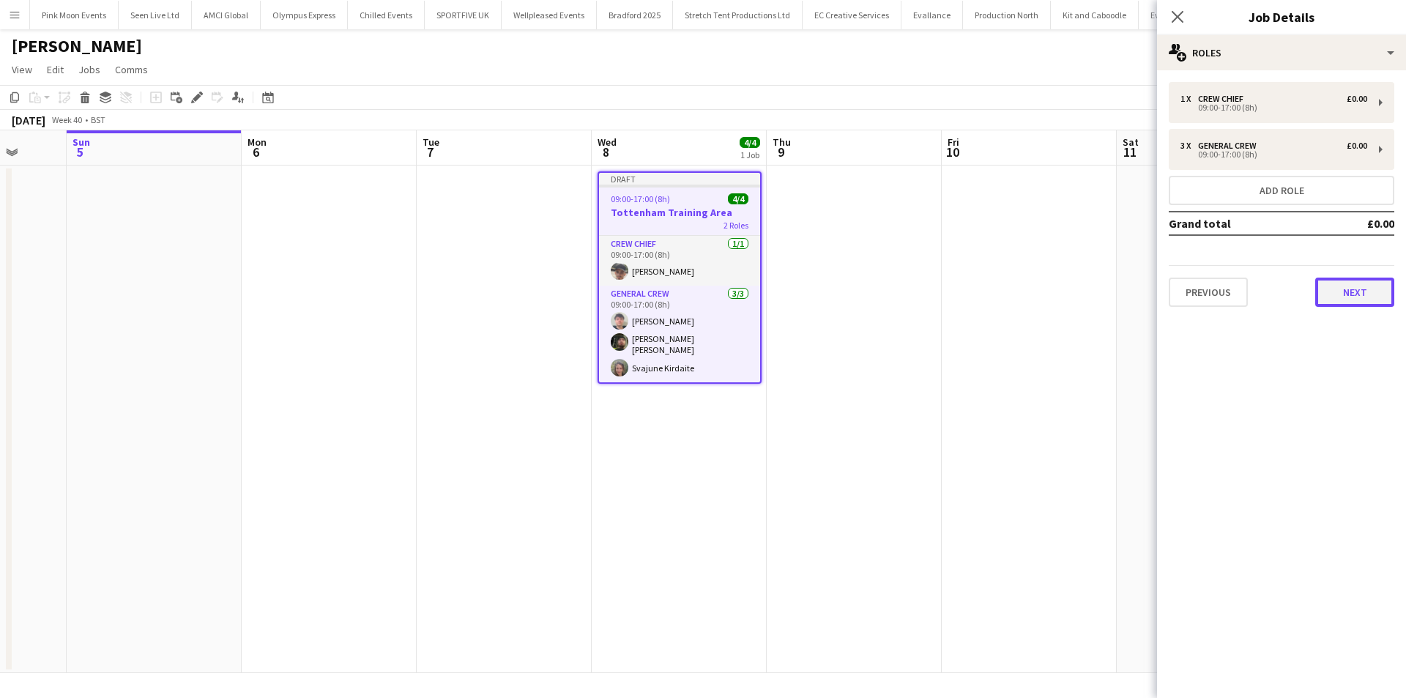
click at [1339, 297] on button "Next" at bounding box center [1354, 292] width 79 height 29
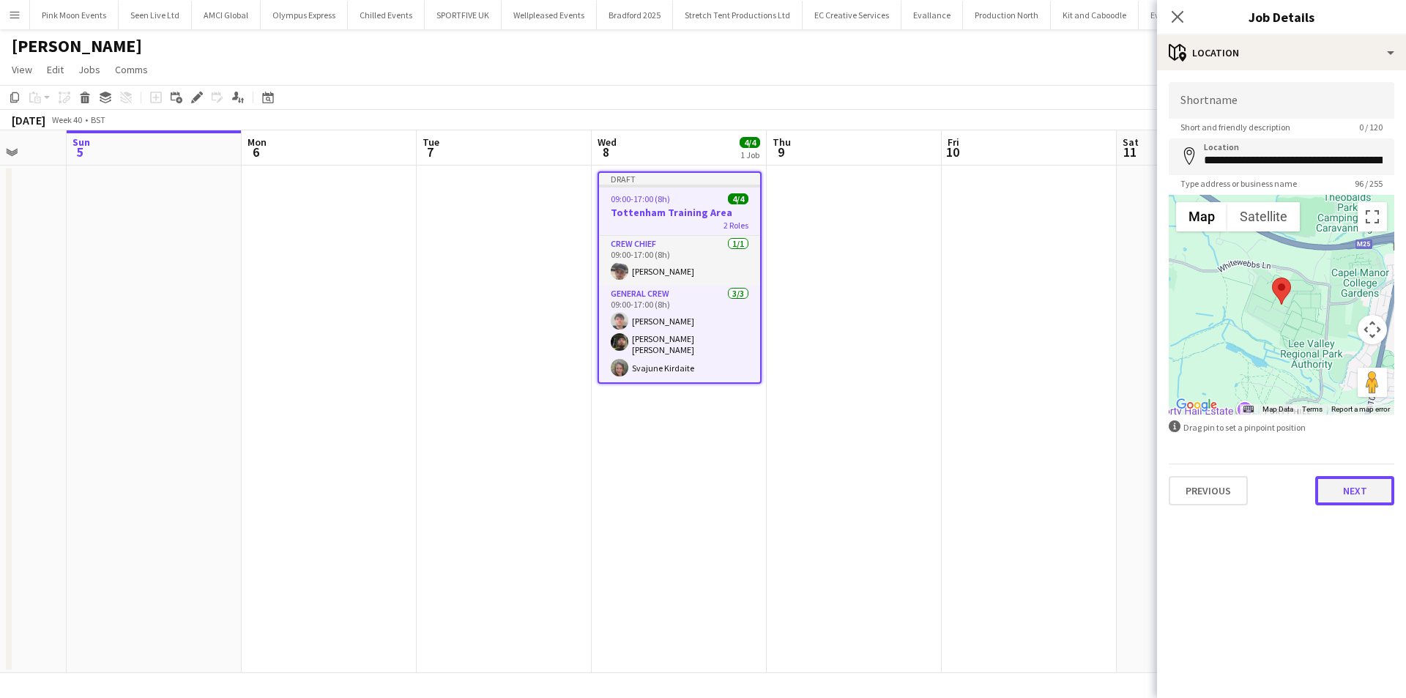
click at [1349, 483] on button "Next" at bounding box center [1354, 490] width 79 height 29
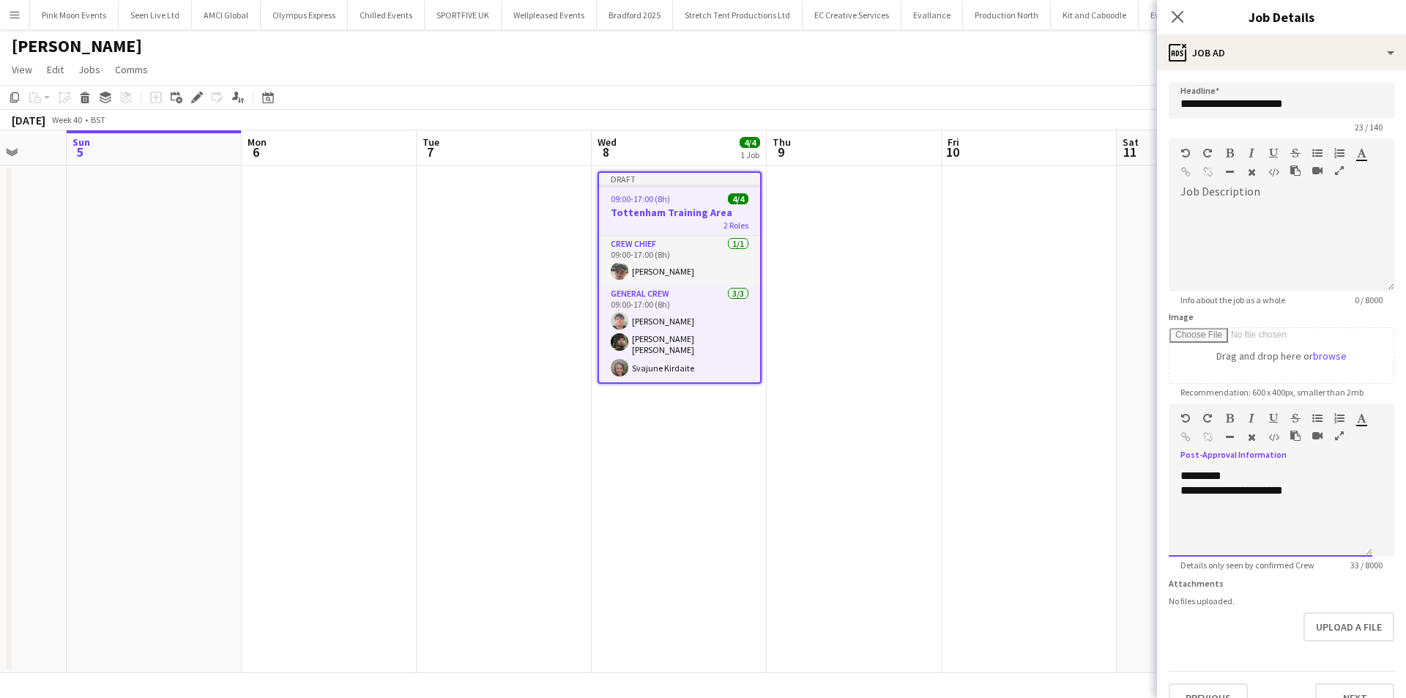
click at [1208, 458] on div "default Heading 1 Heading 2 Heading 3 Heading 4 Heading 5 Heading 6 Heading 7 P…" at bounding box center [1282, 431] width 226 height 55
click at [1178, 15] on icon "Close pop-in" at bounding box center [1177, 17] width 14 height 14
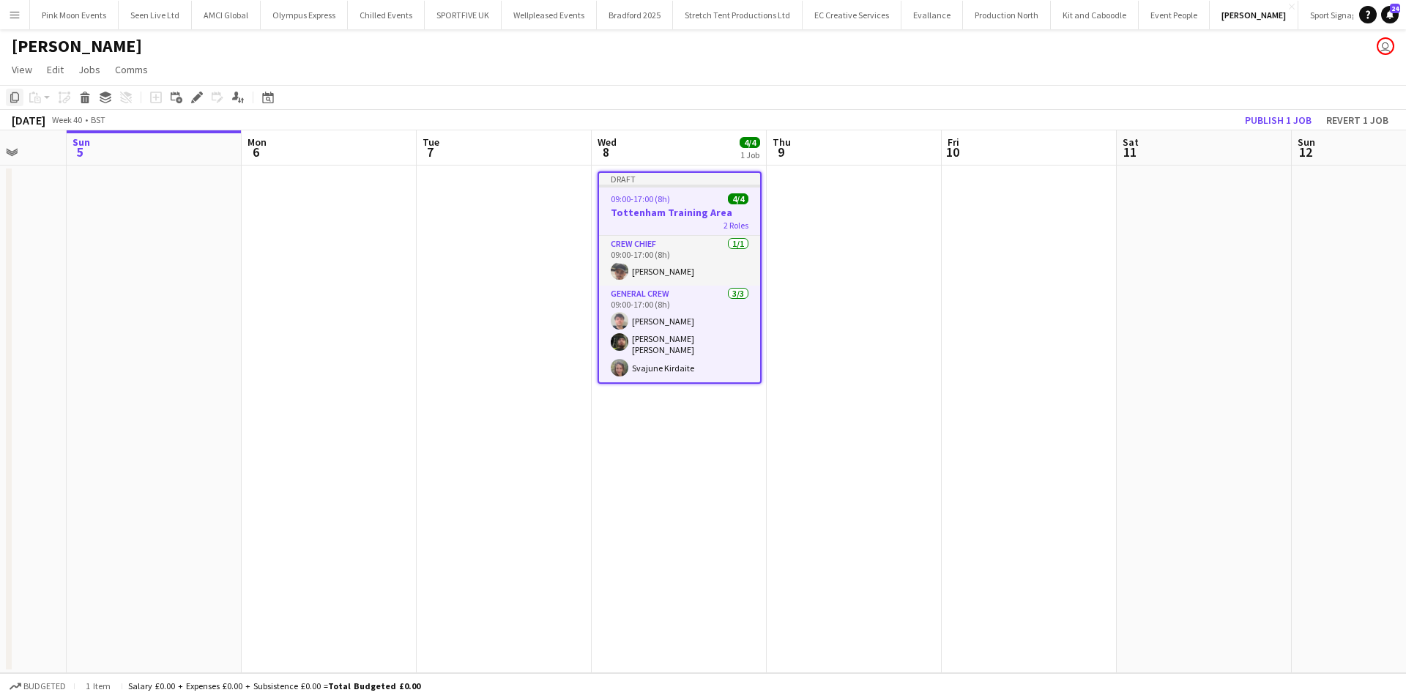
click at [10, 100] on icon "Copy" at bounding box center [15, 98] width 12 height 12
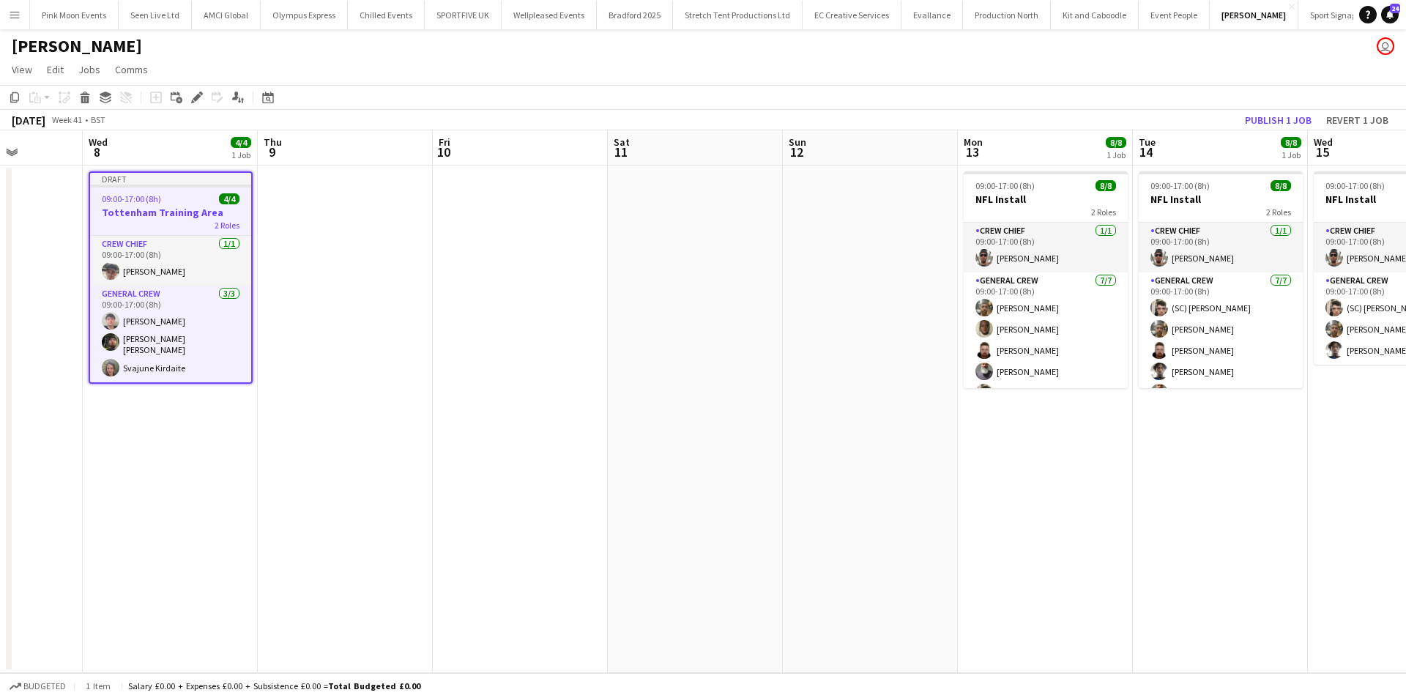
drag, startPoint x: 1180, startPoint y: 351, endPoint x: 666, endPoint y: 354, distance: 513.4
click at [666, 354] on app-calendar-viewport "Sat 4 Sun 5 Mon 6 Tue 7 Wed 8 4/4 1 Job Thu 9 Fri 10 Sat 11 Sun 12 Mon 13 8/8 1…" at bounding box center [703, 401] width 1406 height 543
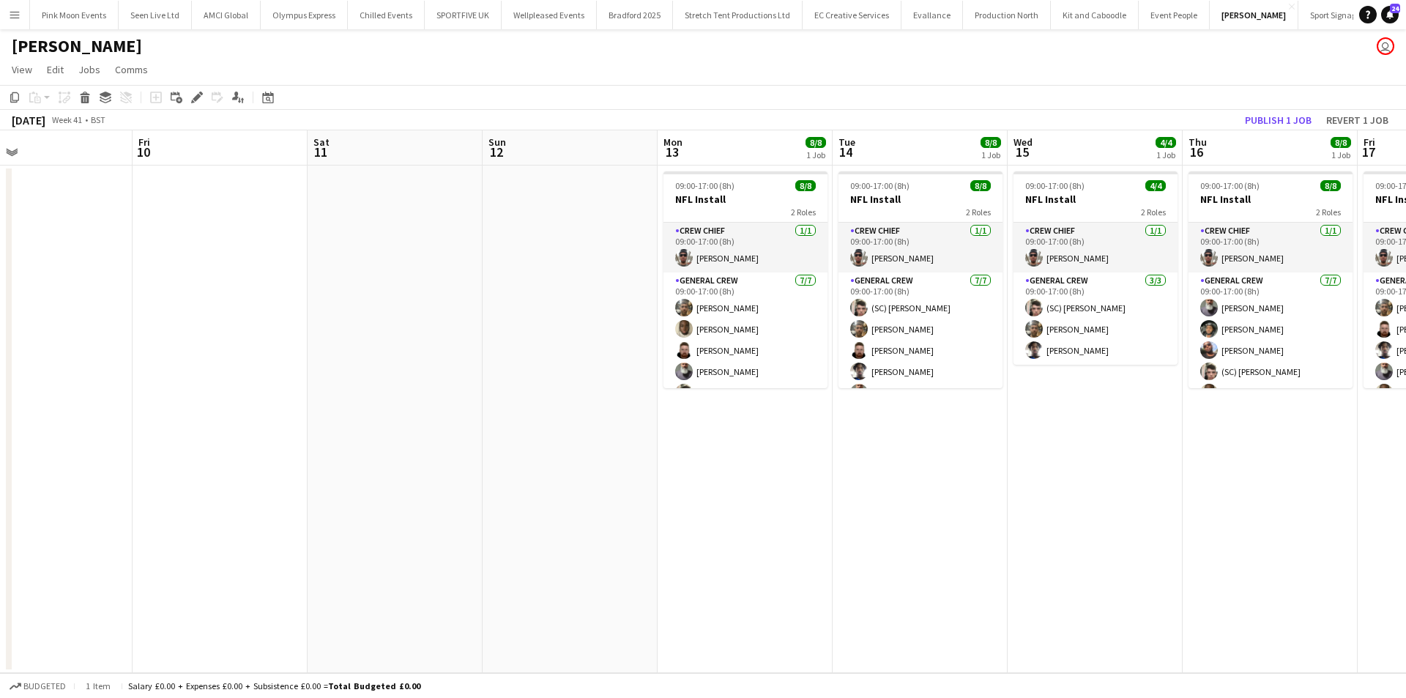
scroll to position [0, 623]
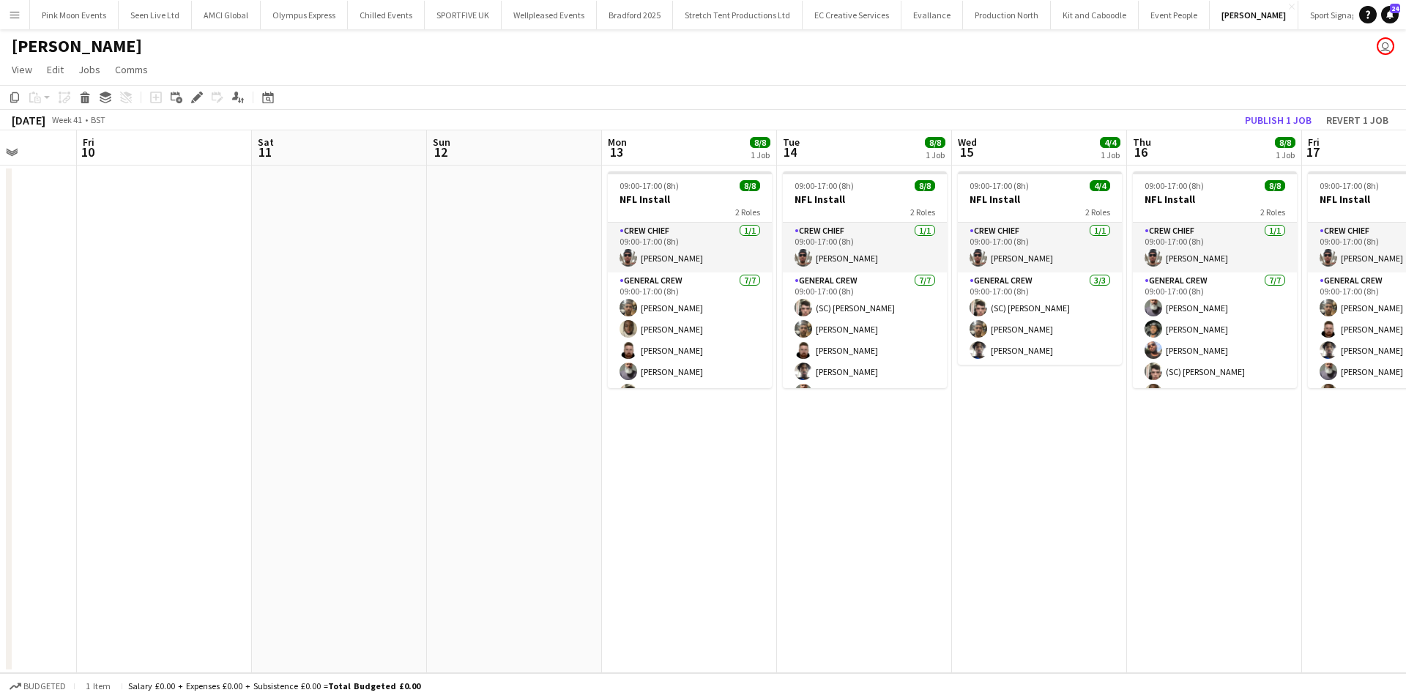
drag, startPoint x: 883, startPoint y: 354, endPoint x: 660, endPoint y: 404, distance: 228.9
click at [532, 373] on app-calendar-viewport "Mon 6 Tue 7 Wed 8 4/4 1 Job Thu 9 Fri 10 Sat 11 Sun 12 Mon 13 8/8 1 Job Tue 14 …" at bounding box center [703, 401] width 1406 height 543
click at [1048, 449] on app-date-cell "09:00-17:00 (8h) 4/4 NFL Install 2 Roles Crew Chief 1/1 09:00-17:00 (8h) Stefan…" at bounding box center [1039, 420] width 175 height 508
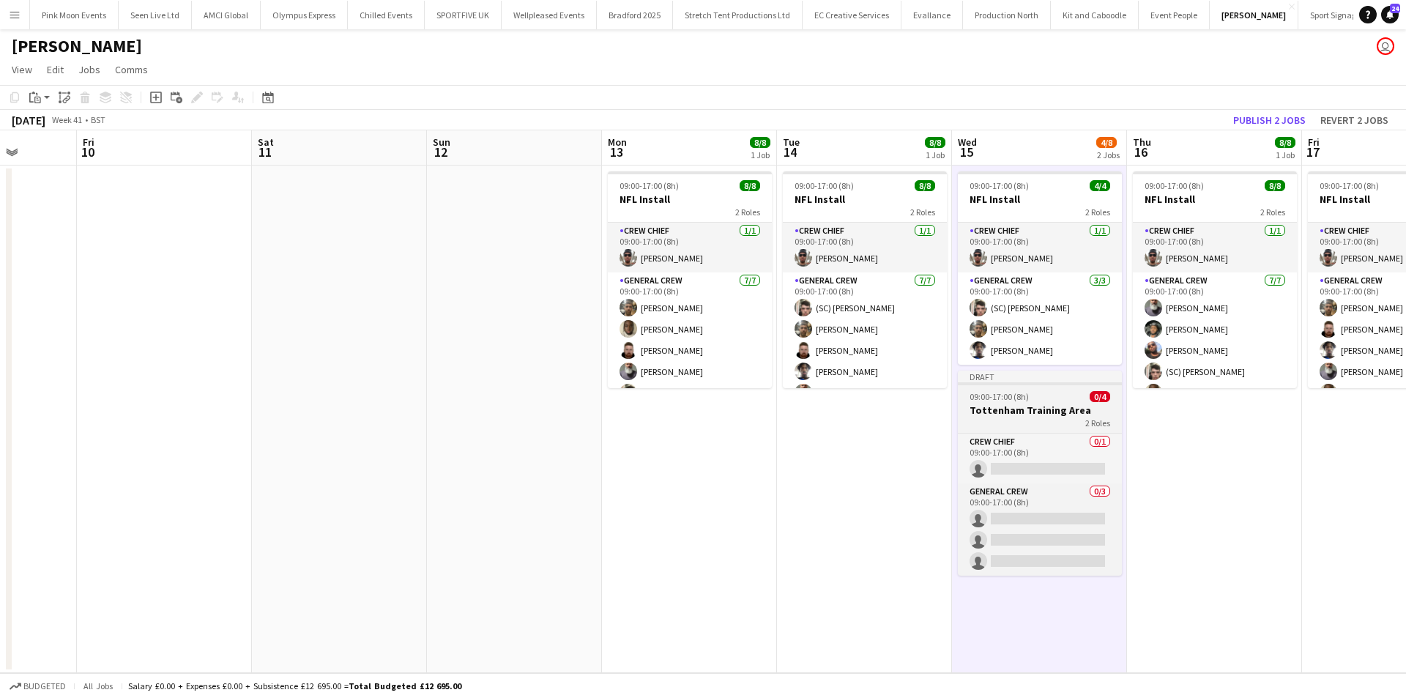
click at [1019, 401] on span "09:00-17:00 (8h)" at bounding box center [999, 396] width 59 height 11
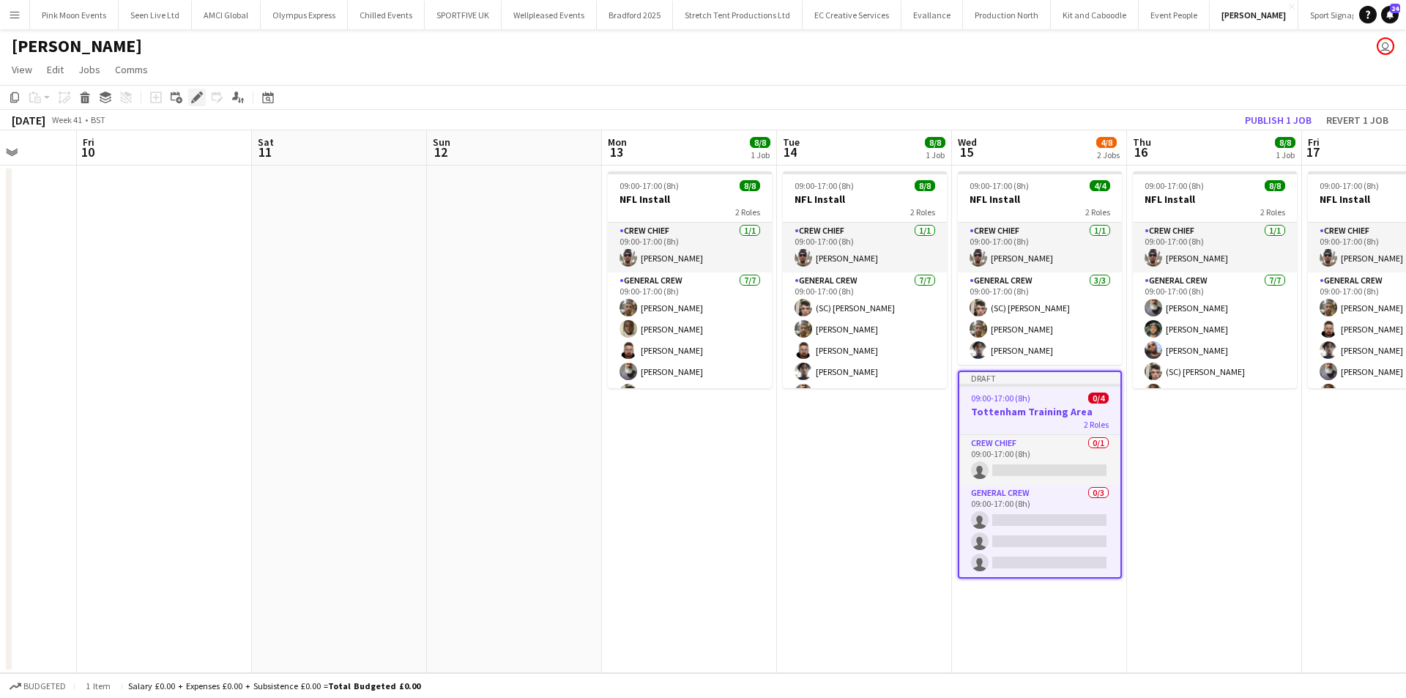
click at [199, 96] on icon at bounding box center [197, 98] width 8 height 8
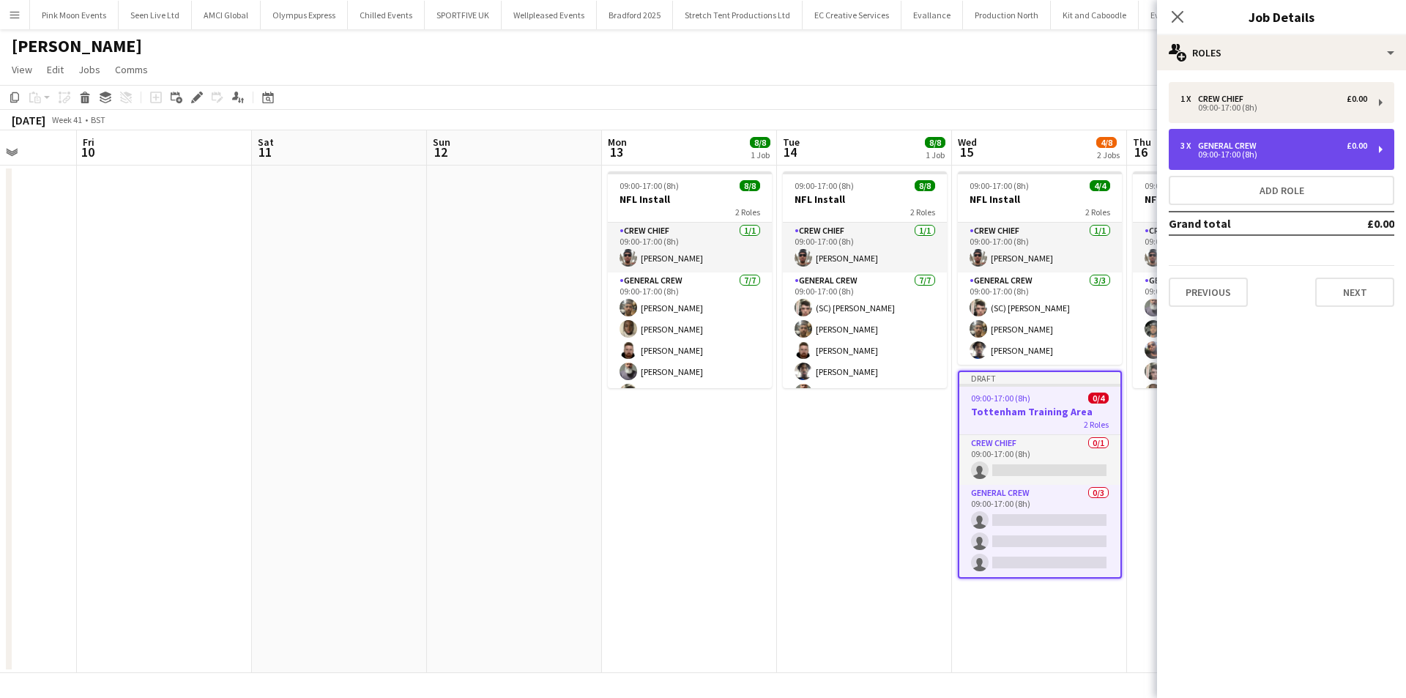
click at [1285, 148] on div "3 x General Crew £0.00" at bounding box center [1274, 146] width 187 height 10
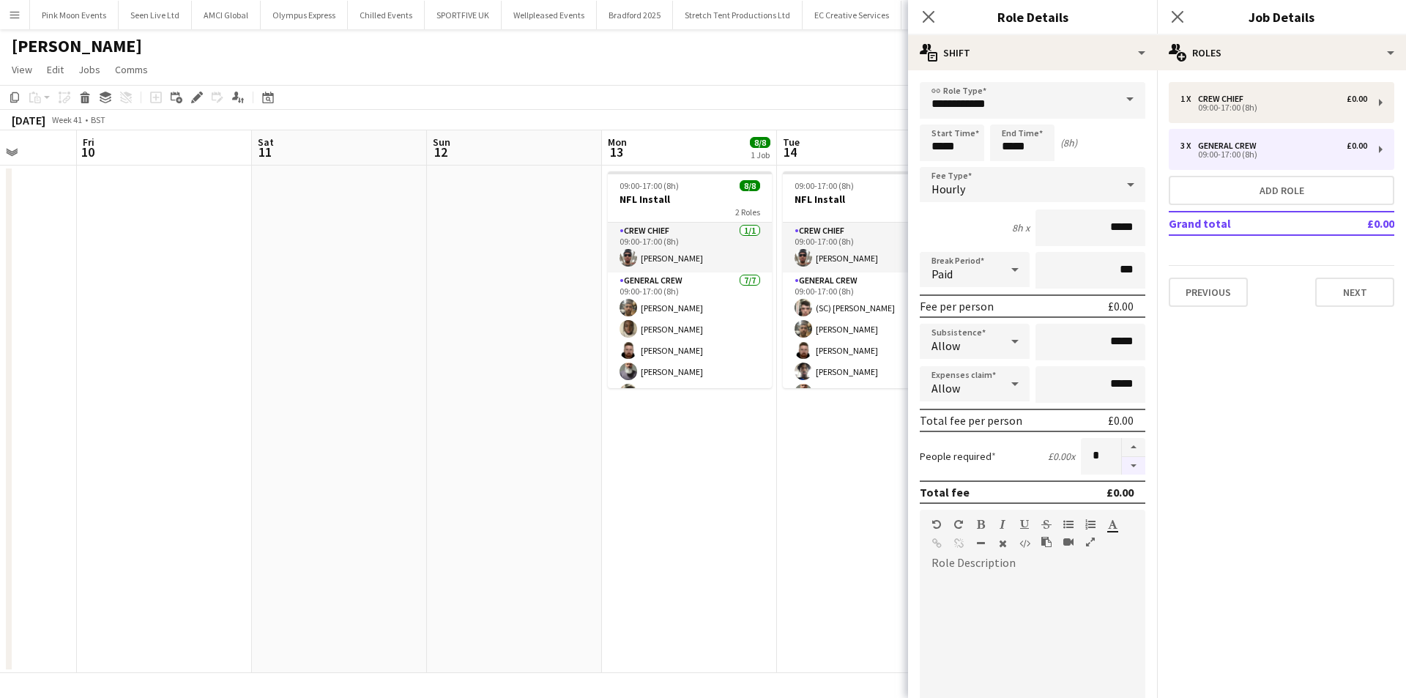
click at [1129, 466] on button "button" at bounding box center [1133, 466] width 23 height 18
type input "*"
drag, startPoint x: 1070, startPoint y: 335, endPoint x: 1175, endPoint y: 345, distance: 105.9
click at [1167, 348] on body "Menu Boards Boards Boards All jobs Status Workforce Workforce My Workforce Recr…" at bounding box center [703, 349] width 1406 height 698
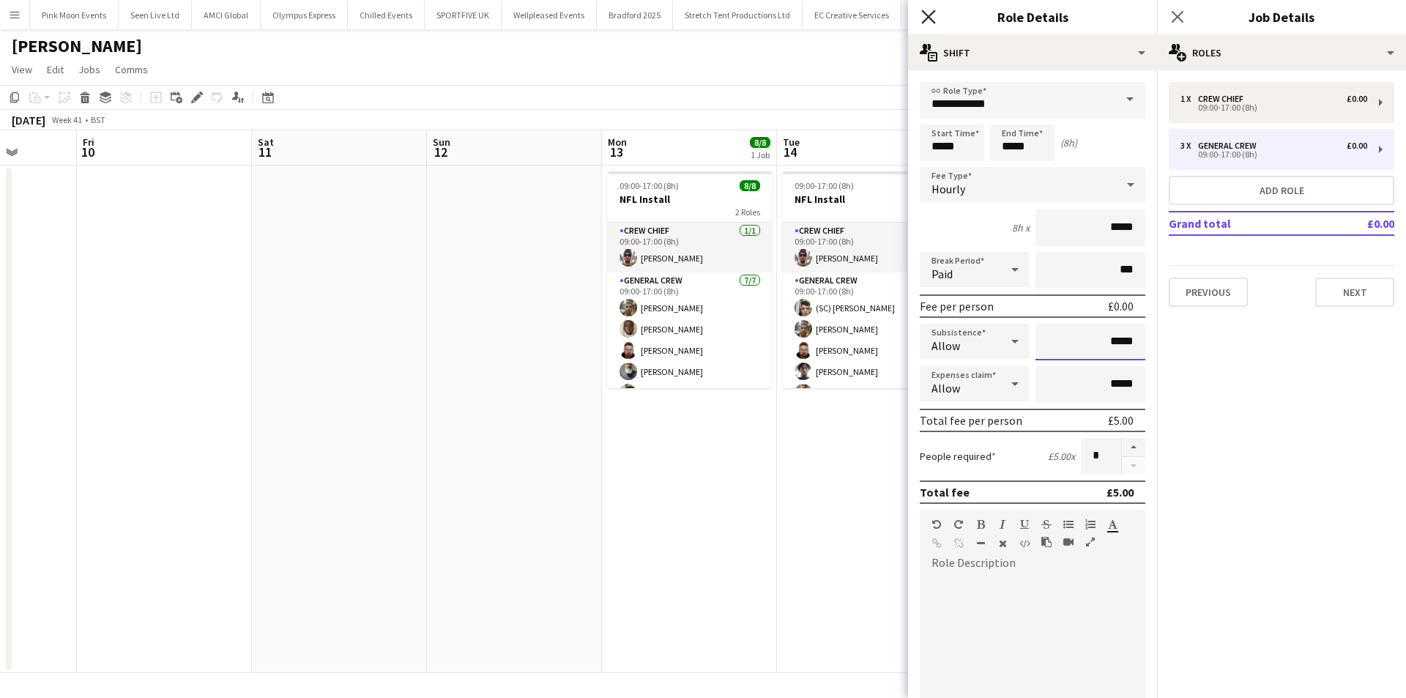
type input "*****"
click at [926, 14] on icon at bounding box center [928, 17] width 14 height 14
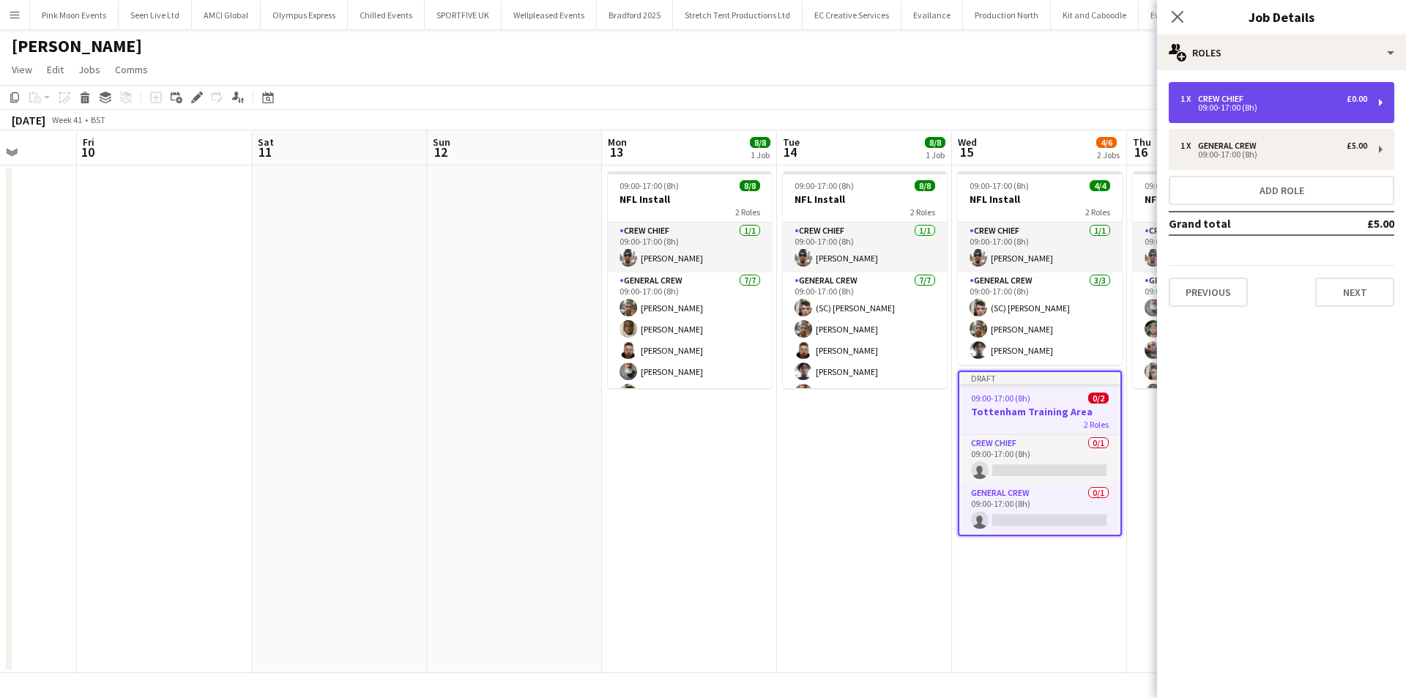
click at [1265, 91] on div "1 x Crew Chief £0.00 09:00-17:00 (8h)" at bounding box center [1282, 102] width 226 height 41
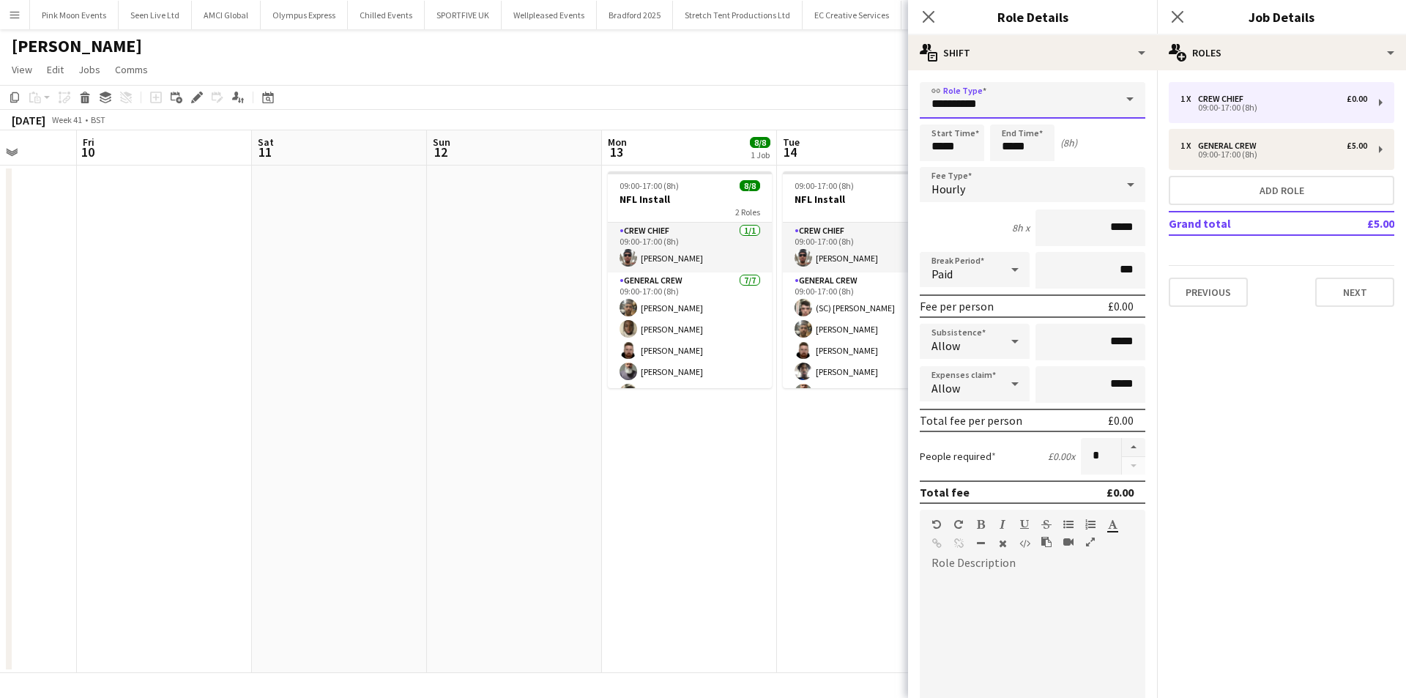
click at [990, 93] on input "**********" at bounding box center [1033, 100] width 226 height 37
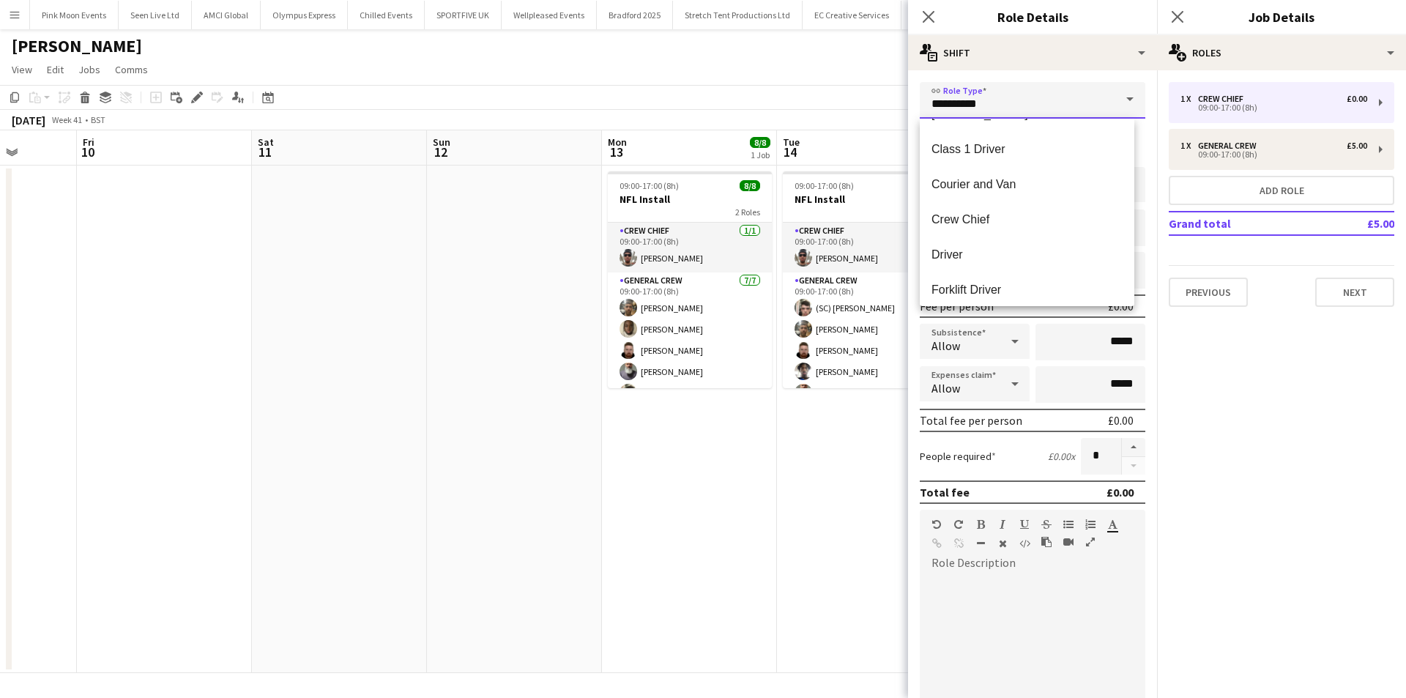
scroll to position [62, 0]
click at [970, 261] on span "Driver" at bounding box center [1027, 256] width 191 height 14
type input "******"
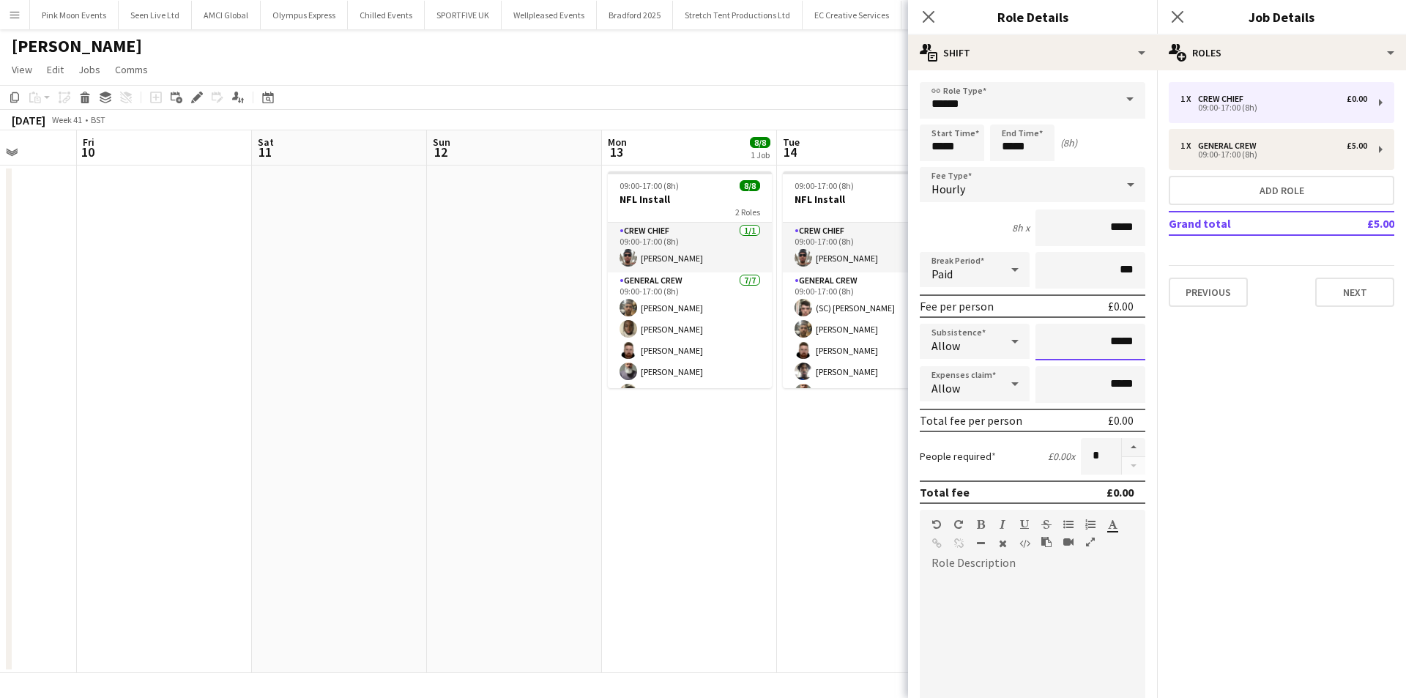
drag, startPoint x: 1059, startPoint y: 338, endPoint x: 1218, endPoint y: 343, distance: 159.0
click at [1218, 343] on body "Menu Boards Boards Boards All jobs Status Workforce Workforce My Workforce Recr…" at bounding box center [703, 349] width 1406 height 698
type input "**"
type input "***"
click at [920, 13] on app-icon "Close pop-in" at bounding box center [928, 17] width 21 height 21
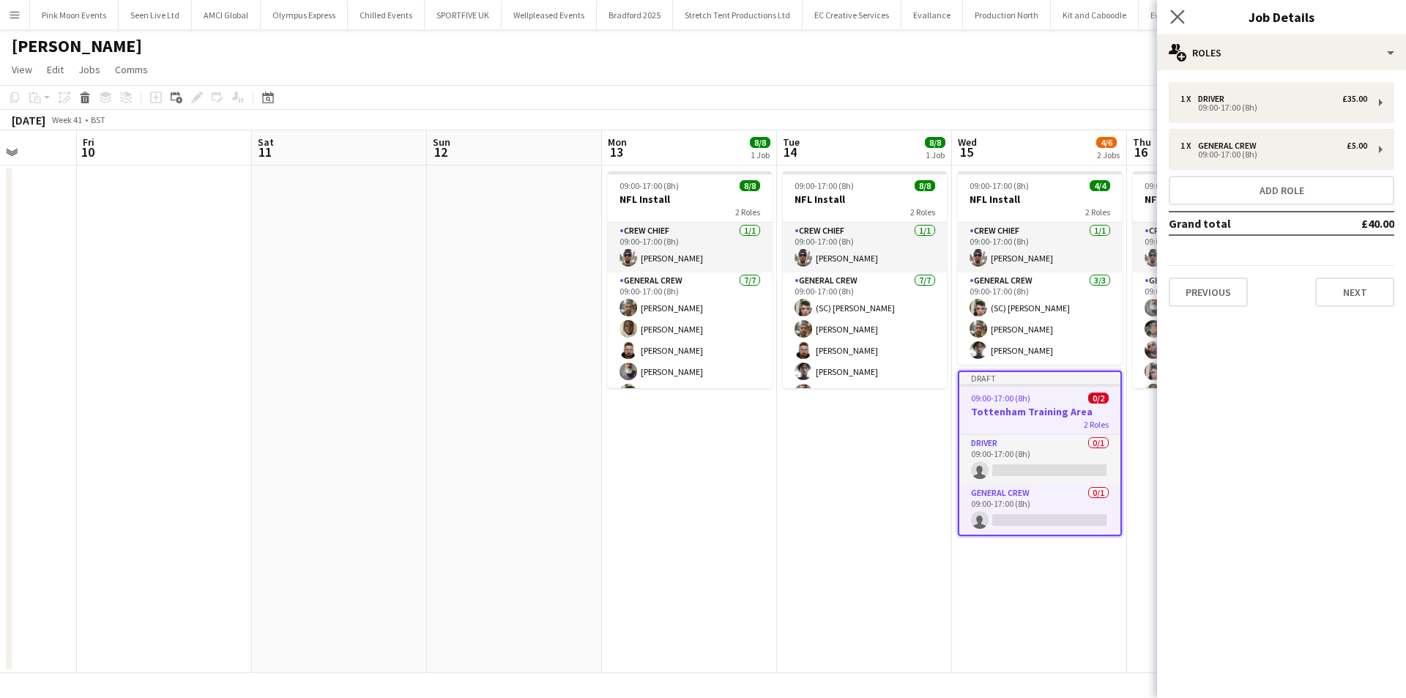
click at [1169, 16] on app-icon "Close pop-in" at bounding box center [1177, 17] width 21 height 21
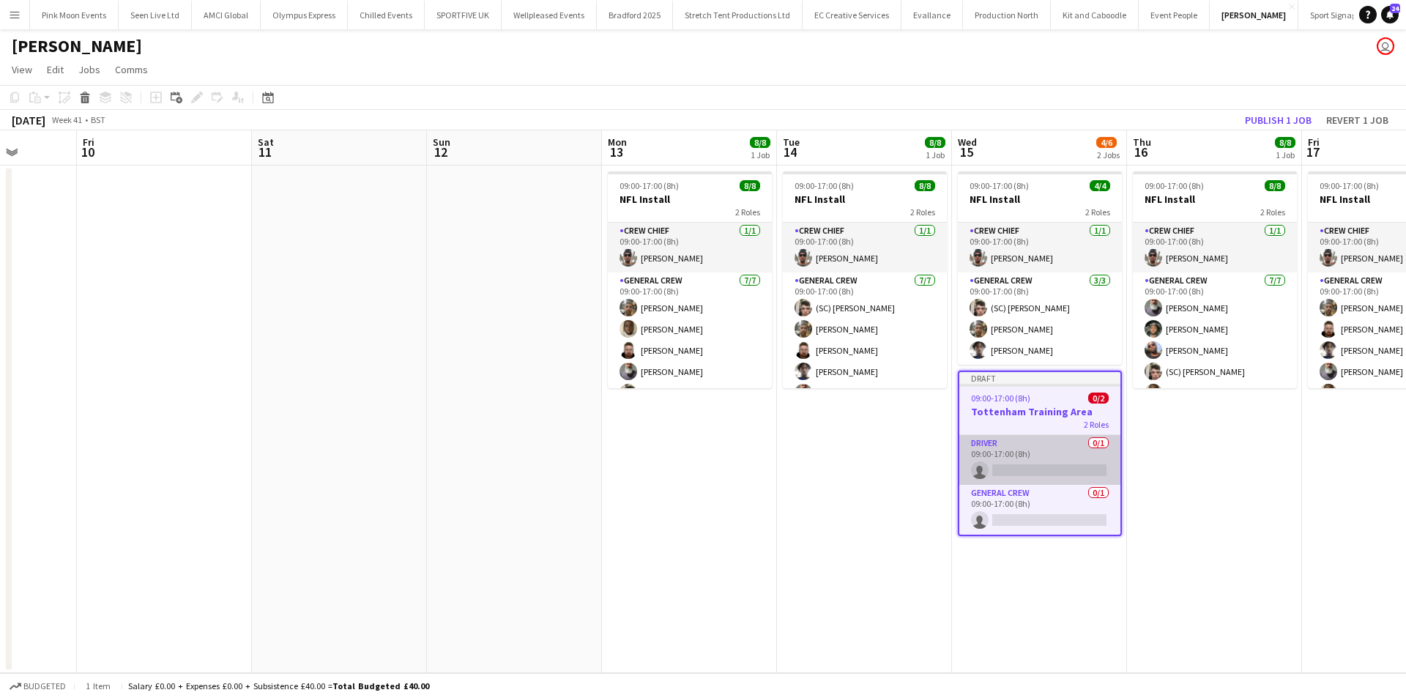
click at [1087, 470] on app-card-role "Driver 0/1 09:00-17:00 (8h) single-neutral-actions" at bounding box center [1039, 460] width 161 height 50
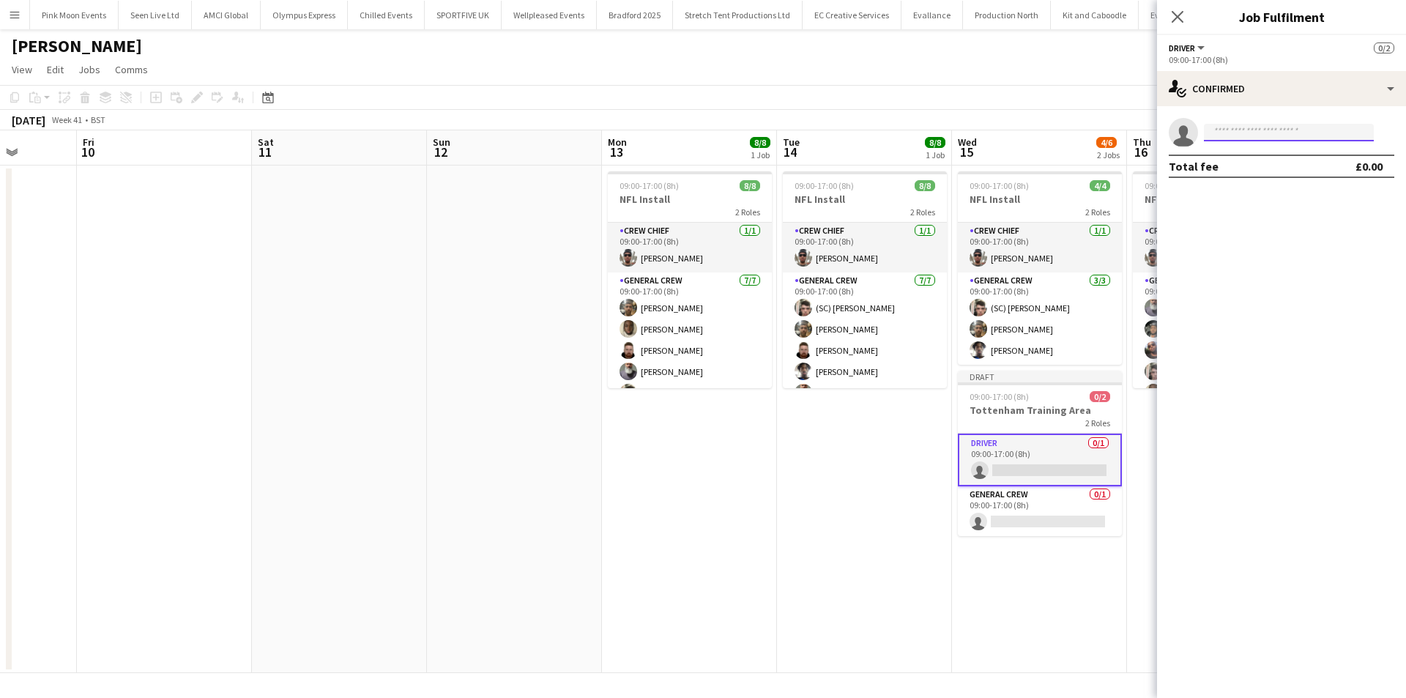
click at [1225, 133] on input at bounding box center [1289, 133] width 170 height 18
type input "****"
click at [1240, 155] on span "[PERSON_NAME] [PERSON_NAME]" at bounding box center [1266, 153] width 101 height 12
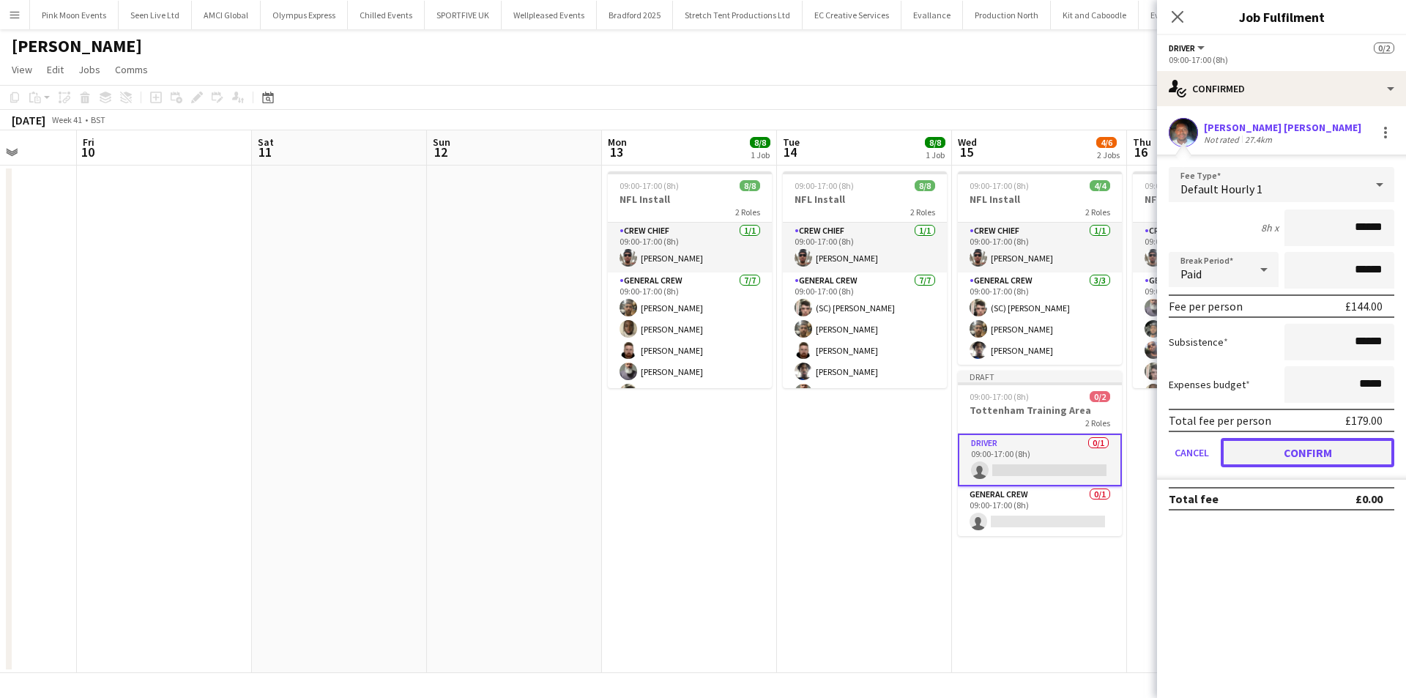
click at [1306, 441] on button "Confirm" at bounding box center [1308, 452] width 174 height 29
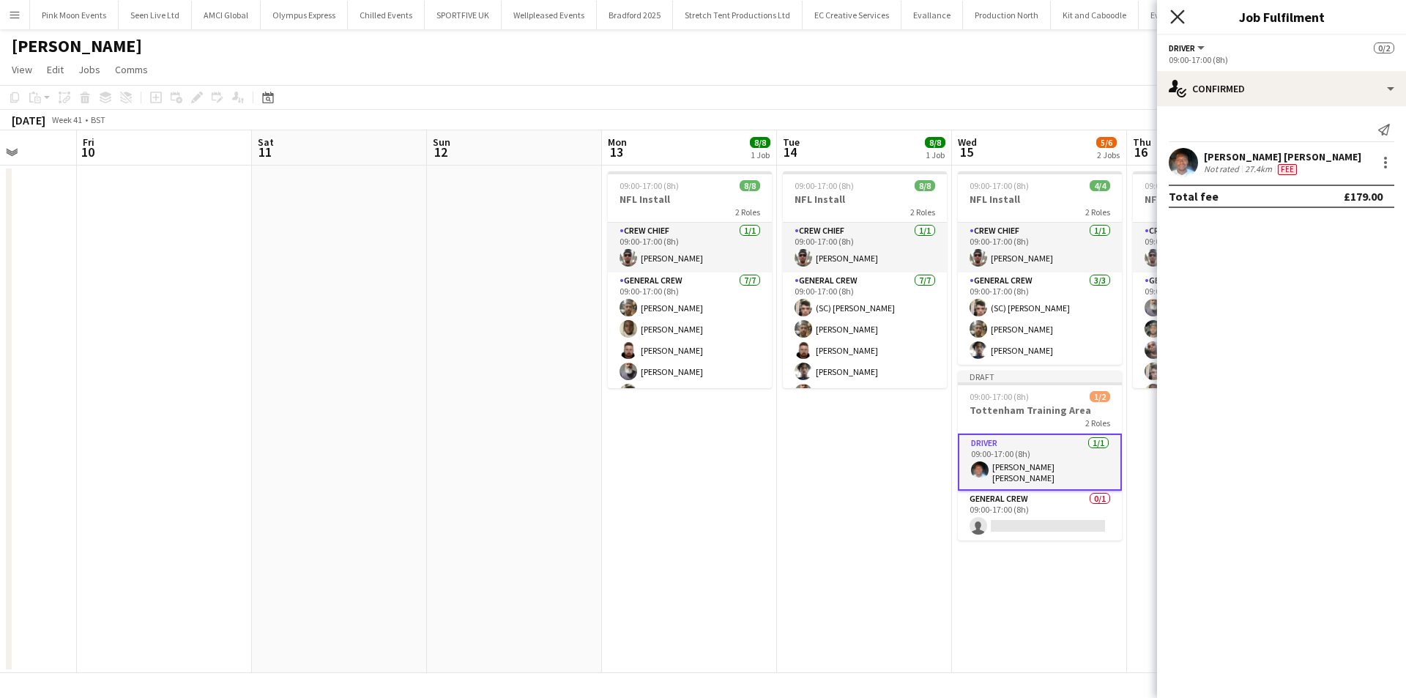
click at [1175, 14] on icon at bounding box center [1177, 17] width 14 height 14
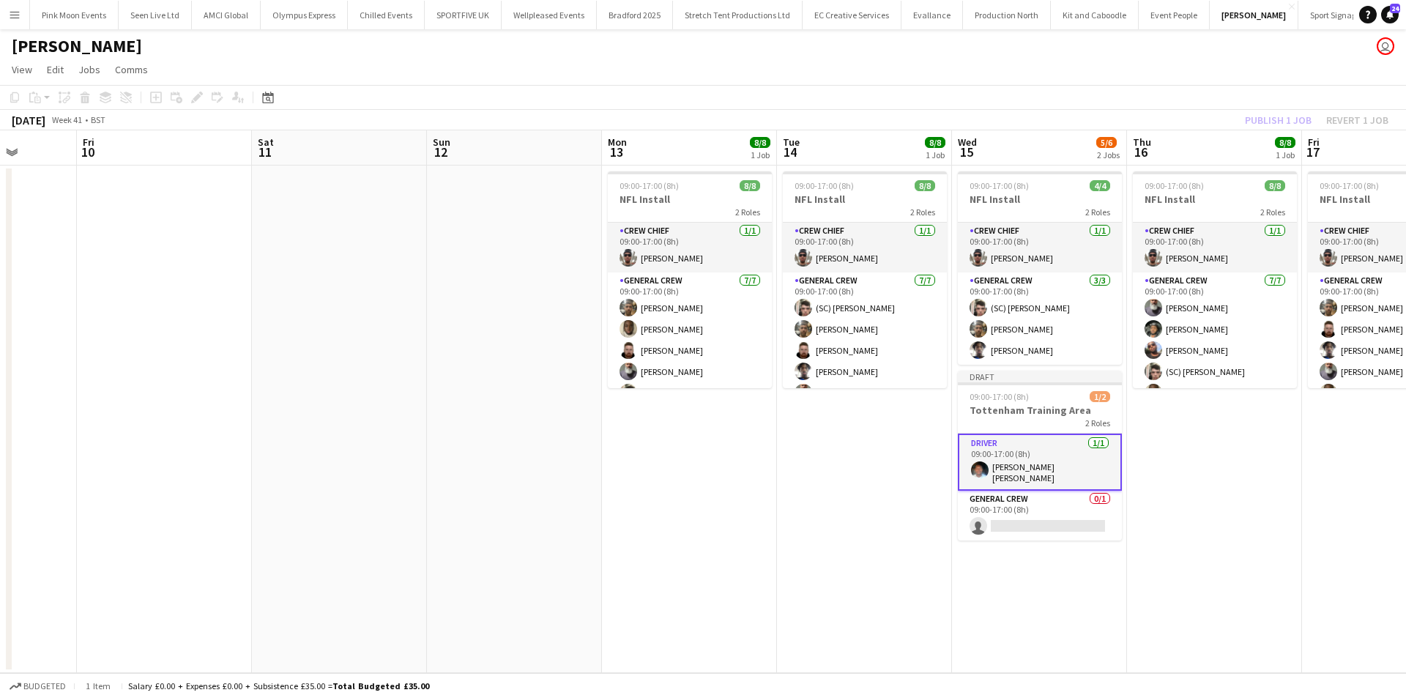
click at [1280, 113] on div "Publish 1 job Revert 1 job" at bounding box center [1316, 120] width 179 height 19
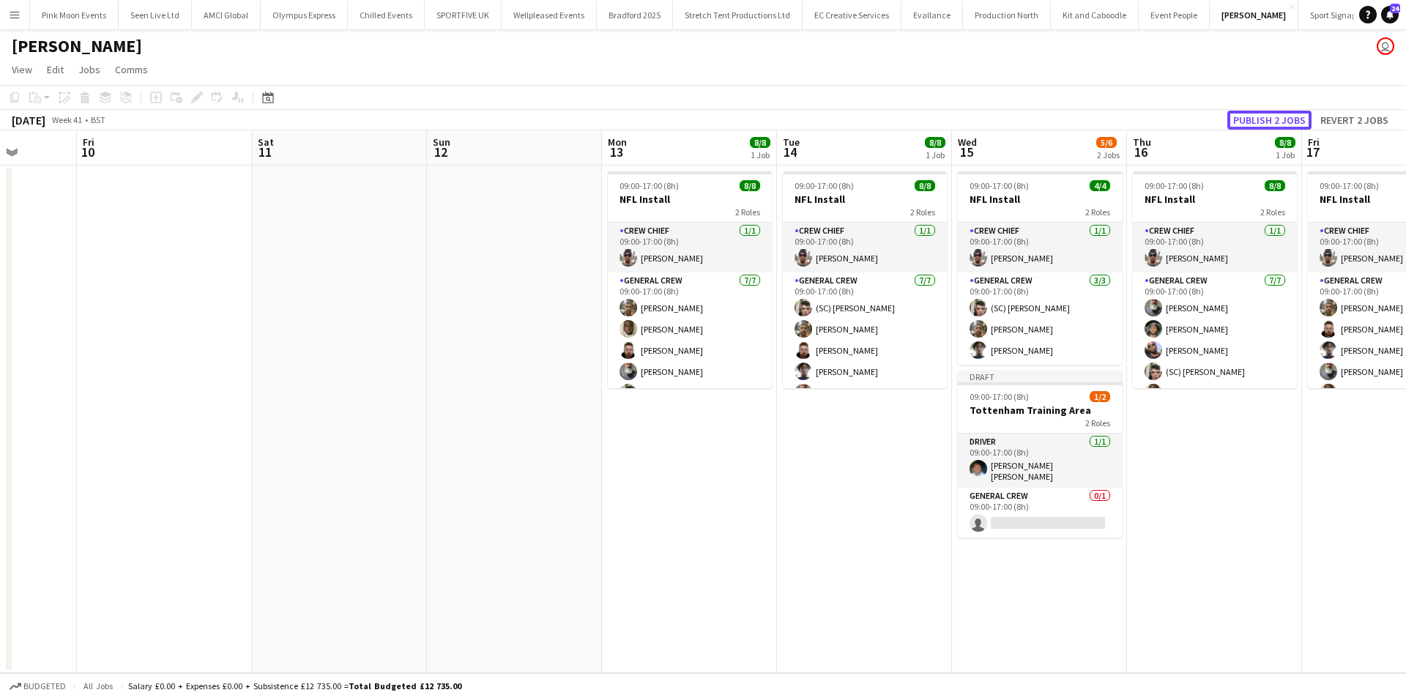
click at [1280, 113] on button "Publish 2 jobs" at bounding box center [1269, 120] width 84 height 19
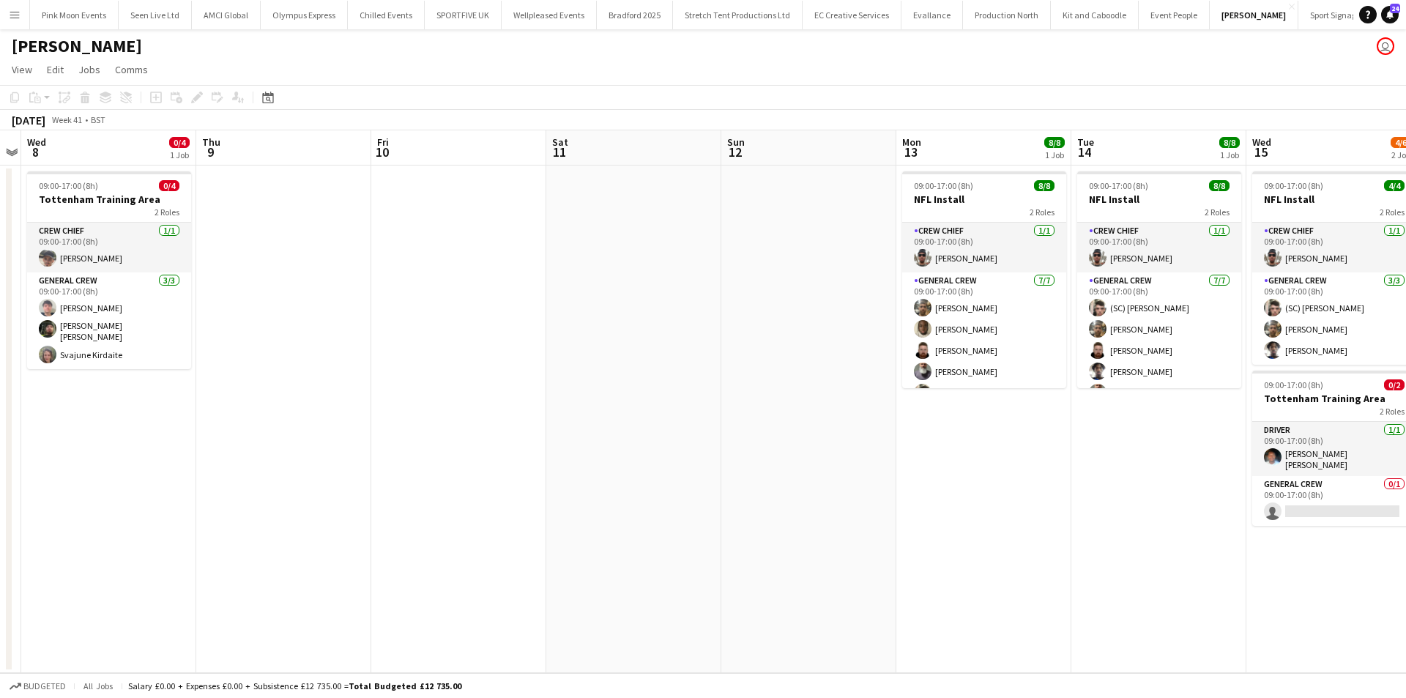
drag, startPoint x: 751, startPoint y: 452, endPoint x: 900, endPoint y: 450, distance: 149.4
click at [900, 450] on app-calendar-viewport "Mon 6 Tue 7 Wed 8 0/4 1 Job Thu 9 Fri 10 Sat 11 Sun 12 Mon 13 8/8 1 Job Tue 14 …" at bounding box center [703, 401] width 1406 height 543
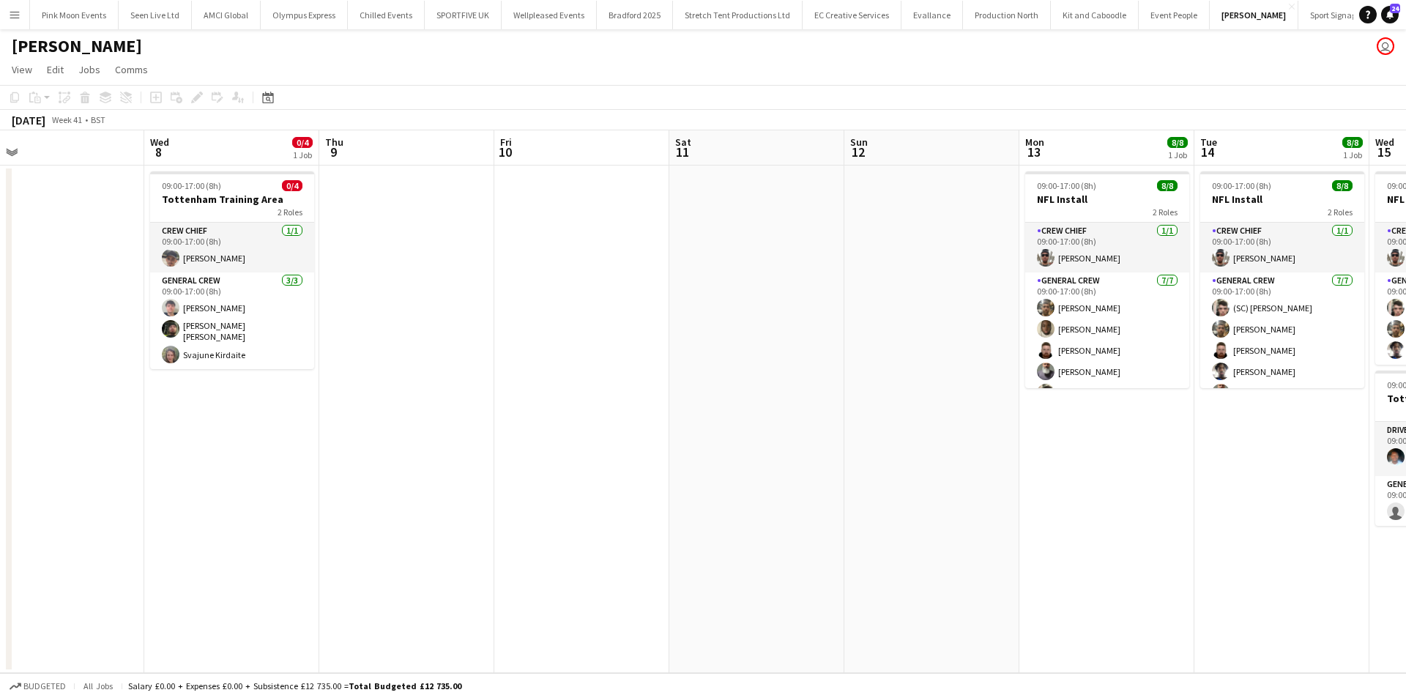
drag, startPoint x: 653, startPoint y: 549, endPoint x: 772, endPoint y: 531, distance: 119.9
click at [772, 531] on app-calendar-viewport "Sun 5 Mon 6 Tue 7 Wed 8 0/4 1 Job Thu 9 Fri 10 Sat 11 Sun 12 Mon 13 8/8 1 Job T…" at bounding box center [703, 401] width 1406 height 543
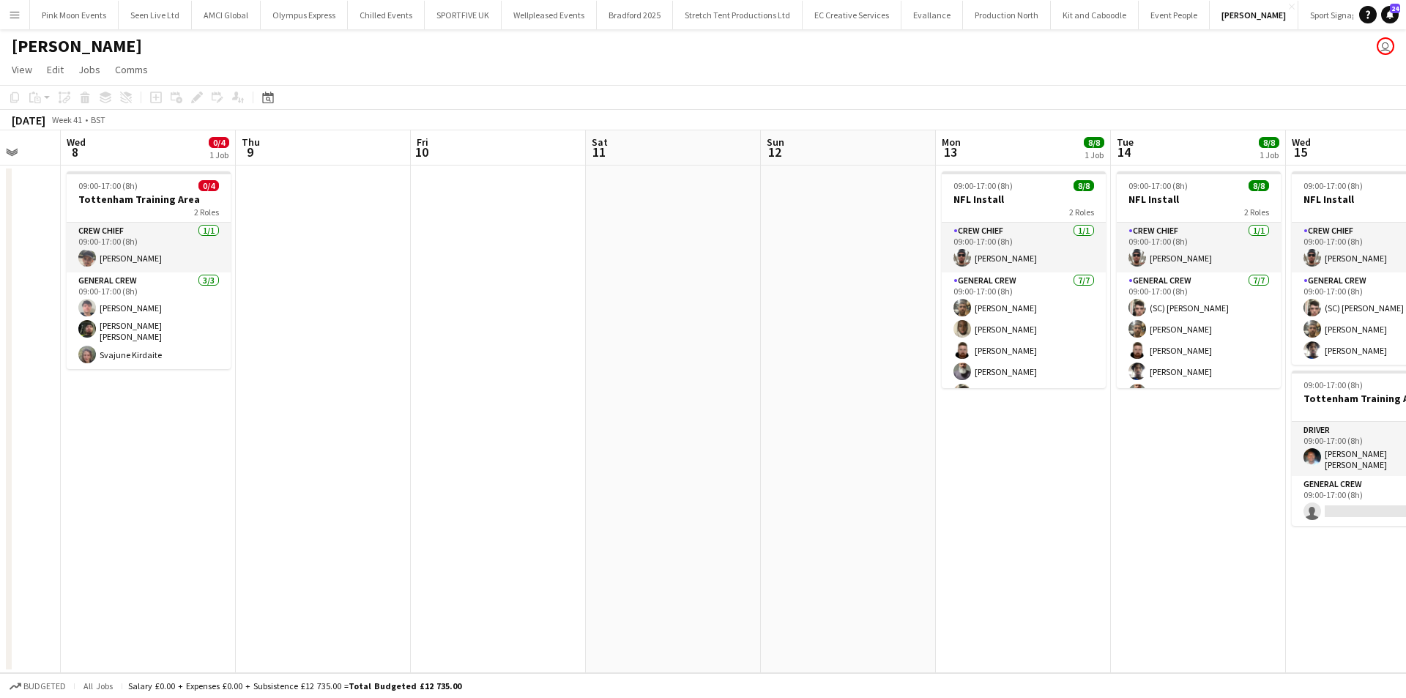
drag, startPoint x: 963, startPoint y: 528, endPoint x: 863, endPoint y: 528, distance: 100.3
click at [863, 528] on app-calendar-viewport "Sun 5 Mon 6 Tue 7 Wed 8 0/4 1 Job Thu 9 Fri 10 Sat 11 Sun 12 Mon 13 8/8 1 Job T…" at bounding box center [703, 401] width 1406 height 543
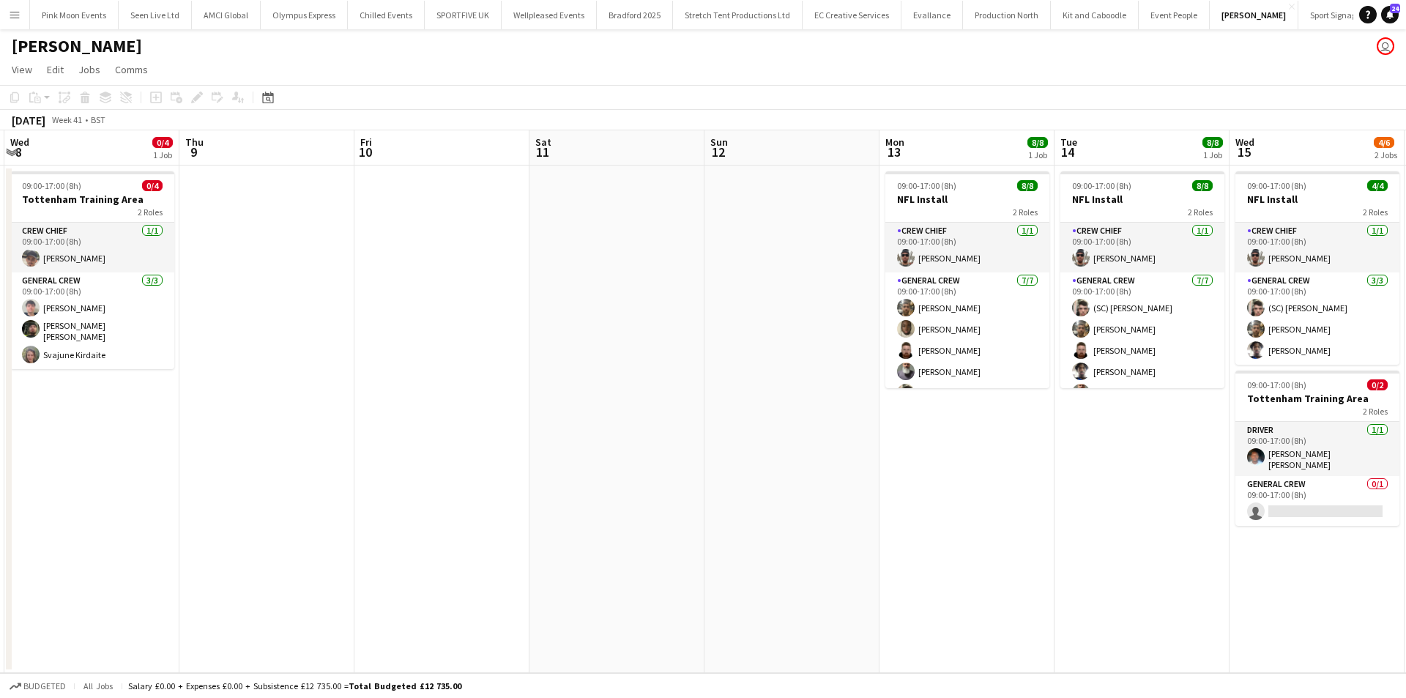
drag, startPoint x: 1003, startPoint y: 516, endPoint x: 830, endPoint y: 532, distance: 174.3
click at [830, 531] on app-calendar-viewport "Sun 5 Mon 6 Tue 7 Wed 8 0/4 1 Job Thu 9 Fri 10 Sat 11 Sun 12 Mon 13 8/8 1 Job T…" at bounding box center [703, 401] width 1406 height 543
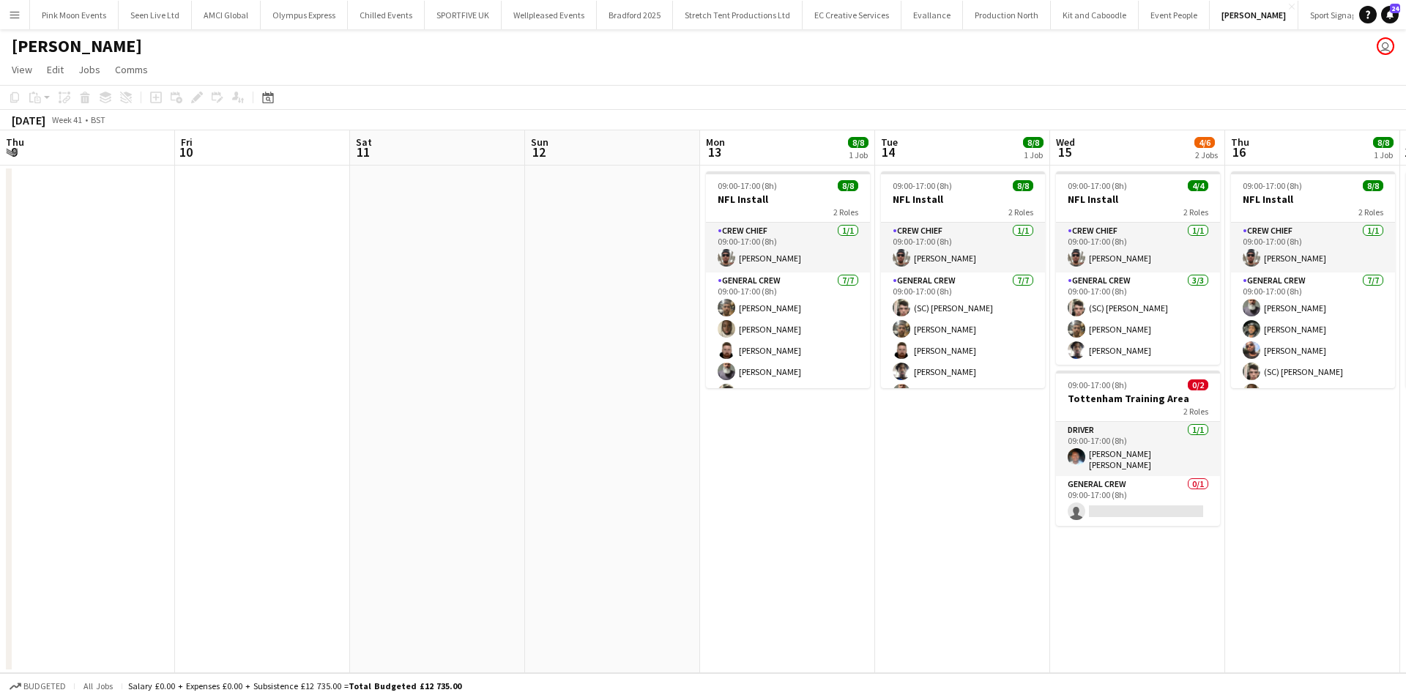
drag, startPoint x: 1034, startPoint y: 513, endPoint x: 970, endPoint y: 530, distance: 66.6
click at [969, 529] on app-calendar-viewport "Sun 5 Mon 6 Tue 7 Wed 8 0/4 1 Job Thu 9 Fri 10 Sat 11 Sun 12 Mon 13 8/8 1 Job T…" at bounding box center [703, 401] width 1406 height 543
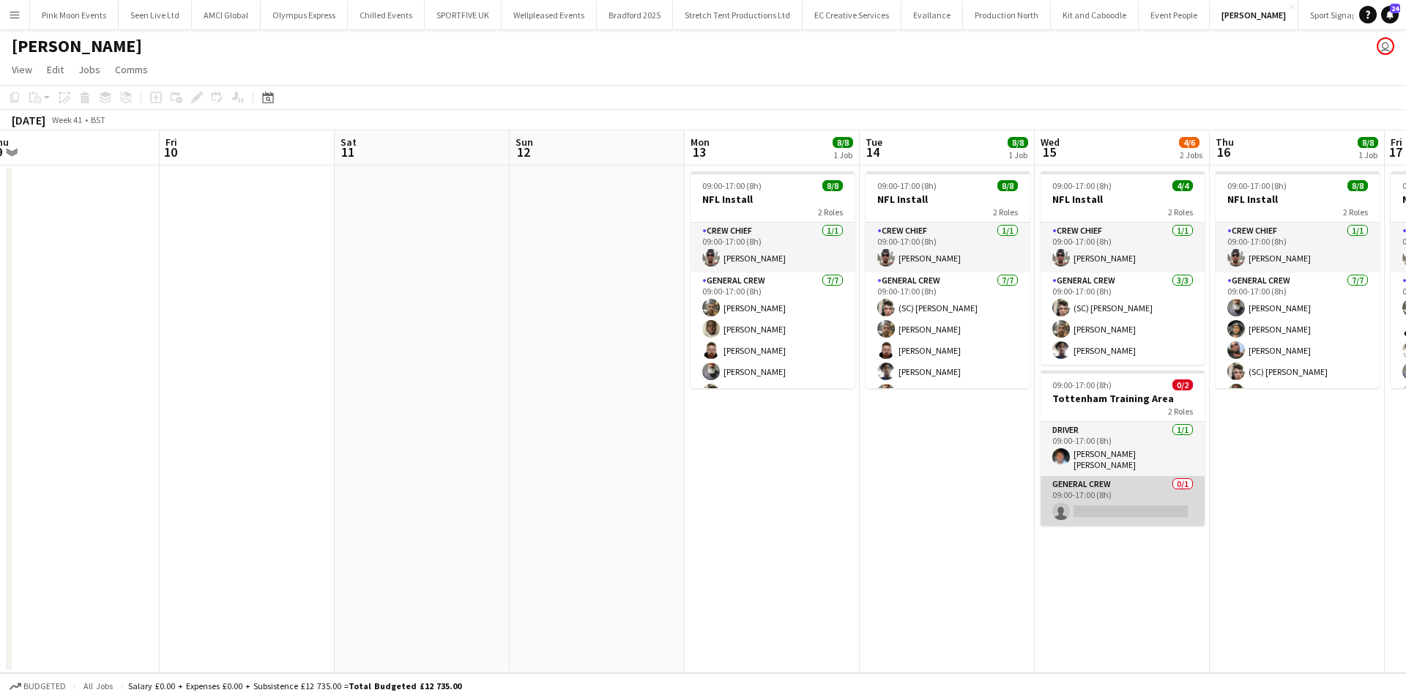
drag, startPoint x: 1199, startPoint y: 507, endPoint x: 1197, endPoint y: 519, distance: 12.6
click at [1197, 516] on app-card-role "General Crew 0/1 09:00-17:00 (8h) single-neutral-actions" at bounding box center [1123, 501] width 164 height 50
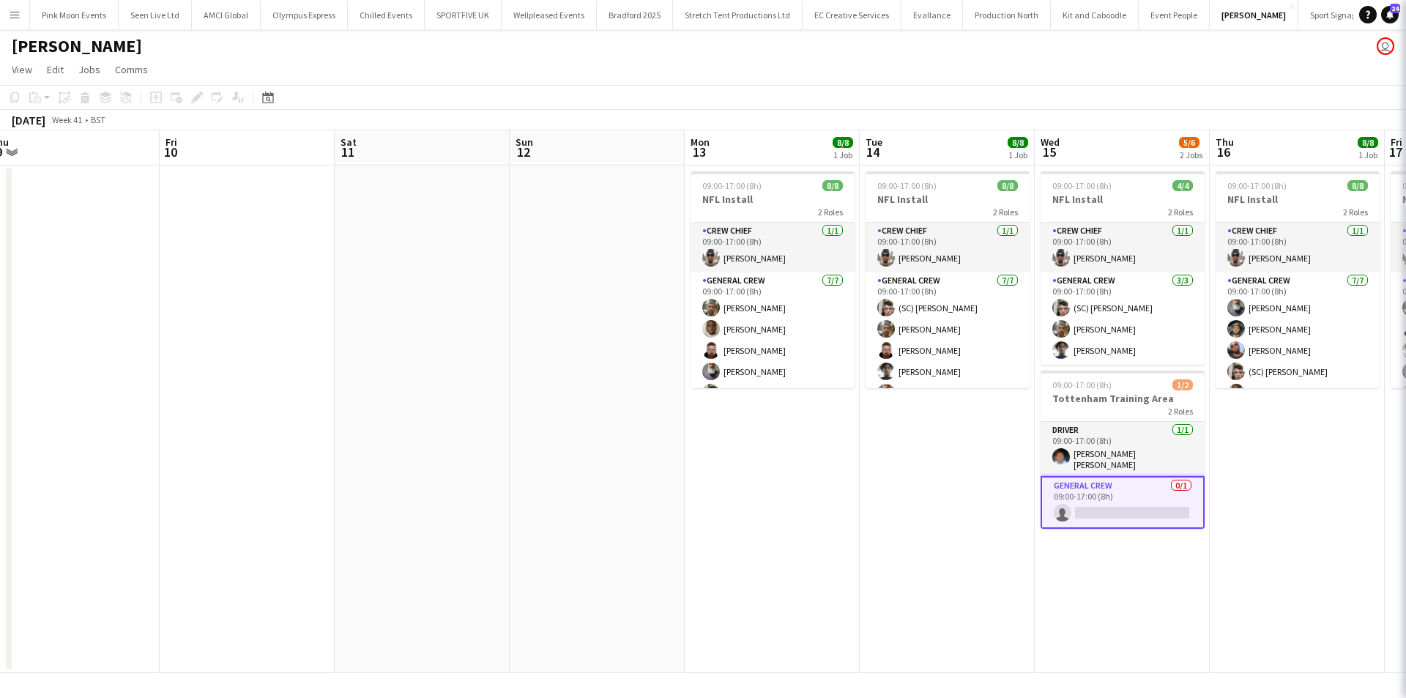
scroll to position [0, 718]
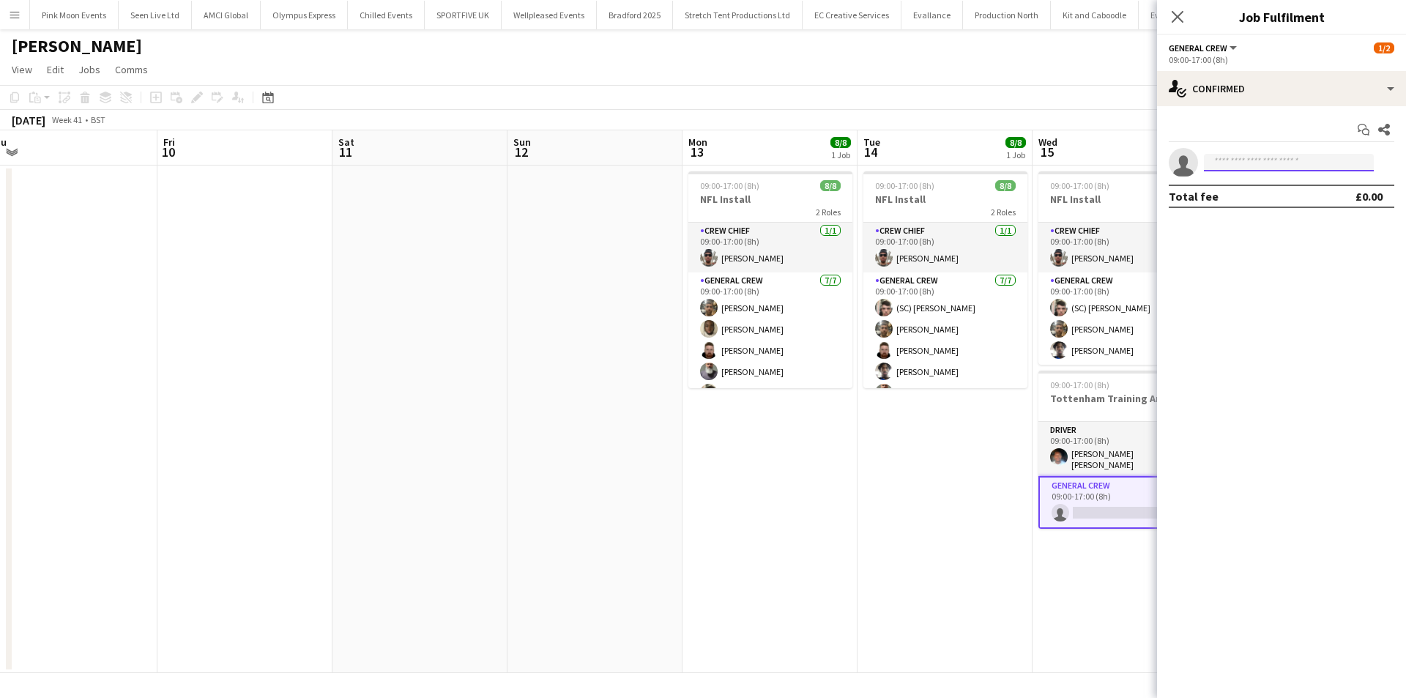
click at [1326, 166] on input at bounding box center [1289, 163] width 170 height 18
type input "***"
click at [1296, 215] on div "Kane O’Neill Active kanekane14@hotmail.com +447464422622" at bounding box center [1289, 194] width 170 height 47
click at [1294, 200] on span "kanekane14@hotmail.com" at bounding box center [1289, 196] width 146 height 12
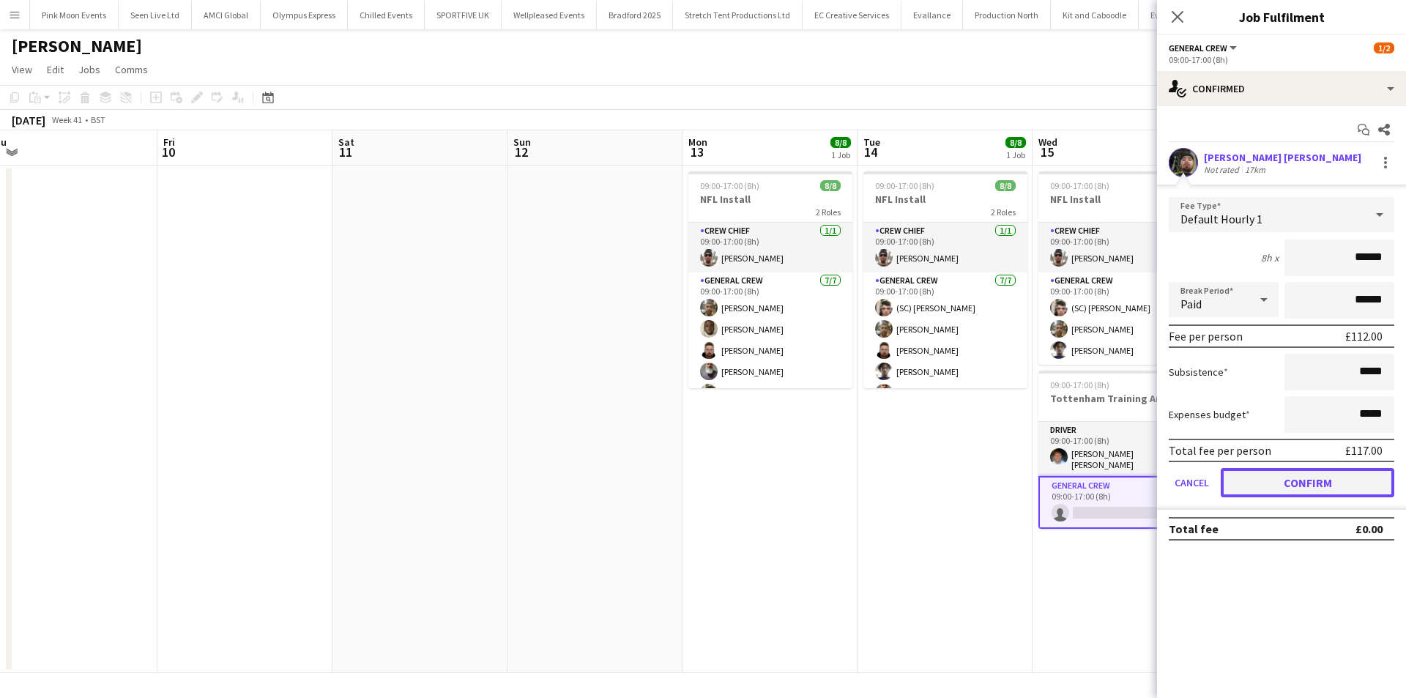
click at [1307, 493] on button "Confirm" at bounding box center [1308, 482] width 174 height 29
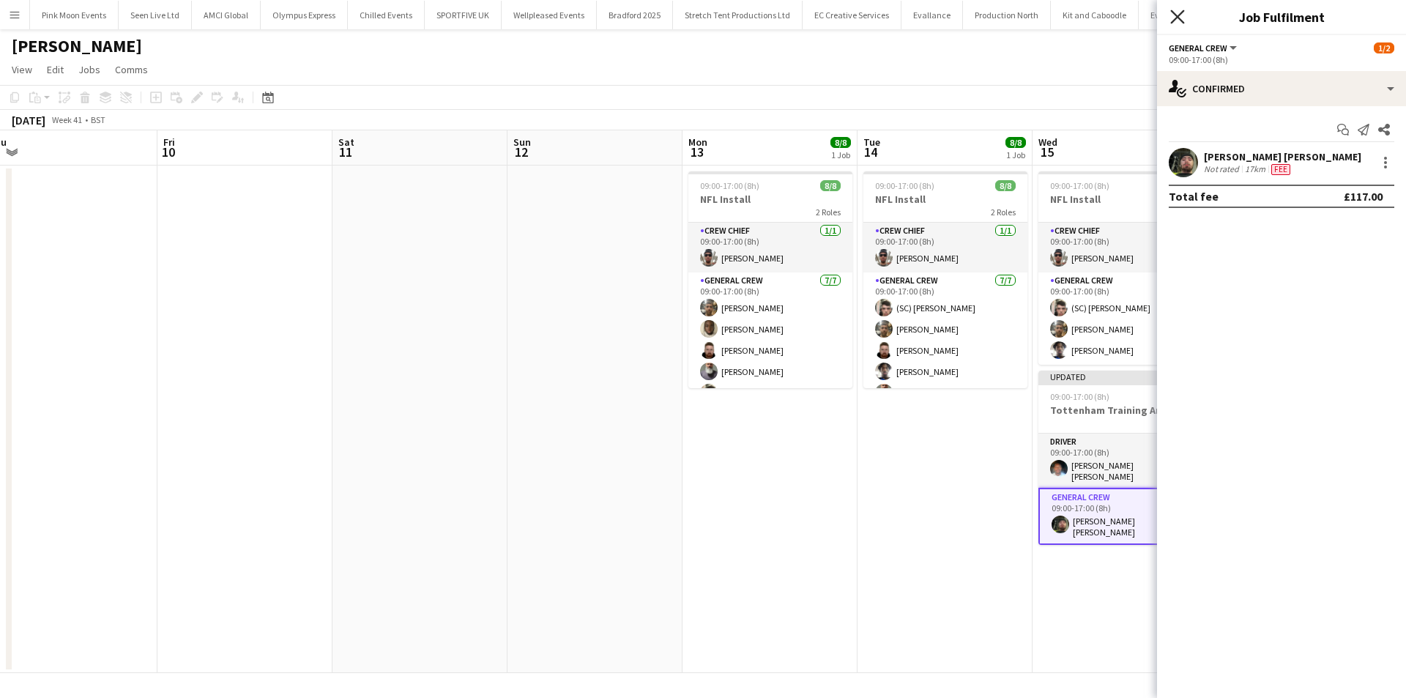
click at [1171, 15] on icon "Close pop-in" at bounding box center [1177, 17] width 14 height 14
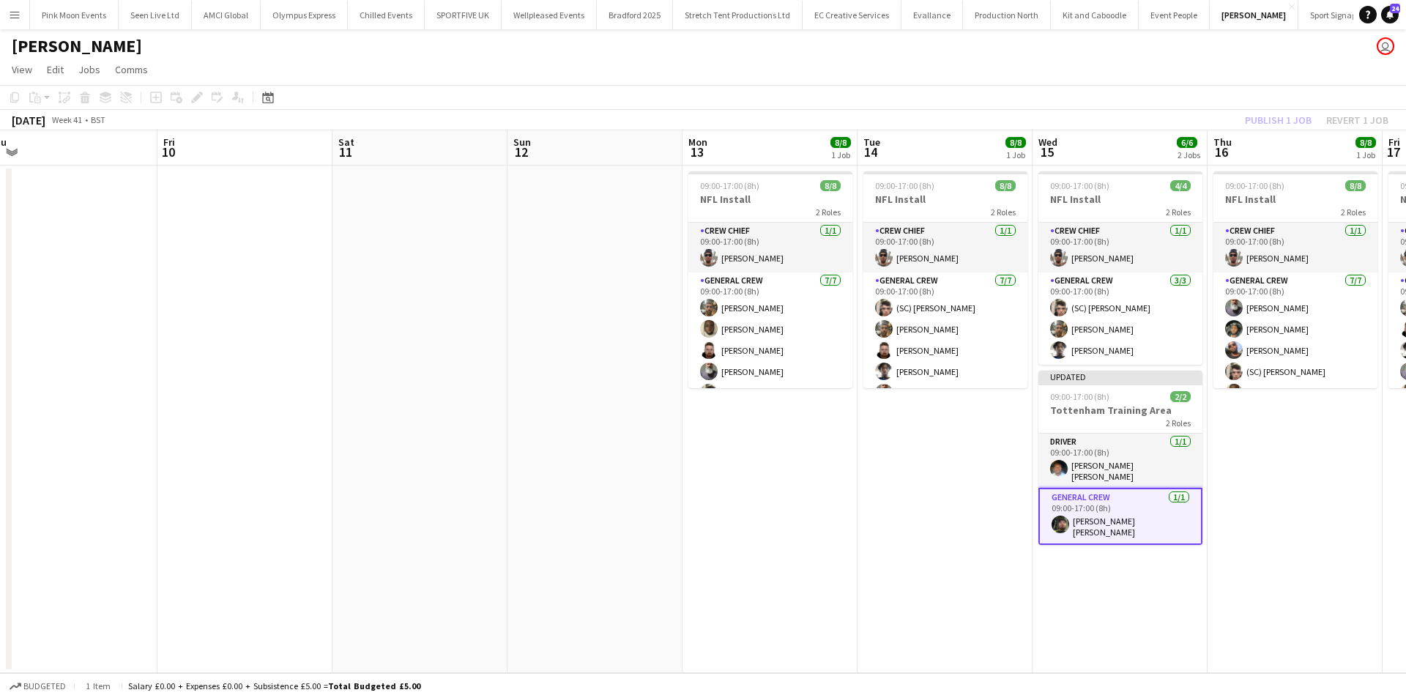
click at [1257, 118] on div "Publish 1 job Revert 1 job" at bounding box center [1316, 120] width 179 height 19
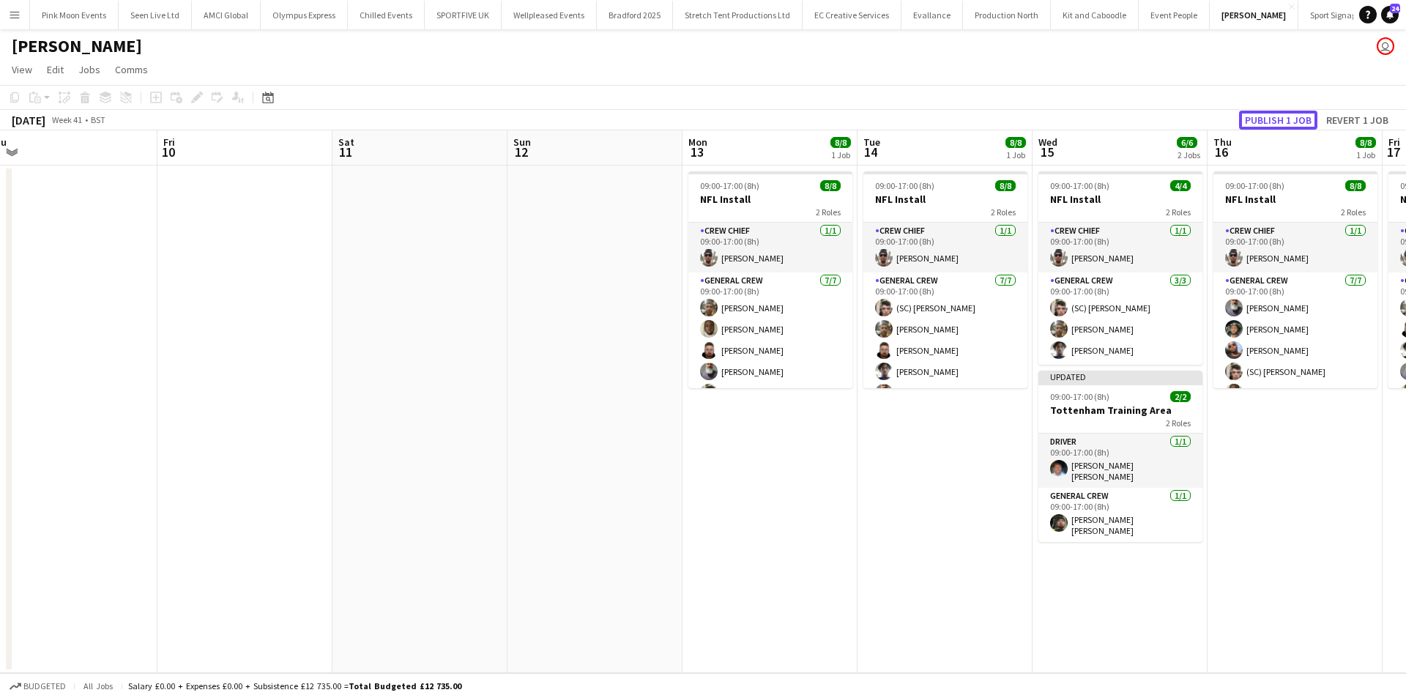
click at [1257, 118] on button "Publish 1 job" at bounding box center [1278, 120] width 78 height 19
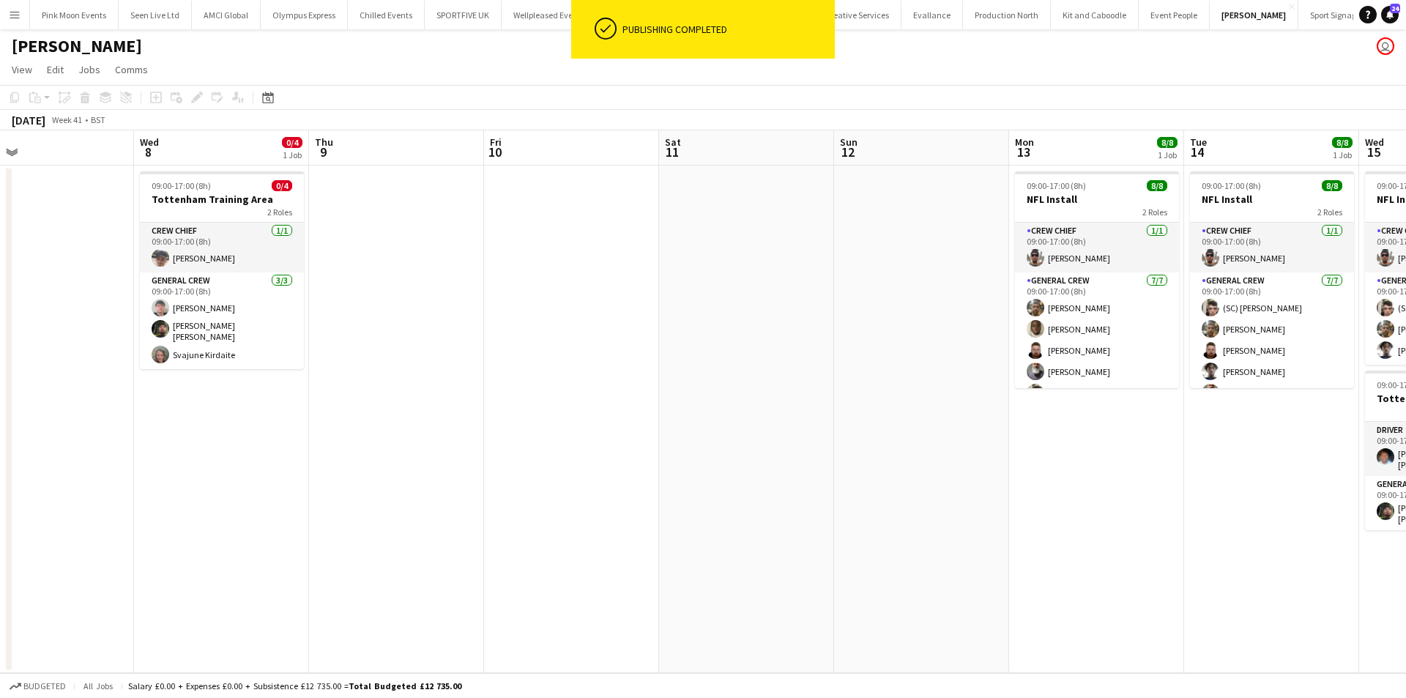
drag, startPoint x: 491, startPoint y: 470, endPoint x: 887, endPoint y: 467, distance: 396.2
click at [900, 464] on app-calendar-viewport "Sun 5 Mon 6 Tue 7 Wed 8 0/4 1 Job Thu 9 Fri 10 Sat 11 Sun 12 Mon 13 8/8 1 Job T…" at bounding box center [703, 401] width 1406 height 543
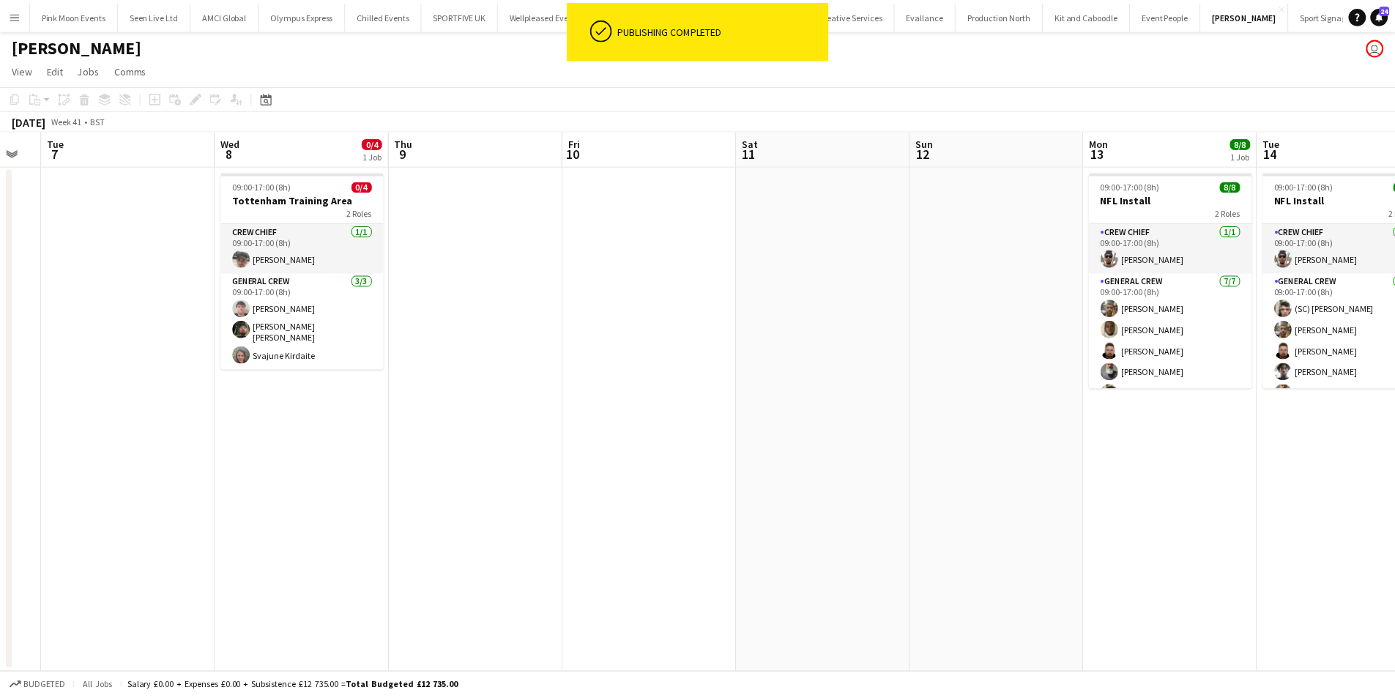
scroll to position [0, 395]
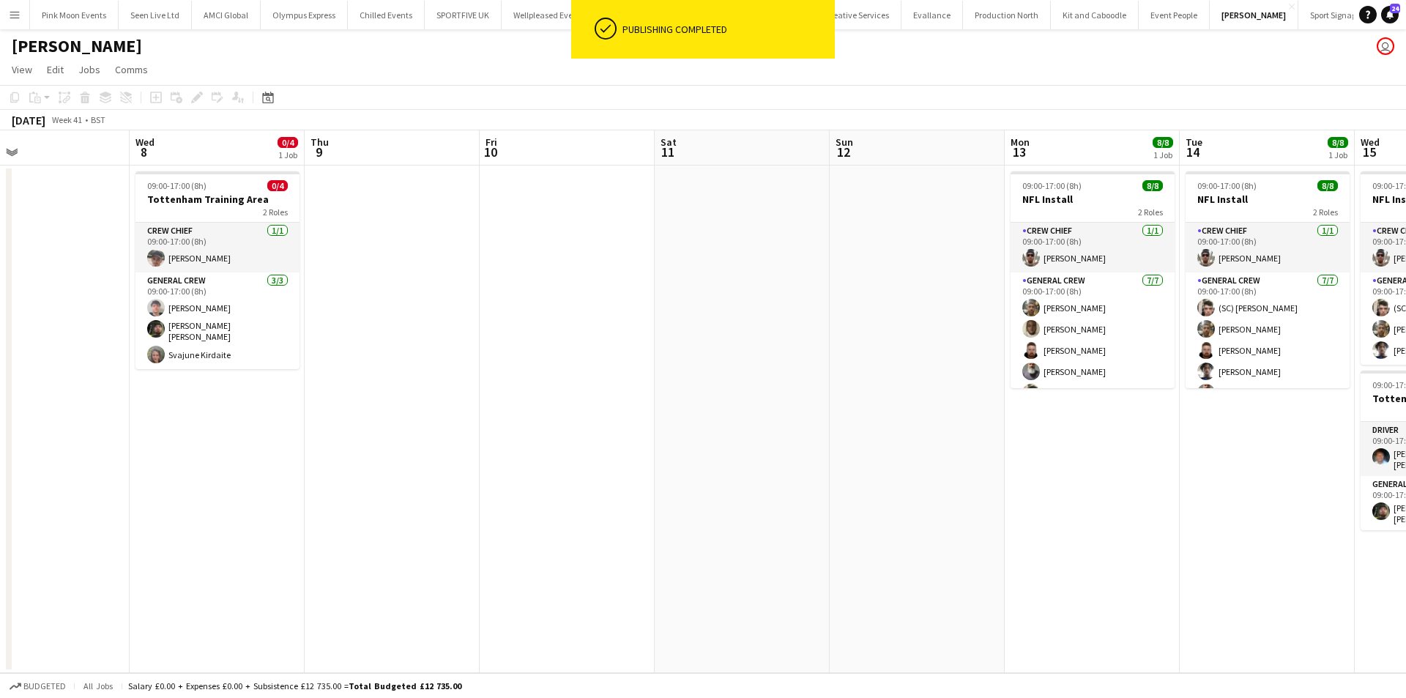
click at [958, 434] on app-calendar-viewport "Sun 5 Mon 6 Tue 7 Wed 8 0/4 1 Job Thu 9 Fri 10 Sat 11 Sun 12 Mon 13 8/8 1 Job T…" at bounding box center [703, 401] width 1406 height 543
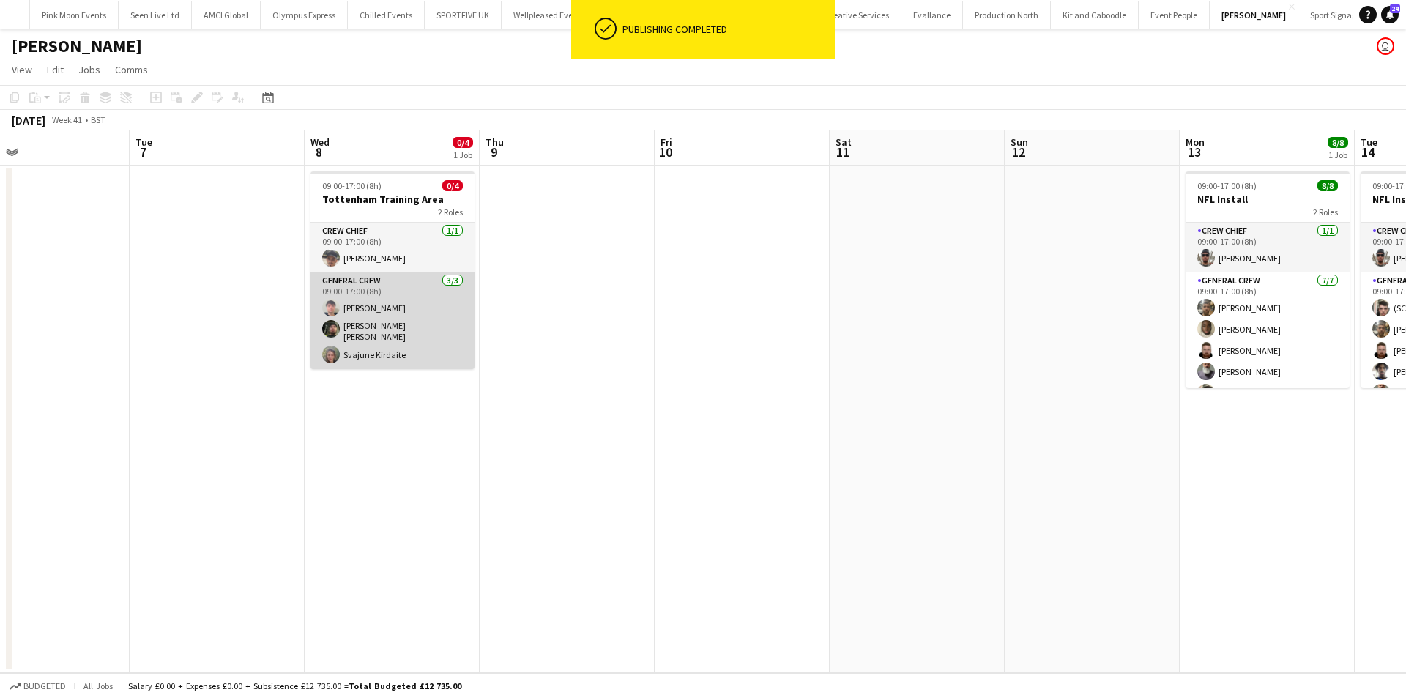
click at [346, 305] on app-card-role "General Crew 3/3 09:00-17:00 (8h) Thomas Foster Kane O’Neill Svajune Kirdaite" at bounding box center [393, 320] width 164 height 97
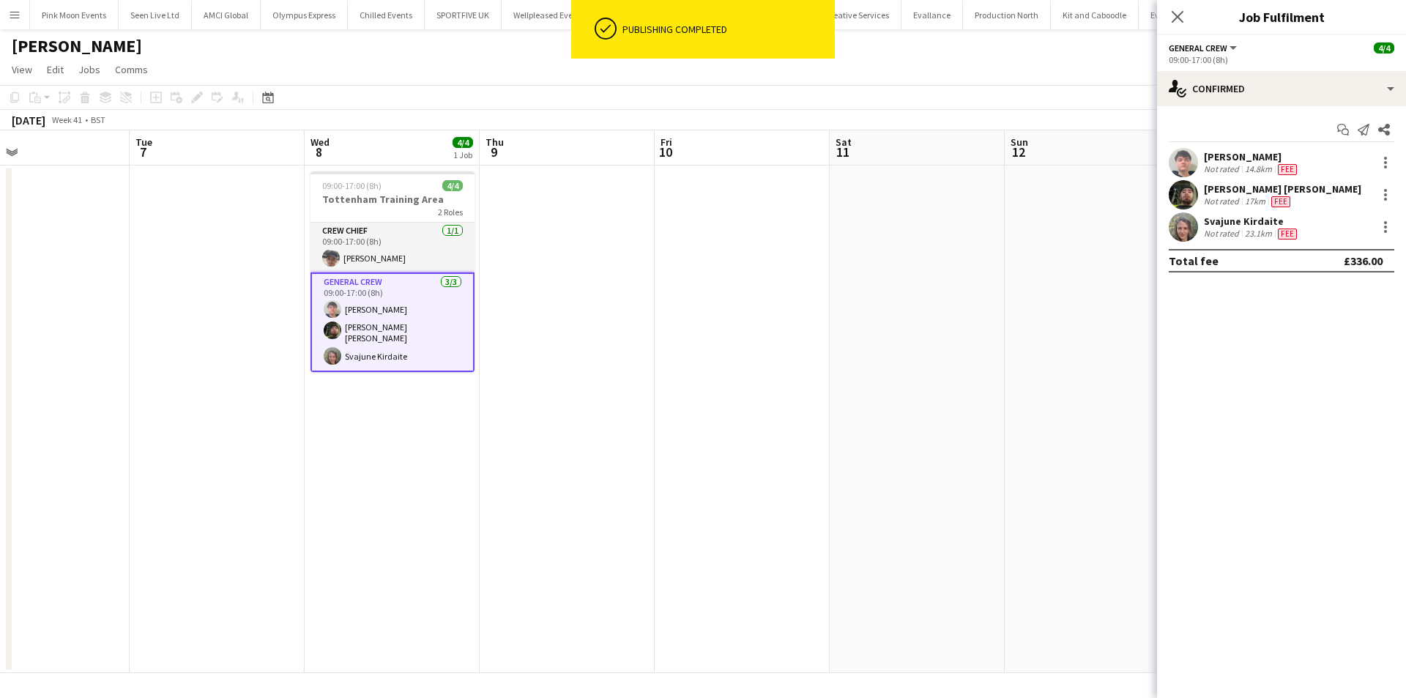
click at [1385, 178] on div "Thomas Foster Not rated 14.8km Fee Kane O’Neill Not rated 17km Fee Svajune Kird…" at bounding box center [1281, 195] width 249 height 94
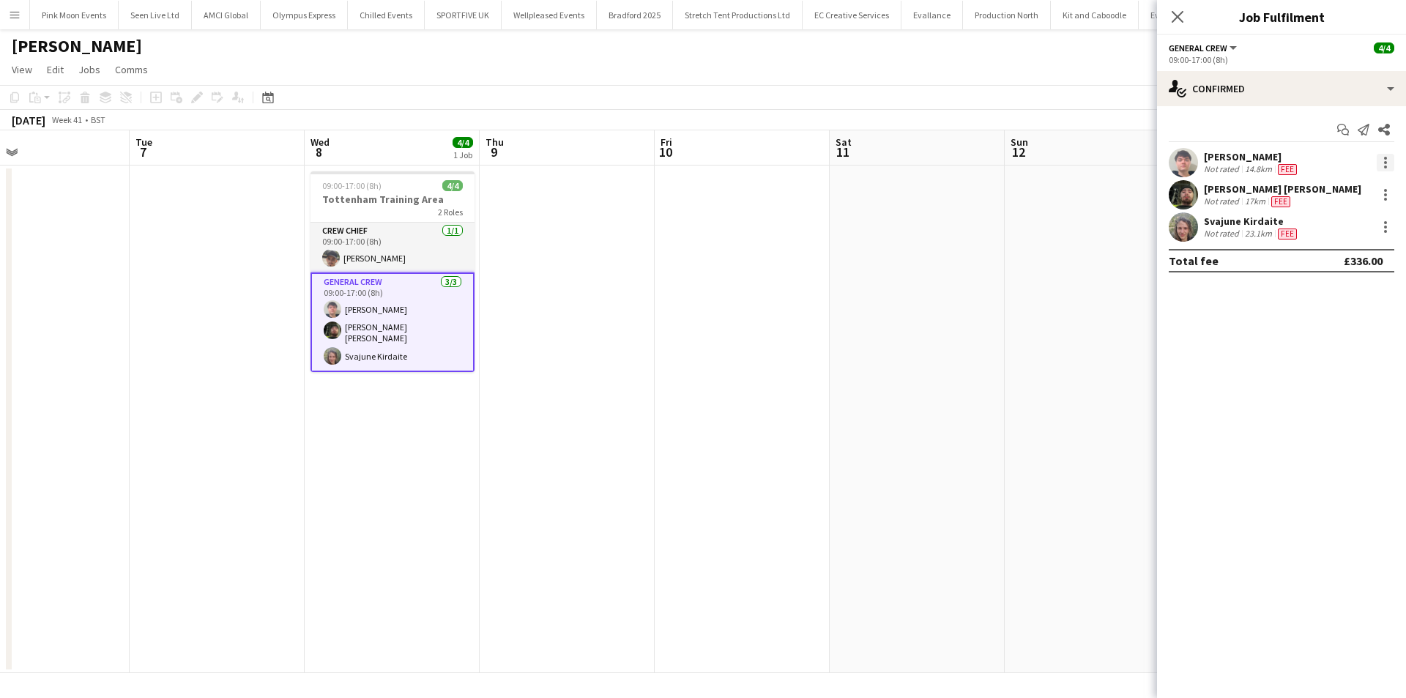
click at [1387, 165] on div at bounding box center [1386, 163] width 18 height 18
click at [1370, 196] on span "Edit fee" at bounding box center [1337, 189] width 91 height 13
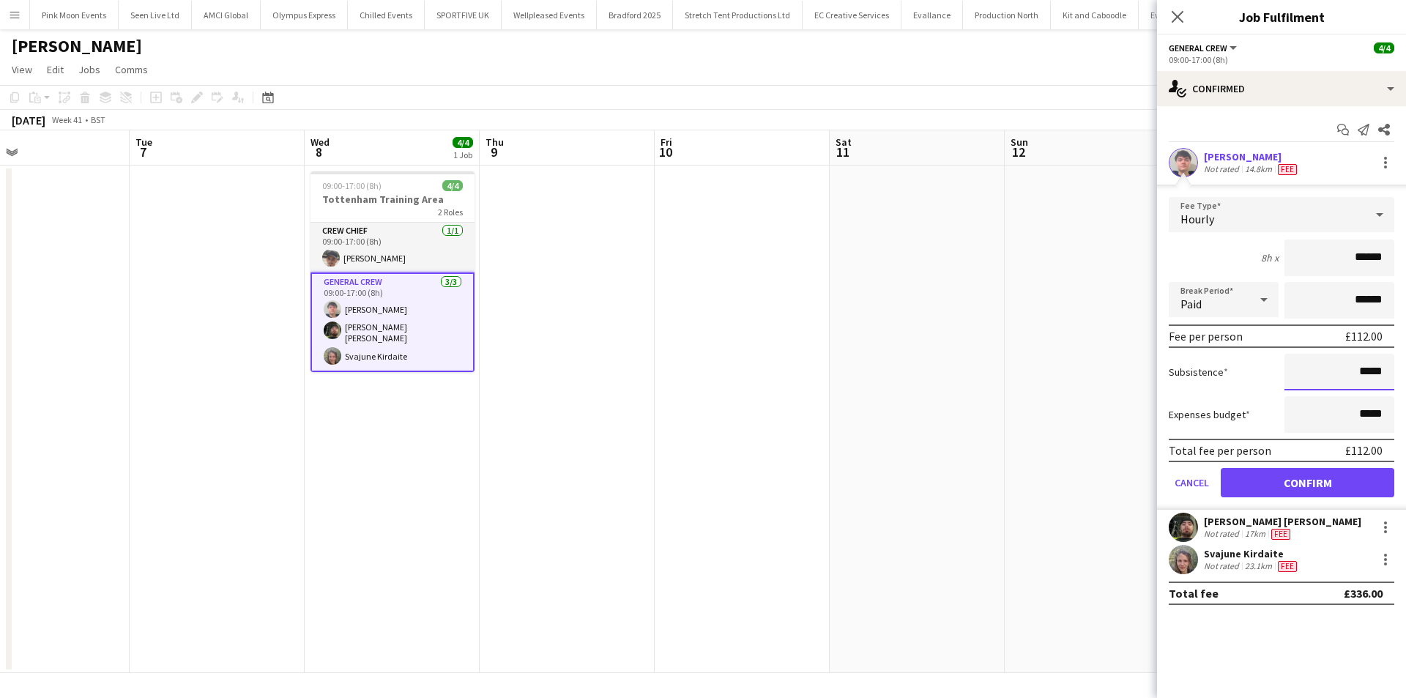
drag, startPoint x: 1347, startPoint y: 377, endPoint x: 1405, endPoint y: 375, distance: 58.6
click at [1405, 375] on form "Fee Type Hourly 8h x ****** Break Period Paid ****** Fee per person £112.00 Sub…" at bounding box center [1281, 353] width 249 height 313
type input "**"
click at [1374, 488] on button "Confirm" at bounding box center [1308, 482] width 174 height 29
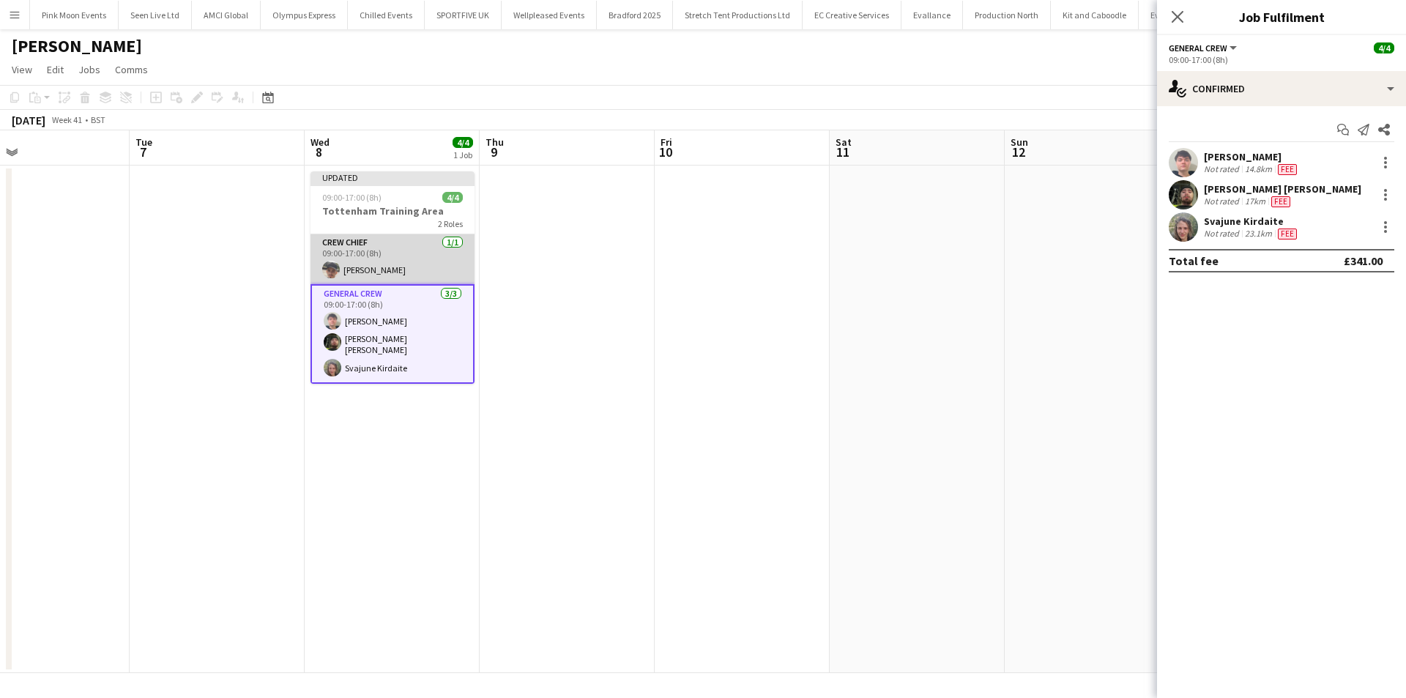
click at [412, 253] on app-card-role "Crew Chief 1/1 09:00-17:00 (8h) Szymon Matyjasik" at bounding box center [393, 259] width 164 height 50
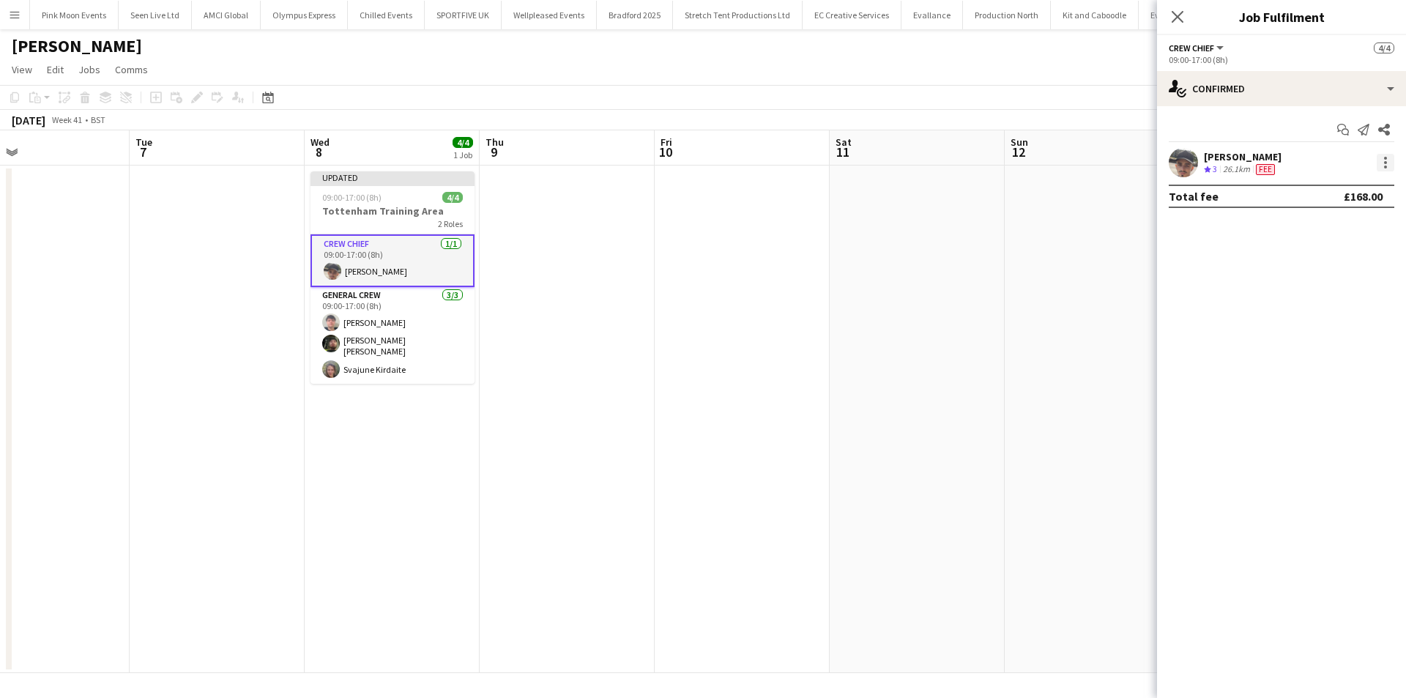
click at [1389, 165] on div at bounding box center [1386, 163] width 18 height 18
click at [1370, 193] on span "Edit fee" at bounding box center [1337, 189] width 91 height 13
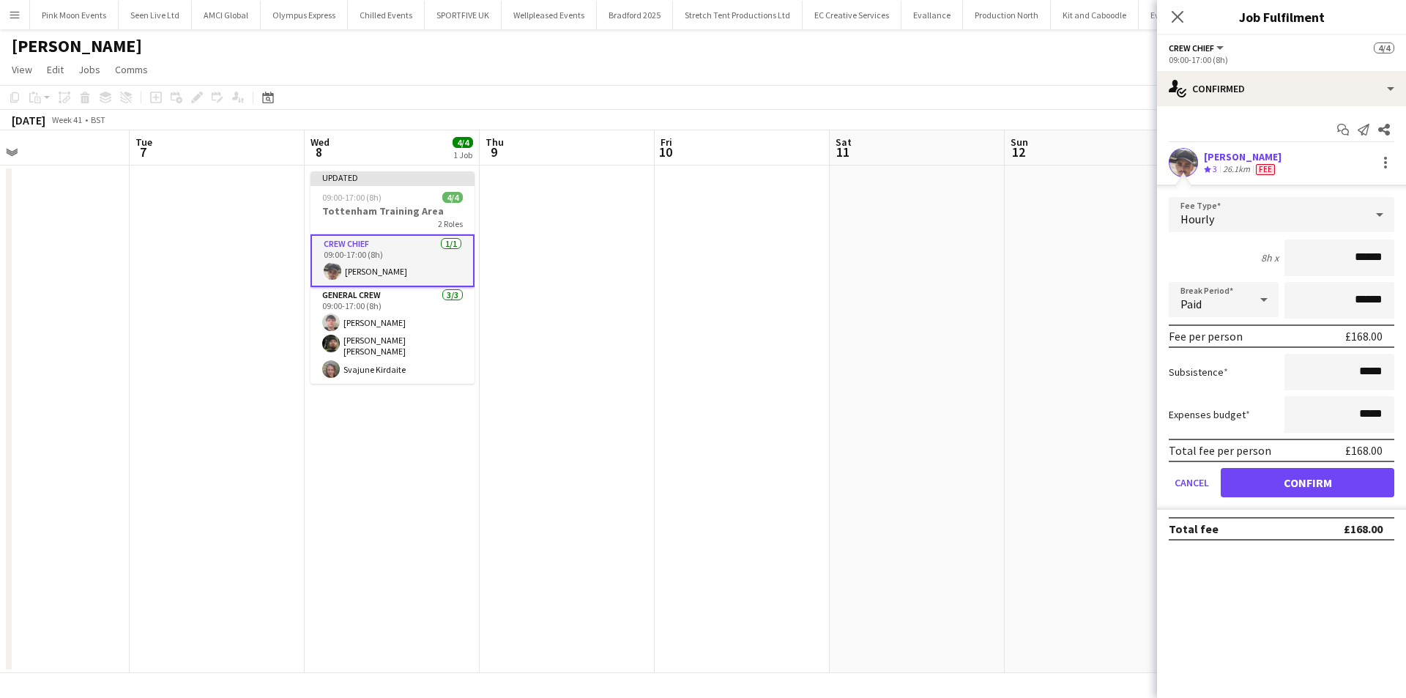
click at [1330, 352] on form "Fee Type Hourly 8h x ****** Break Period Paid ****** Fee per person £168.00 Sub…" at bounding box center [1281, 353] width 249 height 313
drag, startPoint x: 1333, startPoint y: 375, endPoint x: 1405, endPoint y: 376, distance: 72.5
click at [1405, 376] on form "Fee Type Hourly 8h x ****** Break Period Paid ****** Fee per person £168.00 Sub…" at bounding box center [1281, 353] width 249 height 313
type input "**"
click at [1382, 494] on button "Confirm" at bounding box center [1308, 482] width 174 height 29
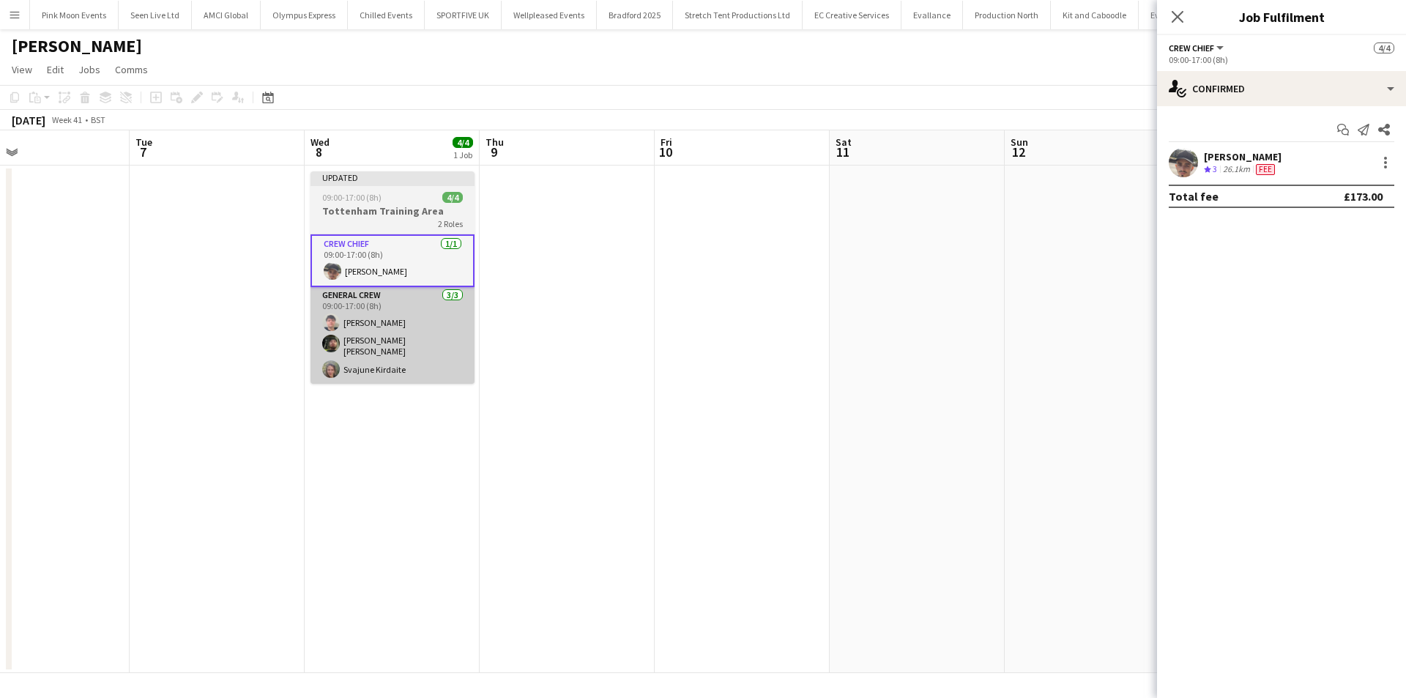
click at [442, 373] on app-card-role "General Crew 3/3 09:00-17:00 (8h) Thomas Foster Kane O’Neill Svajune Kirdaite" at bounding box center [393, 335] width 164 height 97
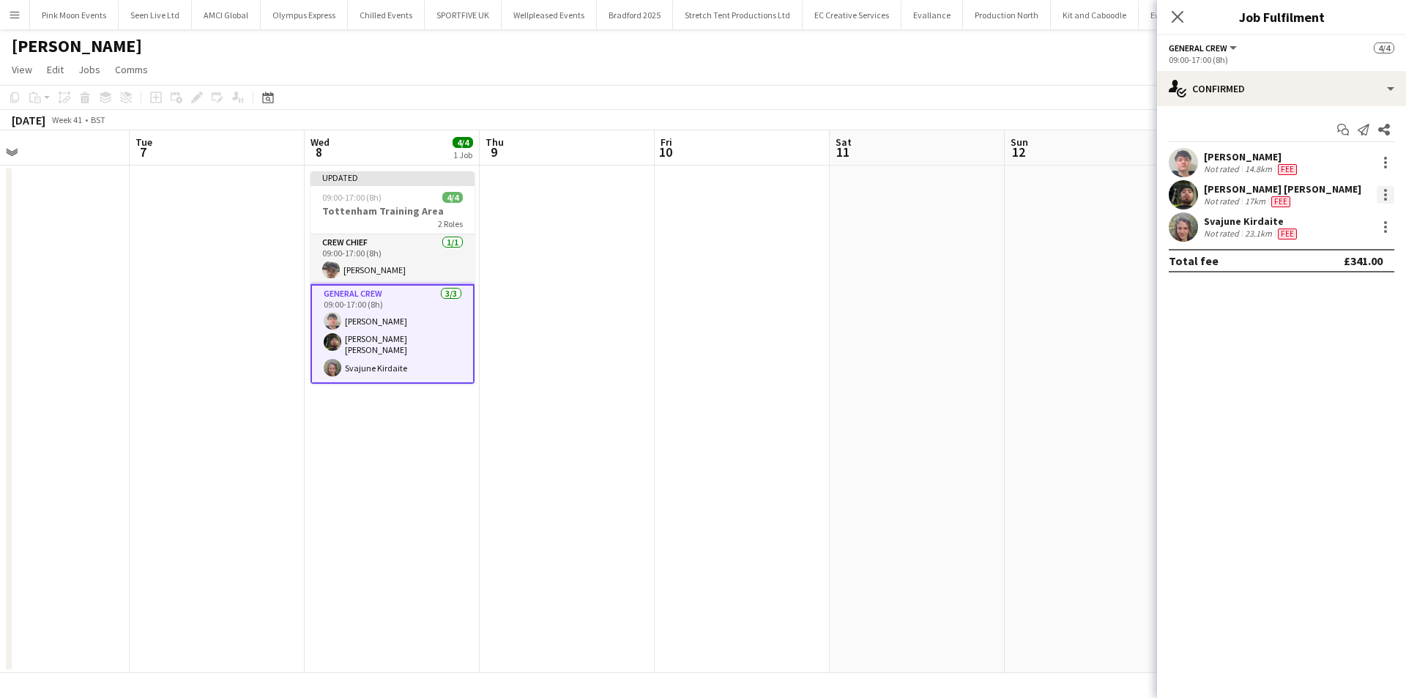
click at [1386, 189] on div at bounding box center [1385, 190] width 3 height 3
click at [1342, 234] on button "Edit fee" at bounding box center [1337, 221] width 114 height 35
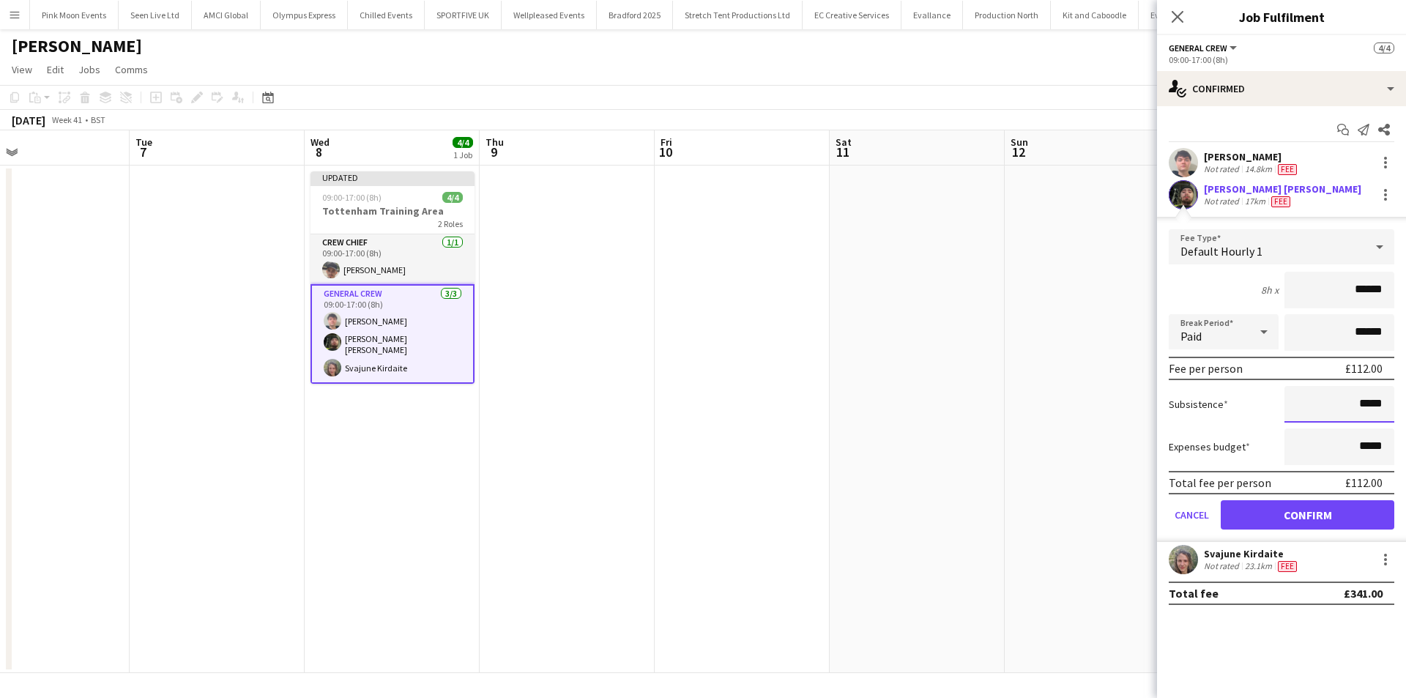
drag, startPoint x: 1346, startPoint y: 412, endPoint x: 1405, endPoint y: 404, distance: 59.9
click at [1405, 404] on form "Fee Type Default Hourly 1 8h x ****** Break Period Paid ****** Fee per person £…" at bounding box center [1281, 385] width 249 height 313
type input "**"
click at [1380, 523] on button "Confirm" at bounding box center [1308, 514] width 174 height 29
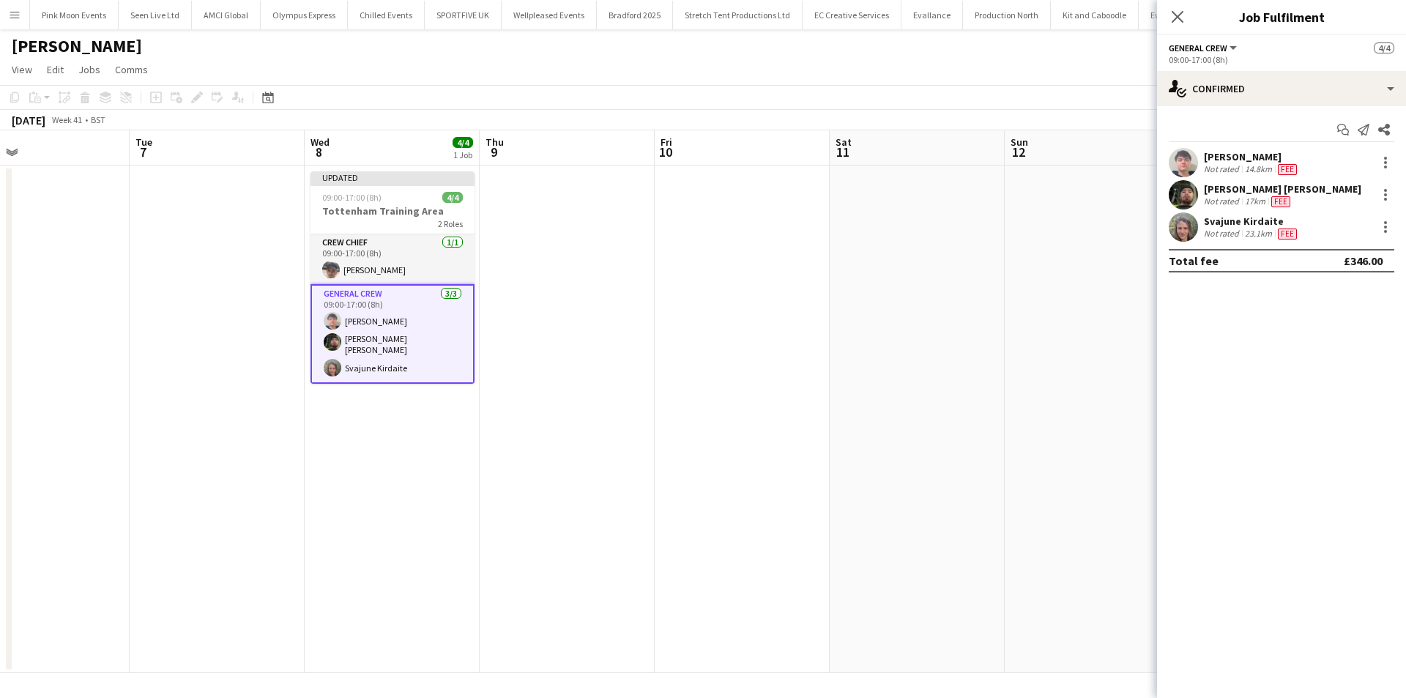
click at [1258, 212] on div "Svajune Kirdaite Not rated 23.1km Fee" at bounding box center [1281, 226] width 249 height 29
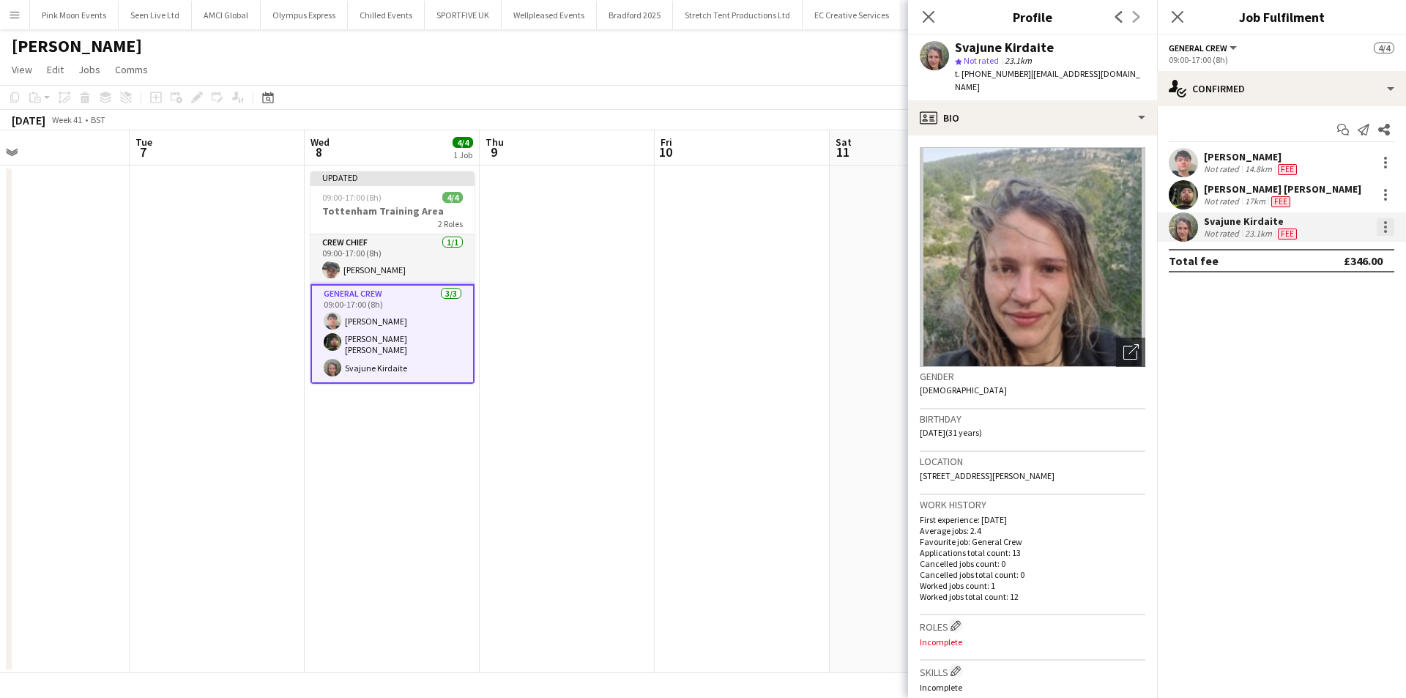
click at [1379, 228] on div at bounding box center [1386, 227] width 18 height 18
click at [1375, 243] on button "Edit fee" at bounding box center [1337, 254] width 114 height 35
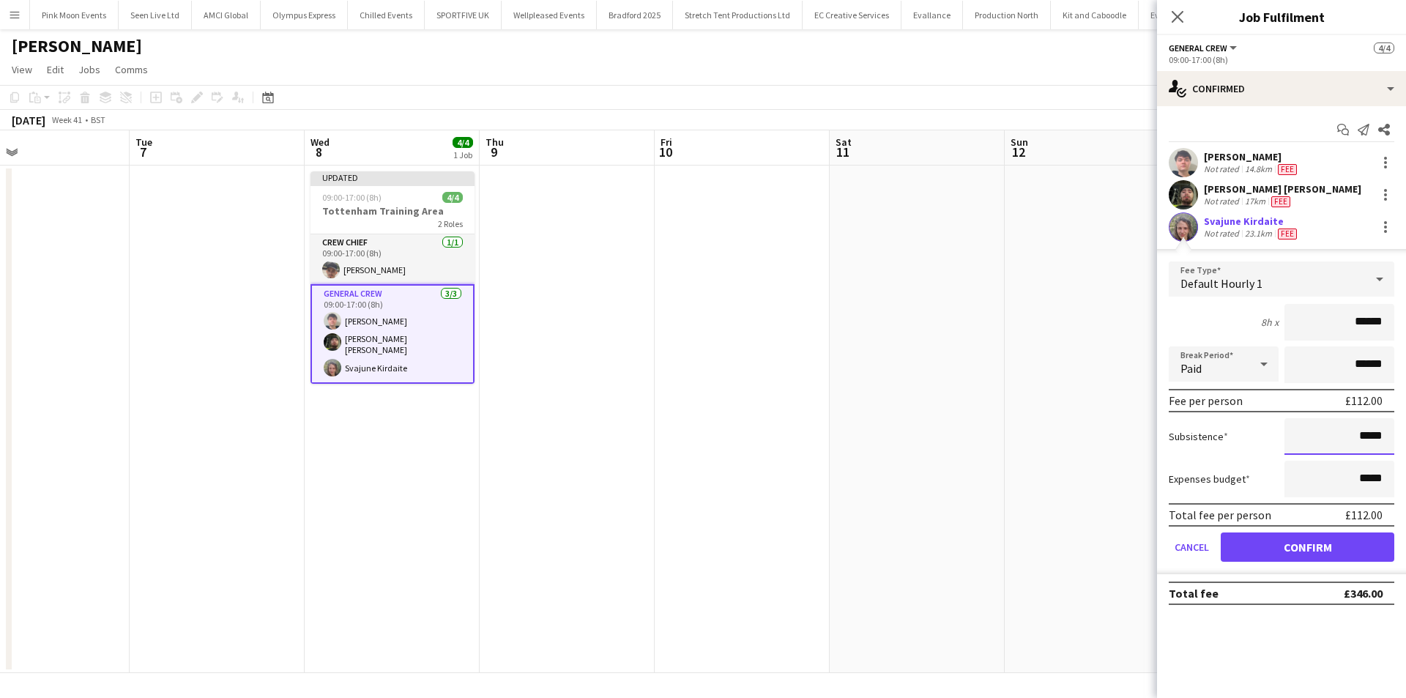
drag, startPoint x: 1348, startPoint y: 429, endPoint x: 1396, endPoint y: 431, distance: 47.7
click at [1395, 431] on form "Fee Type Default Hourly 1 8h x ****** Break Period Paid ****** Fee per person £…" at bounding box center [1281, 417] width 249 height 313
type input "**"
click at [1384, 536] on button "Confirm" at bounding box center [1308, 546] width 174 height 29
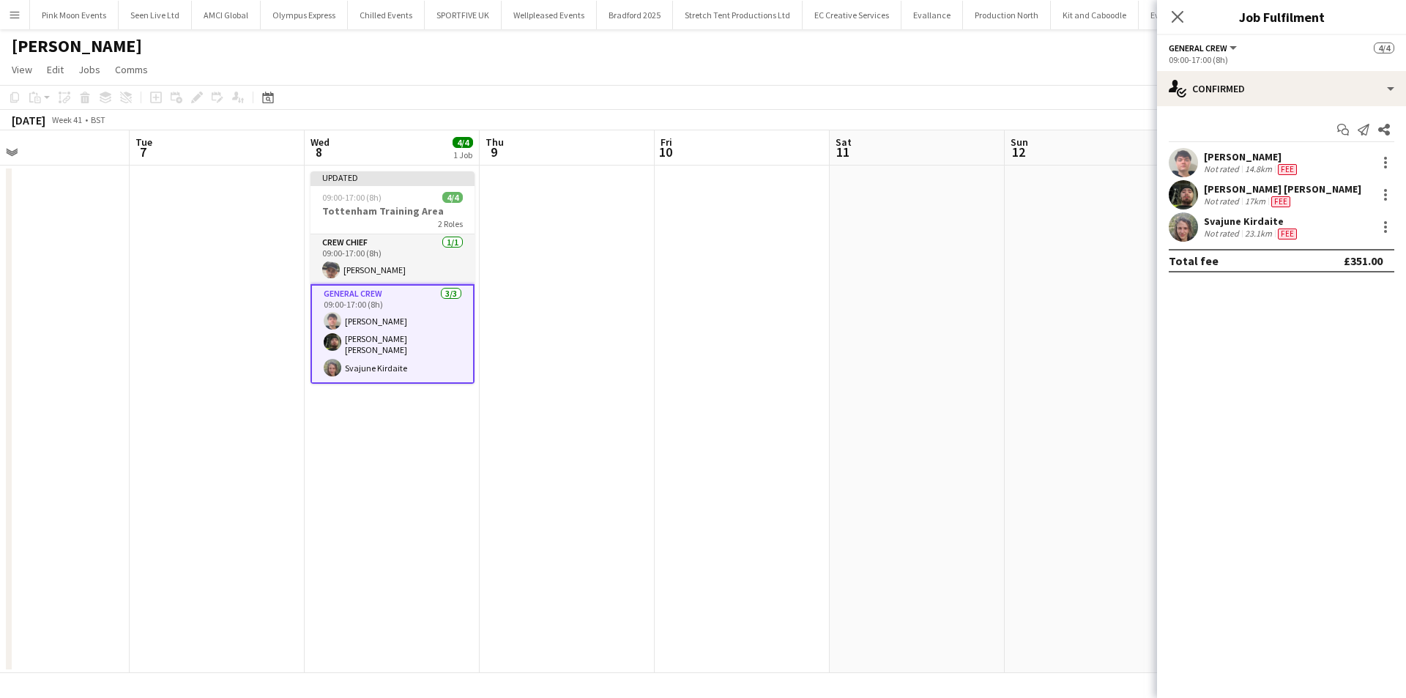
click at [1181, 229] on app-user-avatar at bounding box center [1183, 226] width 29 height 29
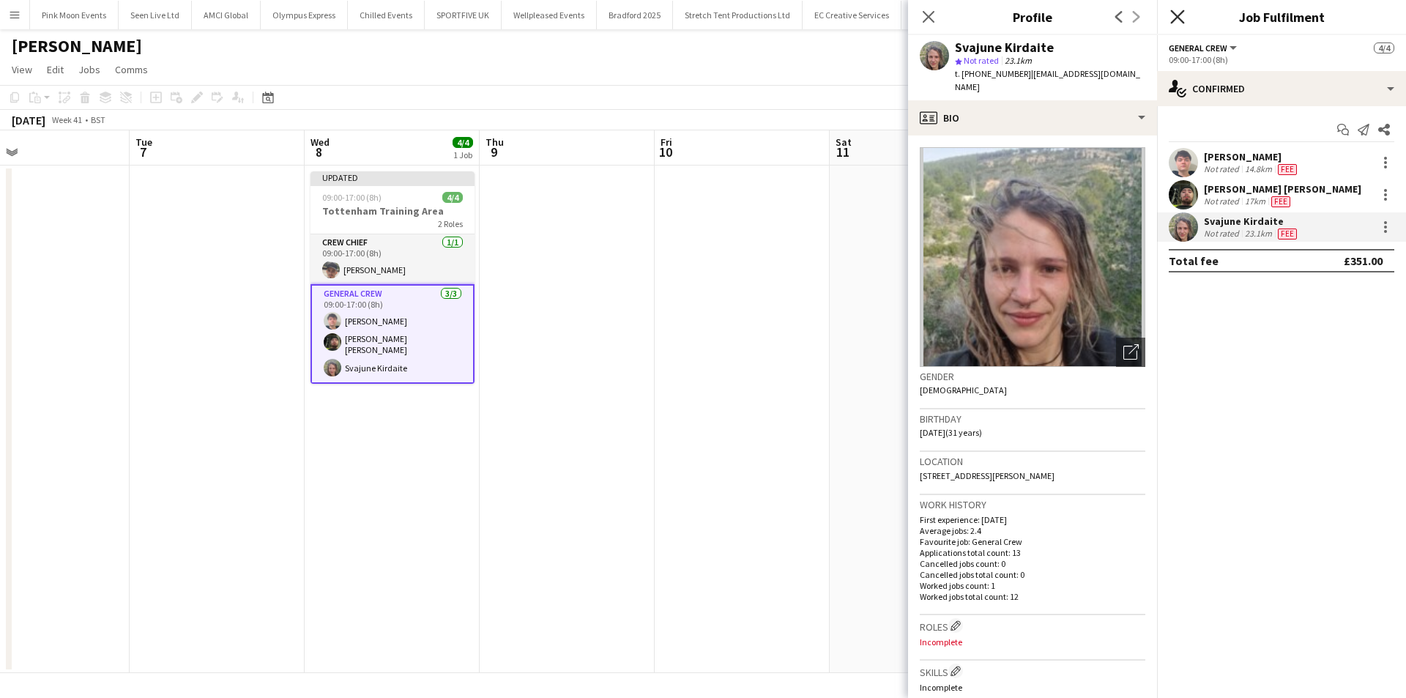
click at [1172, 15] on icon "Close pop-in" at bounding box center [1177, 17] width 14 height 14
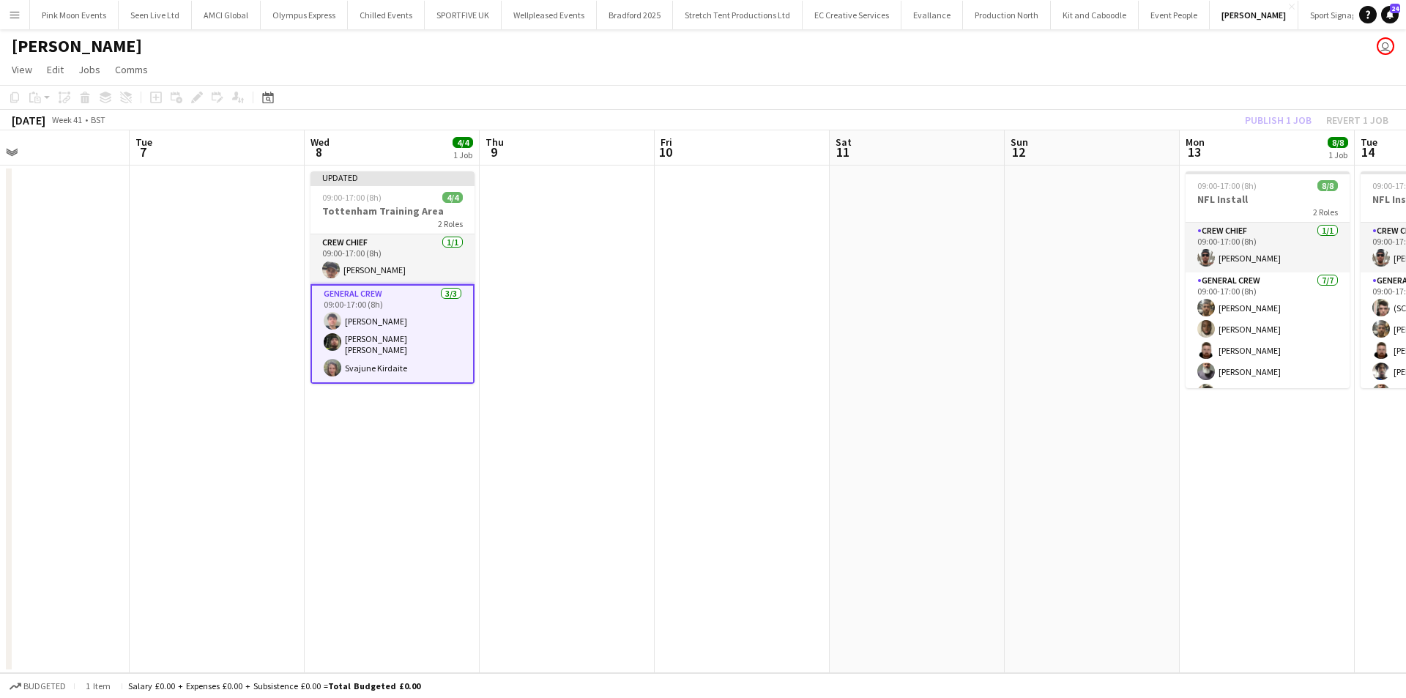
click at [1251, 120] on div "Publish 1 job Revert 1 job" at bounding box center [1316, 120] width 179 height 19
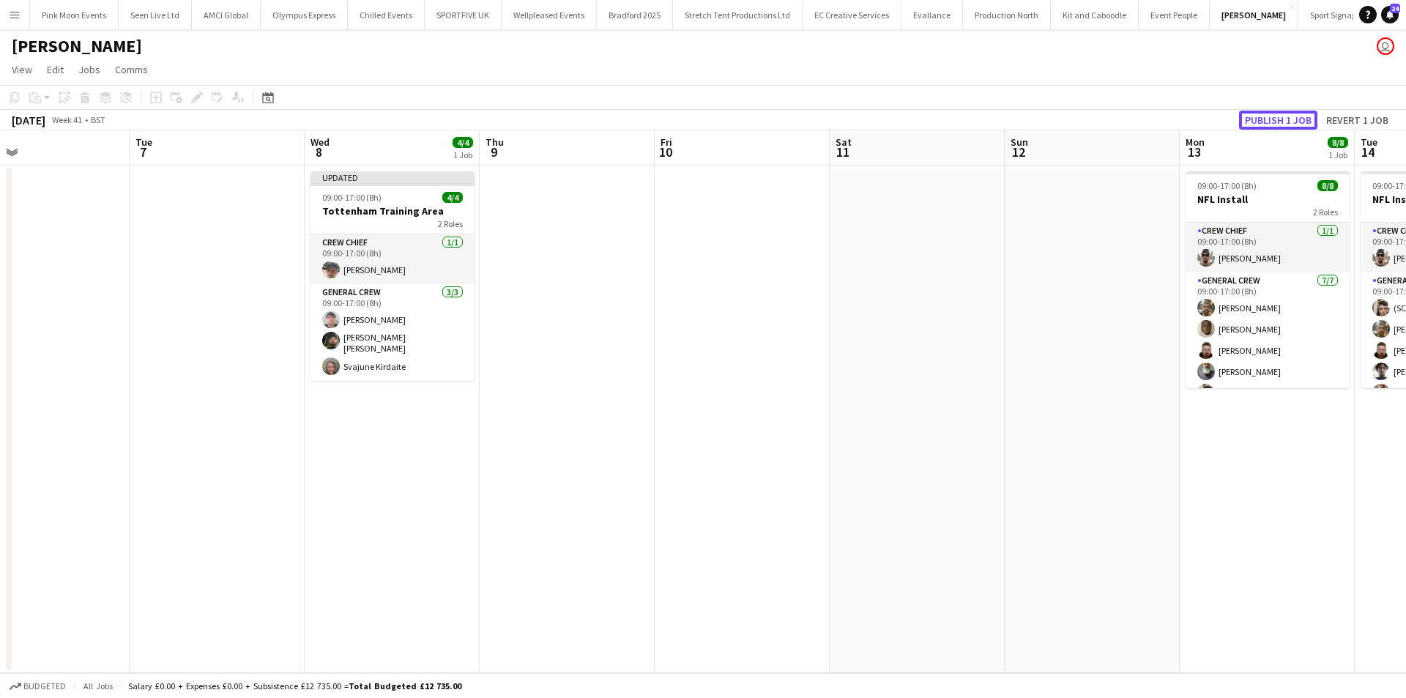
click at [1251, 120] on button "Publish 1 job" at bounding box center [1278, 120] width 78 height 19
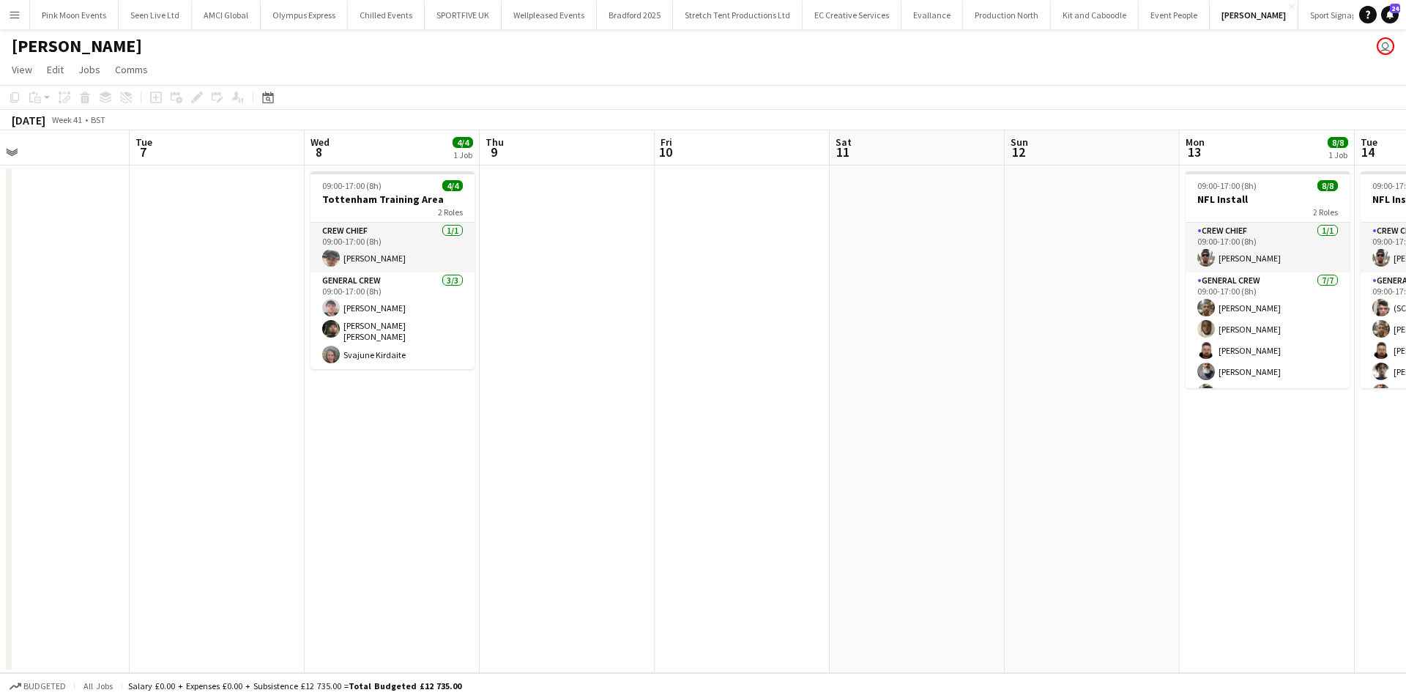
click at [5, 21] on button "Menu" at bounding box center [14, 14] width 29 height 29
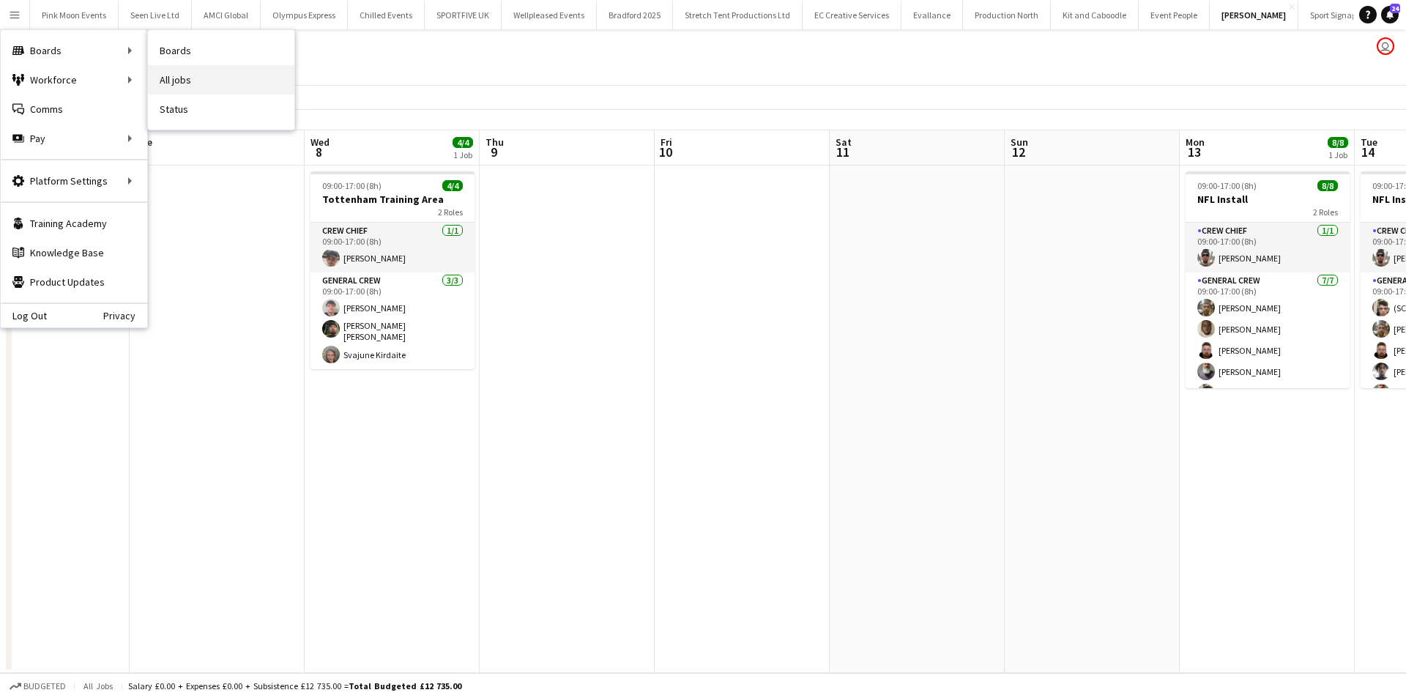
click at [196, 72] on link "All jobs" at bounding box center [221, 79] width 146 height 29
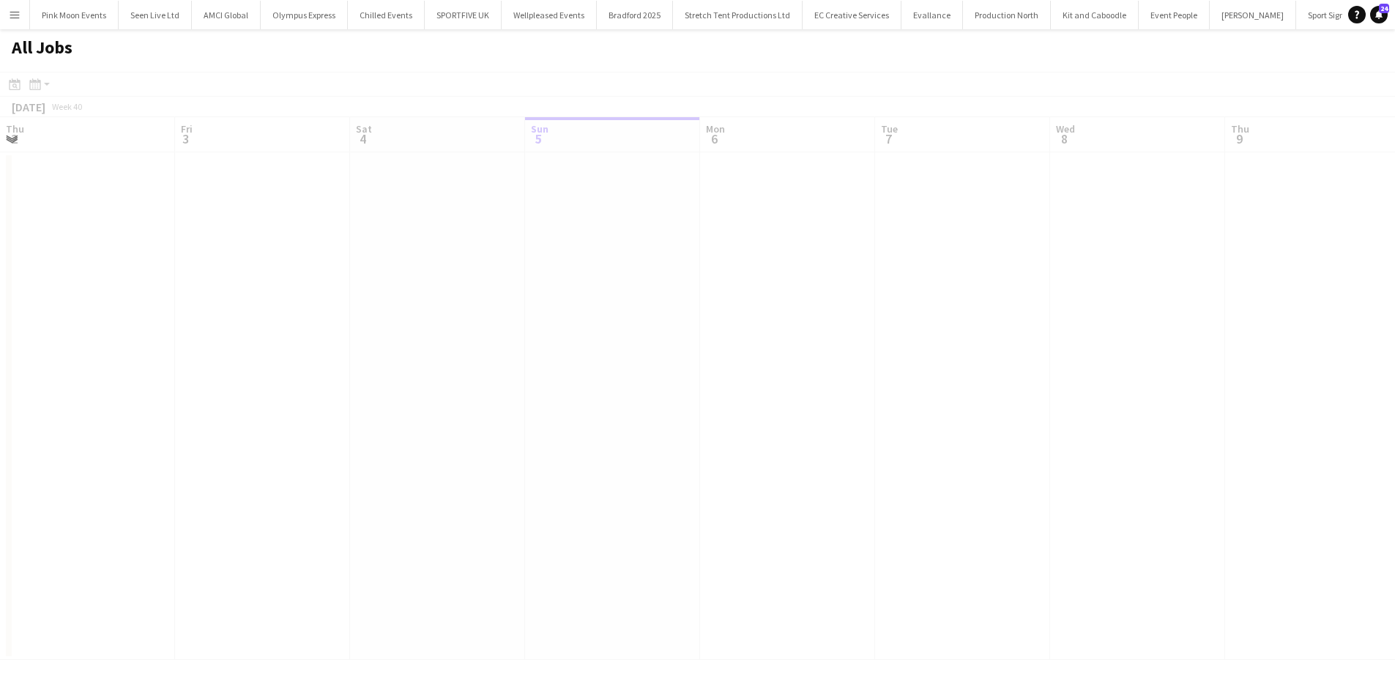
scroll to position [0, 350]
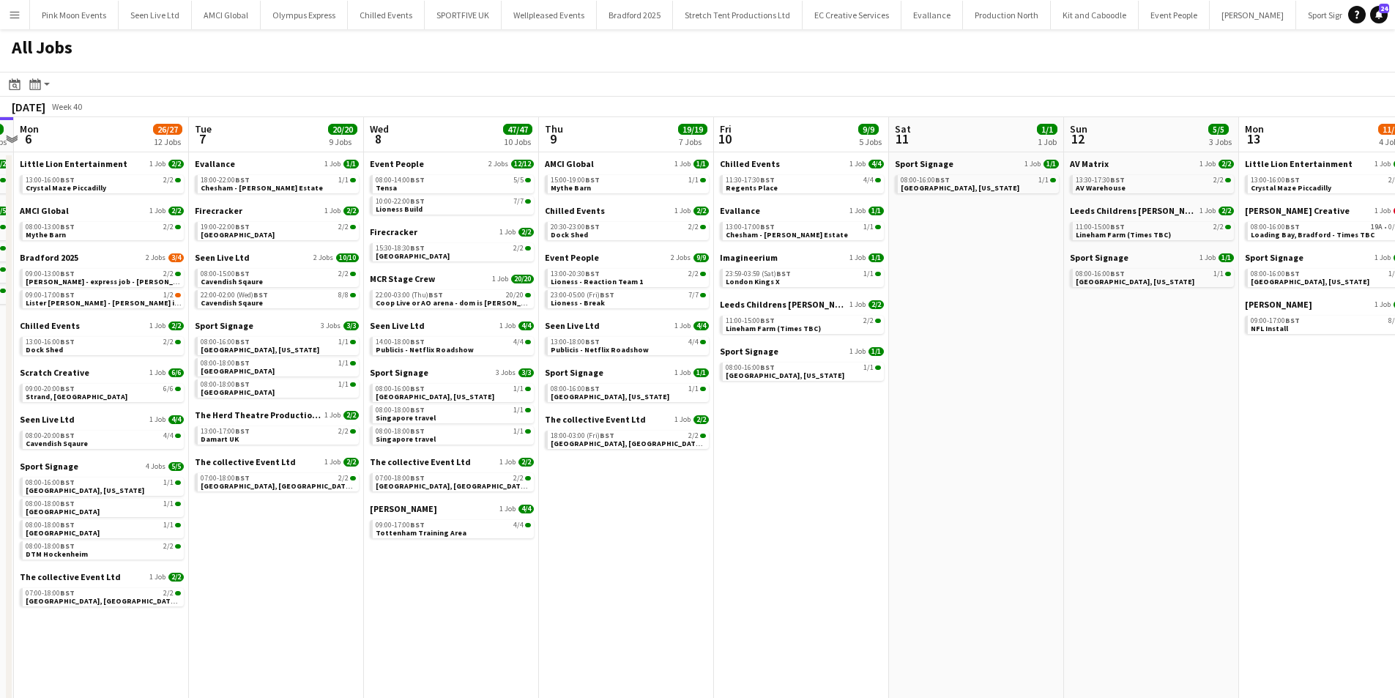
drag, startPoint x: 1071, startPoint y: 542, endPoint x: 735, endPoint y: 554, distance: 337.1
click at [735, 554] on app-calendar-viewport "Thu 2 14/14 5 Jobs Fri 3 16/16 8 Jobs Sat 4 8/8 5 Jobs Sun 5 7/7 5 Jobs Mon 6 2…" at bounding box center [697, 414] width 1395 height 595
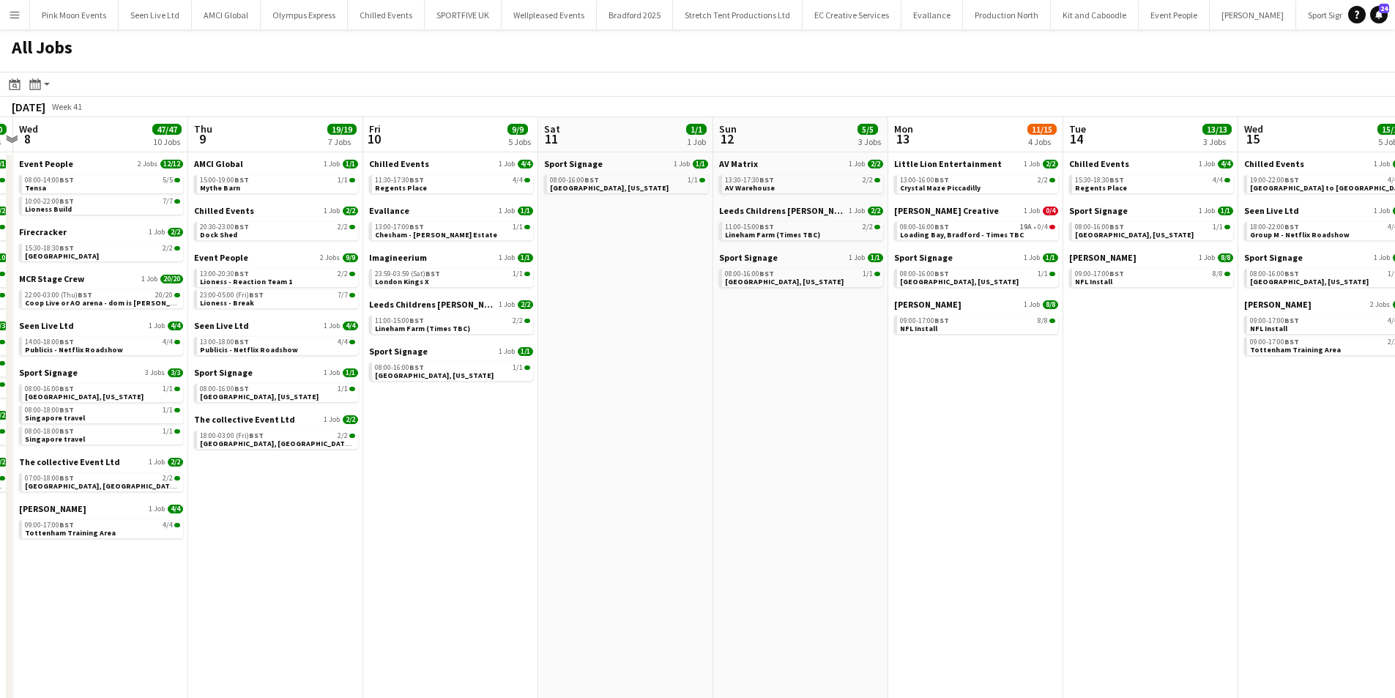
scroll to position [0, 447]
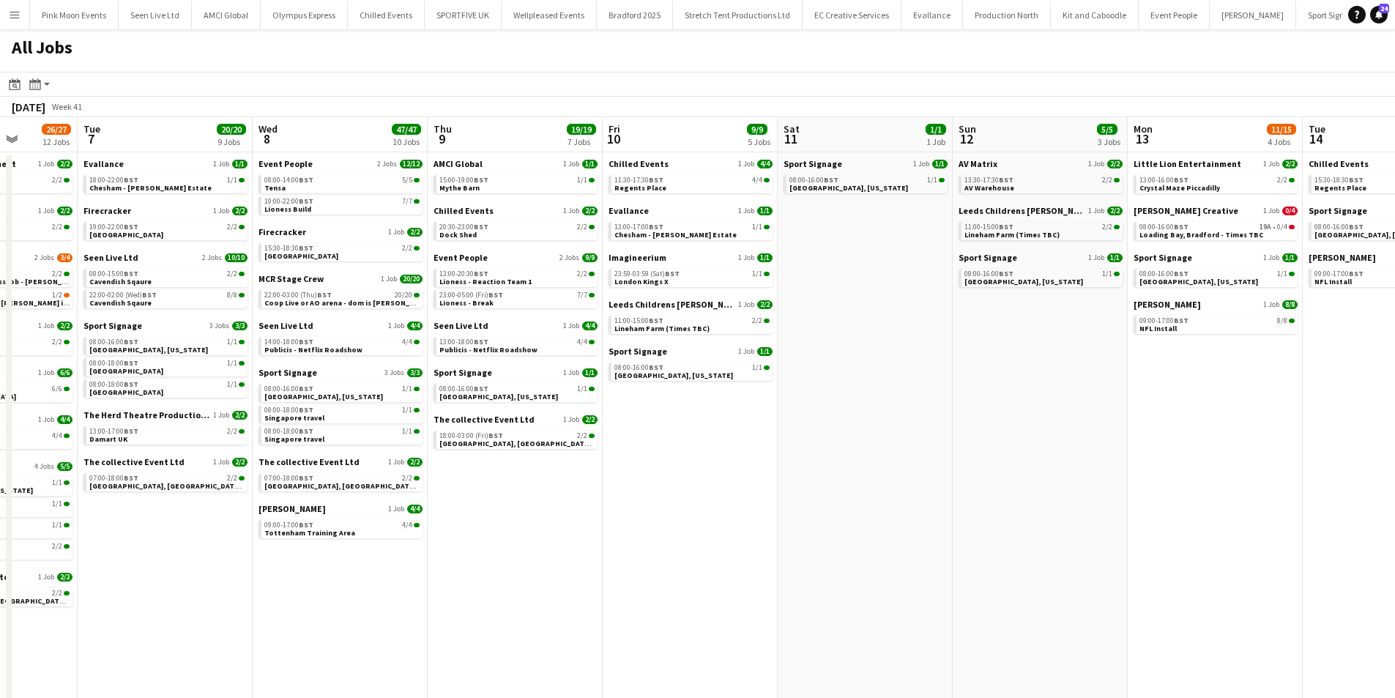
drag, startPoint x: 869, startPoint y: 524, endPoint x: 409, endPoint y: 535, distance: 460.8
click at [280, 535] on app-calendar-viewport "Sat 4 8/8 5 Jobs Sun 5 7/7 5 Jobs Mon 6 26/27 12 Jobs Tue 7 20/20 9 Jobs Wed 8 …" at bounding box center [697, 414] width 1395 height 595
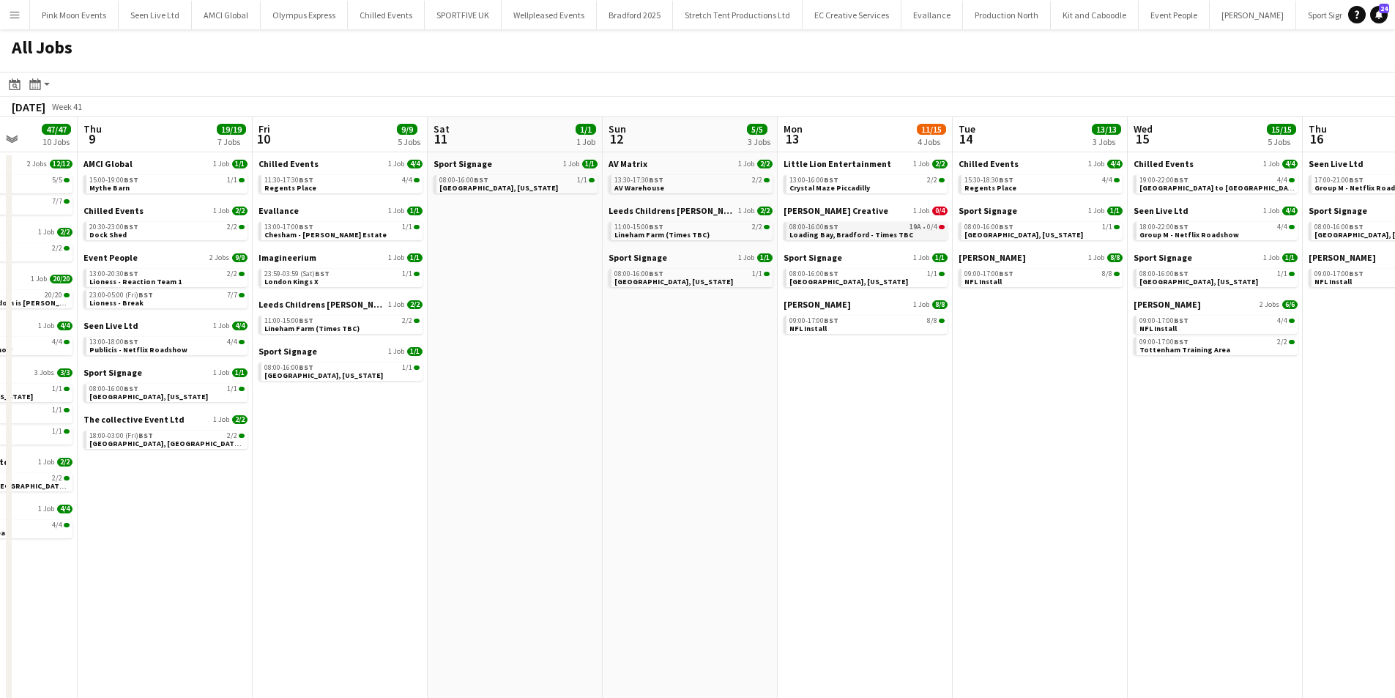
click at [812, 234] on span "Loading Bay, Bradford - Times TBC" at bounding box center [851, 235] width 124 height 10
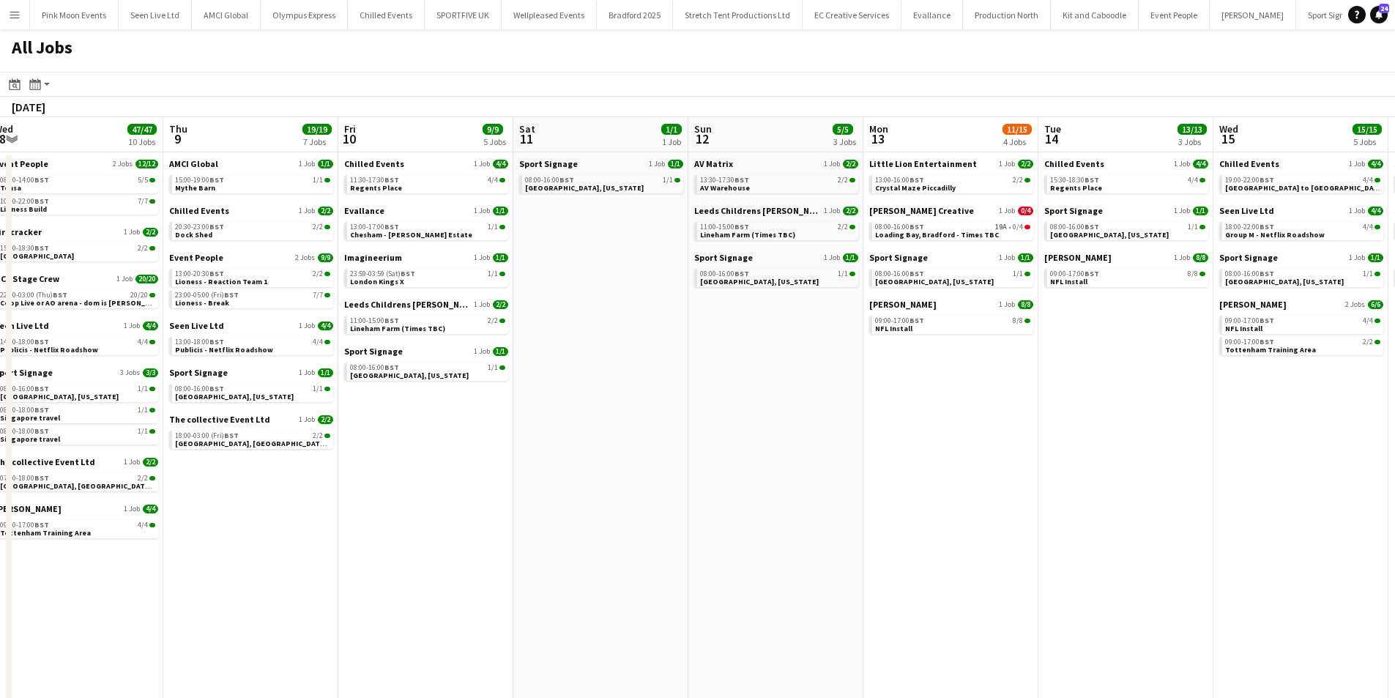
drag, startPoint x: 356, startPoint y: 506, endPoint x: 1301, endPoint y: 479, distance: 945.1
click at [1317, 475] on app-calendar-viewport "Mon 6 26/27 12 Jobs Tue 7 20/20 9 Jobs Wed 8 47/47 10 Jobs Thu 9 19/19 7 Jobs F…" at bounding box center [697, 414] width 1395 height 595
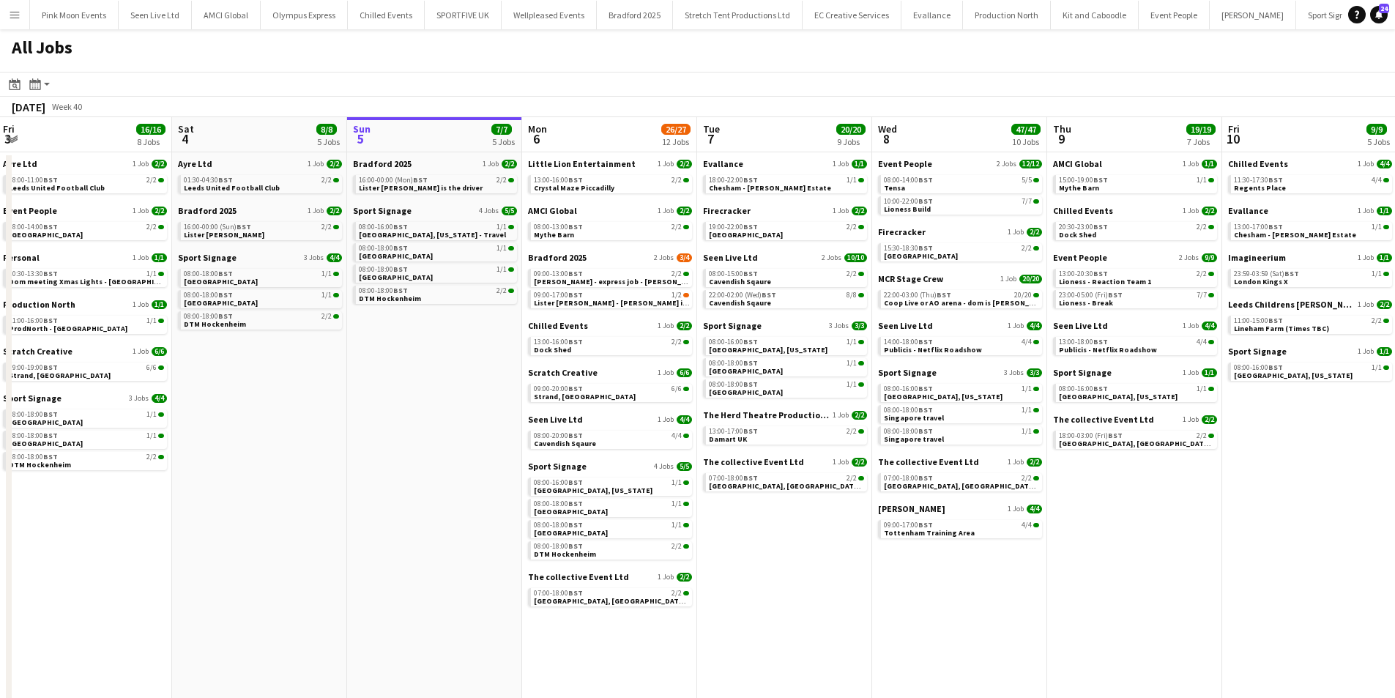
scroll to position [0, 343]
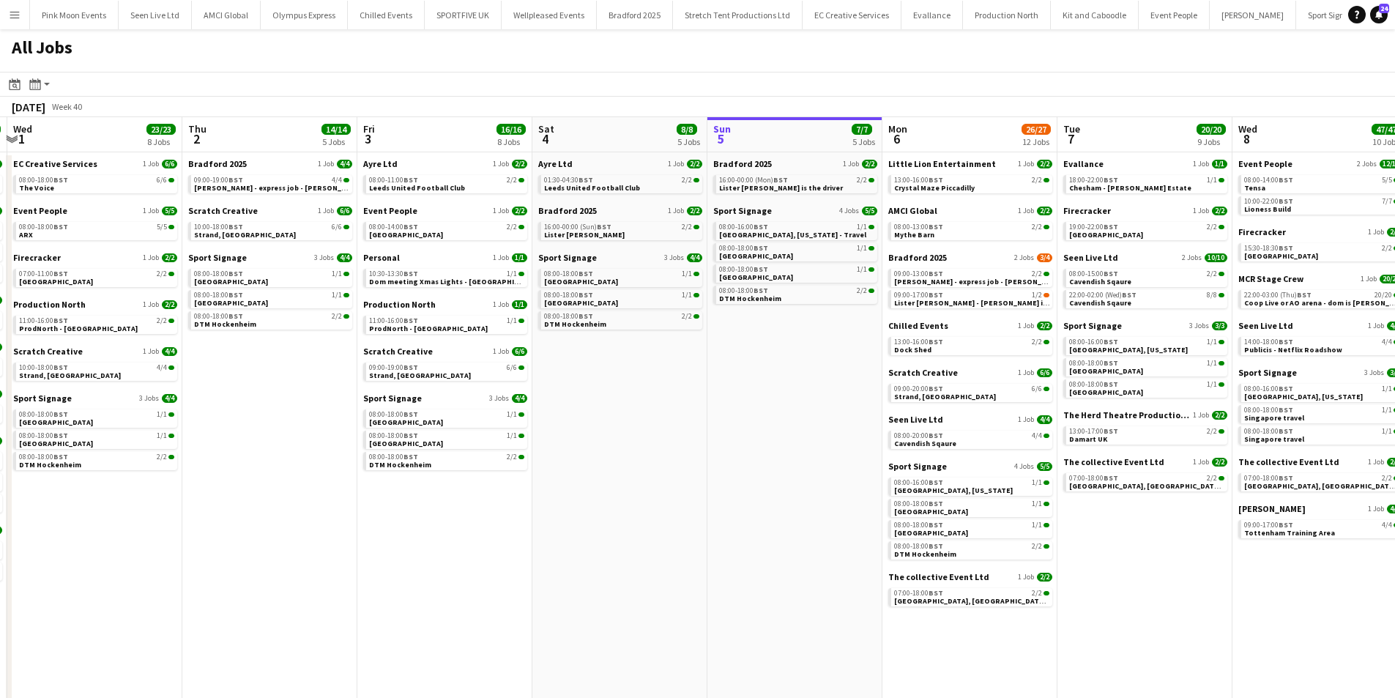
drag, startPoint x: 524, startPoint y: 459, endPoint x: 792, endPoint y: 445, distance: 267.7
click at [792, 445] on app-calendar-viewport "Mon 29 44/47 14 Jobs Tue 30 28/28 12 Jobs Wed 1 23/23 8 Jobs Thu 2 14/14 5 Jobs…" at bounding box center [697, 414] width 1395 height 595
click at [288, 238] on link "10:00-18:00 BST 6/6 Strand, Temple" at bounding box center [271, 230] width 155 height 17
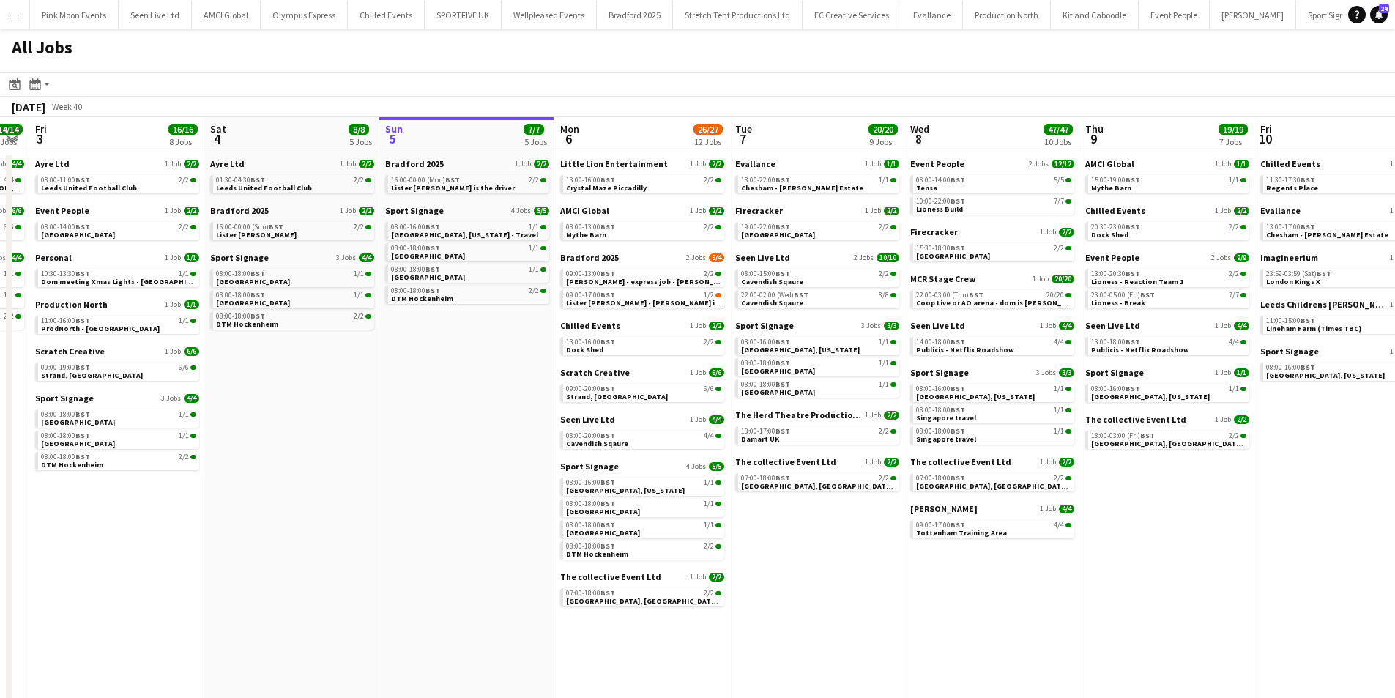
scroll to position [0, 702]
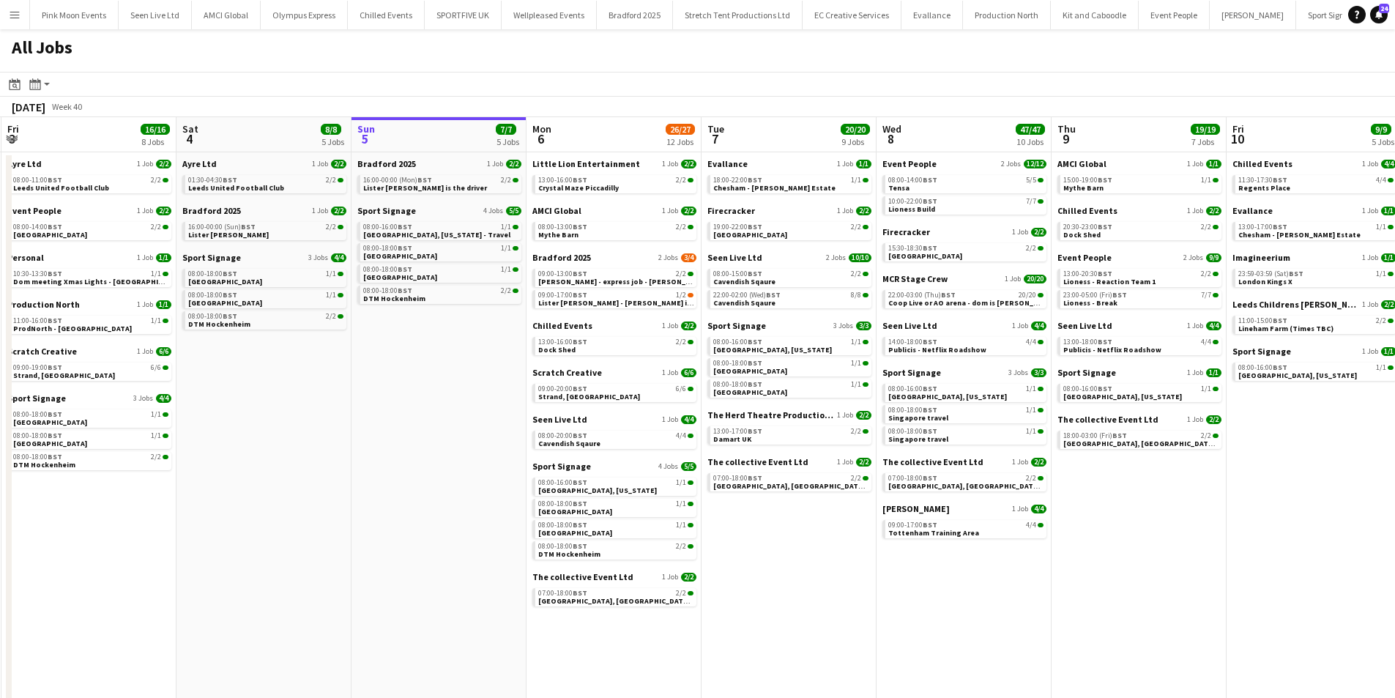
drag, startPoint x: 712, startPoint y: 388, endPoint x: 346, endPoint y: 423, distance: 367.9
click at [353, 422] on app-calendar-viewport "Mon 29 44/47 14 Jobs Tue 30 28/28 12 Jobs Wed 1 23/23 8 Jobs Thu 2 14/14 5 Jobs…" at bounding box center [697, 414] width 1395 height 595
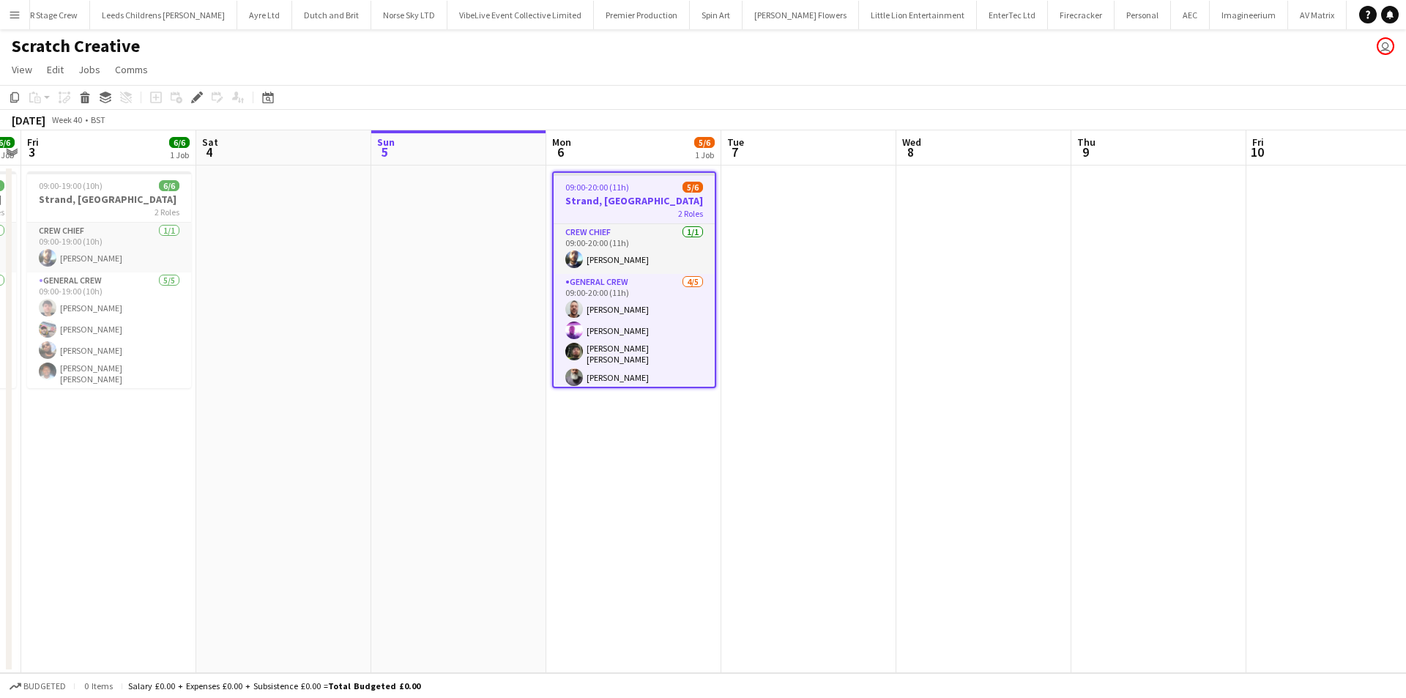
scroll to position [0, 1459]
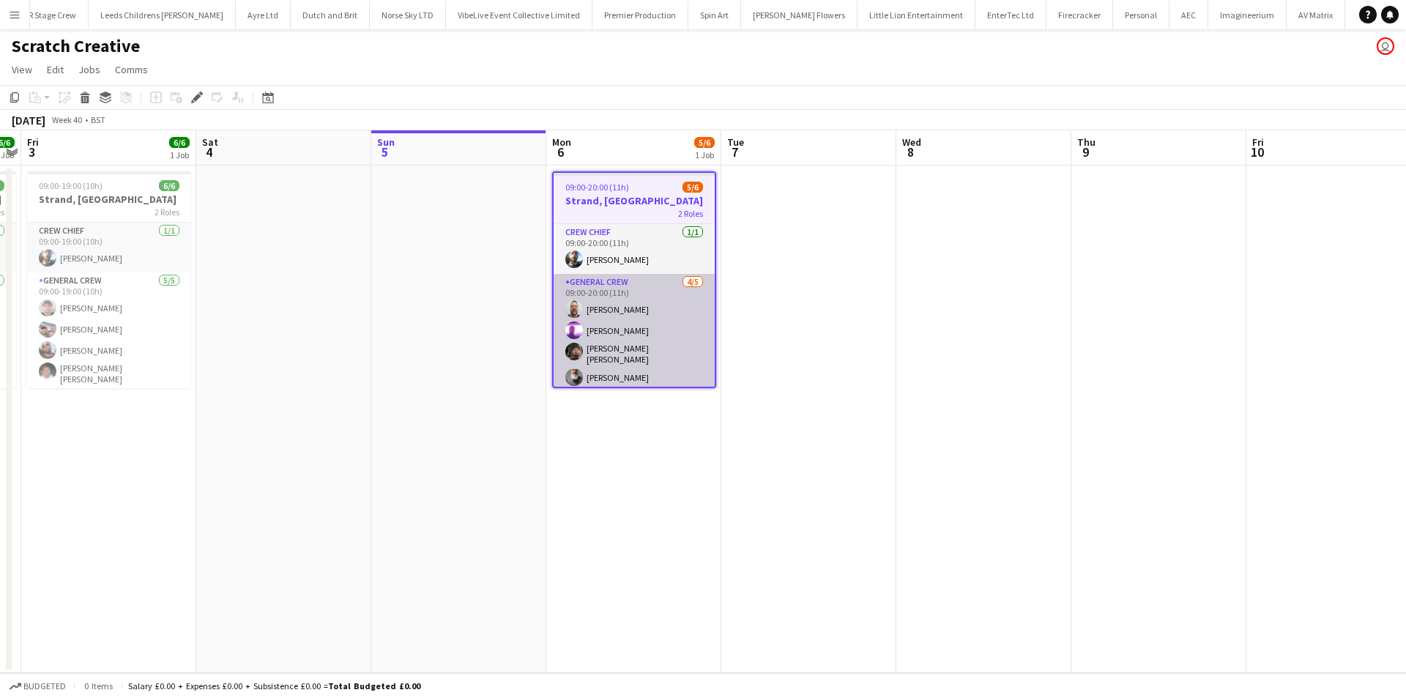
click at [634, 375] on app-card-role "General Crew [DATE] 09:00-20:00 (11h) [PERSON_NAME] [PERSON_NAME] [PERSON_NAME]…" at bounding box center [634, 343] width 161 height 139
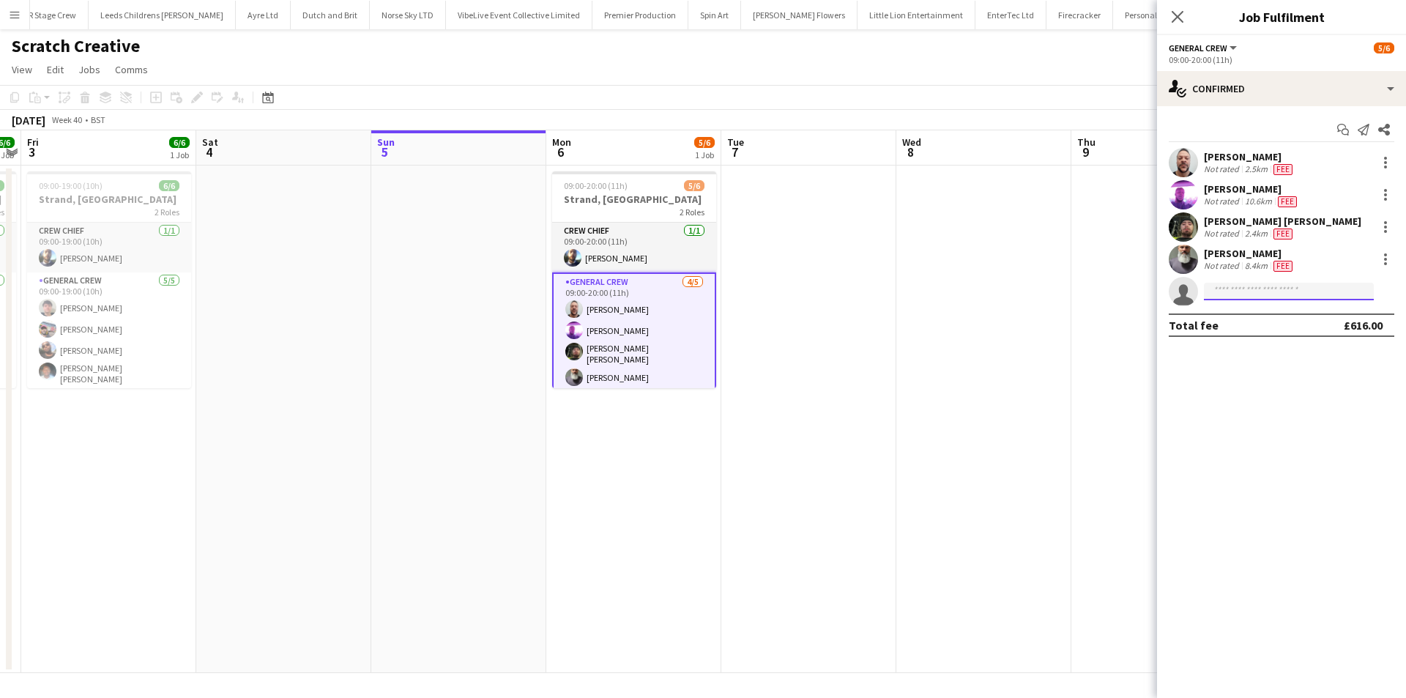
click at [1230, 289] on input at bounding box center [1289, 292] width 170 height 18
type input "****"
click at [1251, 340] on span "[PHONE_NUMBER]" at bounding box center [1289, 336] width 146 height 12
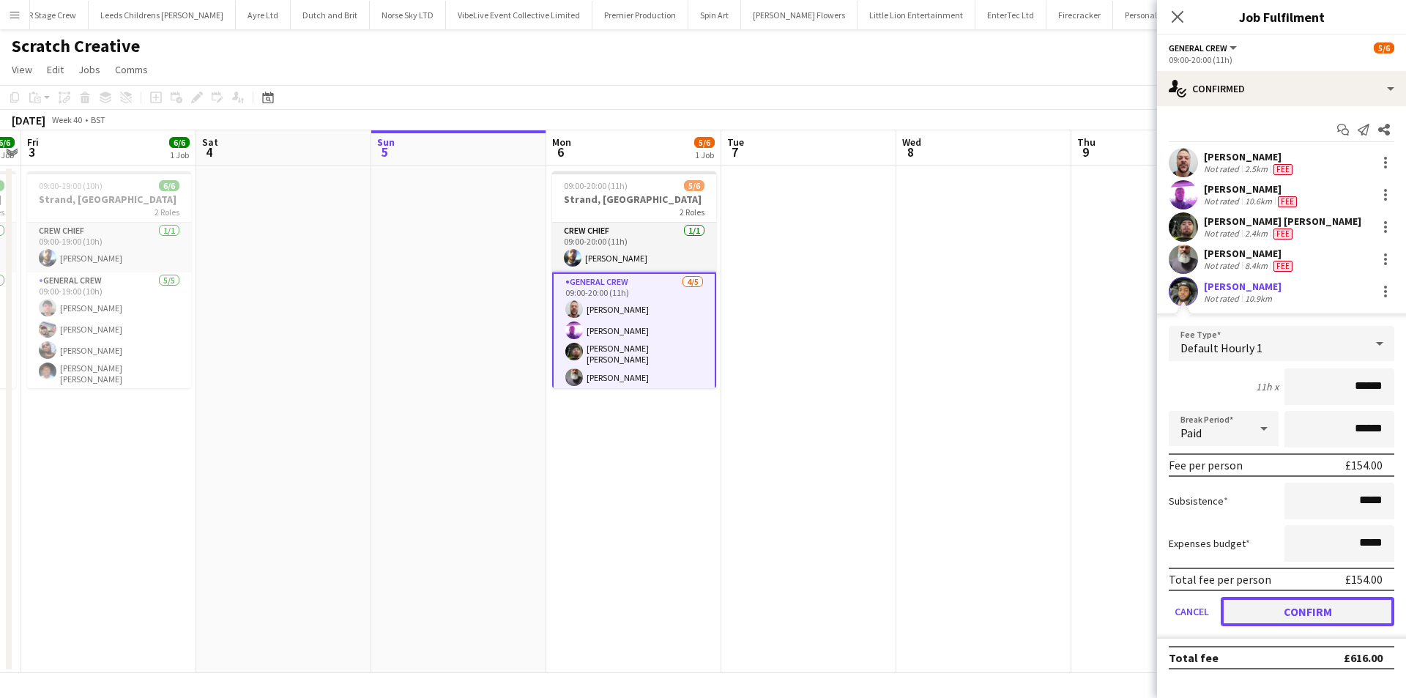
click at [1297, 617] on button "Confirm" at bounding box center [1308, 611] width 174 height 29
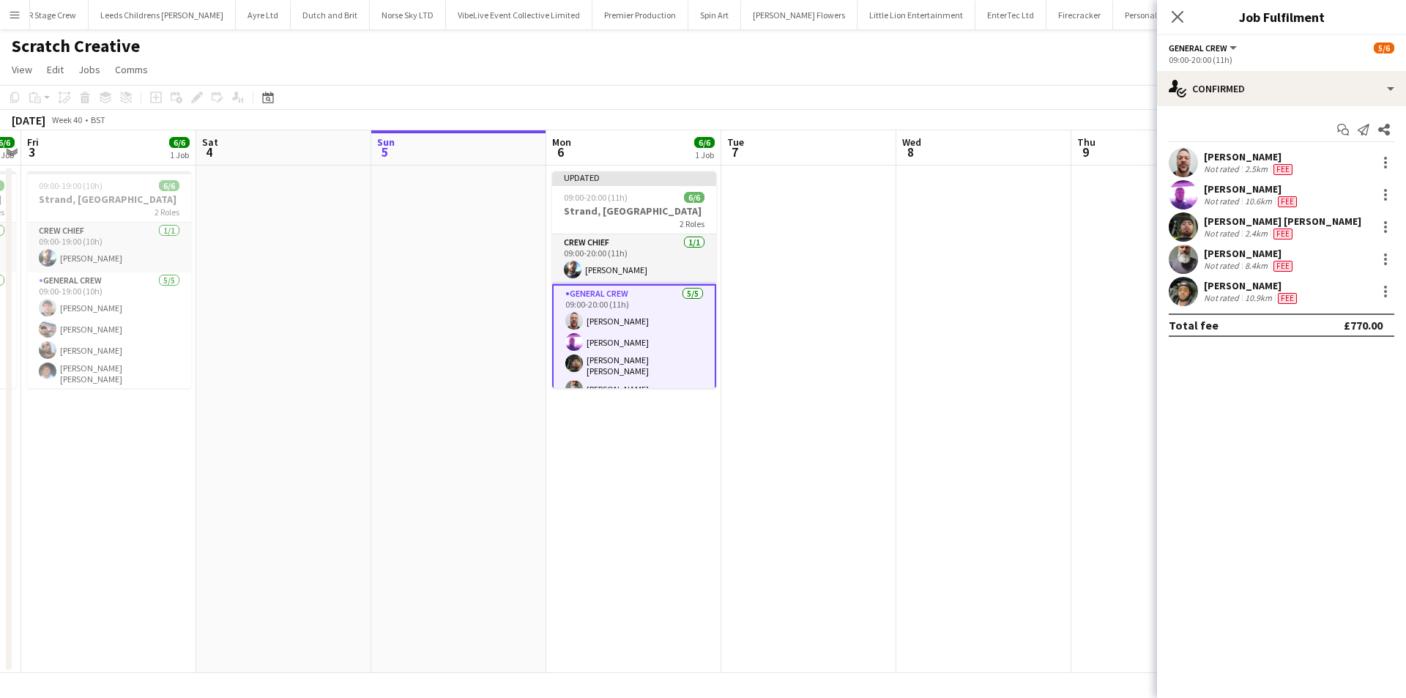
click at [831, 447] on app-date-cell at bounding box center [808, 420] width 175 height 508
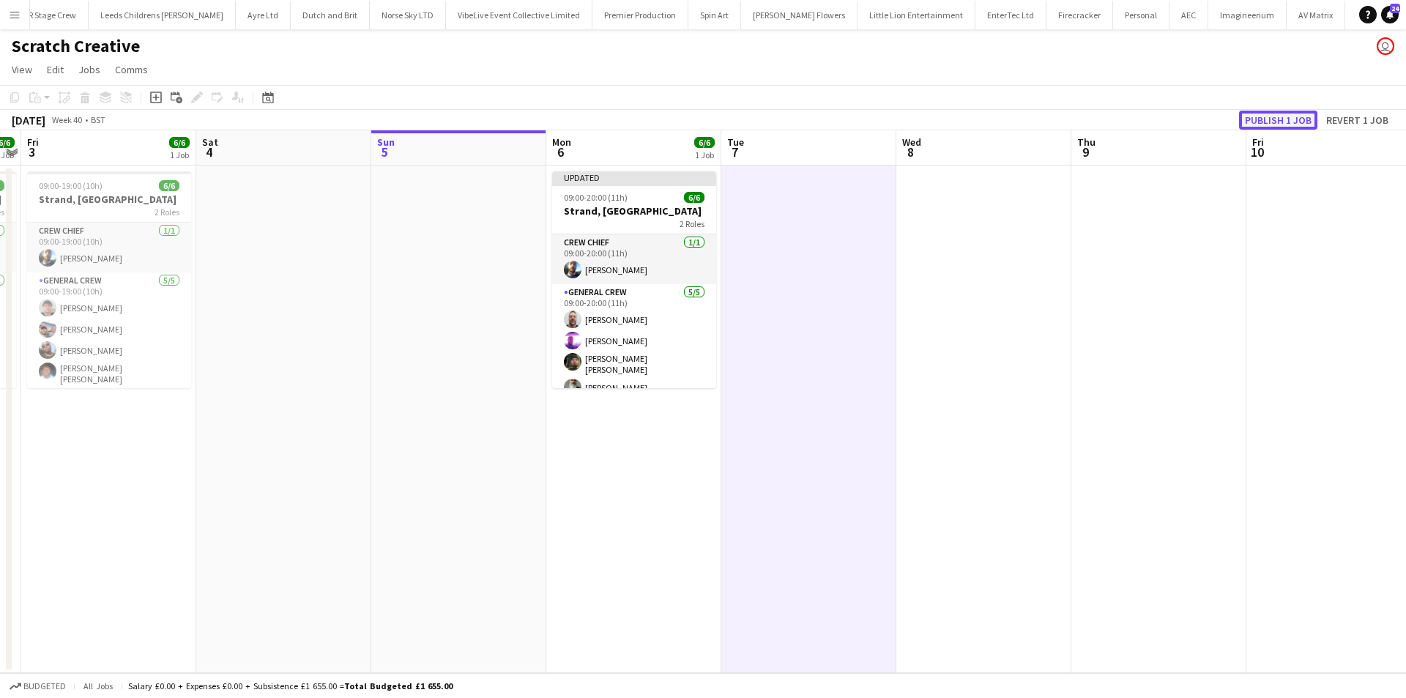
click at [1286, 117] on button "Publish 1 job" at bounding box center [1278, 120] width 78 height 19
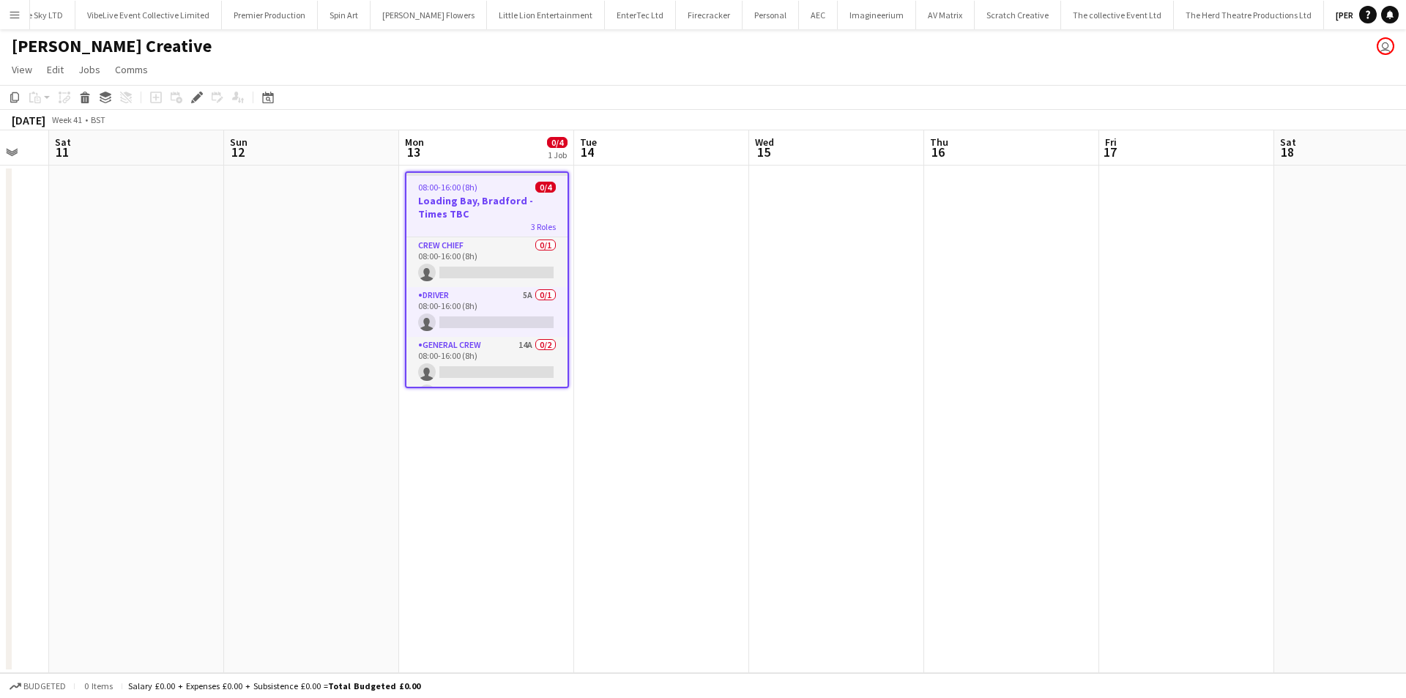
drag, startPoint x: 954, startPoint y: 512, endPoint x: 806, endPoint y: 516, distance: 147.3
click at [806, 516] on app-calendar-viewport "Tue 7 Wed 8 Thu 9 Fri 10 Sat 11 Sun 12 Mon 13 0/4 1 Job Tue 14 Wed 15 Thu 16 Fr…" at bounding box center [703, 401] width 1406 height 543
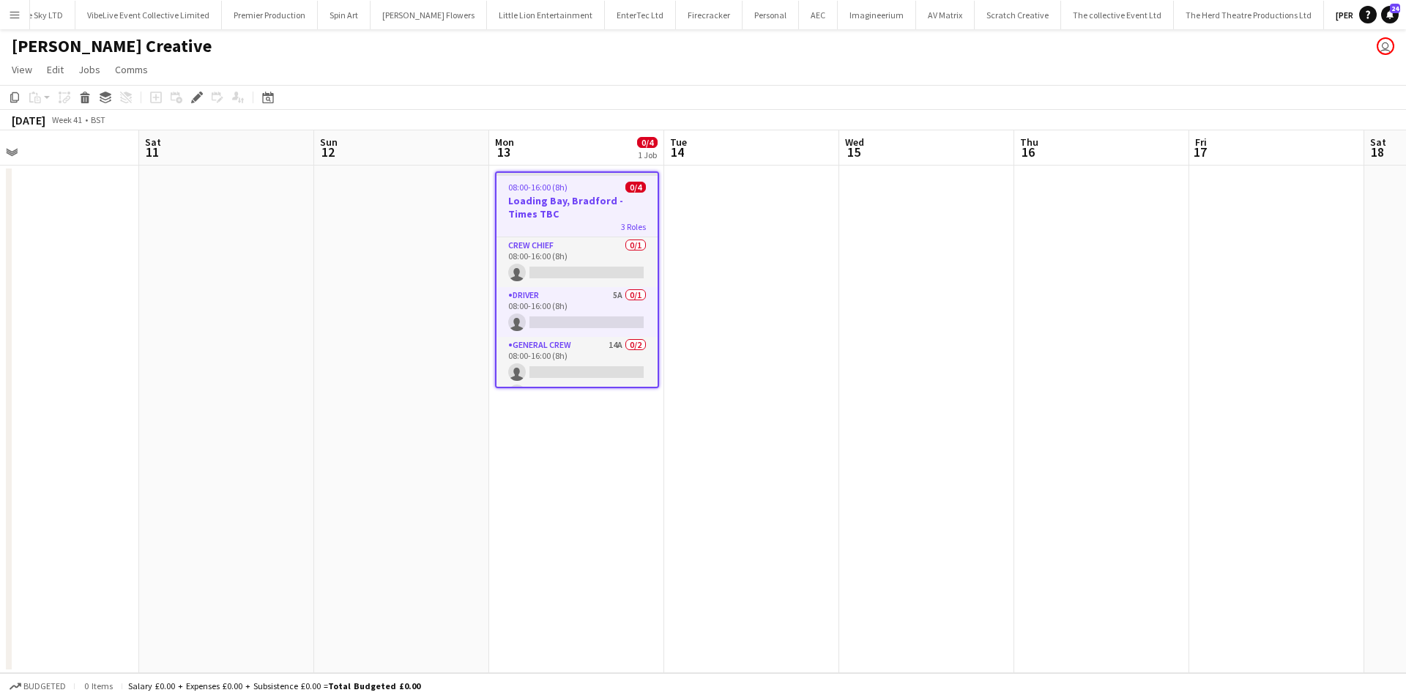
drag, startPoint x: 958, startPoint y: 520, endPoint x: 691, endPoint y: 520, distance: 267.3
click at [691, 520] on app-calendar-viewport "Tue 7 Wed 8 Thu 9 Fri 10 Sat 11 Sun 12 Mon 13 0/4 1 Job Tue 14 Wed 15 Thu 16 Fr…" at bounding box center [703, 401] width 1406 height 543
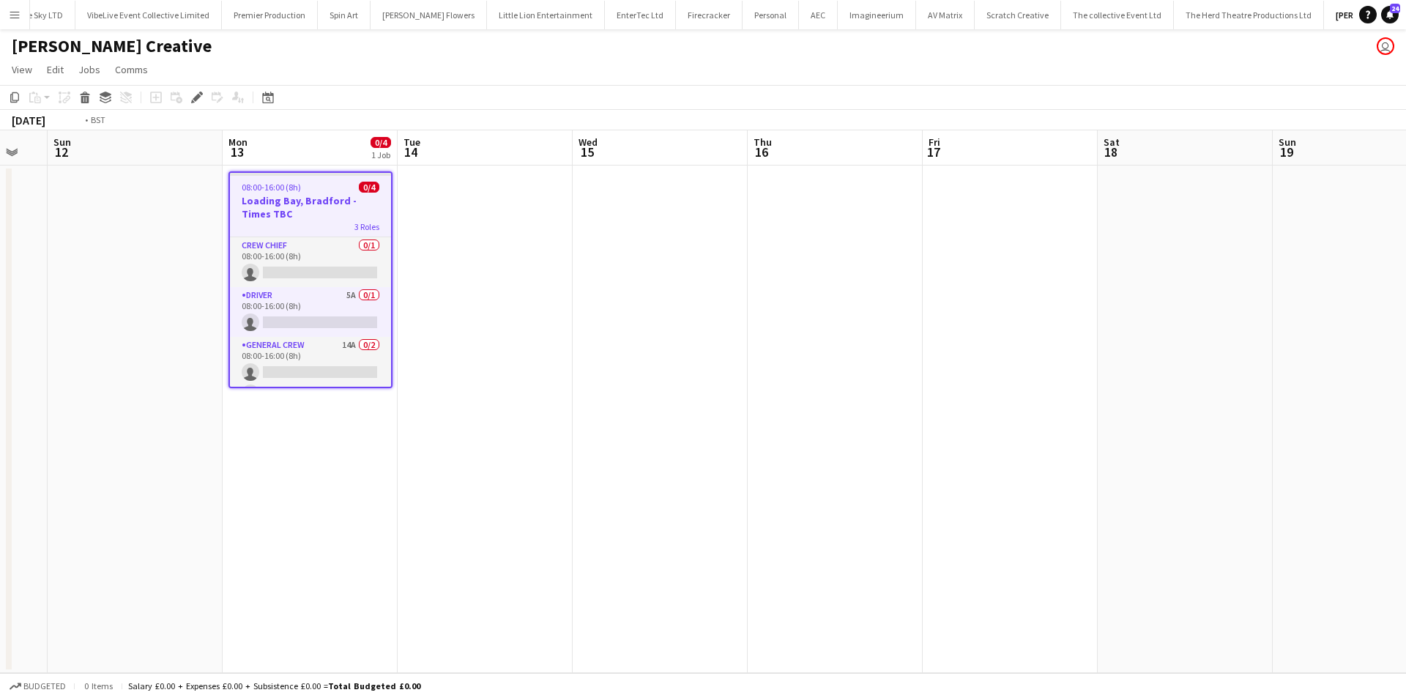
drag, startPoint x: 963, startPoint y: 520, endPoint x: 625, endPoint y: 520, distance: 338.4
click at [625, 520] on app-calendar-viewport "Thu 9 Fri 10 Sat 11 Sun 12 Mon 13 0/4 1 Job Tue 14 Wed 15 Thu 16 Fri 17 Sat 18 …" at bounding box center [703, 401] width 1406 height 543
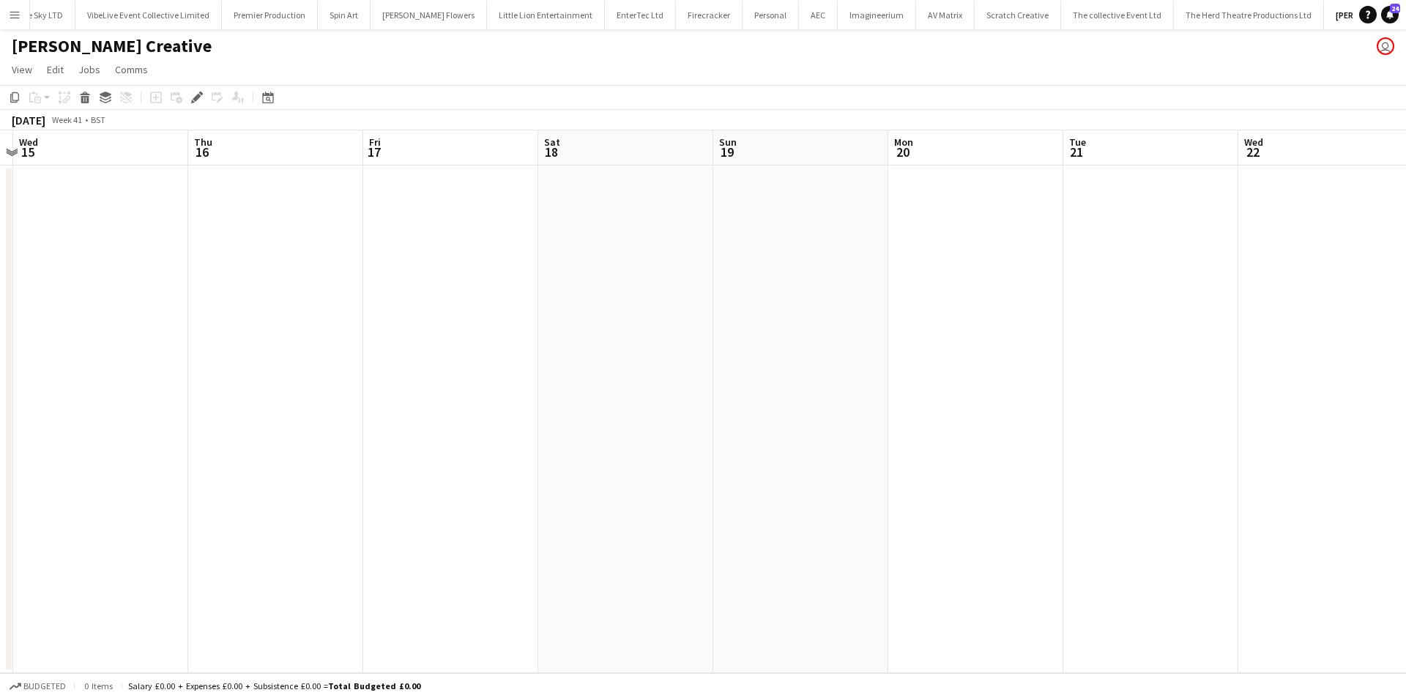
drag, startPoint x: 672, startPoint y: 510, endPoint x: 552, endPoint y: 513, distance: 119.4
click at [549, 513] on app-calendar-viewport "Sat 11 Sun 12 Mon 13 0/4 1 Job Tue 14 Wed 15 Thu 16 Fri 17 Sat 18 Sun 19 Mon 20…" at bounding box center [703, 401] width 1406 height 543
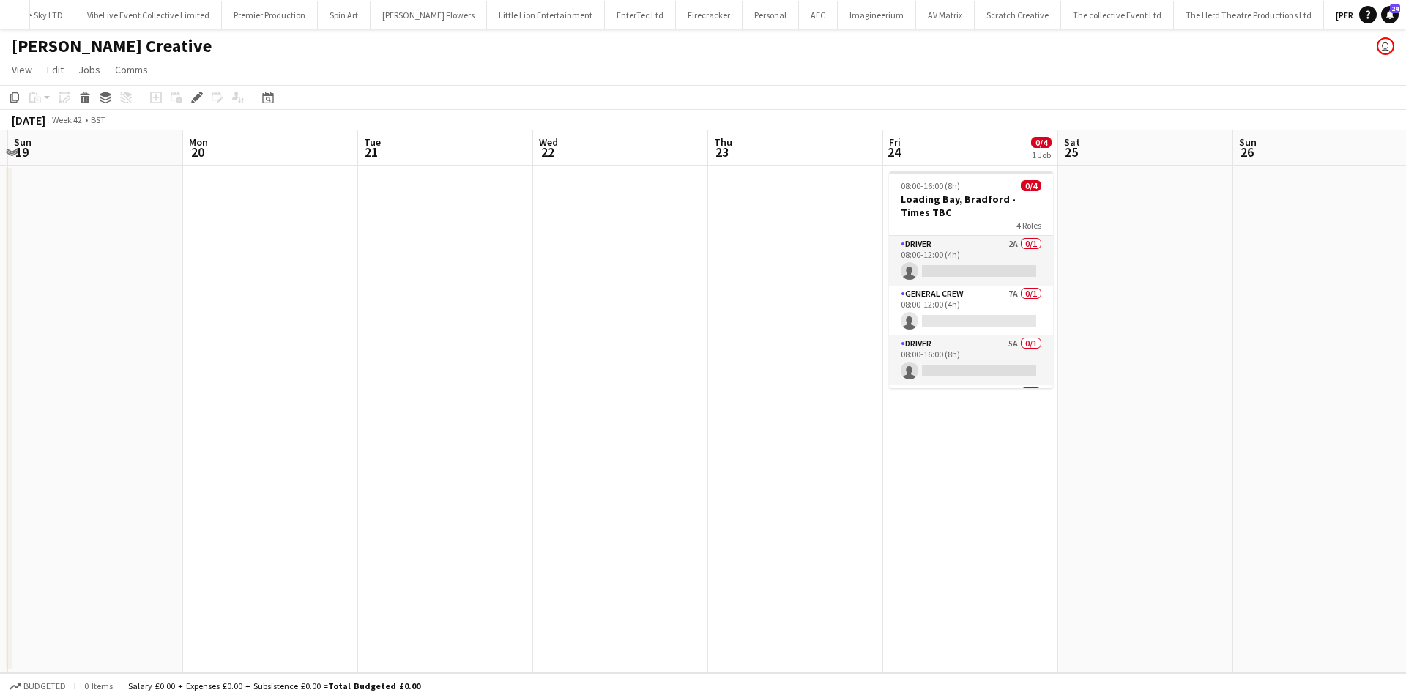
drag, startPoint x: 930, startPoint y: 515, endPoint x: 657, endPoint y: 518, distance: 273.2
click at [657, 518] on app-calendar-viewport "Wed 15 Thu 16 Fri 17 Sat 18 Sun 19 Mon 20 Tue 21 Wed 22 Thu 23 Fri 24 0/4 1 Job…" at bounding box center [703, 401] width 1406 height 543
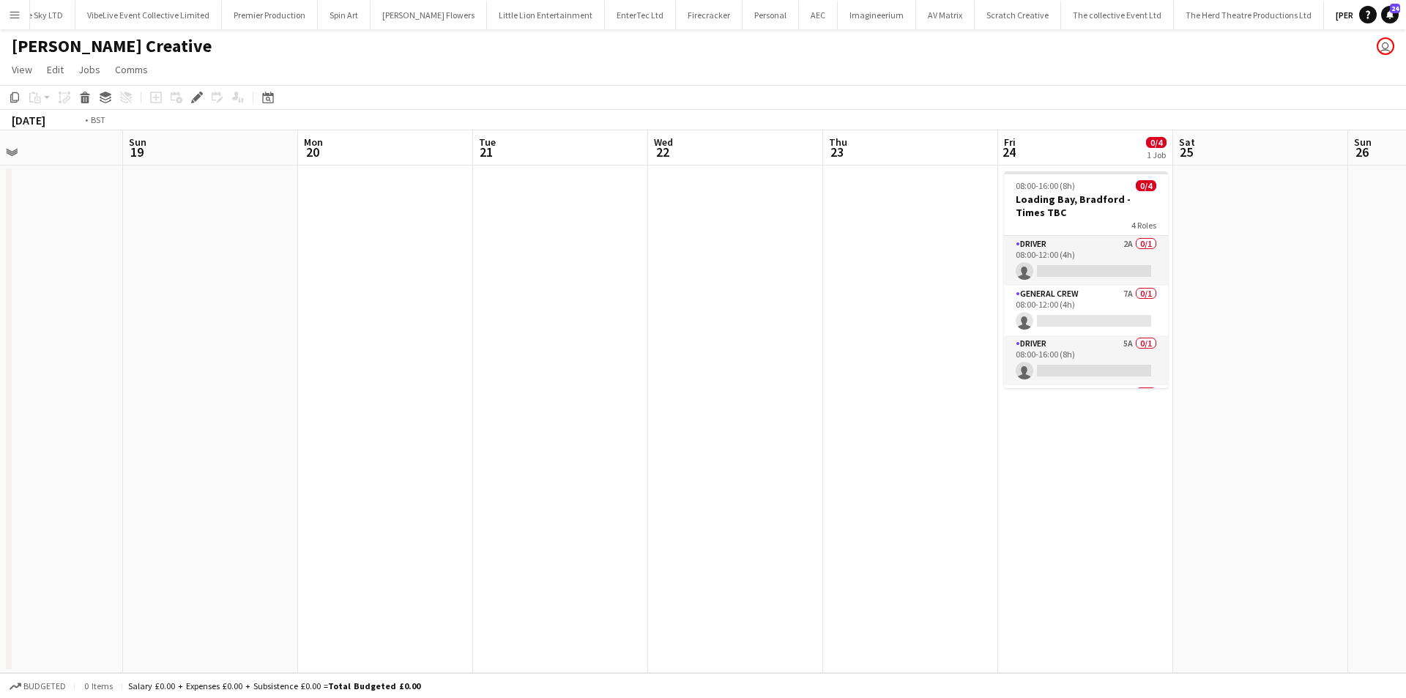
drag, startPoint x: 839, startPoint y: 505, endPoint x: 592, endPoint y: 508, distance: 246.1
click at [592, 508] on app-calendar-viewport "Wed 15 Thu 16 Fri 17 Sat 18 Sun 19 Mon 20 Tue 21 Wed 22 Thu 23 Fri 24 0/4 1 Job…" at bounding box center [703, 401] width 1406 height 543
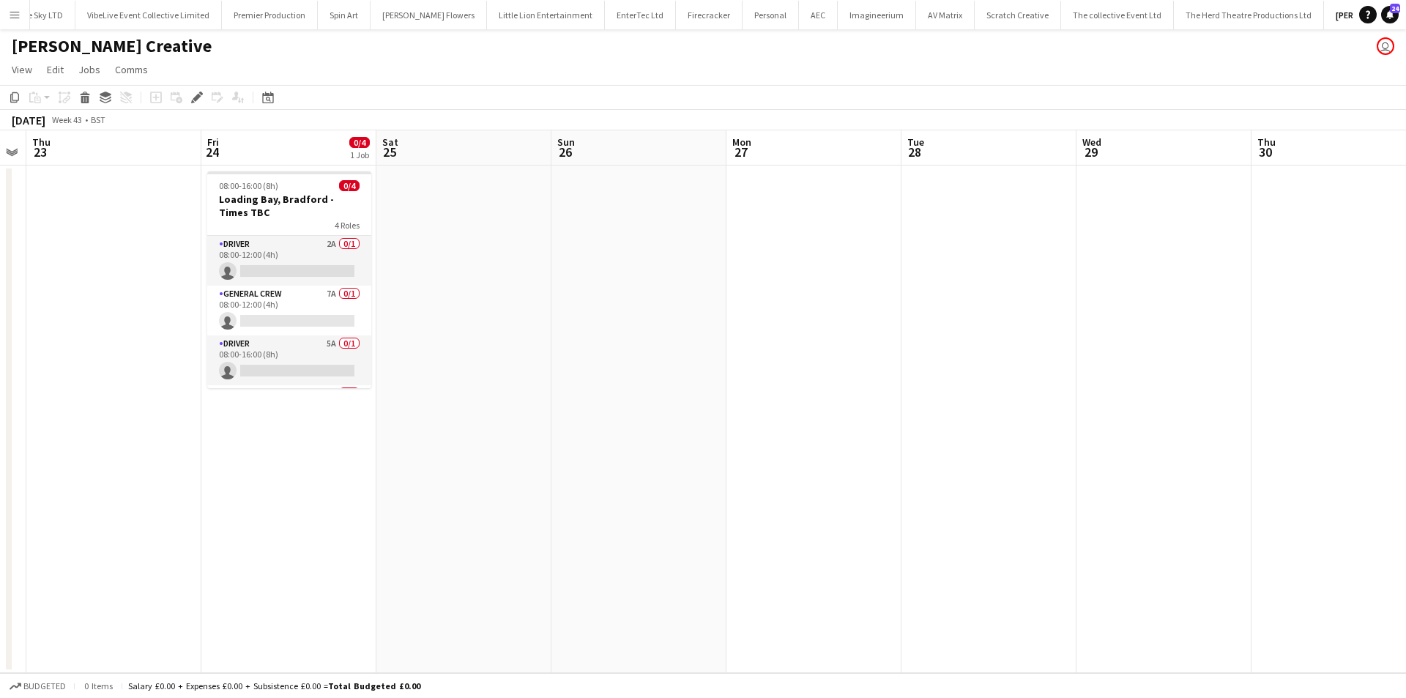
drag, startPoint x: 705, startPoint y: 510, endPoint x: 551, endPoint y: 512, distance: 154.5
click at [530, 512] on app-calendar-viewport "Sun 19 Mon 20 Tue 21 Wed 22 Thu 23 Fri 24 0/4 1 Job Sat 25 Sun 26 Mon 27 Tue 28…" at bounding box center [703, 401] width 1406 height 543
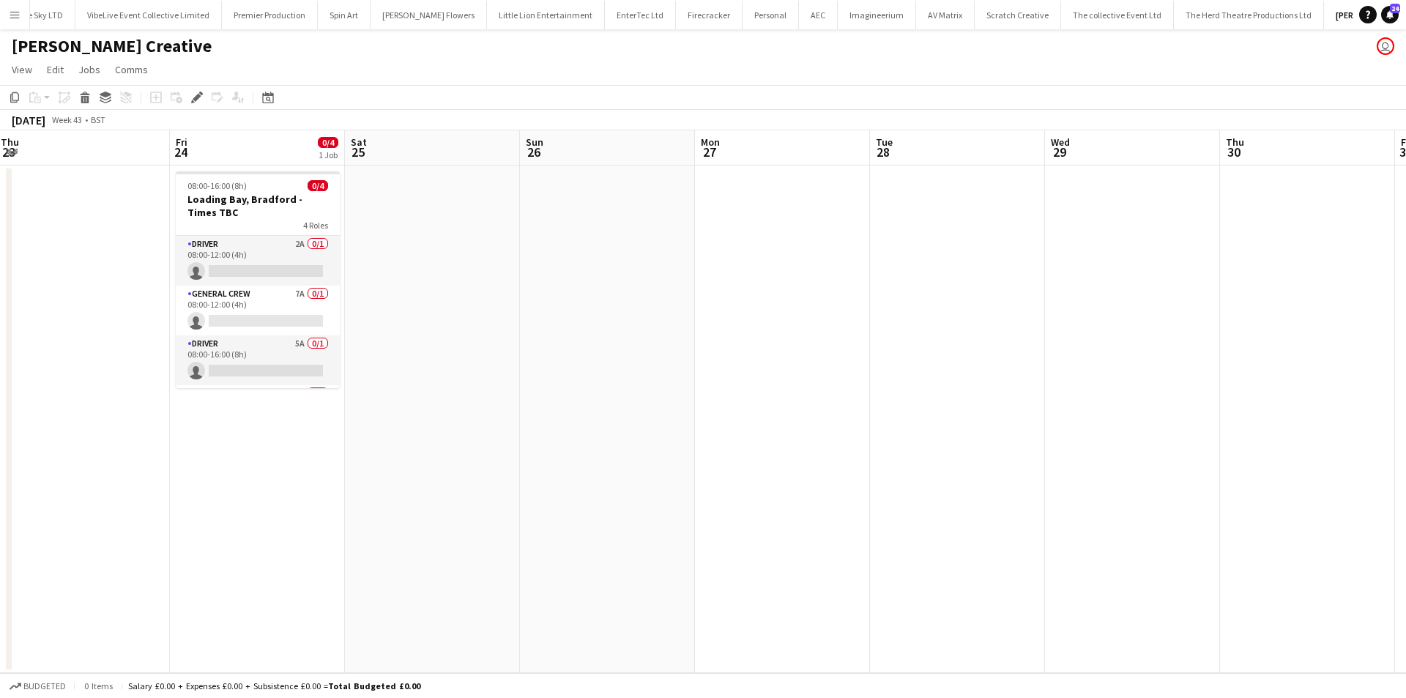
drag, startPoint x: 952, startPoint y: 546, endPoint x: 539, endPoint y: 546, distance: 413.1
click at [539, 546] on app-calendar-viewport "Sun 19 Mon 20 Tue 21 Wed 22 Thu 23 Fri 24 0/4 1 Job Sat 25 Sun 26 Mon 27 Tue 28…" at bounding box center [703, 401] width 1406 height 543
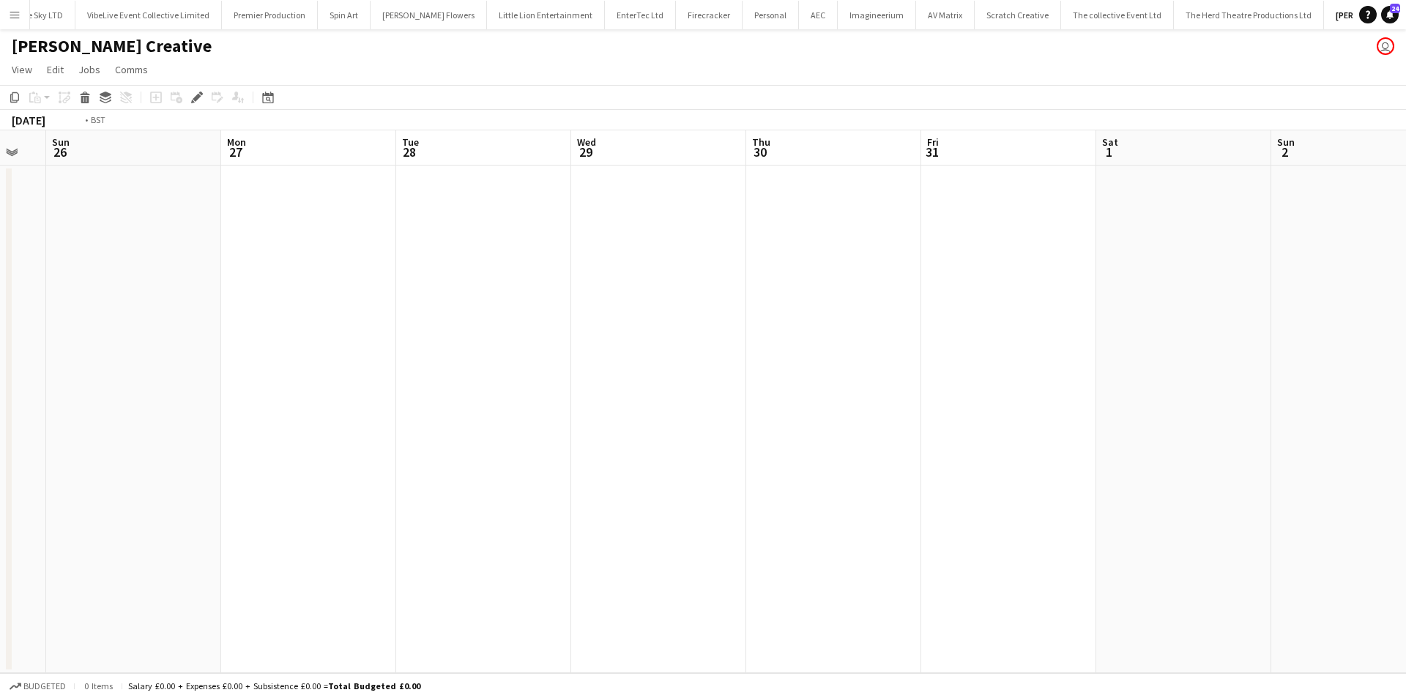
drag, startPoint x: 958, startPoint y: 518, endPoint x: 419, endPoint y: 516, distance: 539.0
click at [443, 518] on app-calendar-viewport "Thu 23 Fri 24 0/4 1 Job Sat 25 Sun 26 Mon 27 Tue 28 Wed 29 Thu 30 Fri 31 Sat 1 …" at bounding box center [703, 401] width 1406 height 543
drag, startPoint x: 554, startPoint y: 489, endPoint x: 441, endPoint y: 491, distance: 112.8
click at [456, 491] on app-calendar-viewport "Sat 25 Sun 26 Mon 27 Tue 28 Wed 29 Thu 30 Fri 31 Sat 1 Sun 2 Mon 3 Tue 4 Wed 5 …" at bounding box center [703, 401] width 1406 height 543
click at [1110, 476] on app-calendar-viewport "Mon 27 Tue 28 Wed 29 Thu 30 Fri 31 Sat 1 Sun 2 Mon 3 Tue 4 Wed 5 Thu 6 Fri 7 Sa…" at bounding box center [703, 401] width 1406 height 543
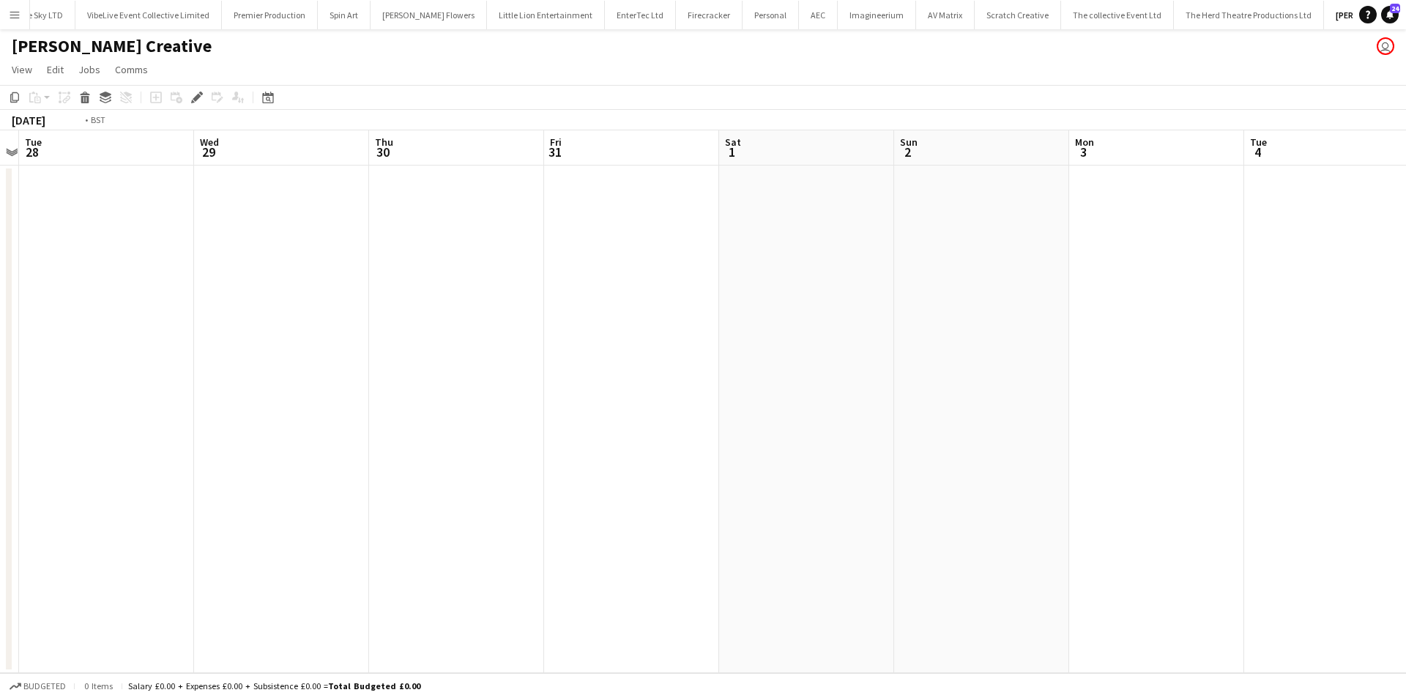
drag, startPoint x: 482, startPoint y: 494, endPoint x: 745, endPoint y: 517, distance: 264.0
click at [1115, 489] on app-calendar-viewport "Sat 25 Sun 26 Mon 27 Tue 28 Wed 29 Thu 30 Fri 31 Sat 1 Sun 2 Mon 3 Tue 4 Wed 5 …" at bounding box center [703, 401] width 1406 height 543
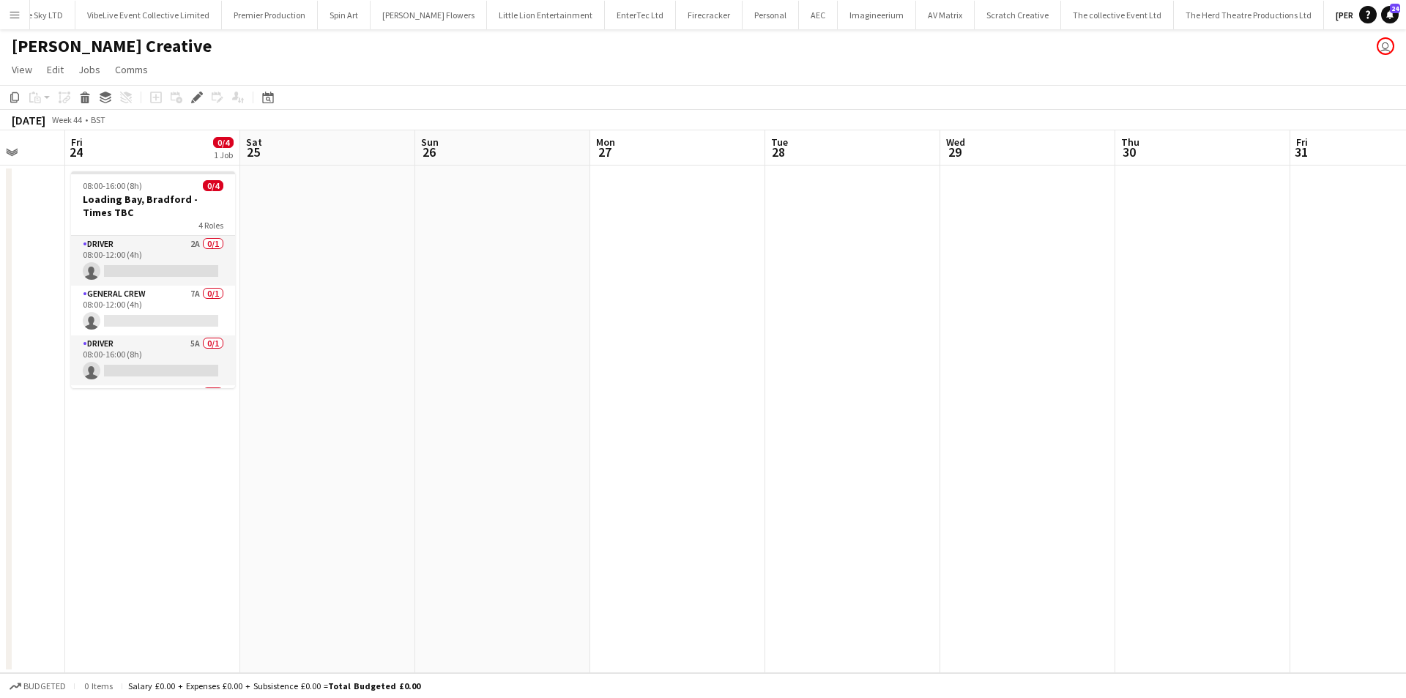
drag, startPoint x: 674, startPoint y: 519, endPoint x: 1046, endPoint y: 519, distance: 372.0
click at [961, 519] on app-calendar-viewport "Tue 21 Wed 22 Thu 23 Fri 24 0/4 1 Job Sat 25 Sun 26 Mon 27 Tue 28 Wed 29 Thu 30…" at bounding box center [703, 401] width 1406 height 543
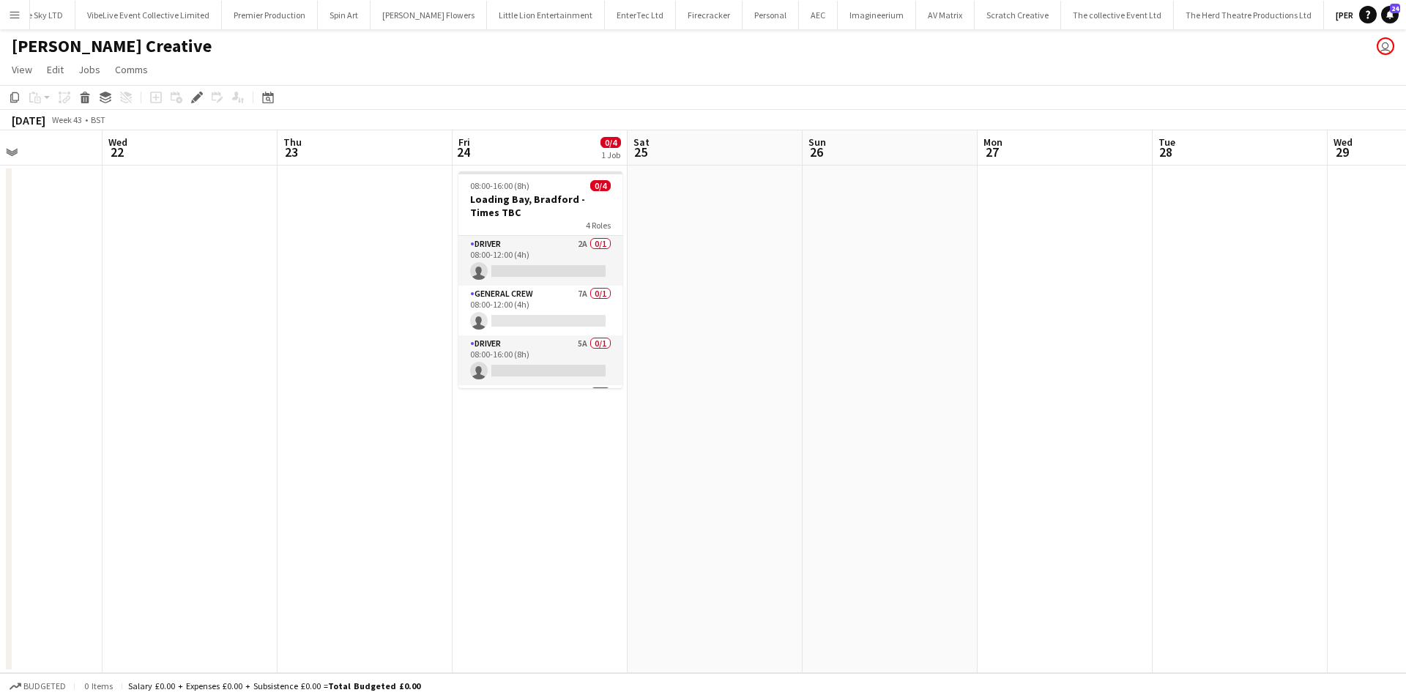
drag, startPoint x: 1134, startPoint y: 521, endPoint x: 693, endPoint y: 533, distance: 441.0
click at [1139, 521] on app-calendar-viewport "Sun 19 Mon 20 Tue 21 Wed 22 Thu 23 Fri 24 0/4 1 Job Sat 25 Sun 26 Mon 27 Tue 28…" at bounding box center [703, 401] width 1406 height 543
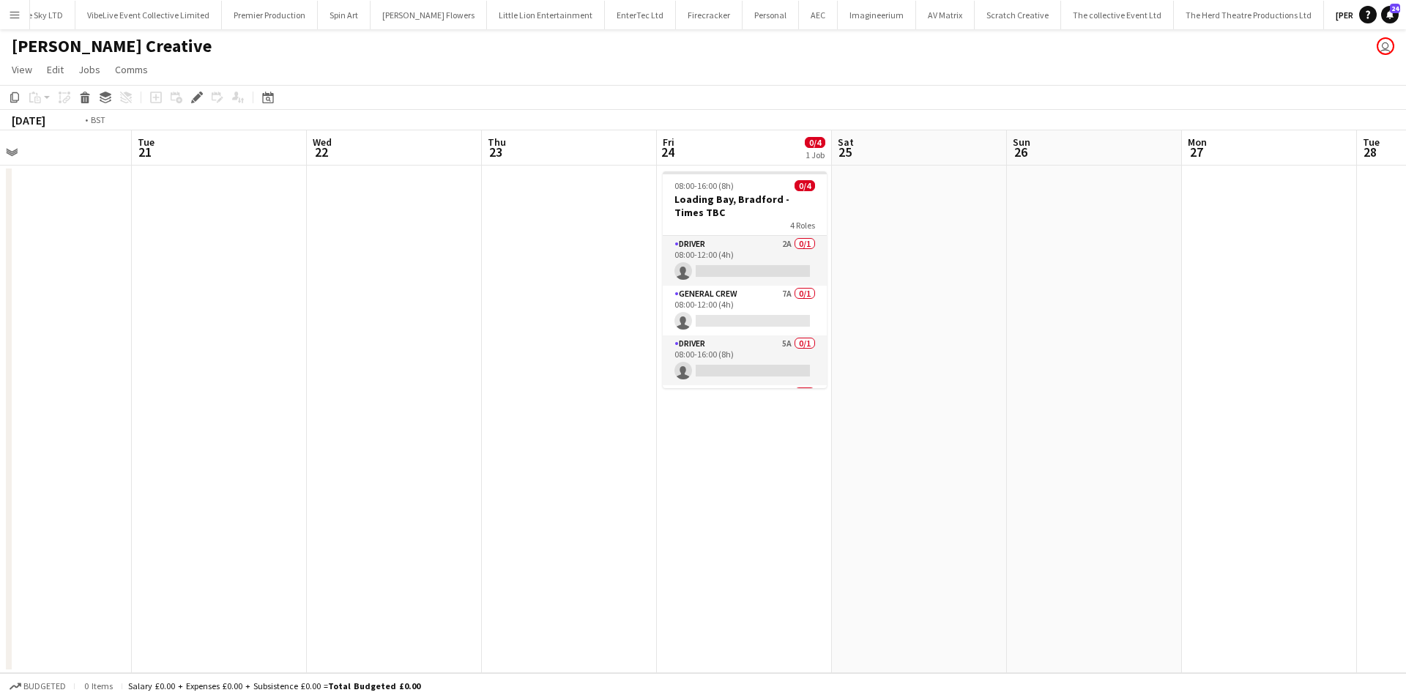
drag, startPoint x: 1022, startPoint y: 478, endPoint x: 1219, endPoint y: 472, distance: 197.1
click at [1219, 472] on app-calendar-viewport "Sat 18 Sun 19 Mon 20 Tue 21 Wed 22 Thu 23 Fri 24 0/4 1 Job Sat 25 Sun 26 Mon 27…" at bounding box center [703, 401] width 1406 height 543
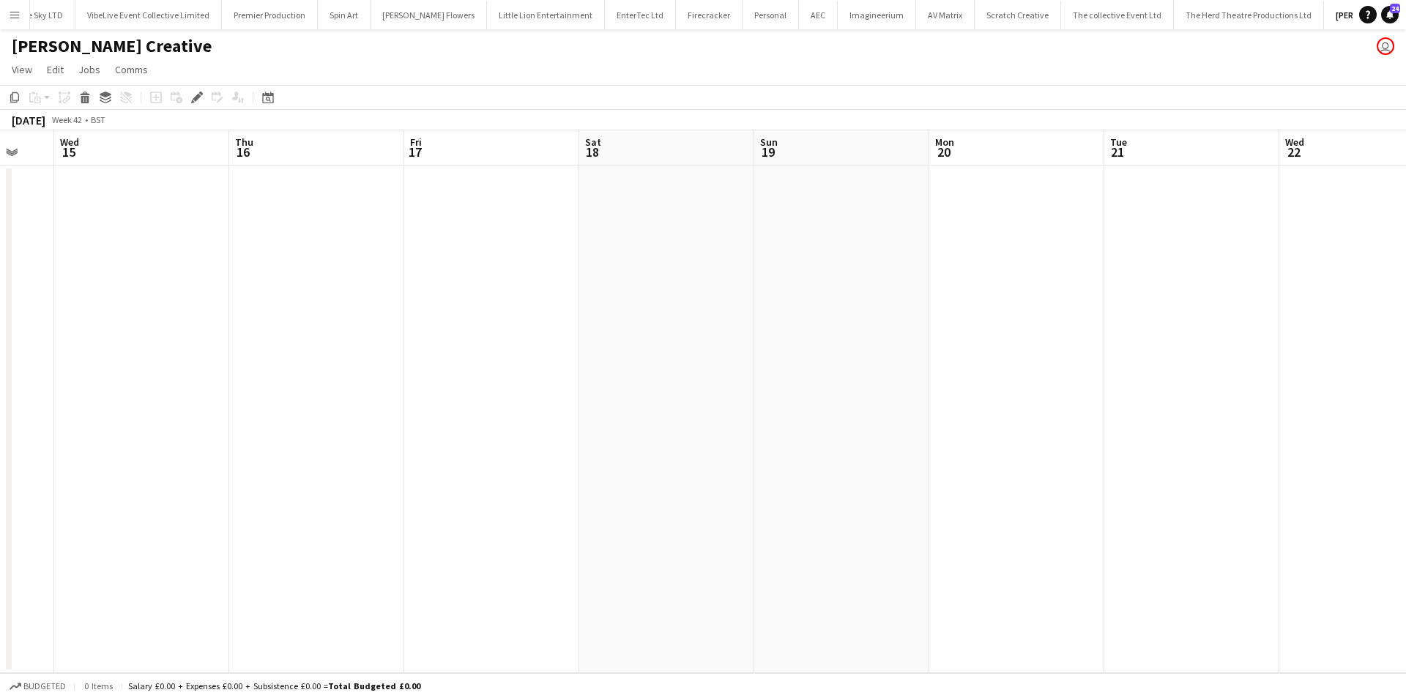
drag, startPoint x: 946, startPoint y: 485, endPoint x: 677, endPoint y: 497, distance: 269.8
click at [1169, 481] on app-calendar-viewport "Sun 12 Mon 13 0/4 1 Job Tue 14 Wed 15 Thu 16 Fri 17 Sat 18 Sun 19 Mon 20 Tue 21…" at bounding box center [703, 401] width 1406 height 543
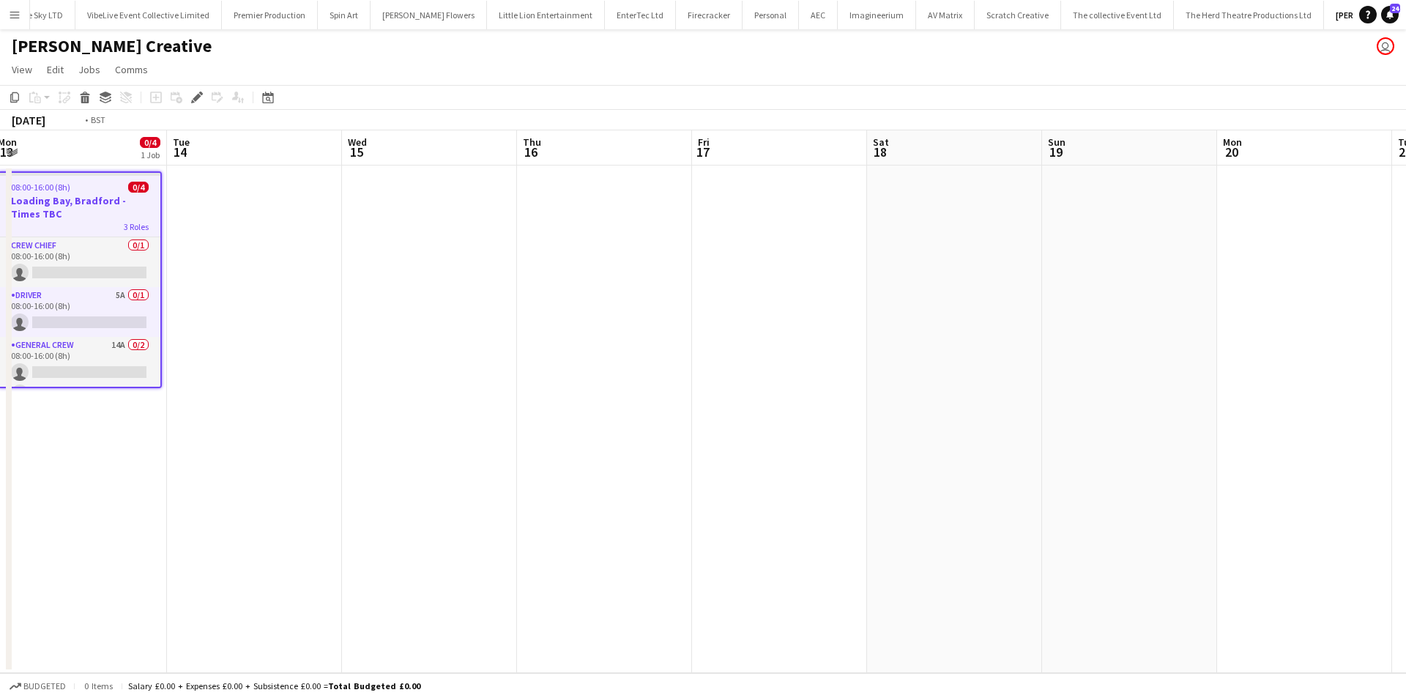
drag, startPoint x: 626, startPoint y: 467, endPoint x: 412, endPoint y: 470, distance: 214.6
click at [1000, 464] on app-calendar-viewport "Sat 11 Sun 12 Mon 13 0/4 1 Job Tue 14 Wed 15 Thu 16 Fri 17 Sat 18 Sun 19 Mon 20…" at bounding box center [703, 401] width 1406 height 543
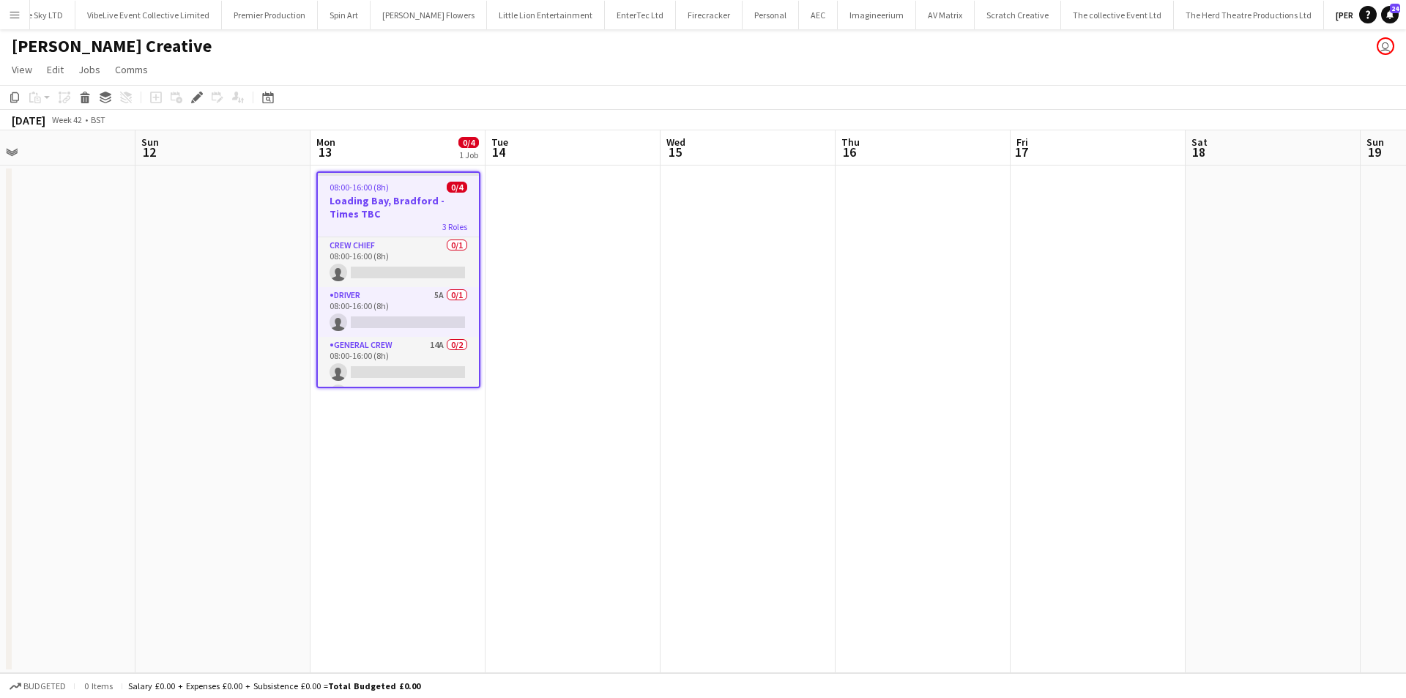
drag, startPoint x: 421, startPoint y: 468, endPoint x: 535, endPoint y: 456, distance: 114.9
click at [532, 456] on app-calendar-viewport "Thu 9 Fri 10 Sat 11 Sun 12 Mon 13 0/4 1 Job Tue 14 Wed 15 Thu 16 Fri 17 Sat 18 …" at bounding box center [703, 401] width 1406 height 543
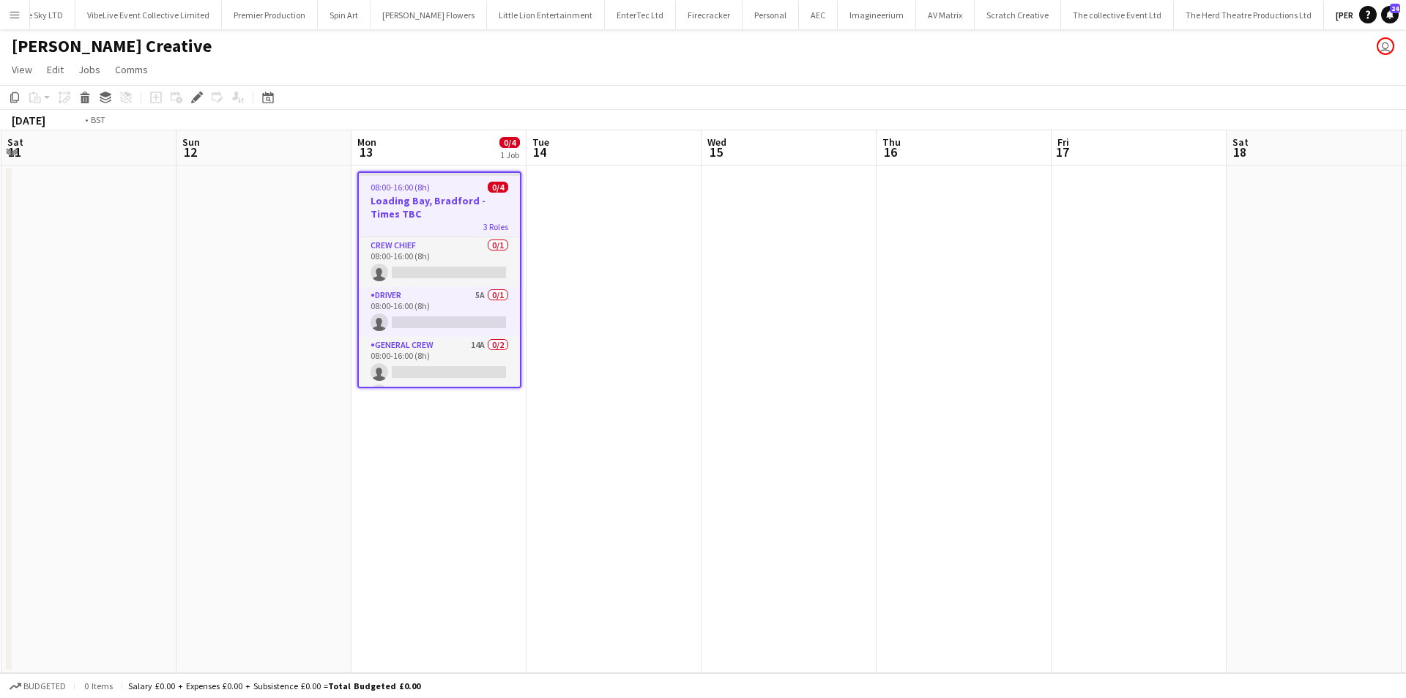
drag, startPoint x: 966, startPoint y: 492, endPoint x: 490, endPoint y: 487, distance: 476.1
click at [307, 492] on app-calendar-viewport "Wed 8 Thu 9 Fri 10 Sat 11 Sun 12 Mon 13 0/4 1 Job Tue 14 Wed 15 Thu 16 Fri 17 S…" at bounding box center [703, 401] width 1406 height 543
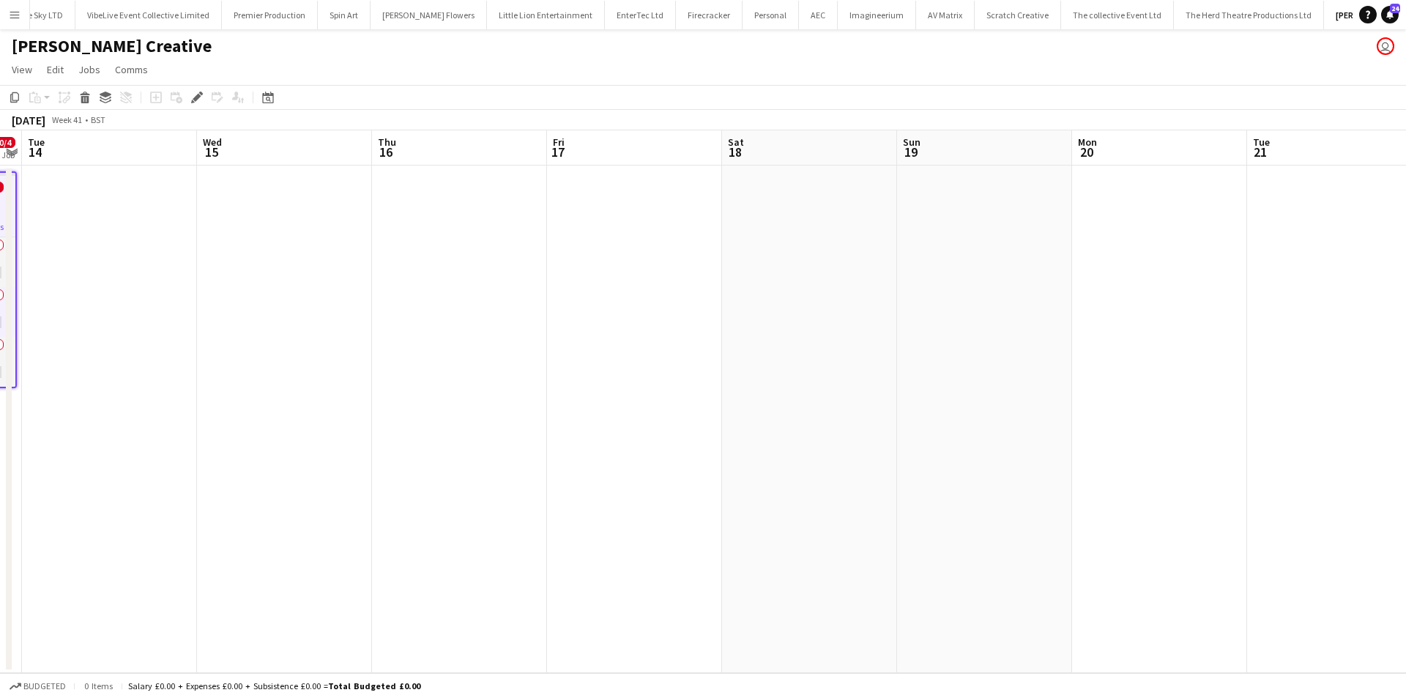
scroll to position [0, 683]
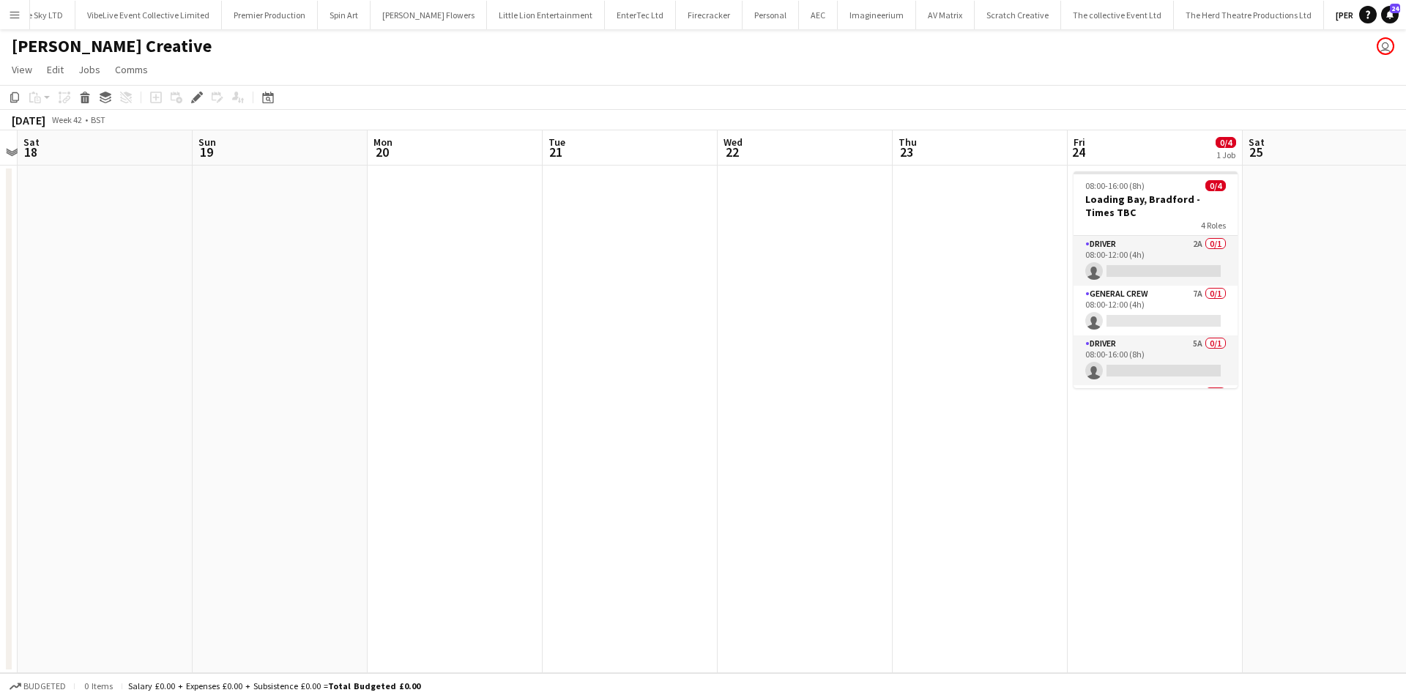
drag, startPoint x: 461, startPoint y: 463, endPoint x: -346, endPoint y: 501, distance: 808.0
click at [0, 501] on html "Menu Boards Boards Boards All jobs Status Workforce Workforce My Workforce Recr…" at bounding box center [703, 349] width 1406 height 698
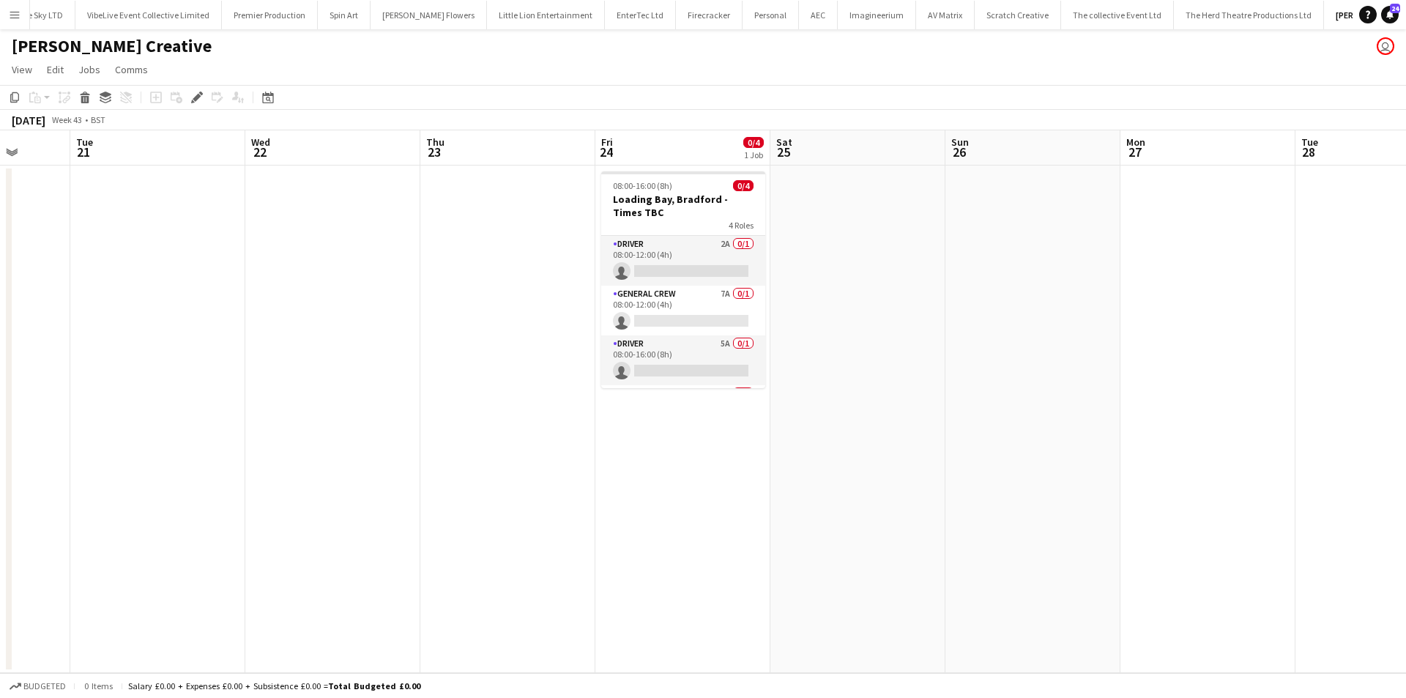
drag, startPoint x: 885, startPoint y: 445, endPoint x: 412, endPoint y: 470, distance: 473.0
click at [412, 470] on app-calendar-viewport "Sat 18 Sun 19 Mon 20 Tue 21 Wed 22 Thu 23 Fri 24 0/4 1 Job Sat 25 Sun 26 Mon 27…" at bounding box center [703, 401] width 1406 height 543
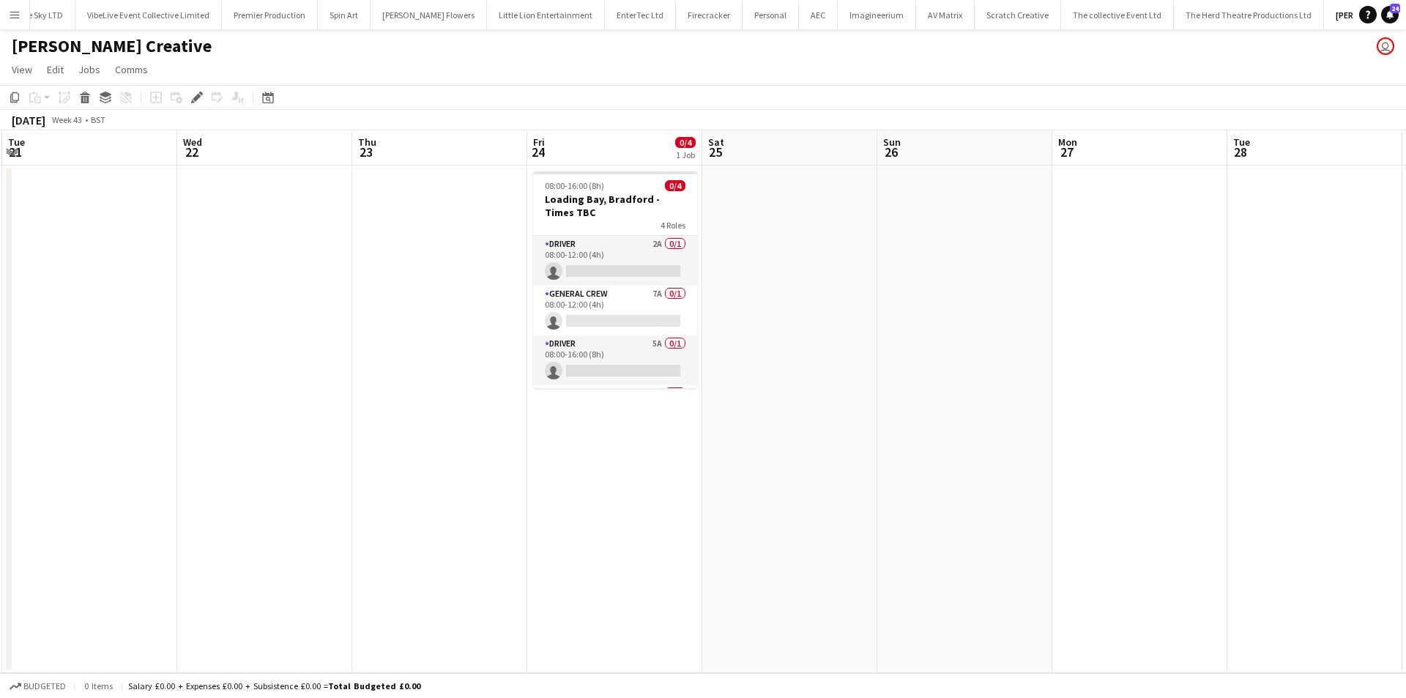
drag, startPoint x: 958, startPoint y: 591, endPoint x: -163, endPoint y: 614, distance: 1121.5
click at [0, 614] on html "Menu Boards Boards Boards All jobs Status Workforce Workforce My Workforce Recr…" at bounding box center [703, 349] width 1406 height 698
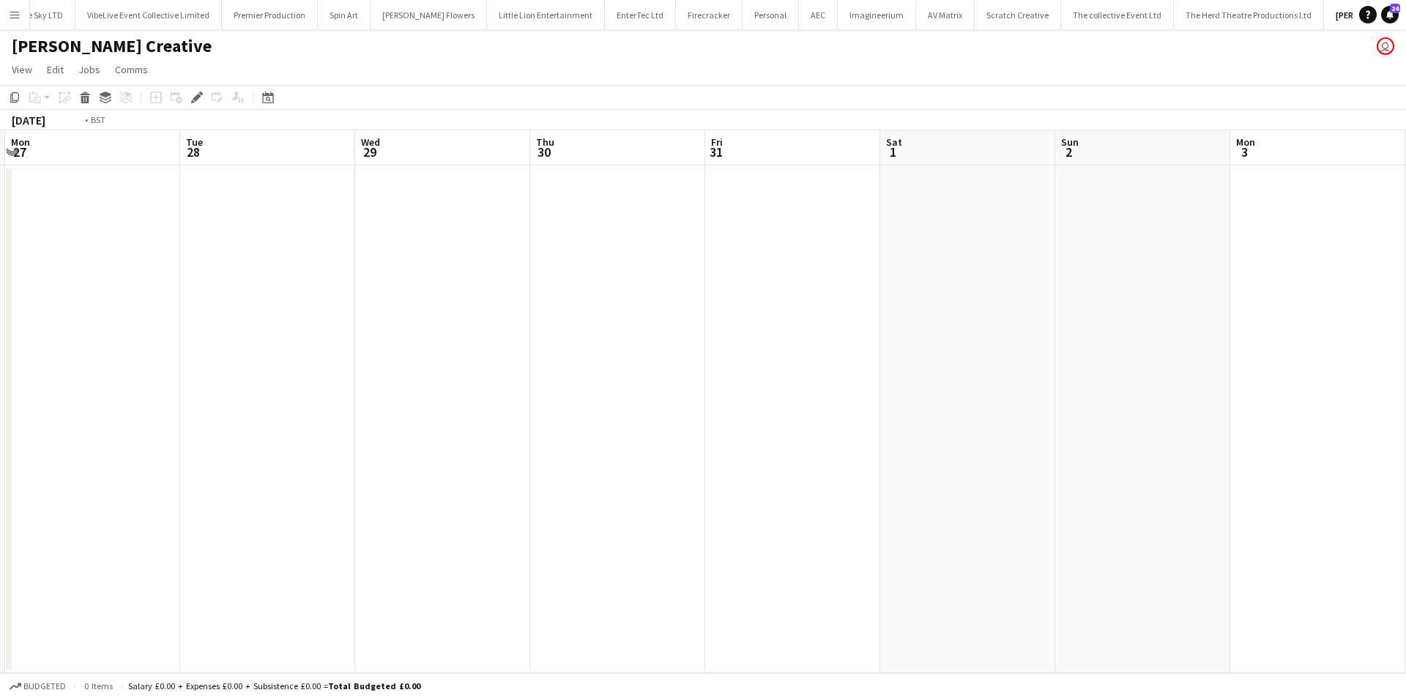
drag, startPoint x: 1009, startPoint y: 554, endPoint x: 275, endPoint y: 567, distance: 734.7
click at [196, 587] on app-calendar-viewport "Thu 23 Fri 24 0/4 1 Job Sat 25 Sun 26 Mon 27 Tue 28 Wed 29 Thu 30 Fri 31 Sat 1 …" at bounding box center [703, 401] width 1406 height 543
drag, startPoint x: 841, startPoint y: 535, endPoint x: 322, endPoint y: 535, distance: 519.3
click at [322, 535] on app-calendar-viewport "Fri 31 Sat 1 Sun 2 Mon 3 Tue 4 Wed 5 Thu 6 Fri 7 Sat 8 Sun 9 Mon 10 Tue 11 Wed …" at bounding box center [703, 401] width 1406 height 543
click at [148, 538] on app-calendar-viewport "Fri 31 Sat 1 Sun 2 Mon 3 Tue 4 Wed 5 Thu 6 Fri 7 Sat 8 Sun 9 Mon 10 Tue 11 Wed …" at bounding box center [703, 401] width 1406 height 543
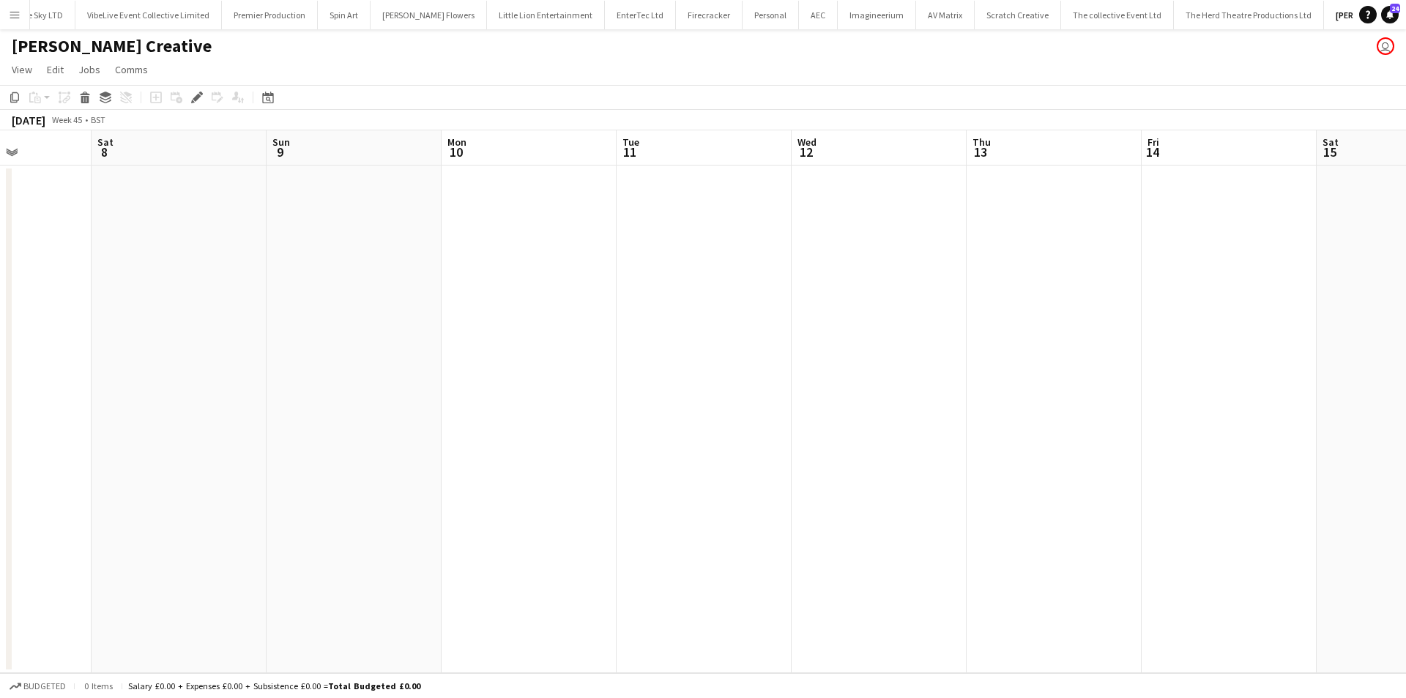
scroll to position [0, 555]
drag, startPoint x: 800, startPoint y: 528, endPoint x: 688, endPoint y: 540, distance: 112.7
click at [688, 540] on app-calendar-viewport "Wed 5 Thu 6 Fri 7 Sat 8 Sun 9 Mon 10 Tue 11 Wed 12 Thu 13 Fri 14 Sat 15 Sun 16 …" at bounding box center [703, 401] width 1406 height 543
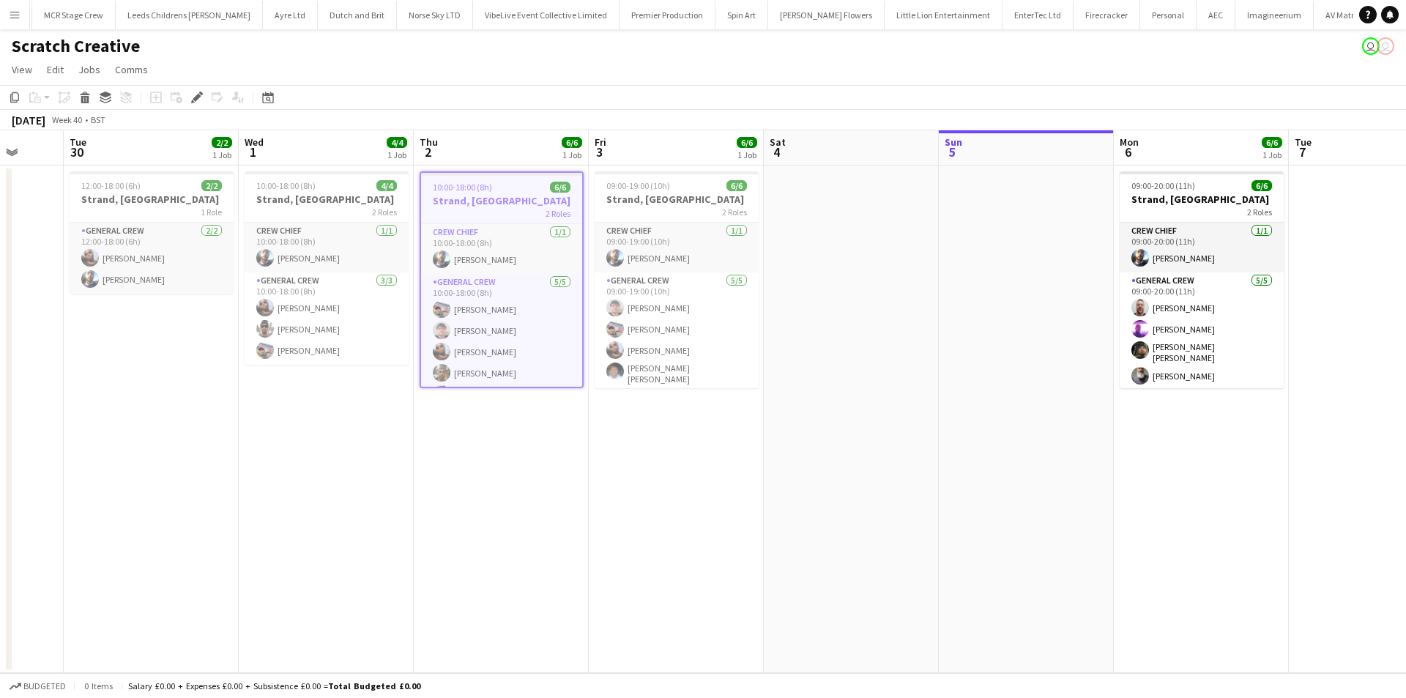
scroll to position [0, 1457]
drag, startPoint x: 634, startPoint y: 438, endPoint x: 481, endPoint y: 438, distance: 152.3
click at [483, 438] on app-calendar-viewport "Fri 26 Sat 27 Sun 28 Mon 29 Tue 30 2/2 1 Job Wed 1 4/4 1 Job Thu 2 6/6 1 Job Fr…" at bounding box center [703, 401] width 1406 height 543
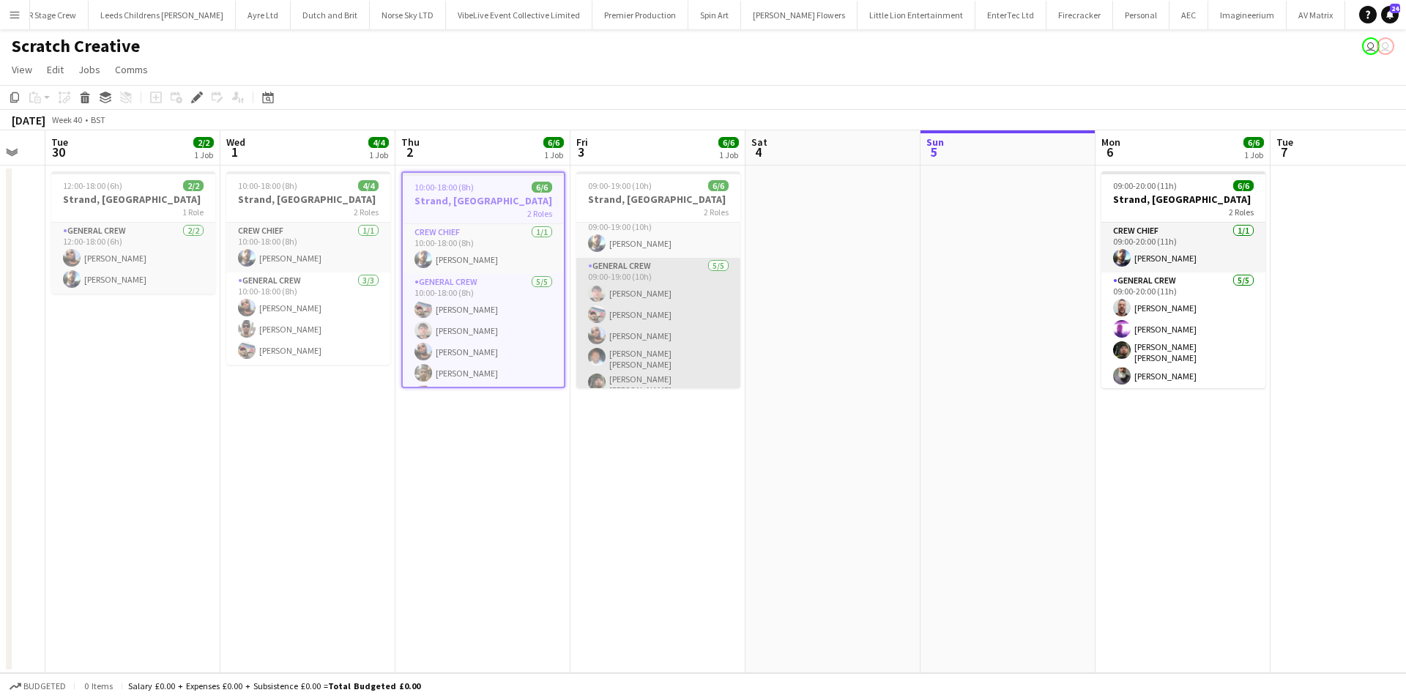
scroll to position [19, 0]
